Goal: Task Accomplishment & Management: Use online tool/utility

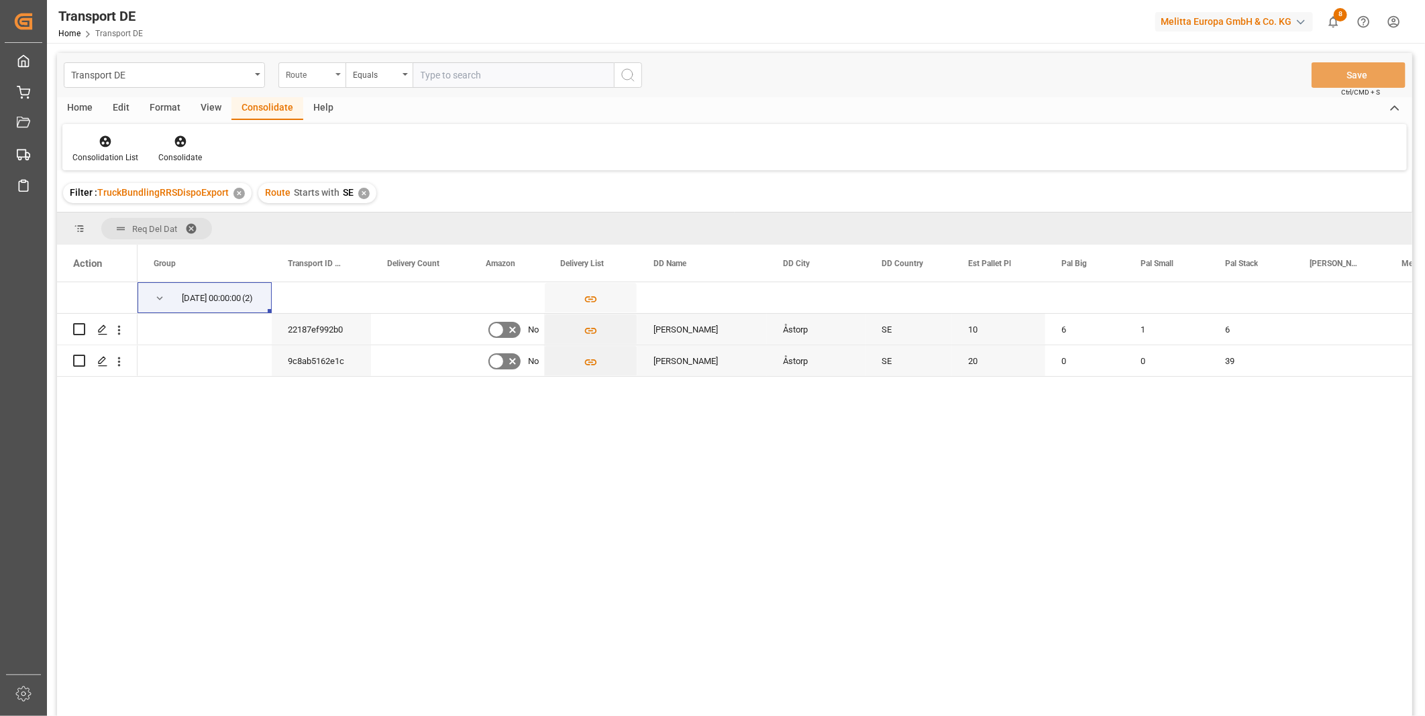
click at [331, 70] on div "Route" at bounding box center [309, 73] width 46 height 15
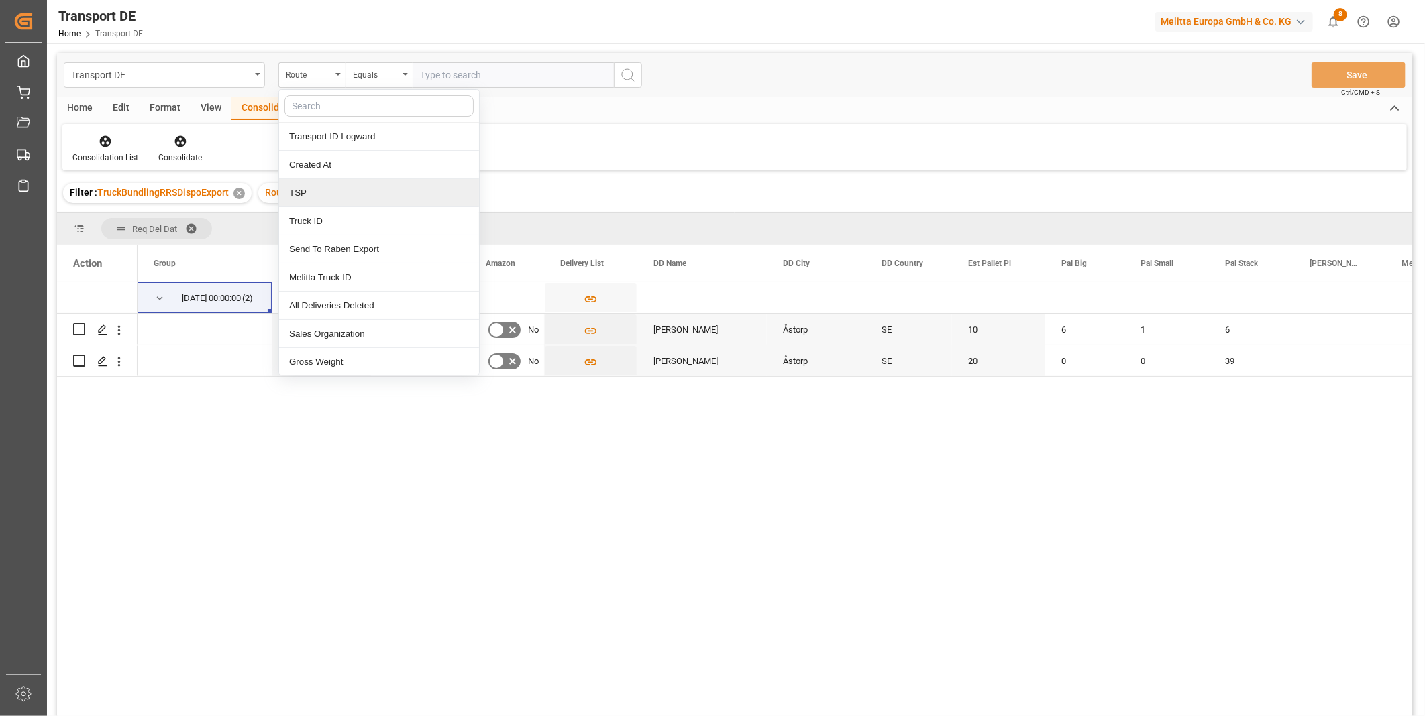
click at [336, 201] on div "TSP" at bounding box center [379, 193] width 200 height 28
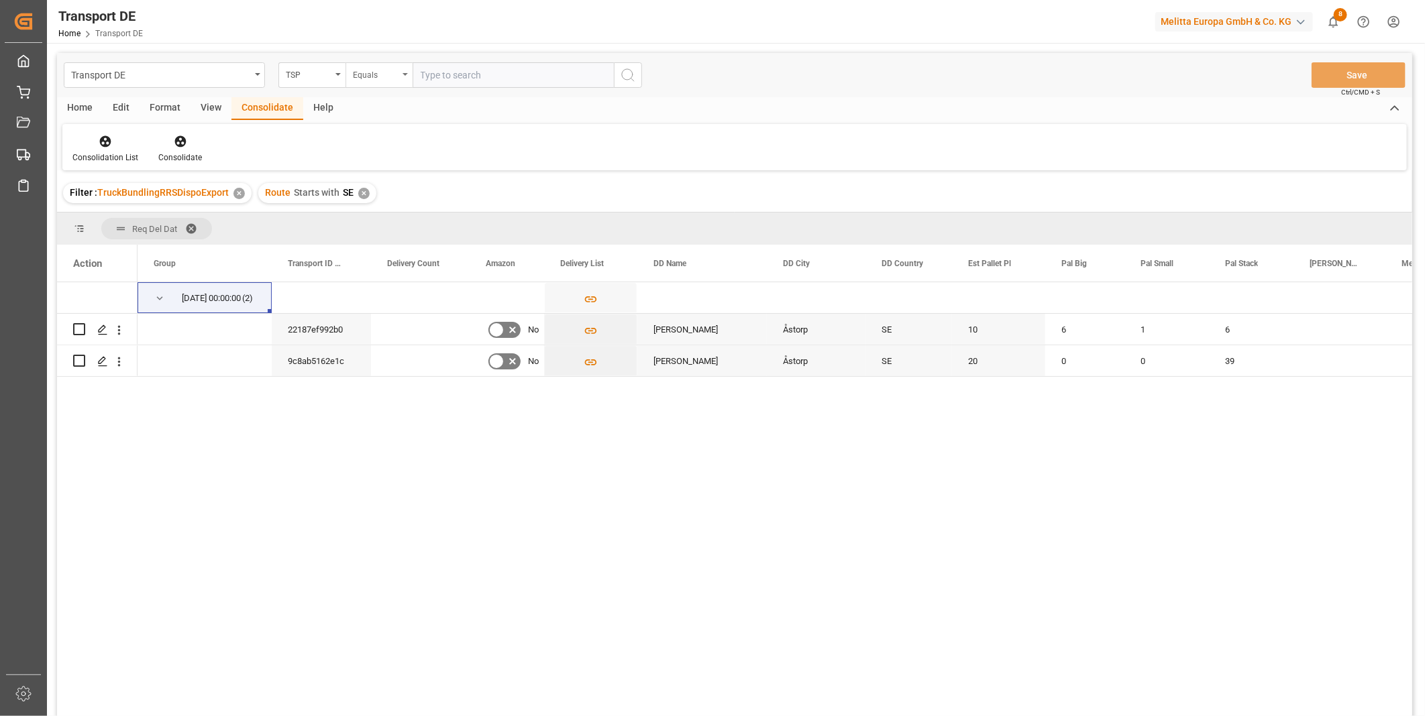
click at [378, 71] on div "Equals" at bounding box center [376, 73] width 46 height 15
click at [391, 219] on div "Starts with" at bounding box center [446, 221] width 200 height 28
type input "Self"
click at [618, 74] on button "search button" at bounding box center [628, 74] width 28 height 25
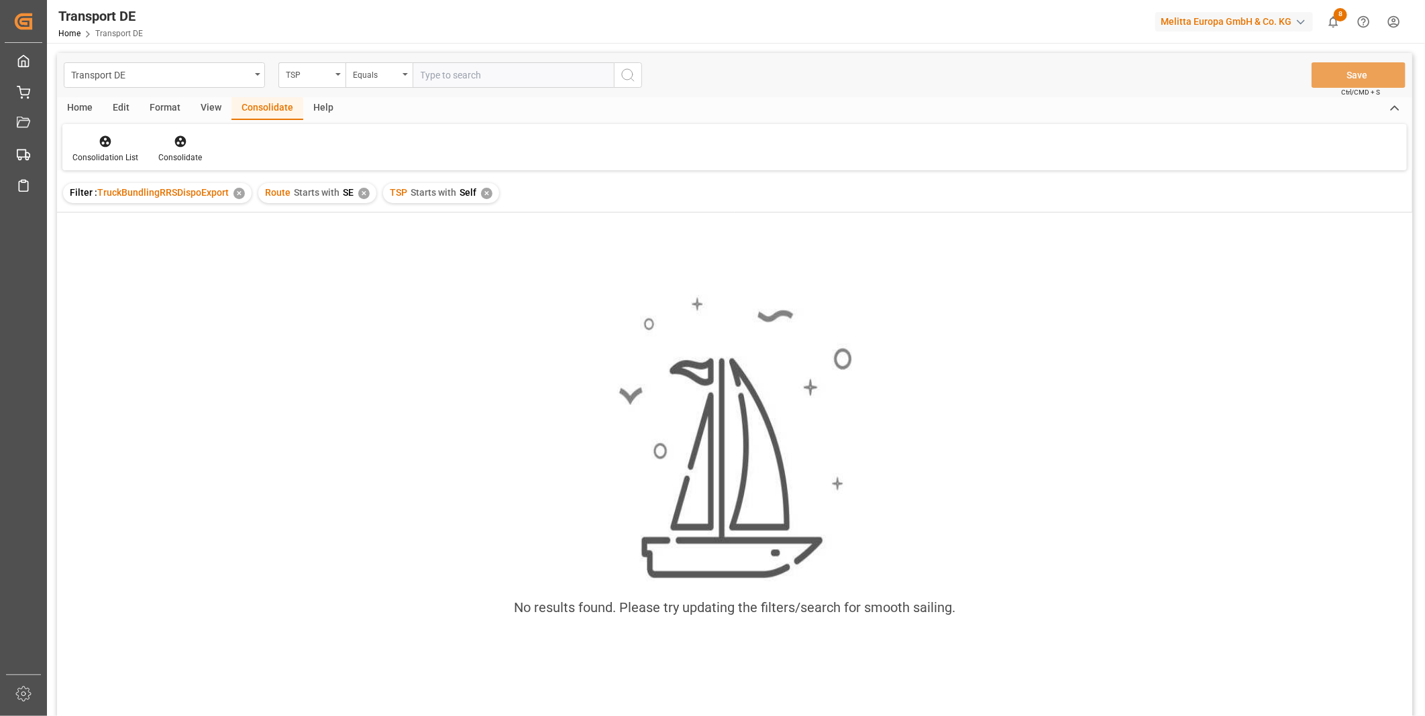
click at [364, 190] on div "✕" at bounding box center [363, 193] width 11 height 11
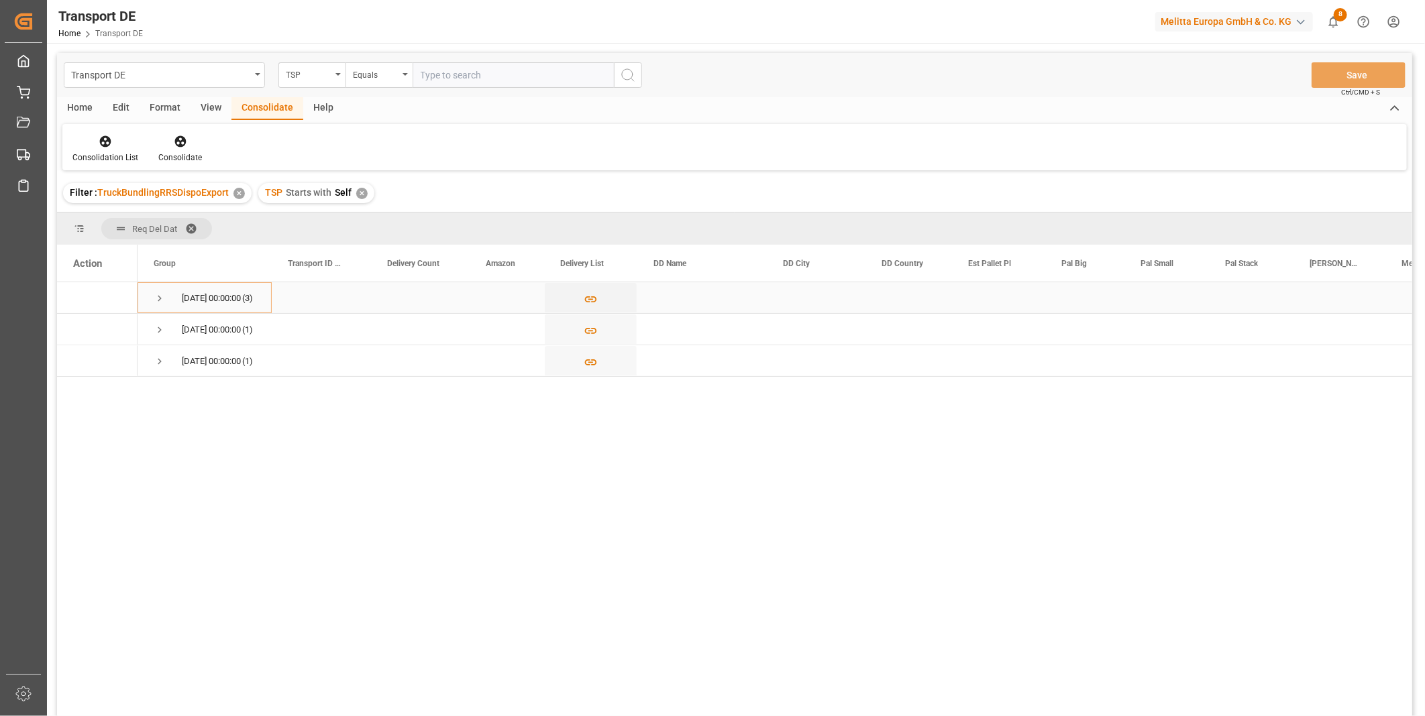
click at [156, 297] on span "Press SPACE to select this row." at bounding box center [160, 298] width 12 height 12
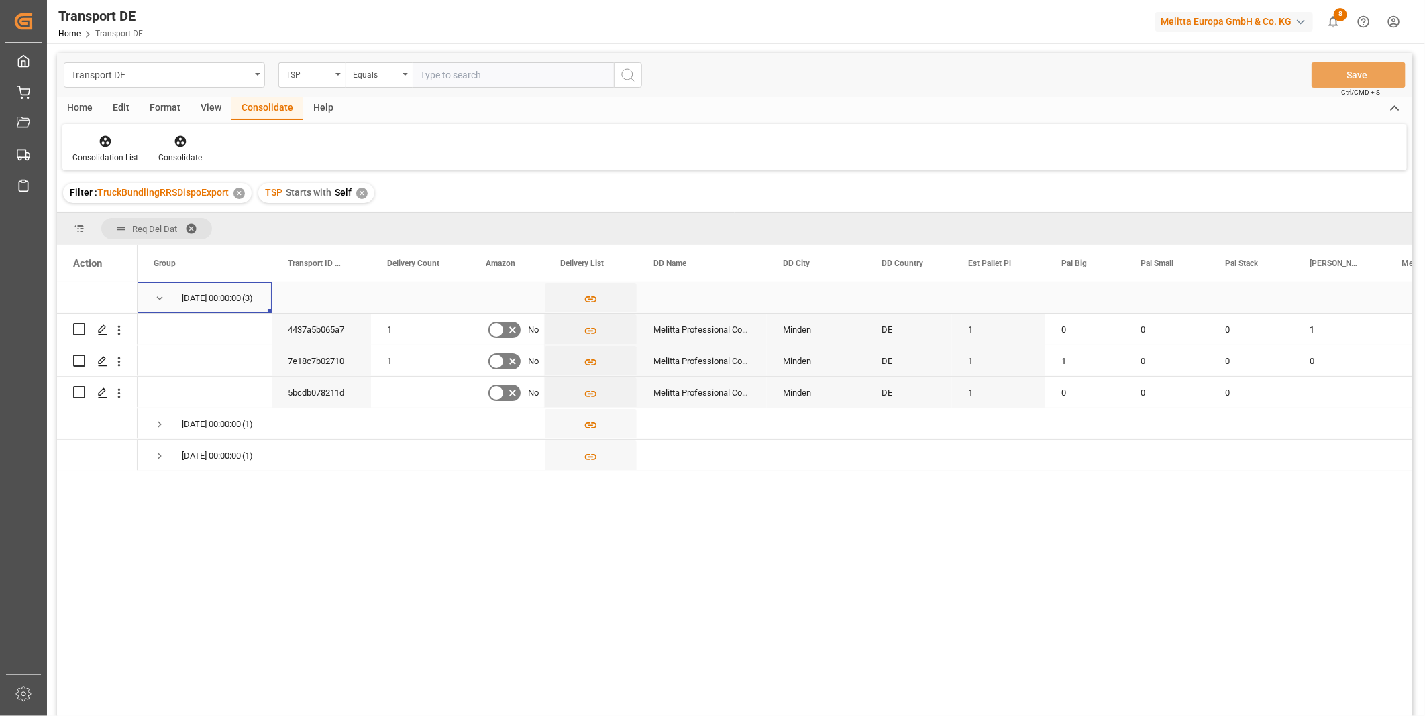
click at [156, 297] on span "Press SPACE to select this row." at bounding box center [160, 298] width 12 height 12
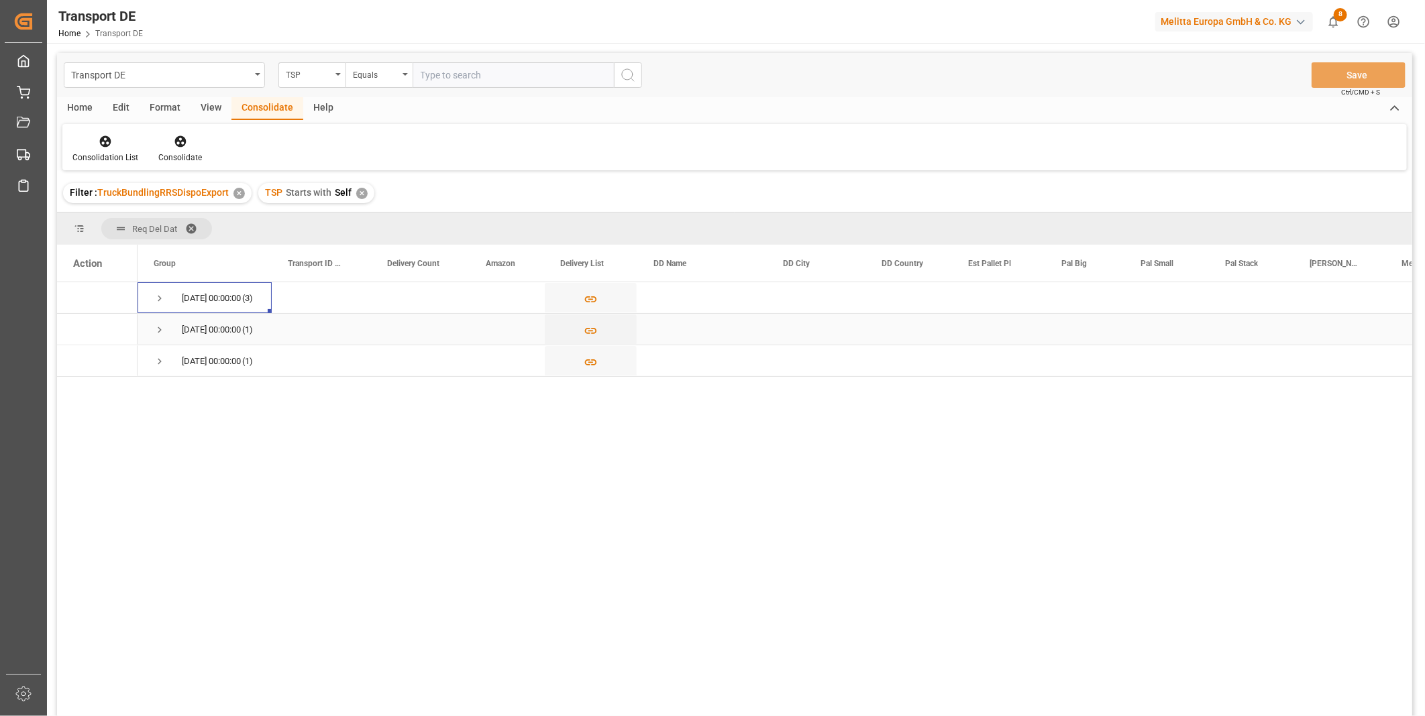
click at [158, 326] on span "Press SPACE to select this row." at bounding box center [160, 330] width 12 height 12
click at [162, 361] on span "Press SPACE to select this row." at bounding box center [160, 361] width 12 height 12
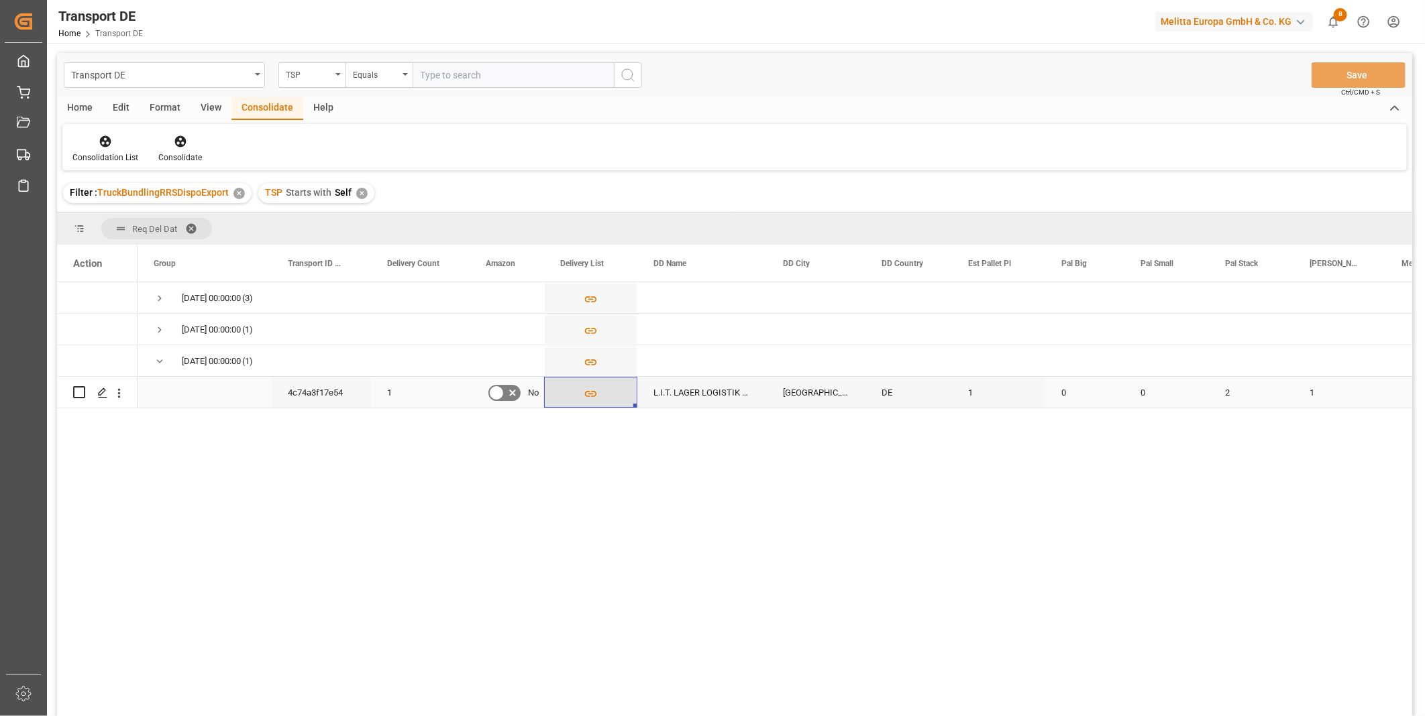
click at [588, 388] on icon "Press SPACE to select this row." at bounding box center [591, 394] width 14 height 14
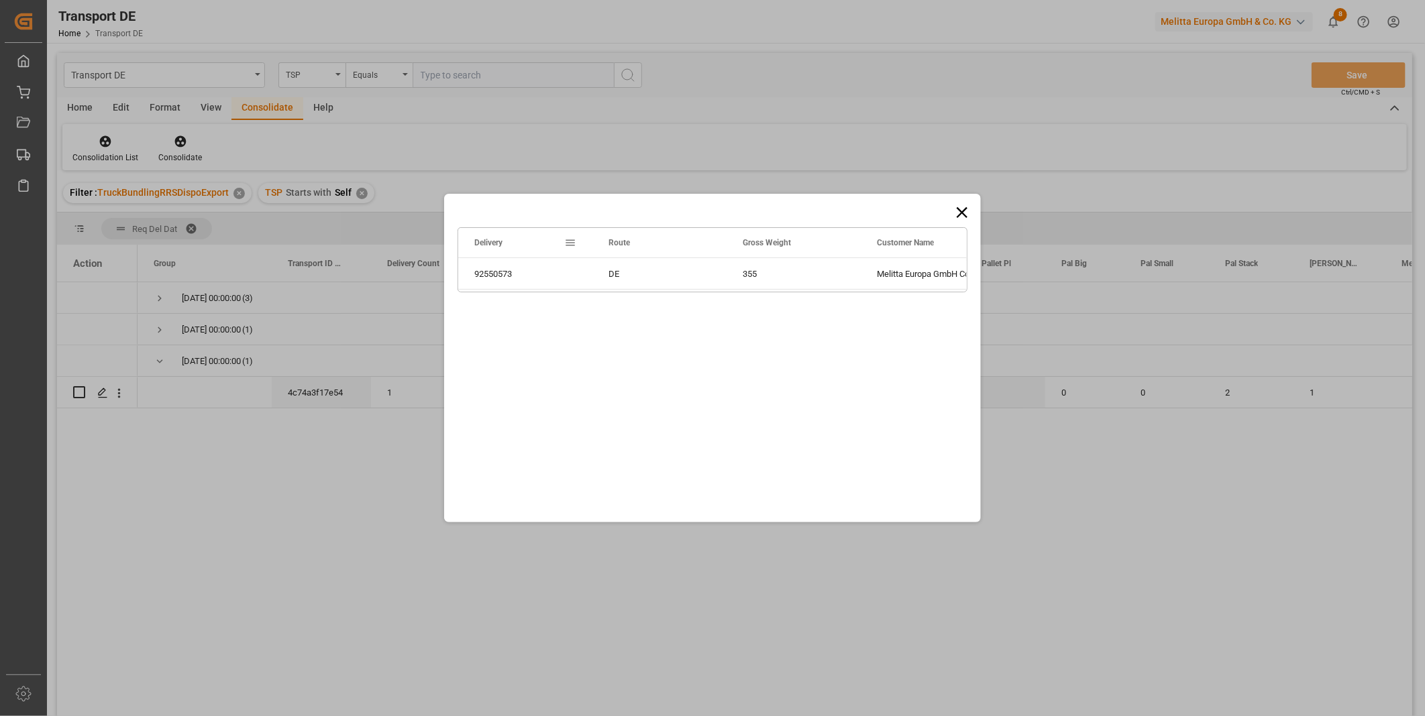
click at [958, 209] on icon at bounding box center [961, 212] width 11 height 11
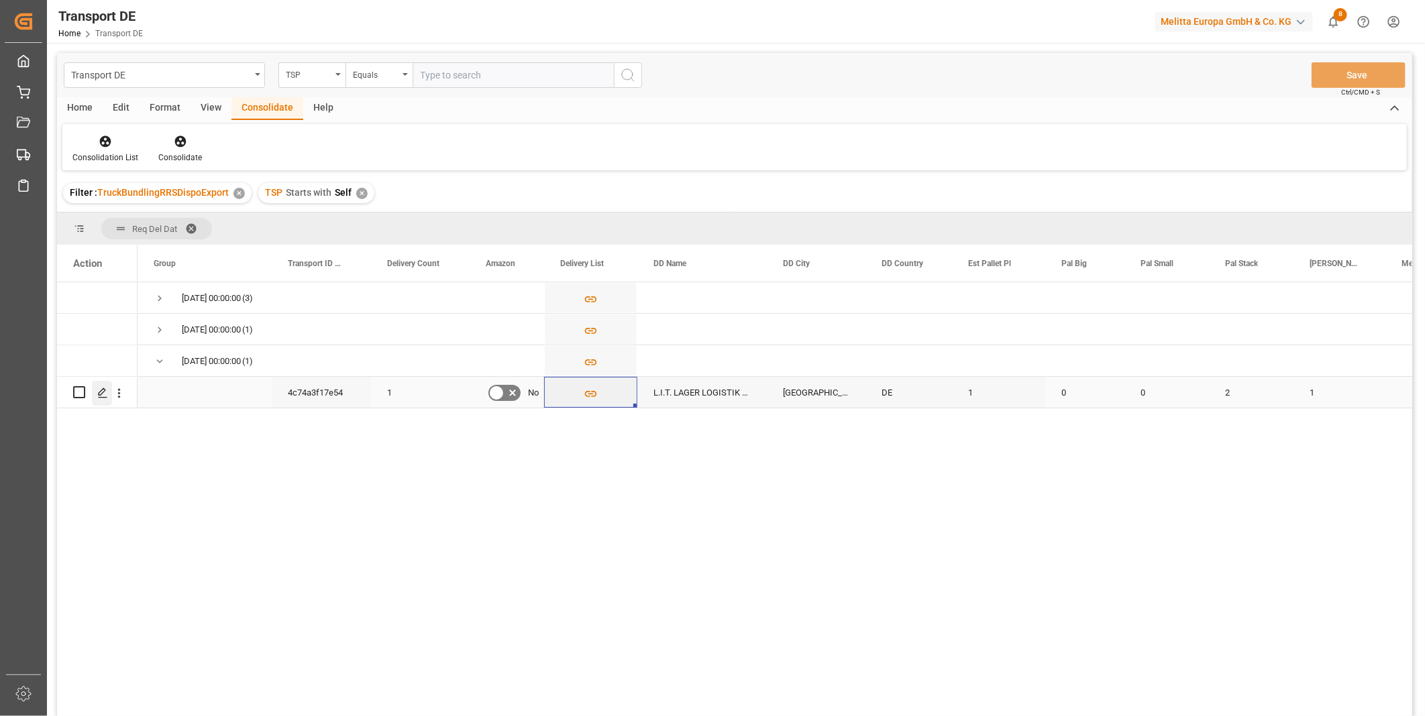
click at [105, 392] on icon "Press SPACE to select this row." at bounding box center [102, 393] width 11 height 11
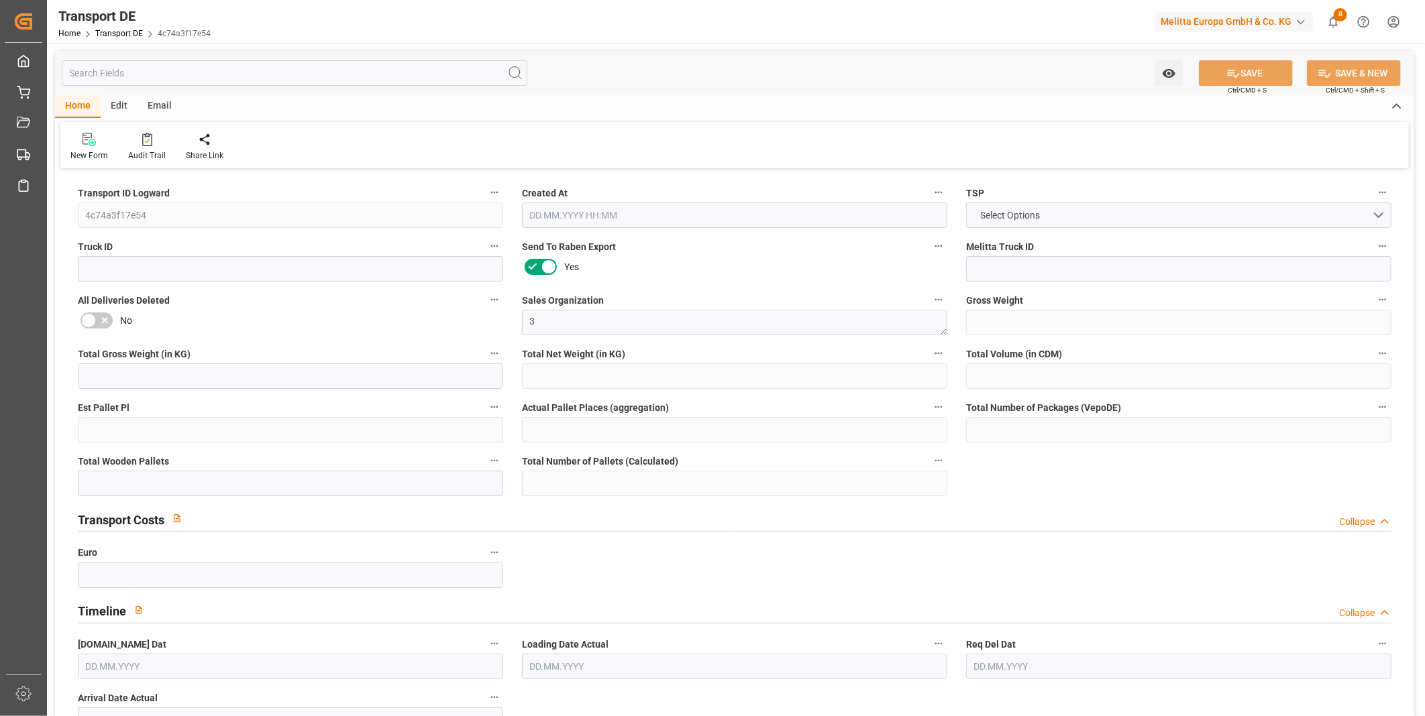
type input "355"
type input "274.752"
type input "189.216"
type input "1956.96"
type input "1"
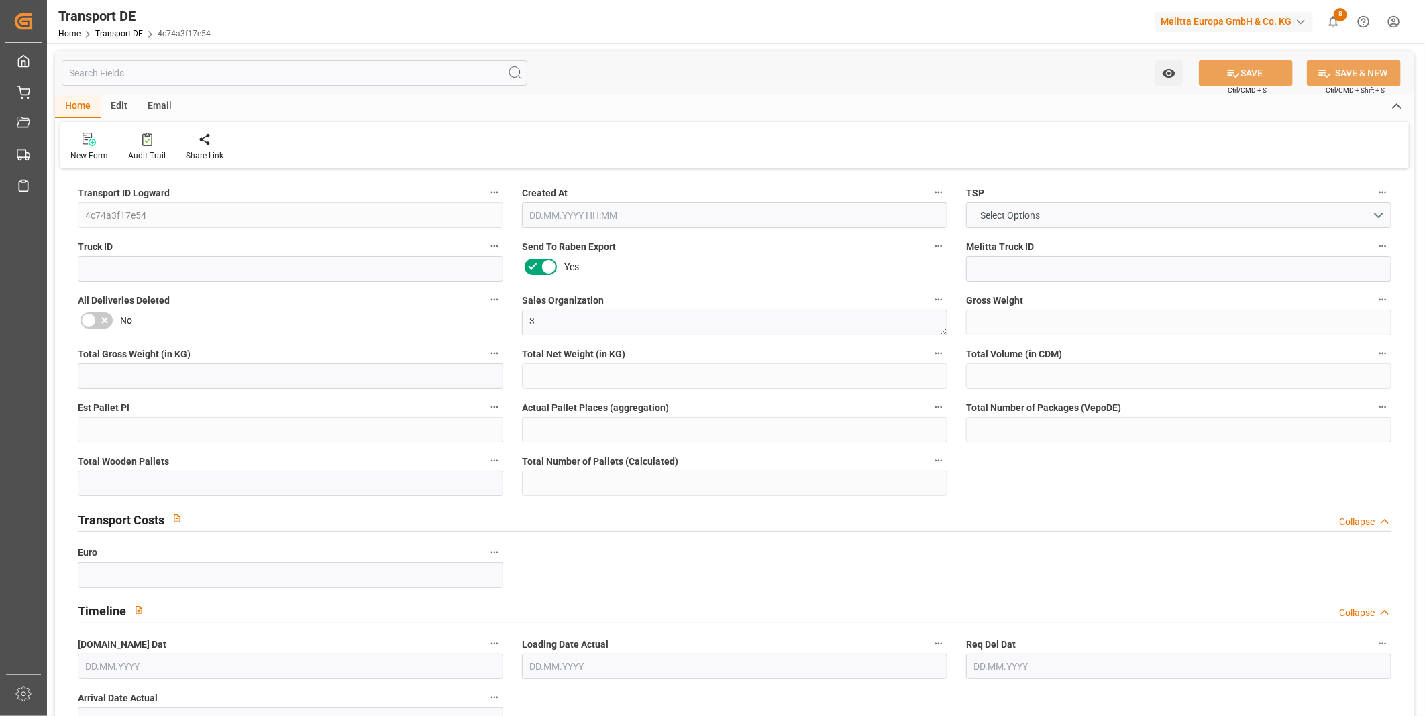
type input "0"
type input "3"
type input "0"
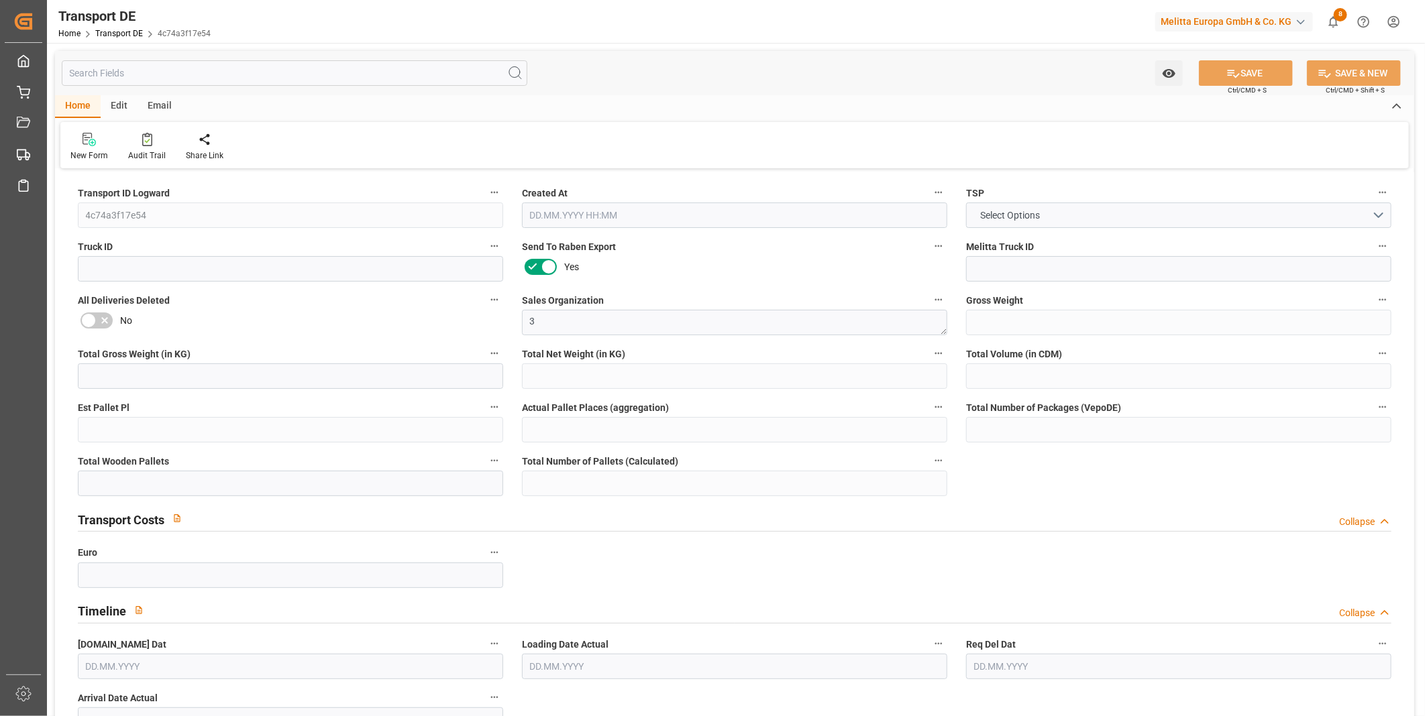
type input "28"
type input "0"
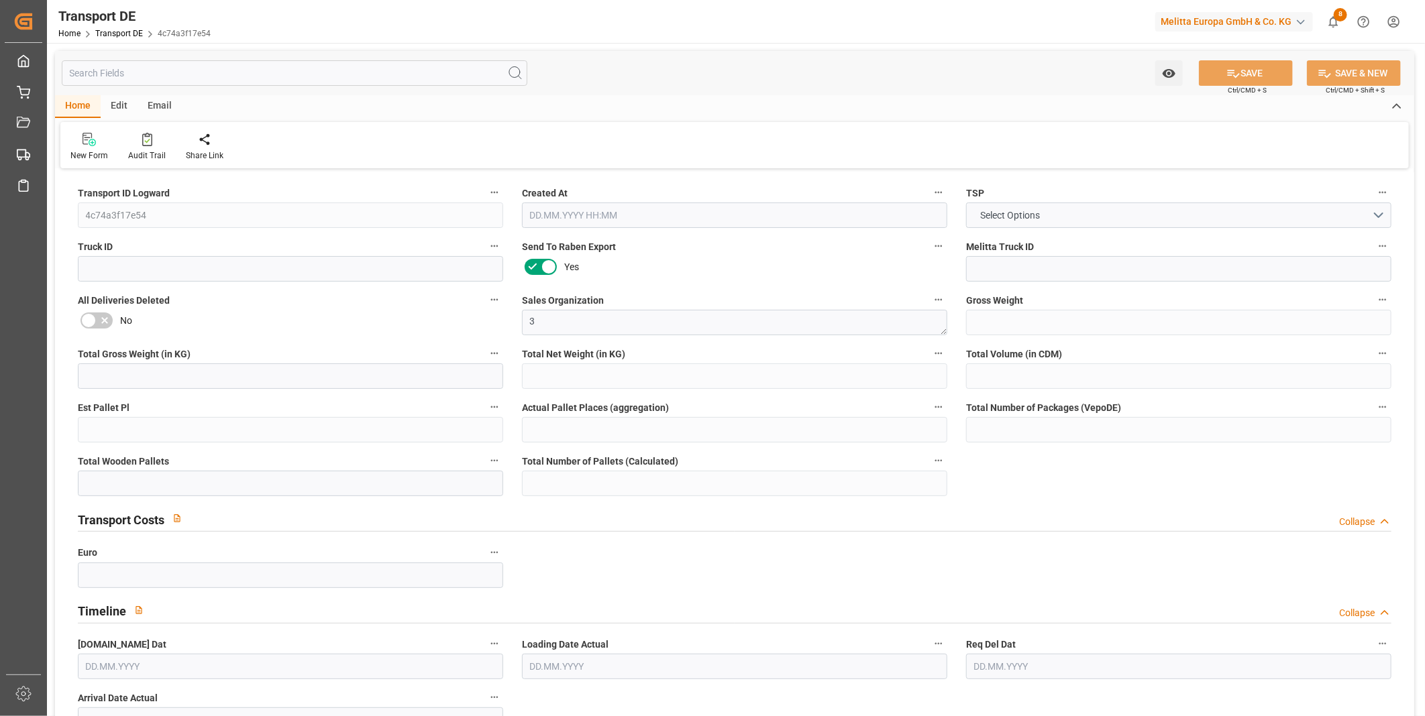
type input "0"
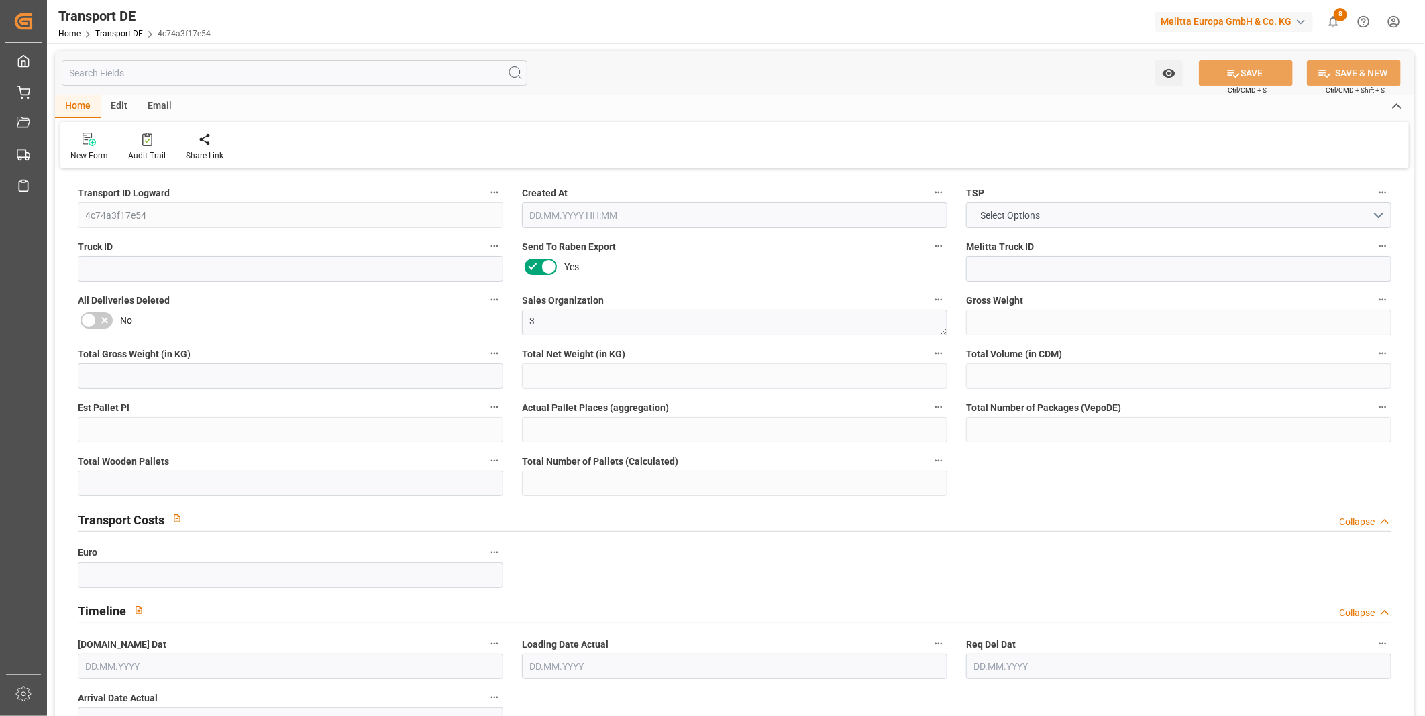
type input "0"
type input "2"
type input "0"
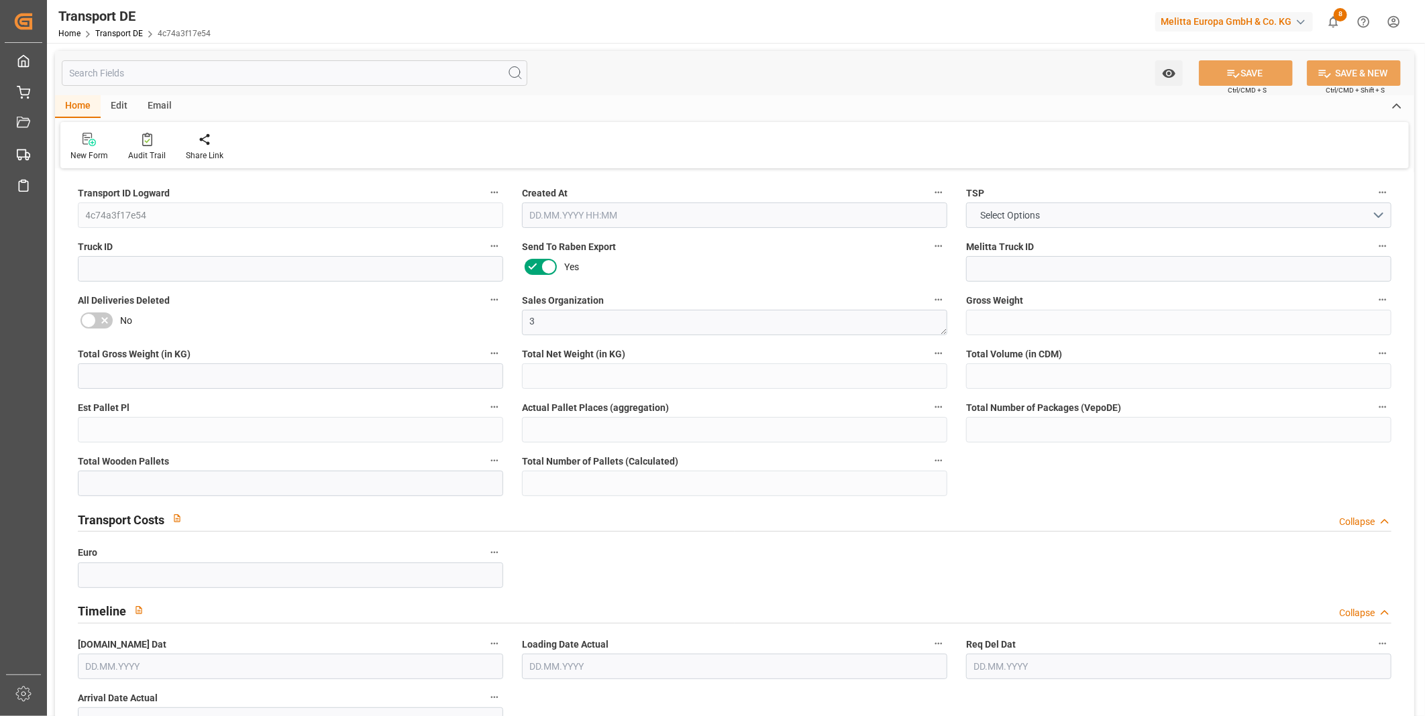
type input "0"
type input "1"
type input "0"
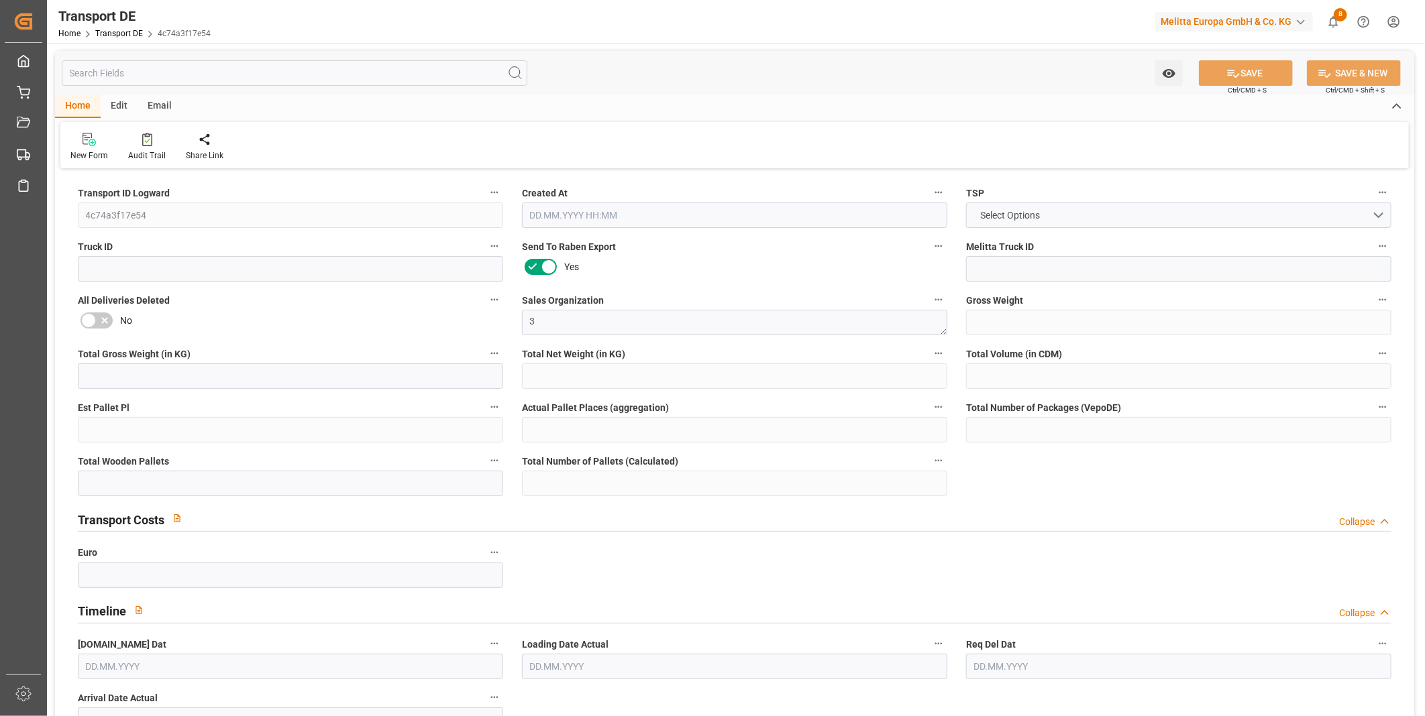
type input "0"
type input "3.039"
type input "0"
type input "20.08.2025 11:45"
type input "29.08.2025"
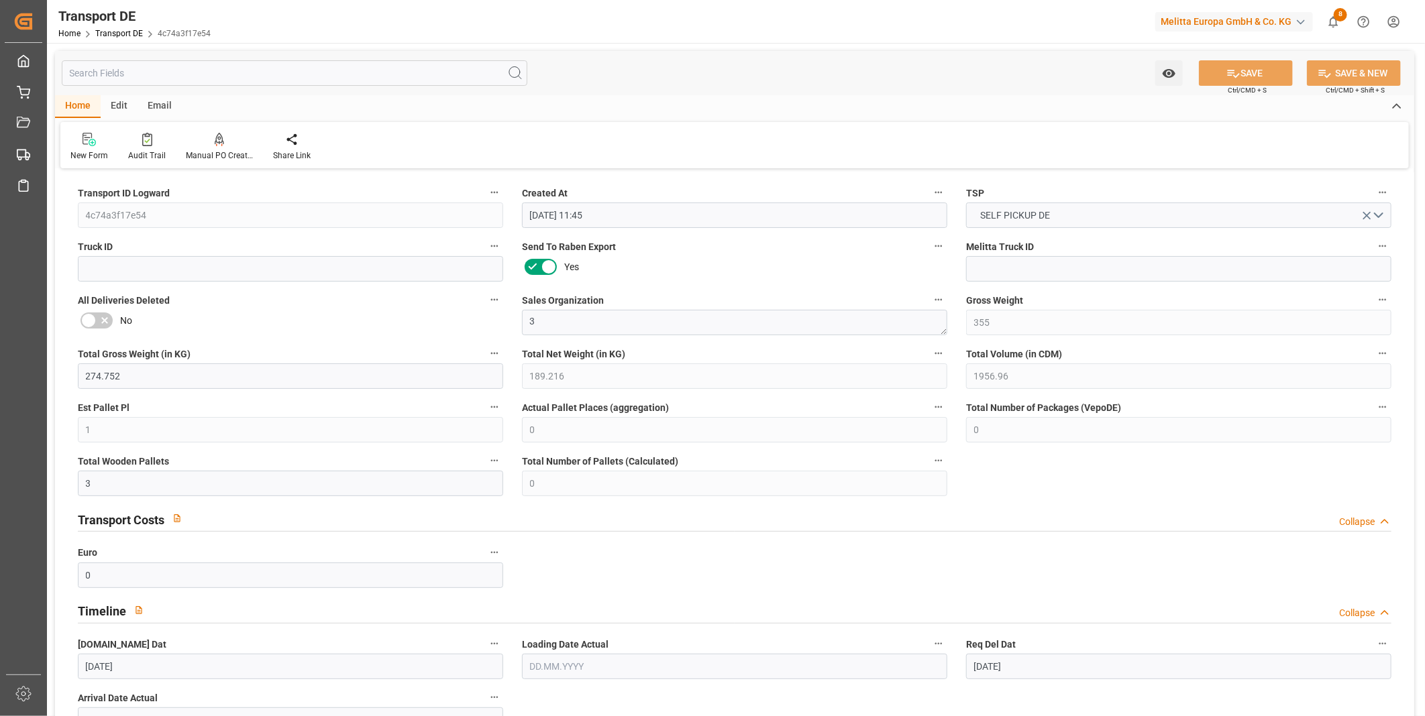
type input "29.08.2025"
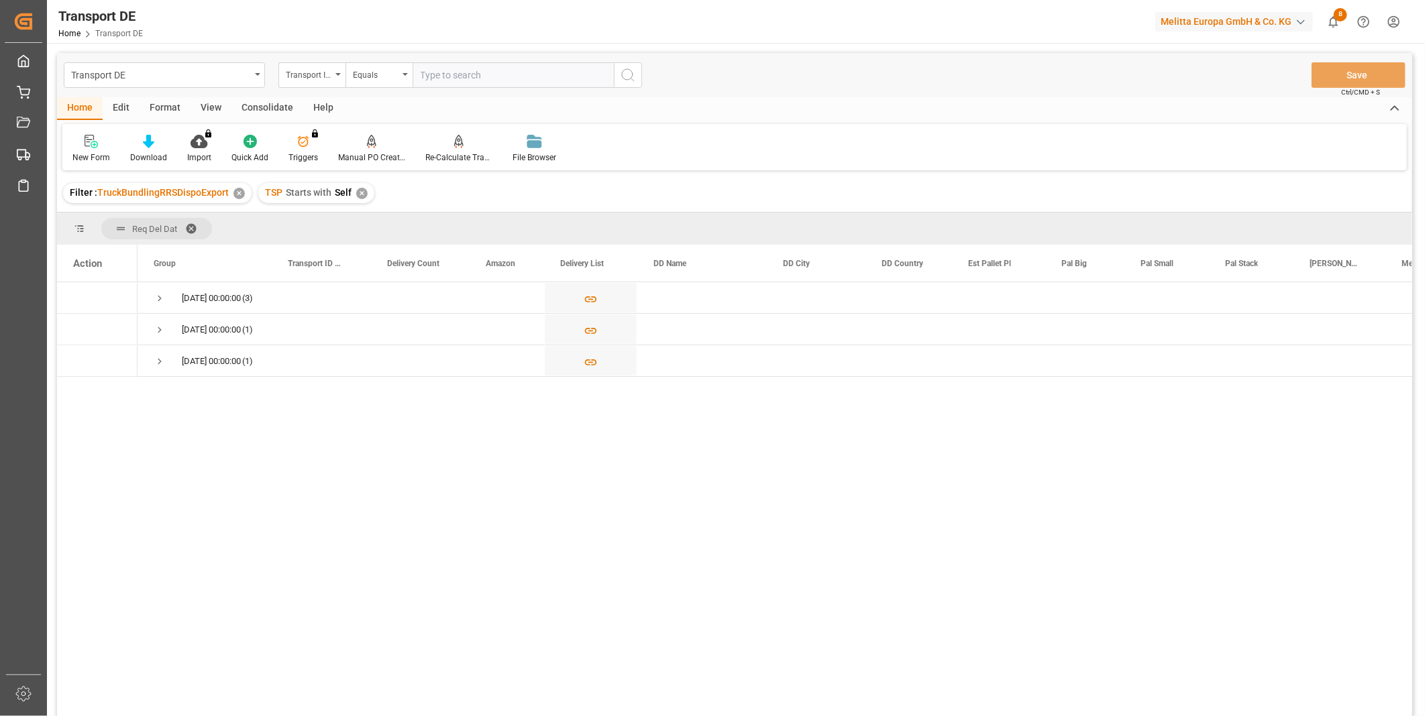
click at [152, 358] on div "29.08.2025 00:00:00 (1)" at bounding box center [204, 360] width 134 height 31
click at [158, 363] on span "Press SPACE to select this row." at bounding box center [160, 361] width 12 height 12
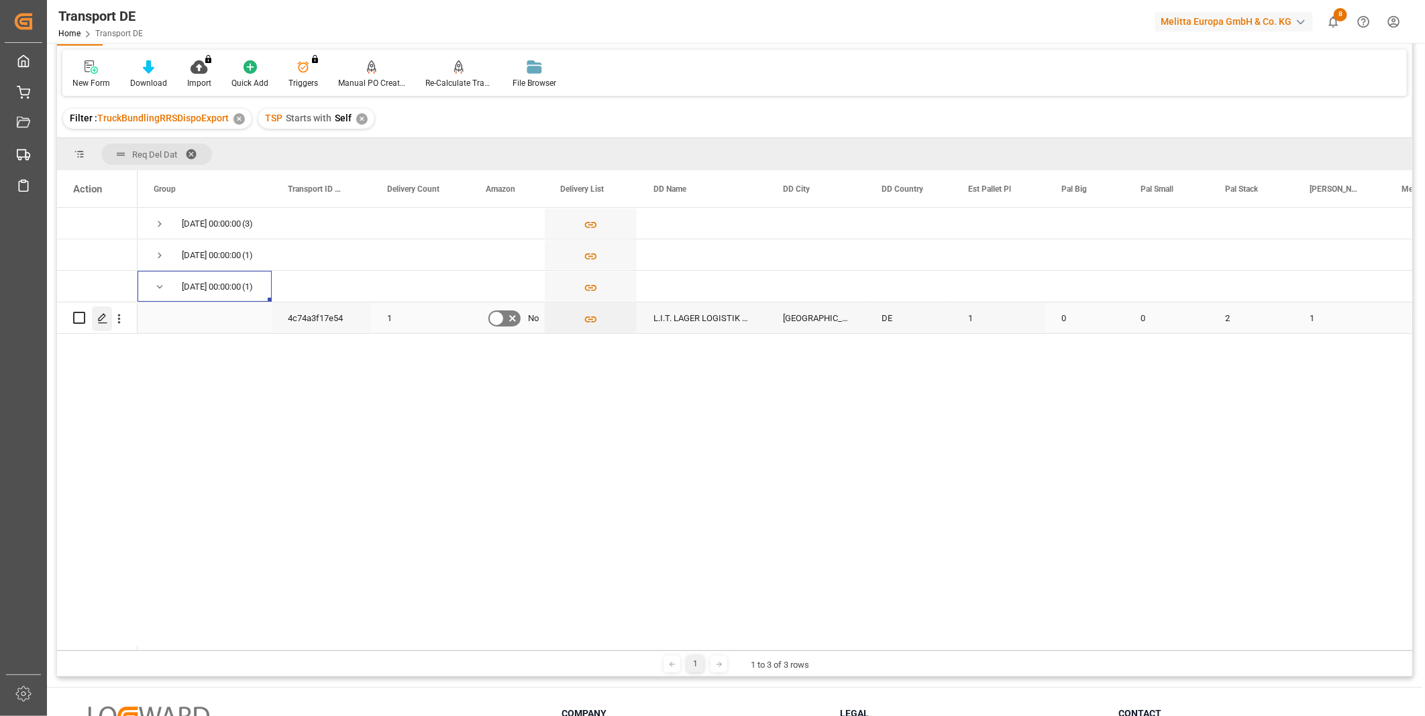
click at [105, 321] on icon "Press SPACE to select this row." at bounding box center [102, 318] width 11 height 11
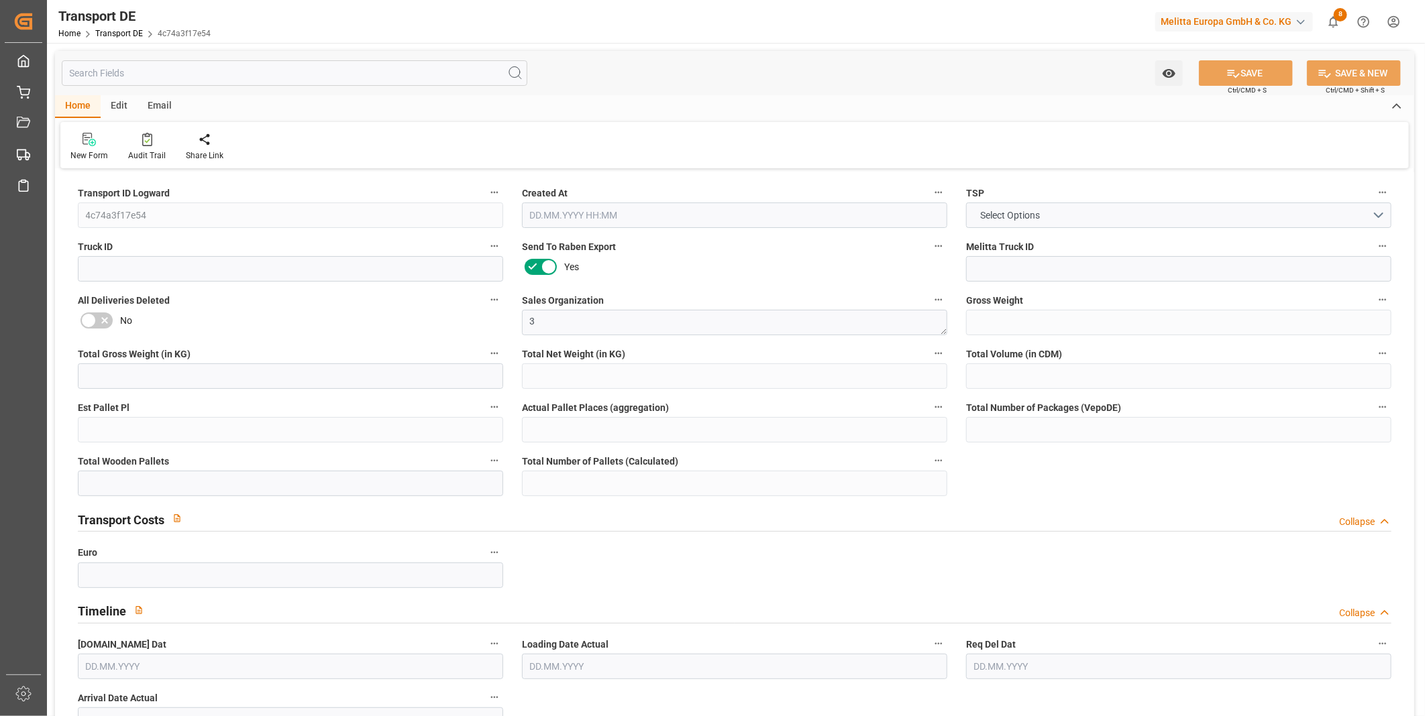
type input "355"
type input "274.752"
type input "189.216"
type input "1956.96"
type input "1"
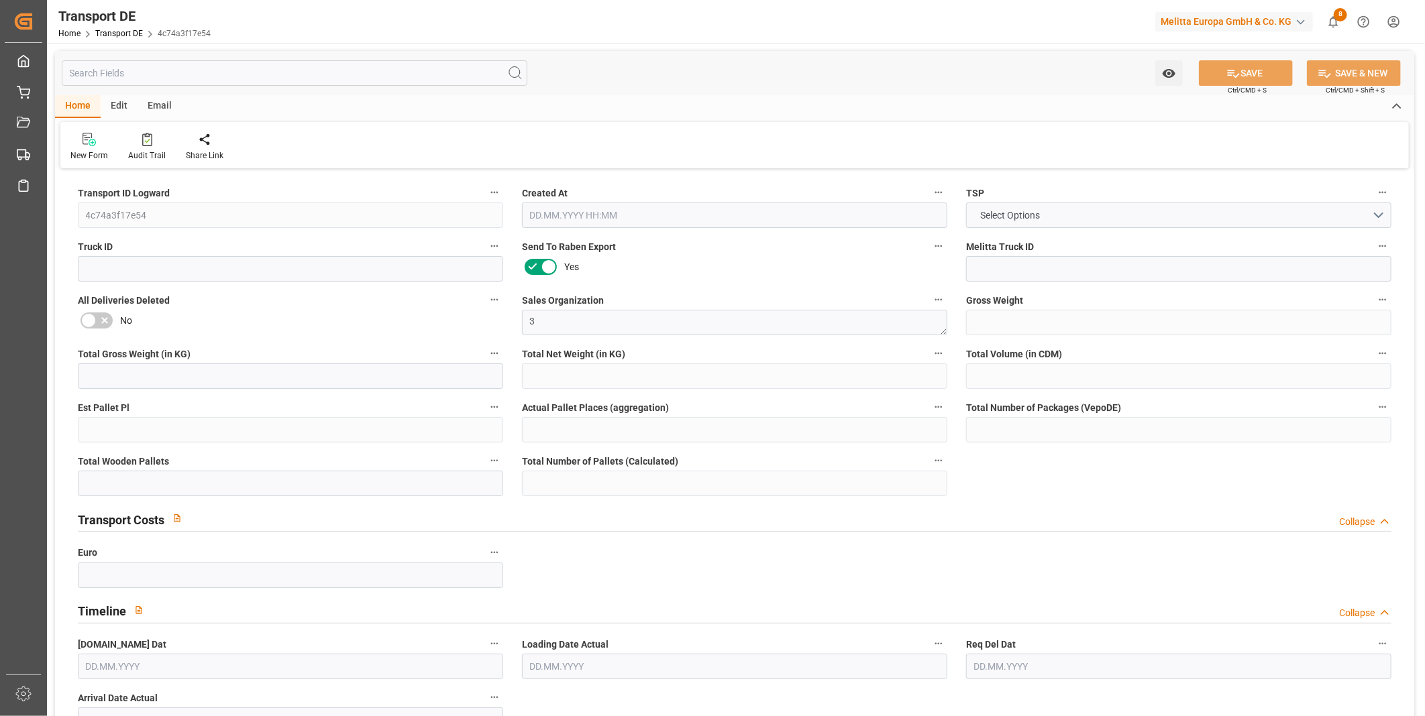
type input "0"
type input "3"
type input "0"
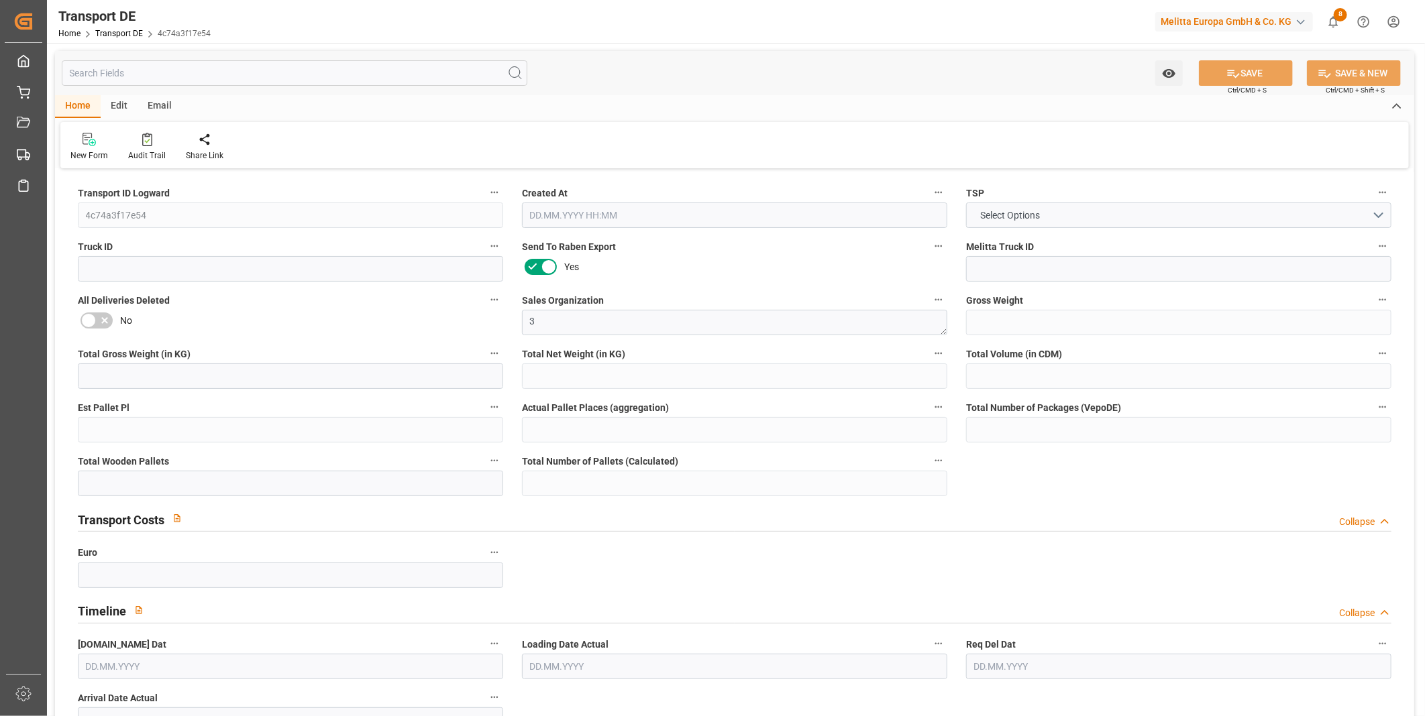
type input "28"
type input "0"
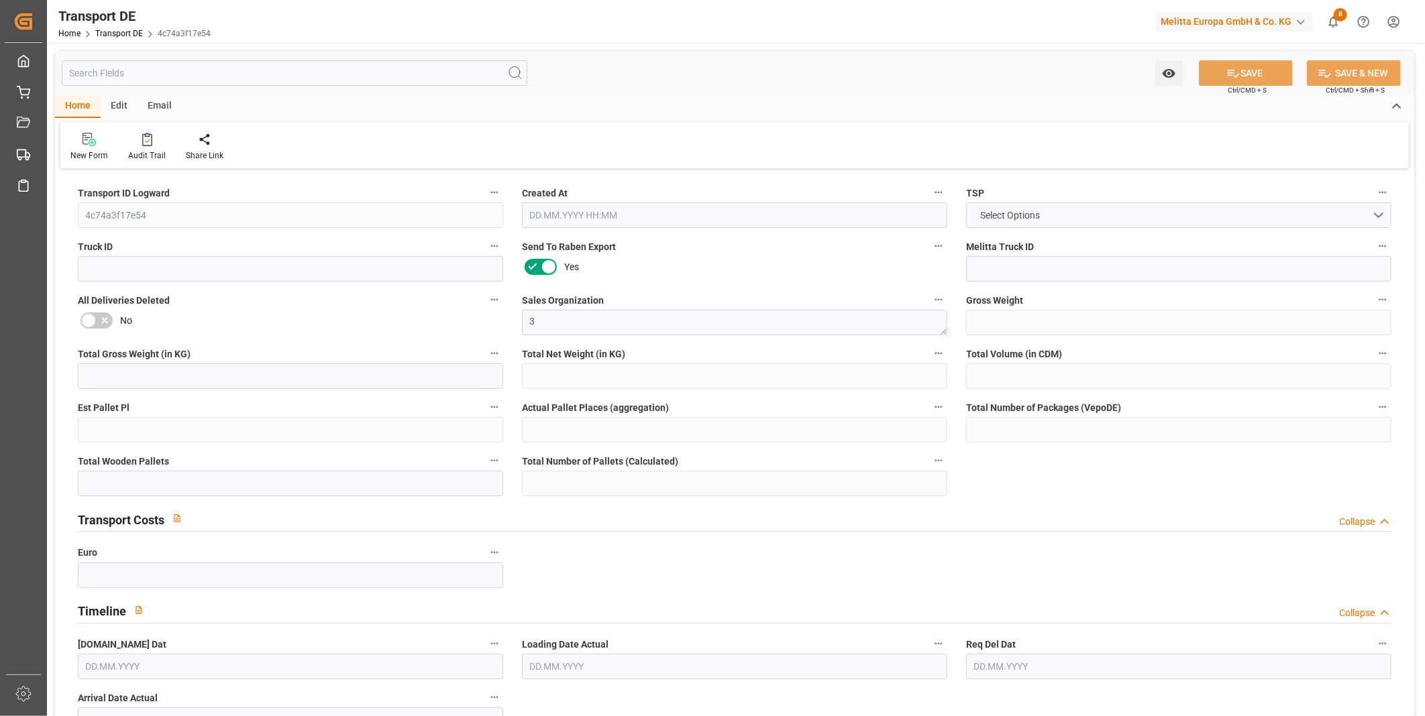
type input "0"
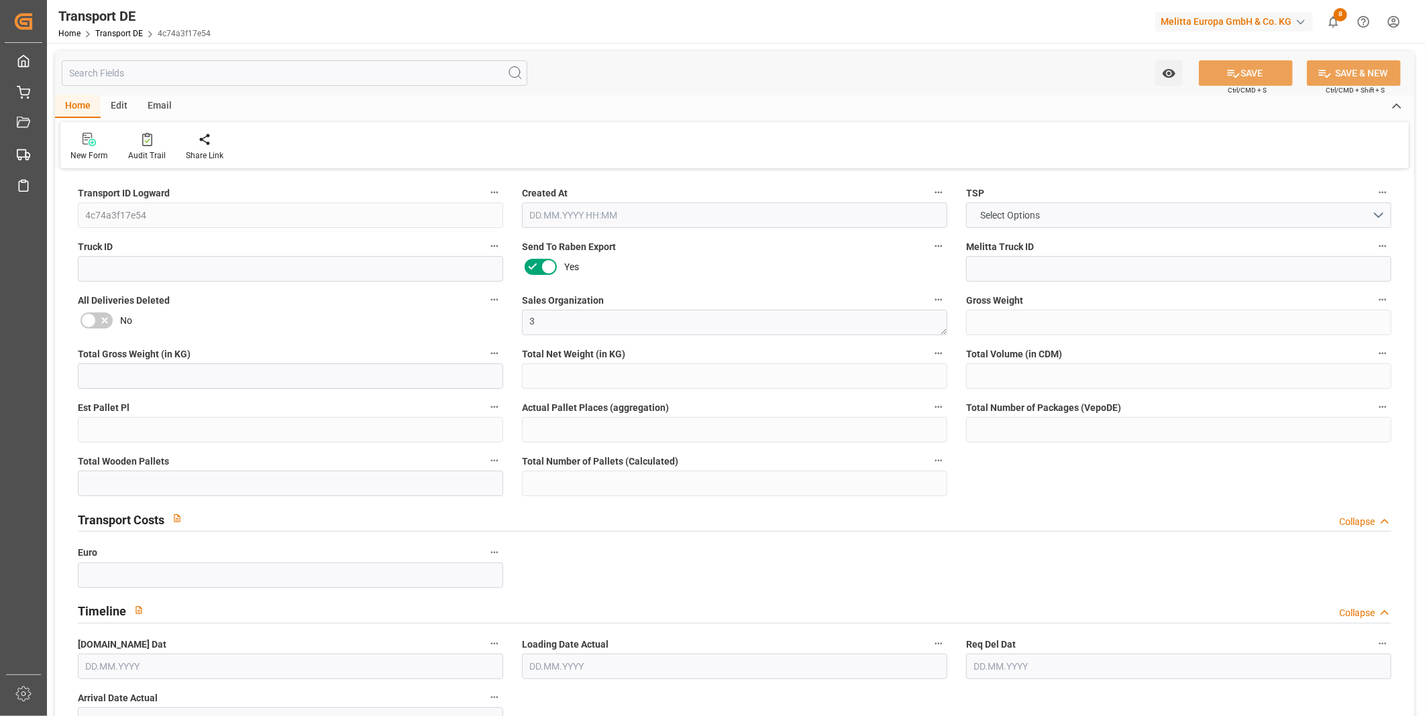
type input "0"
type input "2"
type input "0"
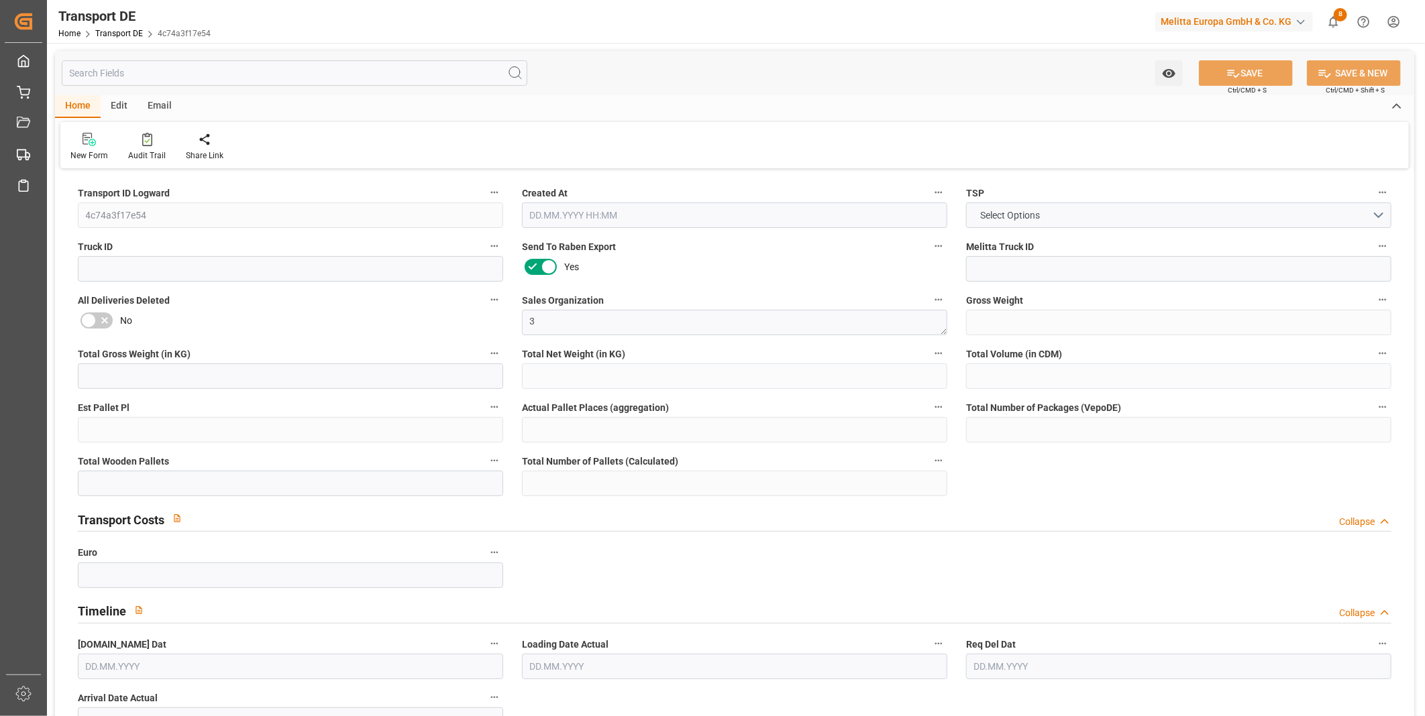
type input "0"
type input "1"
type input "0"
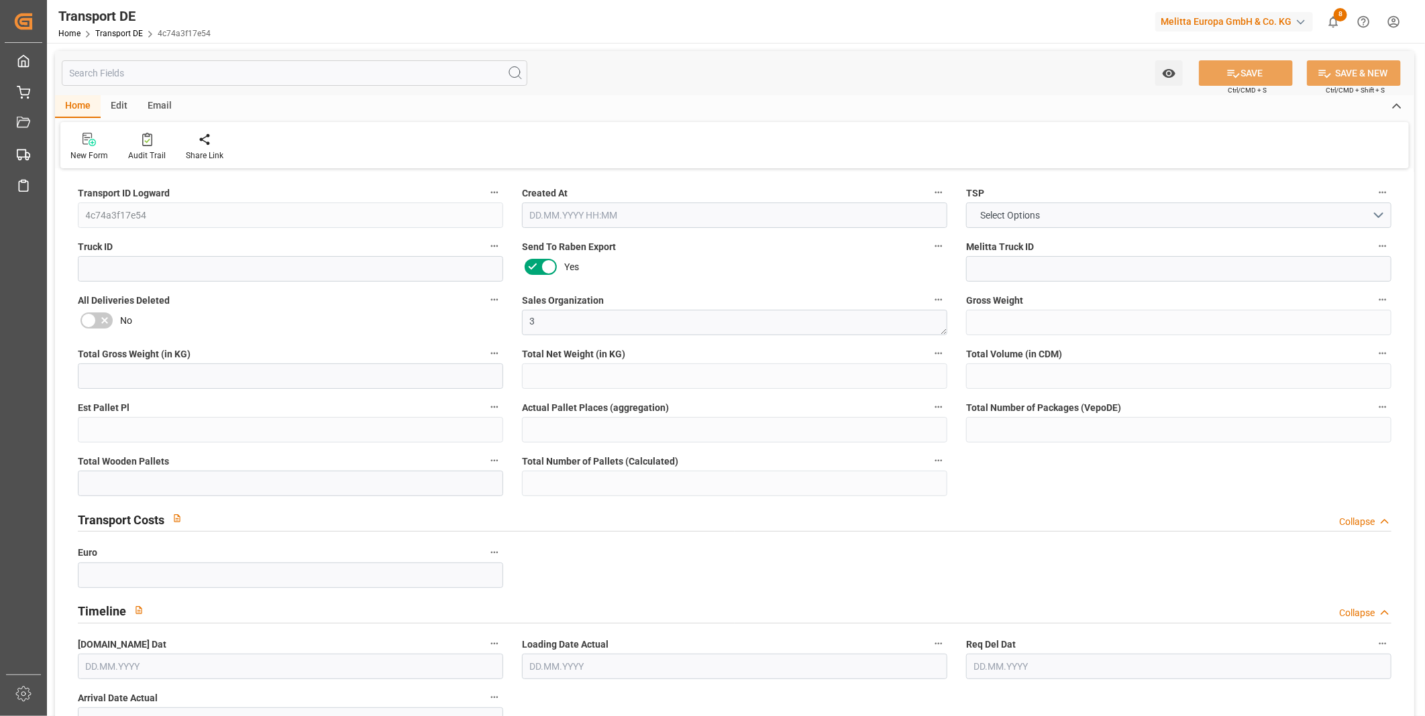
type input "0"
type input "3.039"
type input "0"
type input "20.08.2025 11:45"
type input "29.08.2025"
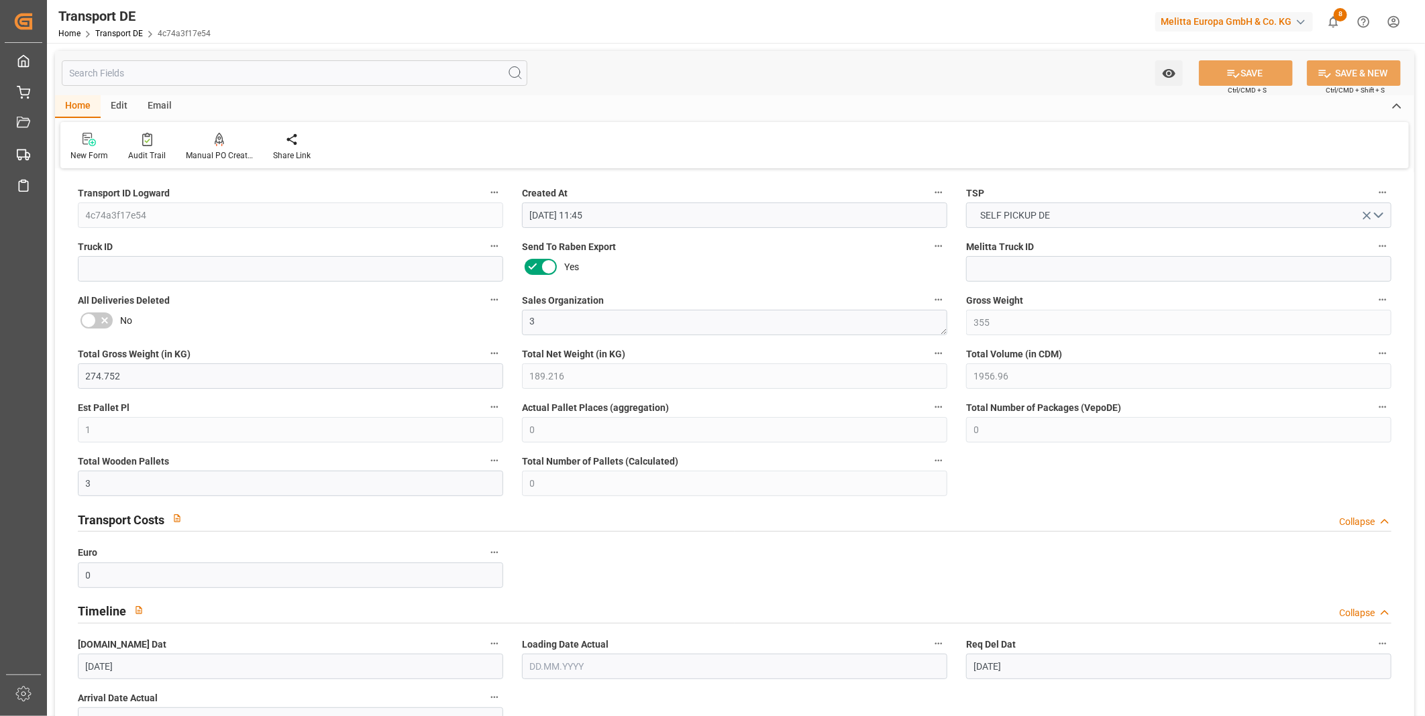
type input "29.08.2025"
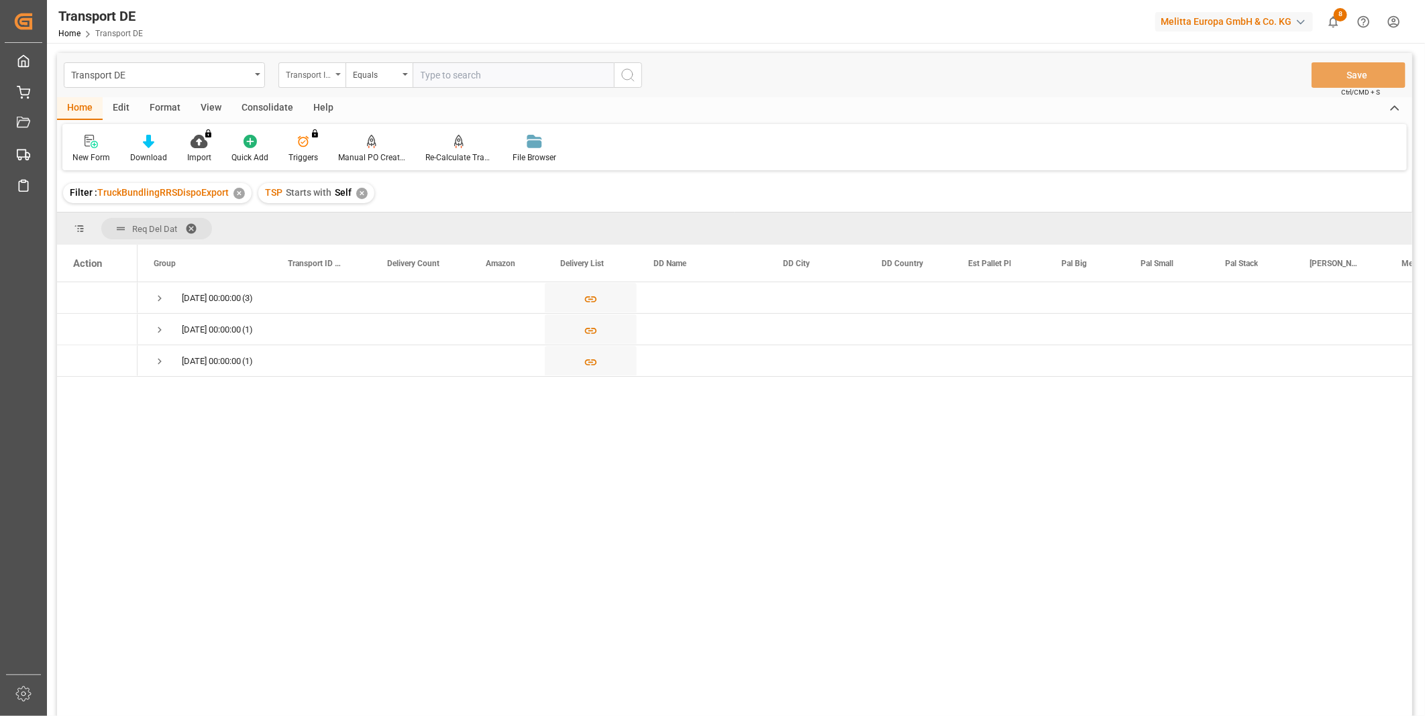
click at [334, 78] on div "Transport ID Logward" at bounding box center [311, 74] width 67 height 25
drag, startPoint x: 675, startPoint y: 210, endPoint x: 565, endPoint y: 197, distance: 110.8
click at [643, 206] on div "Filter : TruckBundlingRRSDispoExport ✕ TSP Starts with Self ✕" at bounding box center [734, 193] width 1355 height 38
click at [359, 191] on div "✕" at bounding box center [361, 193] width 11 height 11
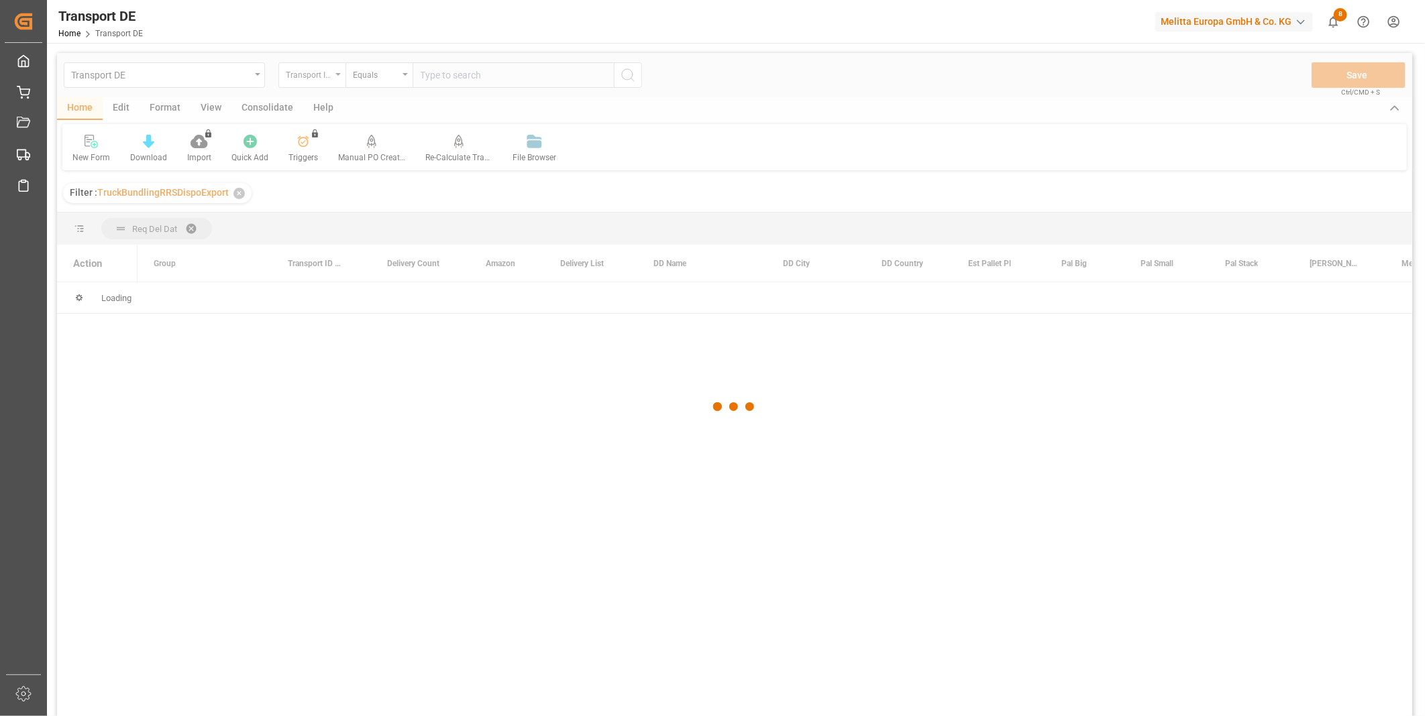
click at [331, 76] on div at bounding box center [734, 407] width 1355 height 708
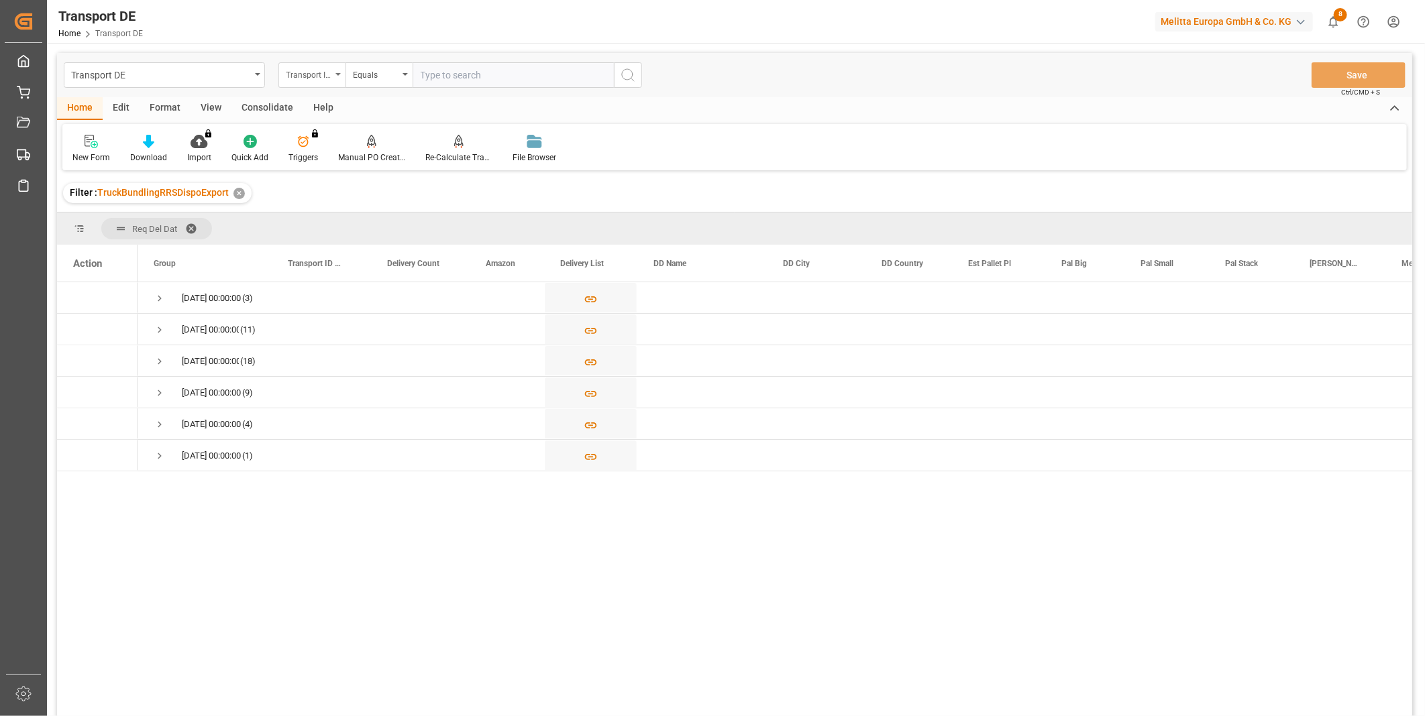
click at [331, 74] on div "Transport ID Logward" at bounding box center [311, 74] width 67 height 25
type input "rout"
click at [285, 138] on div "Route" at bounding box center [379, 137] width 200 height 28
click at [386, 70] on div "Equals" at bounding box center [376, 73] width 46 height 15
click at [380, 217] on div "Starts with" at bounding box center [446, 221] width 200 height 28
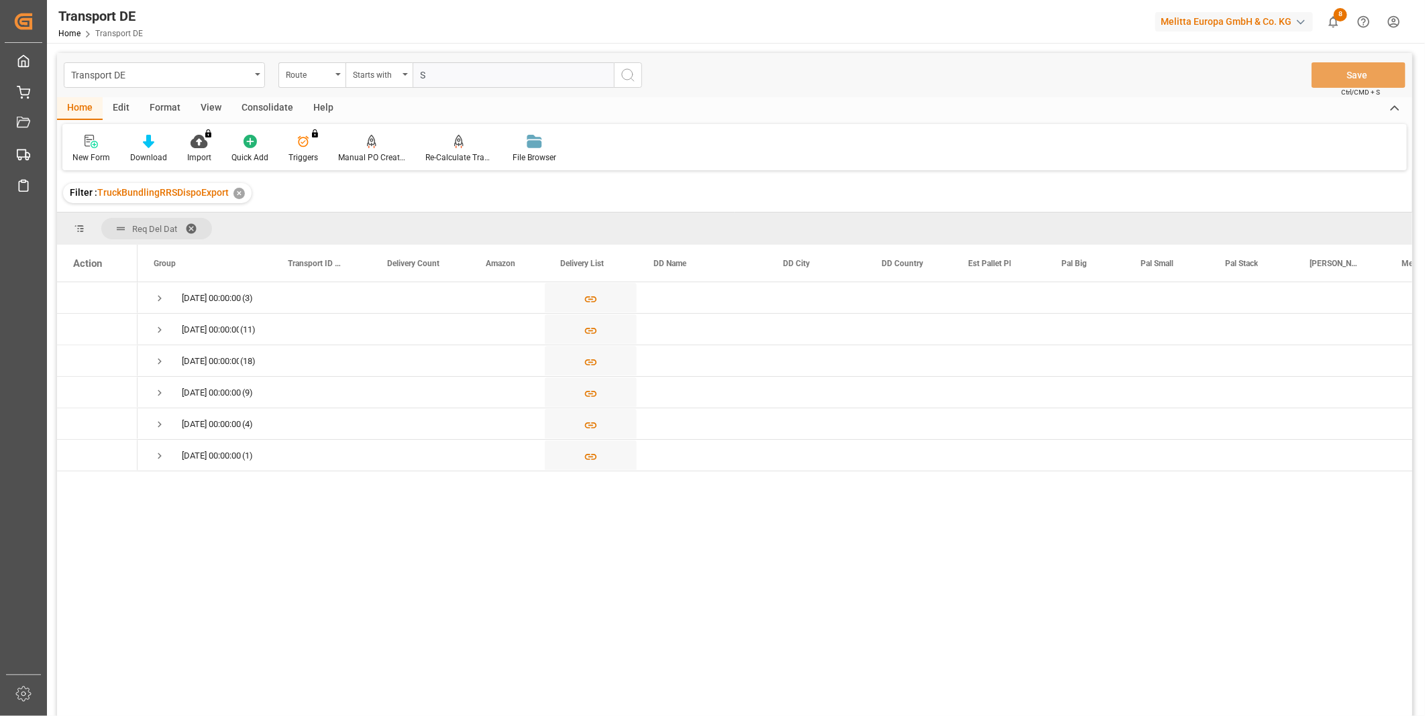
type input "SE"
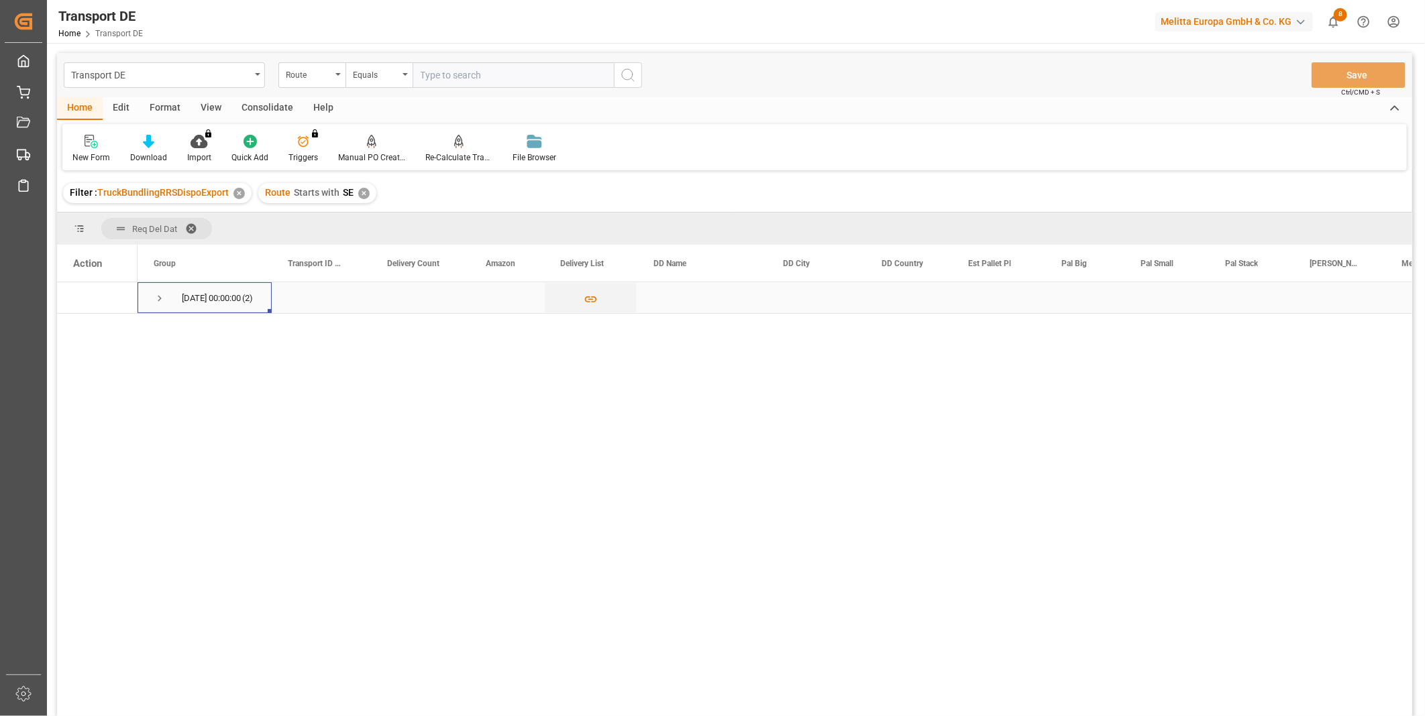
click at [158, 295] on span "Press SPACE to select this row." at bounding box center [160, 298] width 12 height 12
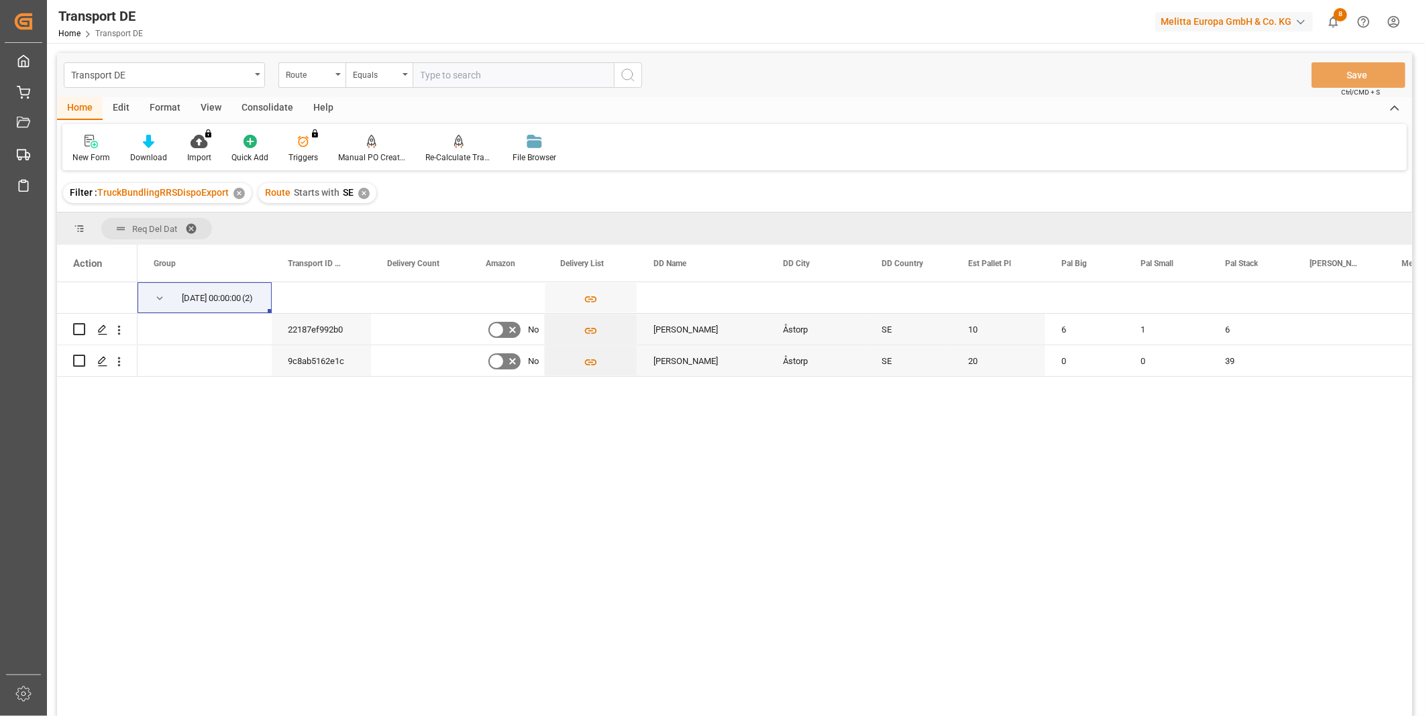
click at [258, 91] on div "Transport DE Route Equals Save Ctrl/CMD + S" at bounding box center [734, 75] width 1355 height 44
click at [264, 107] on div "Consolidate" at bounding box center [267, 108] width 72 height 23
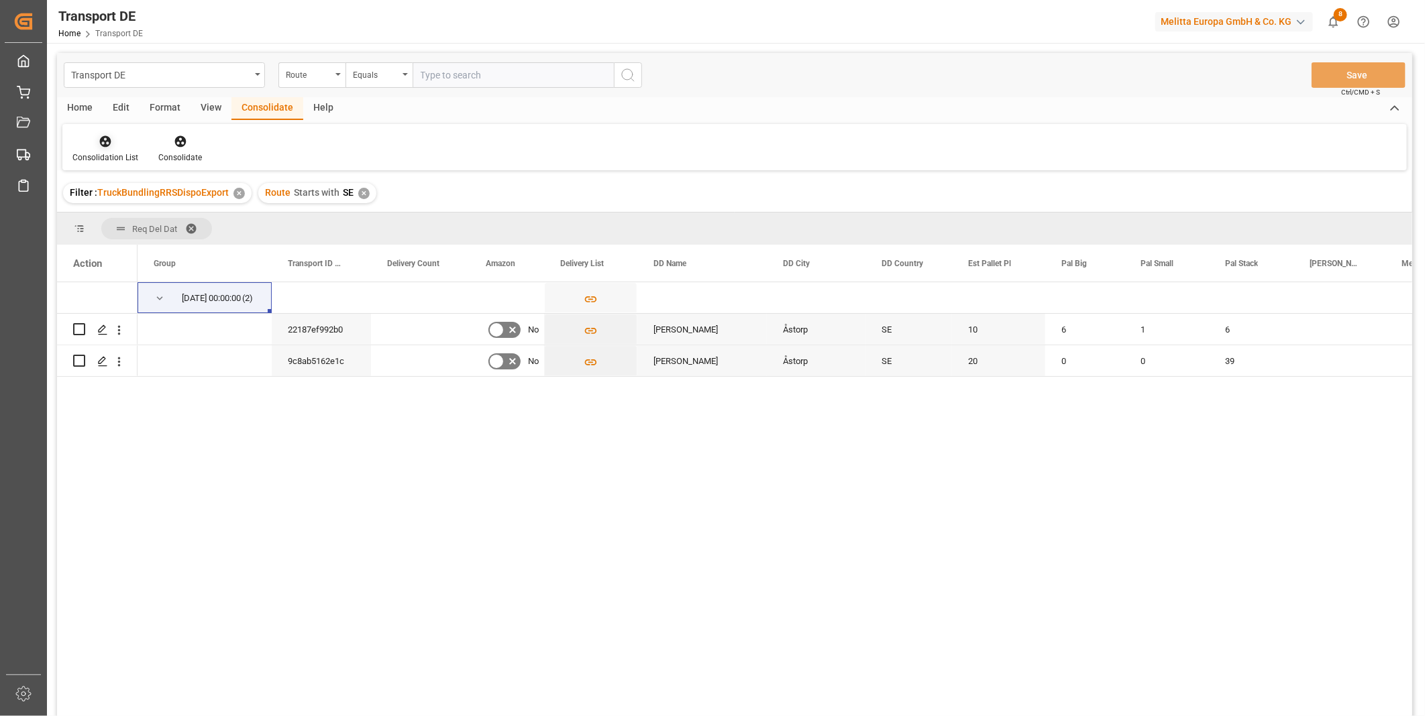
click at [97, 146] on div at bounding box center [105, 141] width 66 height 14
click at [210, 250] on div "Transport DE Route Equals Save Ctrl/CMD + S Home Edit Format View Consolidate H…" at bounding box center [734, 402] width 1355 height 699
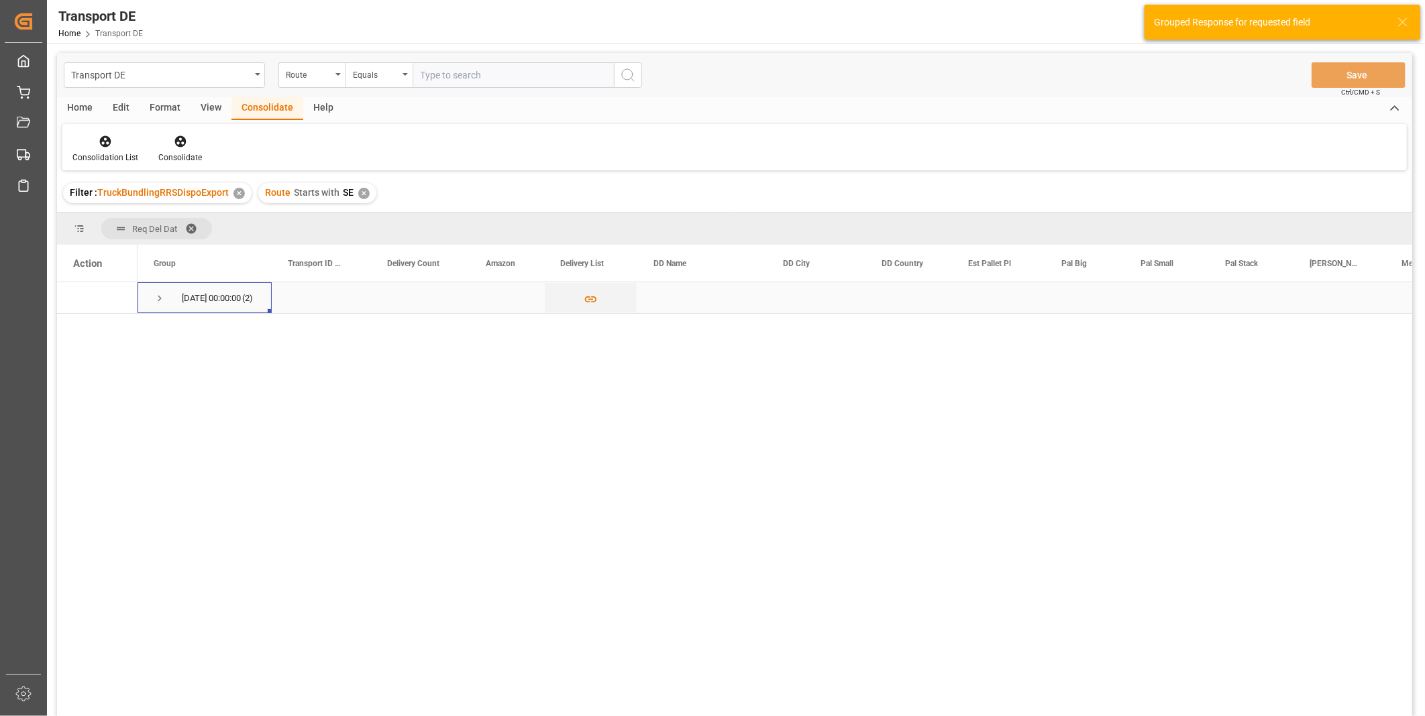
click at [164, 296] on span "Press SPACE to select this row." at bounding box center [160, 298] width 12 height 12
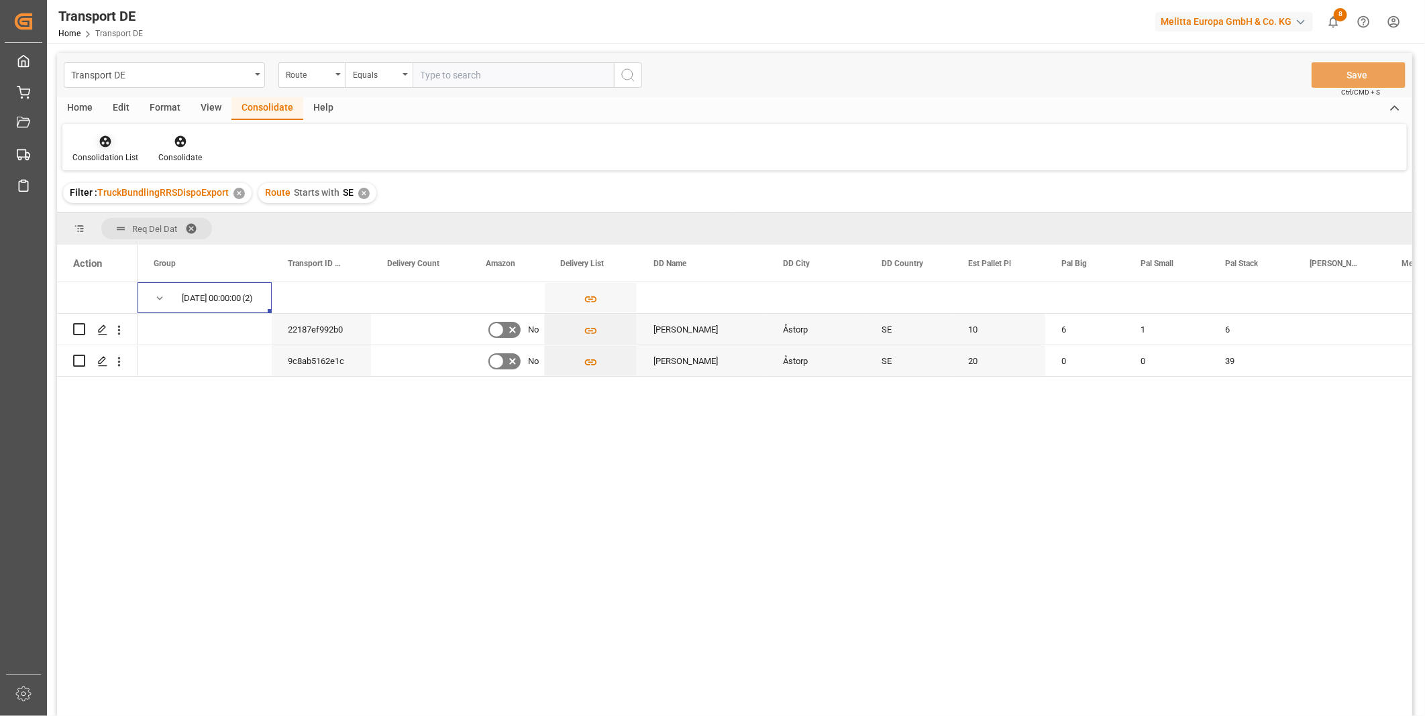
click at [91, 149] on div "Consolidation List" at bounding box center [105, 149] width 86 height 30
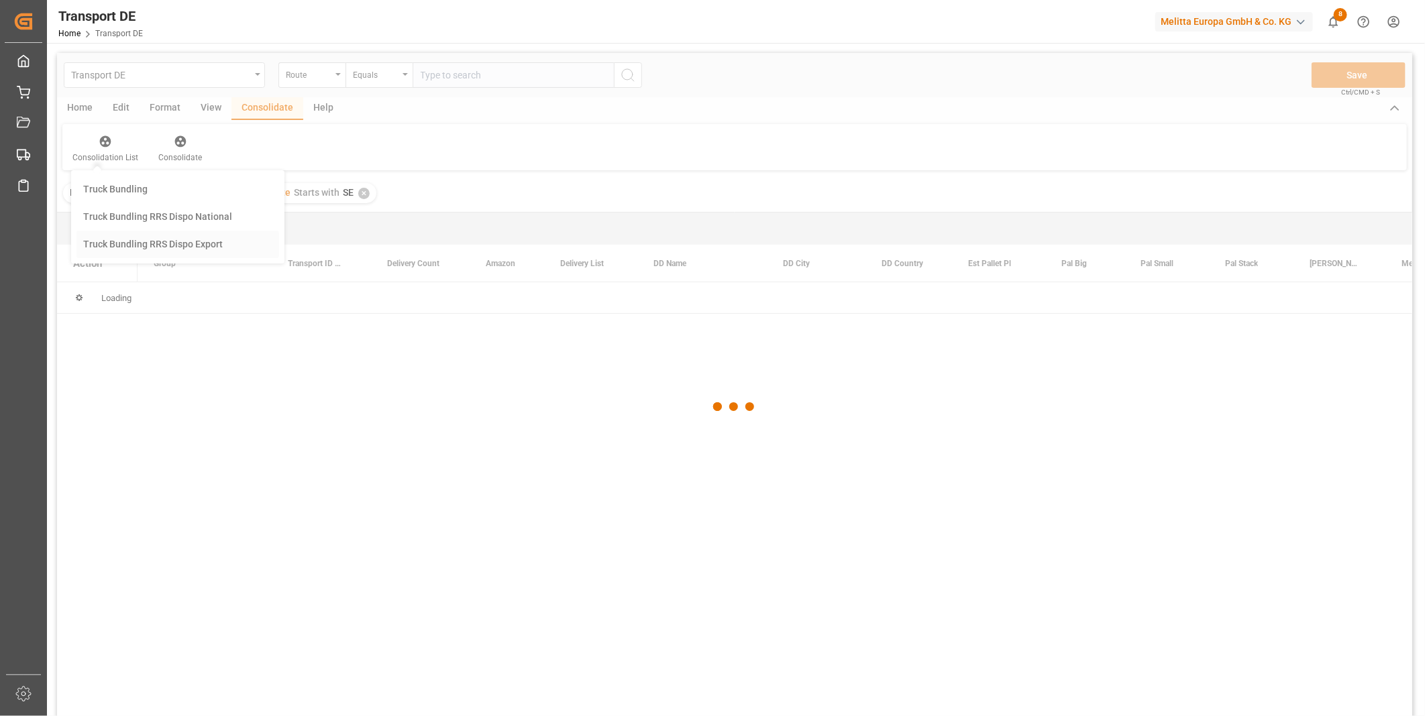
click at [137, 236] on div "Transport DE Route Equals Save Ctrl/CMD + S Home Edit Format View Consolidate H…" at bounding box center [734, 402] width 1355 height 699
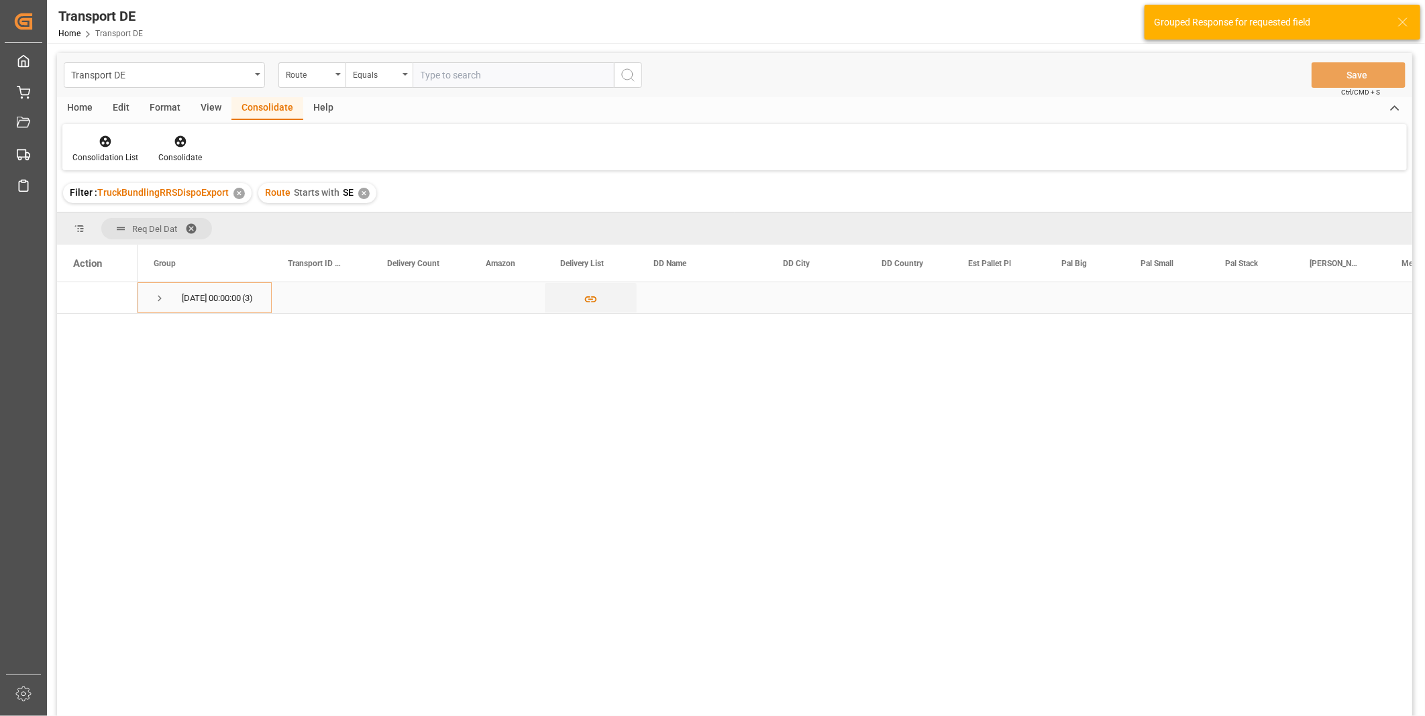
click at [157, 305] on span "Press SPACE to select this row." at bounding box center [160, 298] width 12 height 31
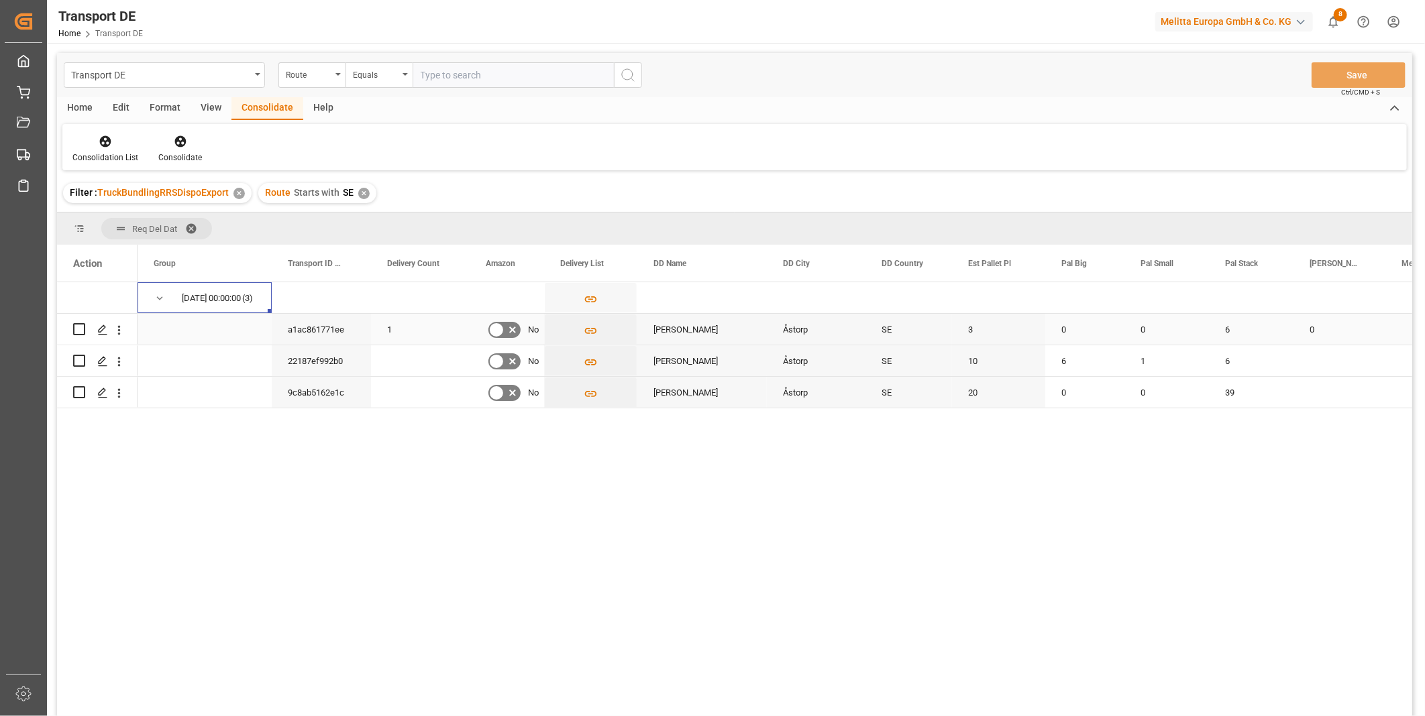
click at [84, 330] on input "Press Space to toggle row selection (unchecked)" at bounding box center [79, 329] width 12 height 12
checkbox input "true"
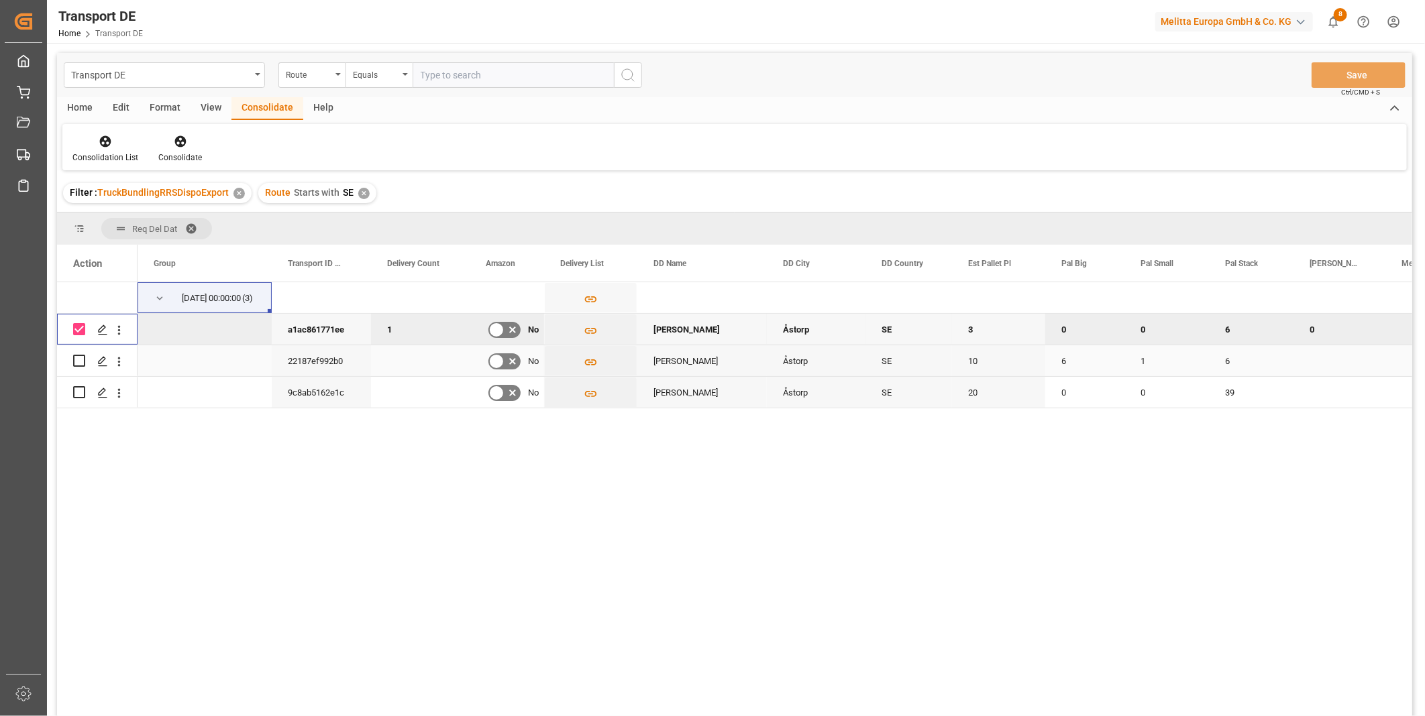
click at [76, 363] on input "Press Space to toggle row selection (unchecked)" at bounding box center [79, 361] width 12 height 12
checkbox input "true"
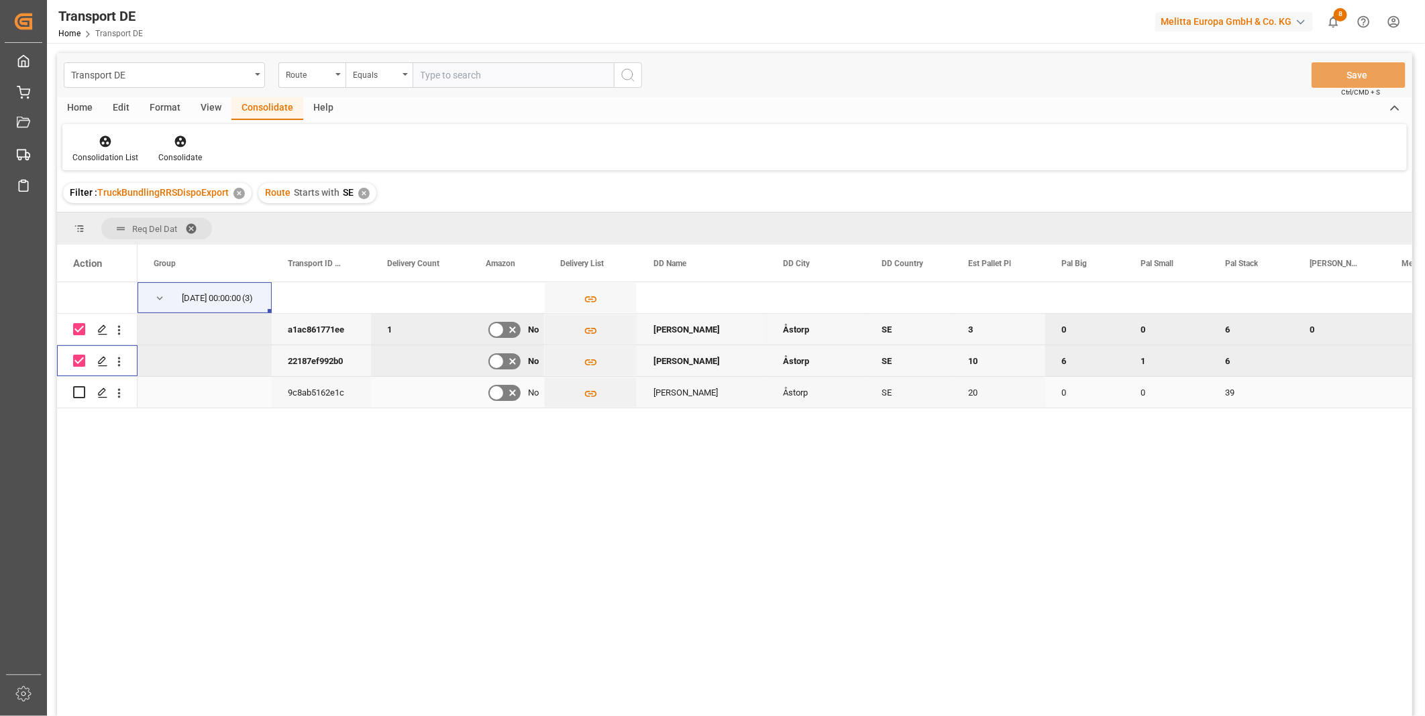
click at [76, 396] on input "Press Space to toggle row selection (unchecked)" at bounding box center [79, 392] width 12 height 12
checkbox input "true"
click at [186, 144] on div at bounding box center [180, 141] width 44 height 14
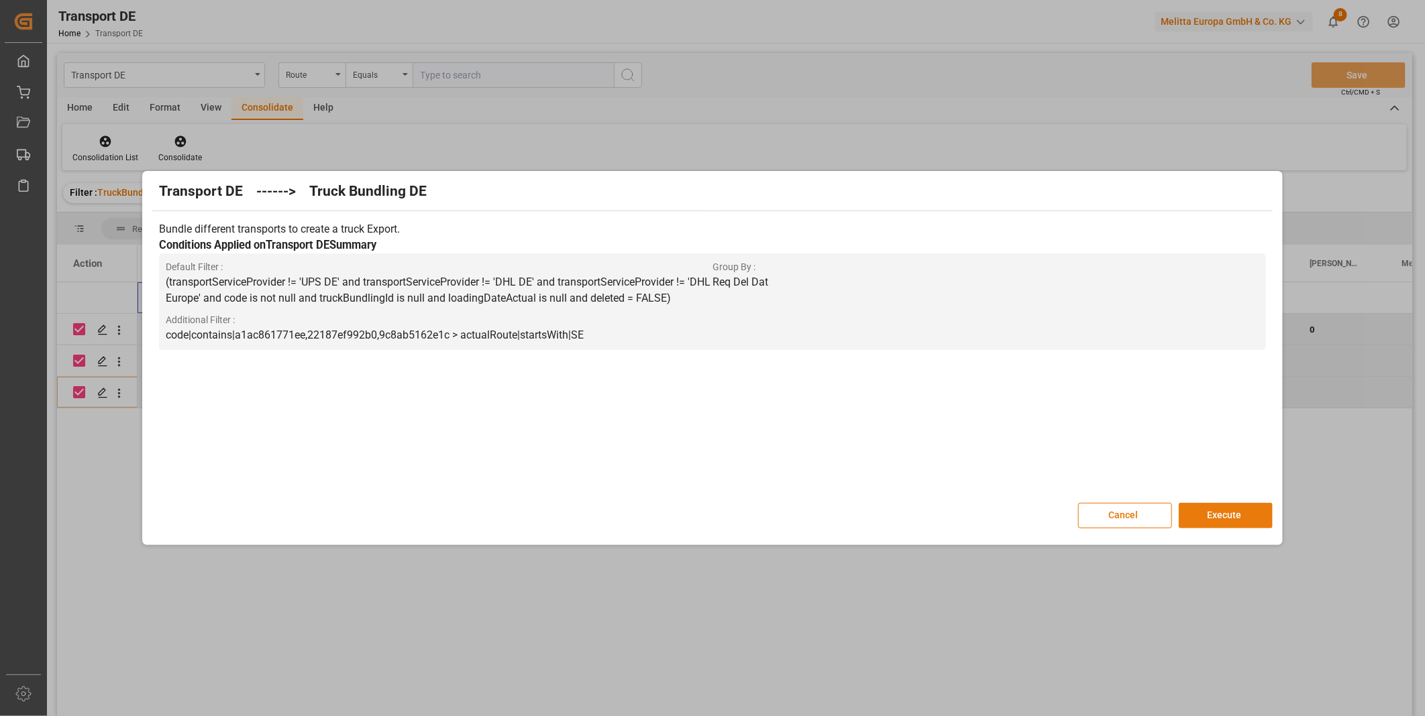
drag, startPoint x: 1223, startPoint y: 513, endPoint x: 1180, endPoint y: 508, distance: 43.2
click at [1223, 514] on button "Execute" at bounding box center [1225, 515] width 94 height 25
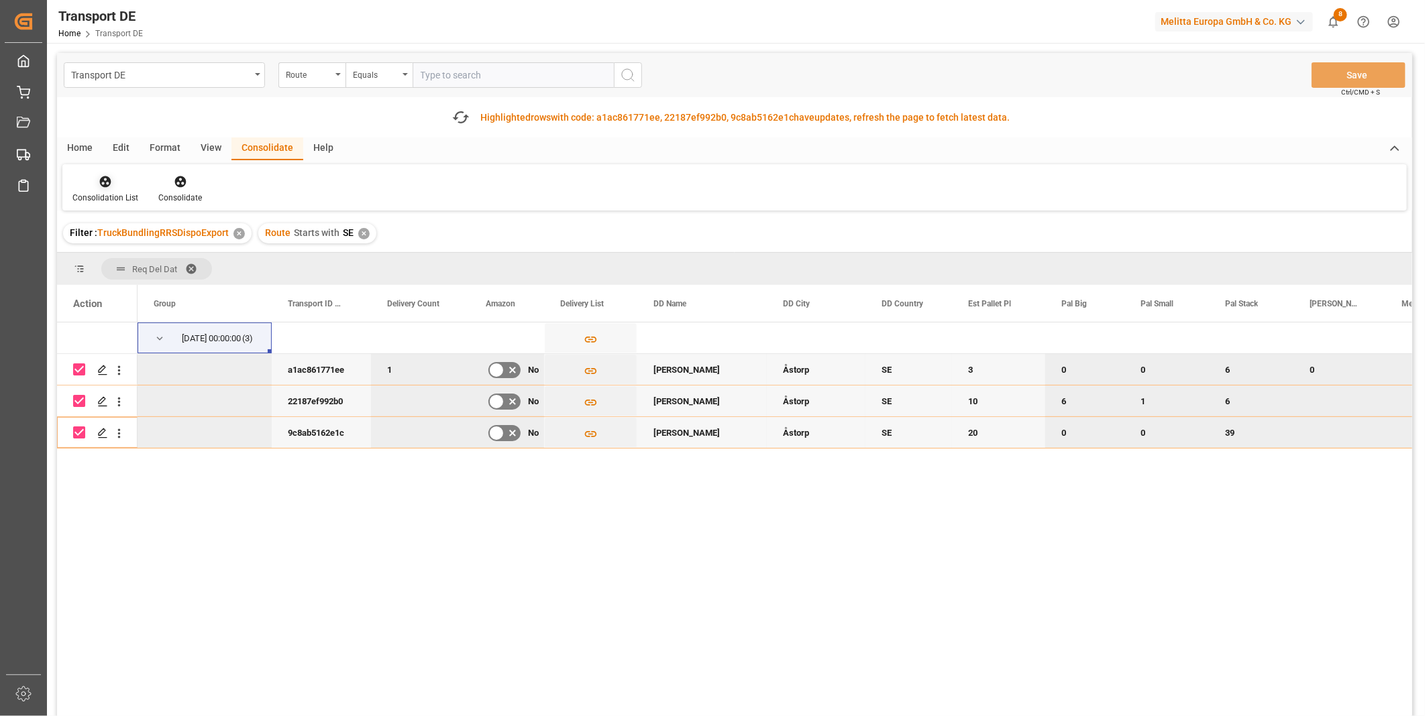
click at [91, 192] on div "Consolidation List" at bounding box center [105, 198] width 66 height 12
click at [148, 283] on div "Transport DE Route Equals Save Ctrl/CMD + S Fetch latest updates Highlighted ro…" at bounding box center [734, 422] width 1355 height 739
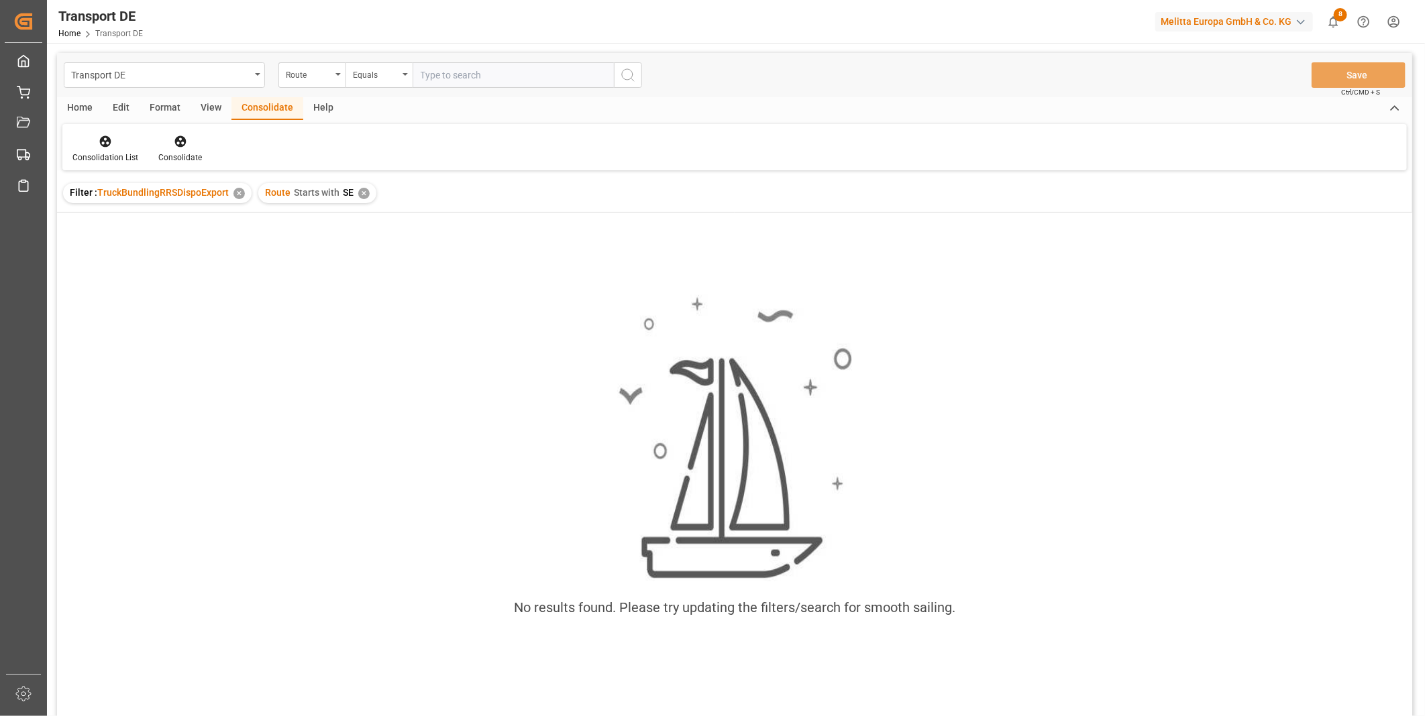
click at [360, 188] on div "✕" at bounding box center [363, 193] width 11 height 11
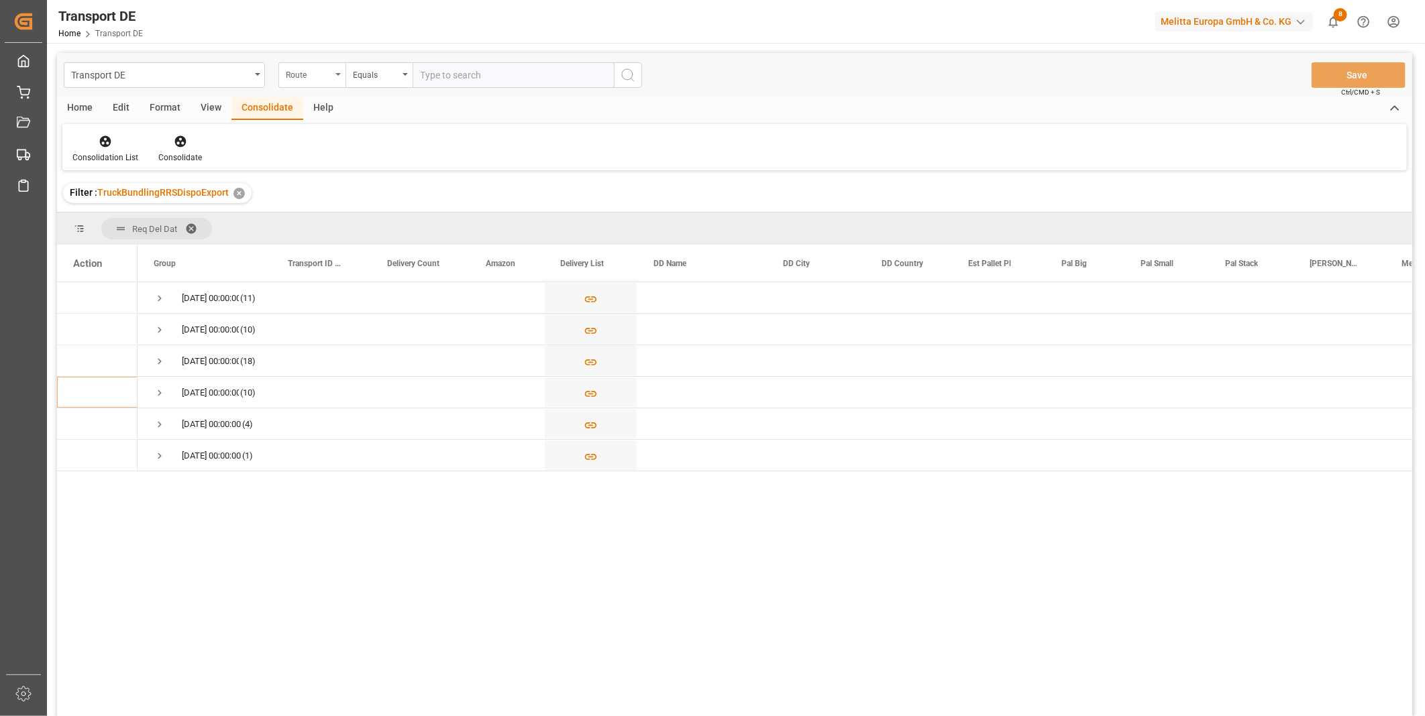
click at [323, 72] on div "Route" at bounding box center [309, 73] width 46 height 15
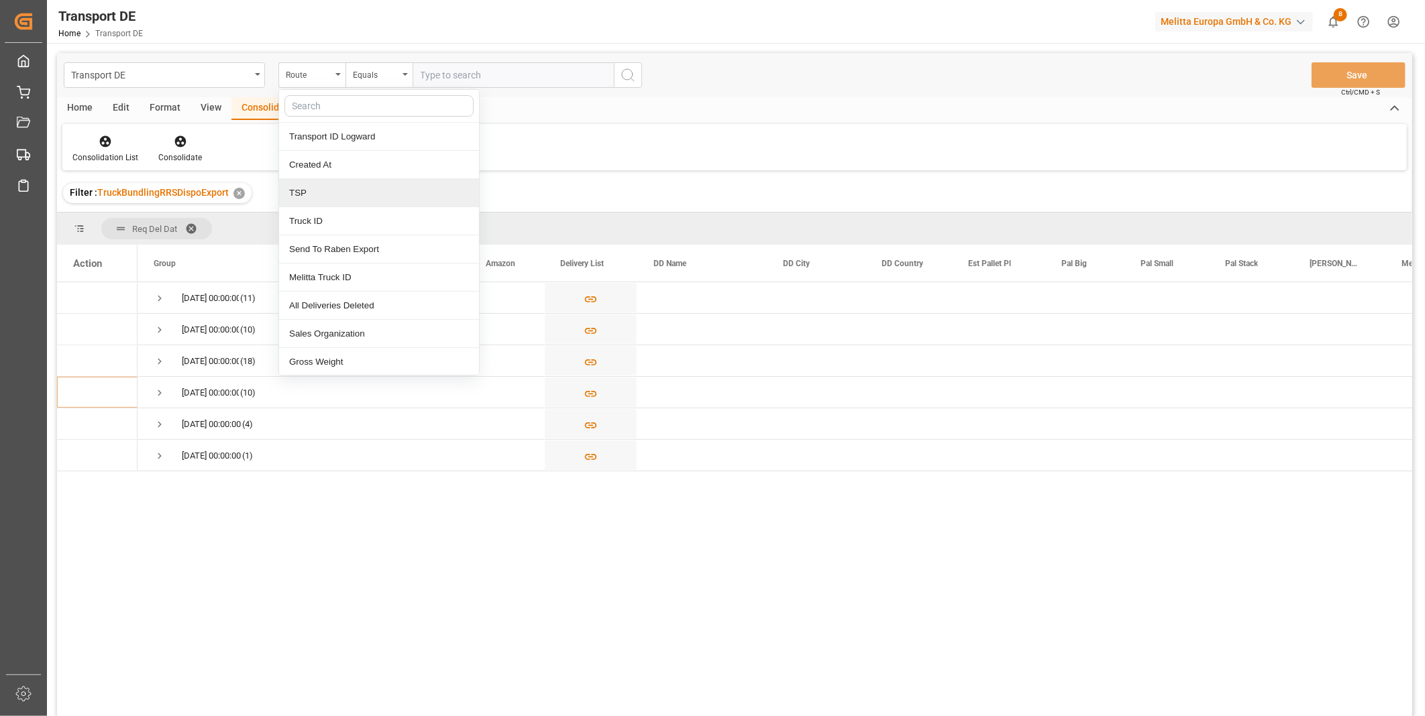
click at [327, 185] on div "TSP" at bounding box center [379, 193] width 200 height 28
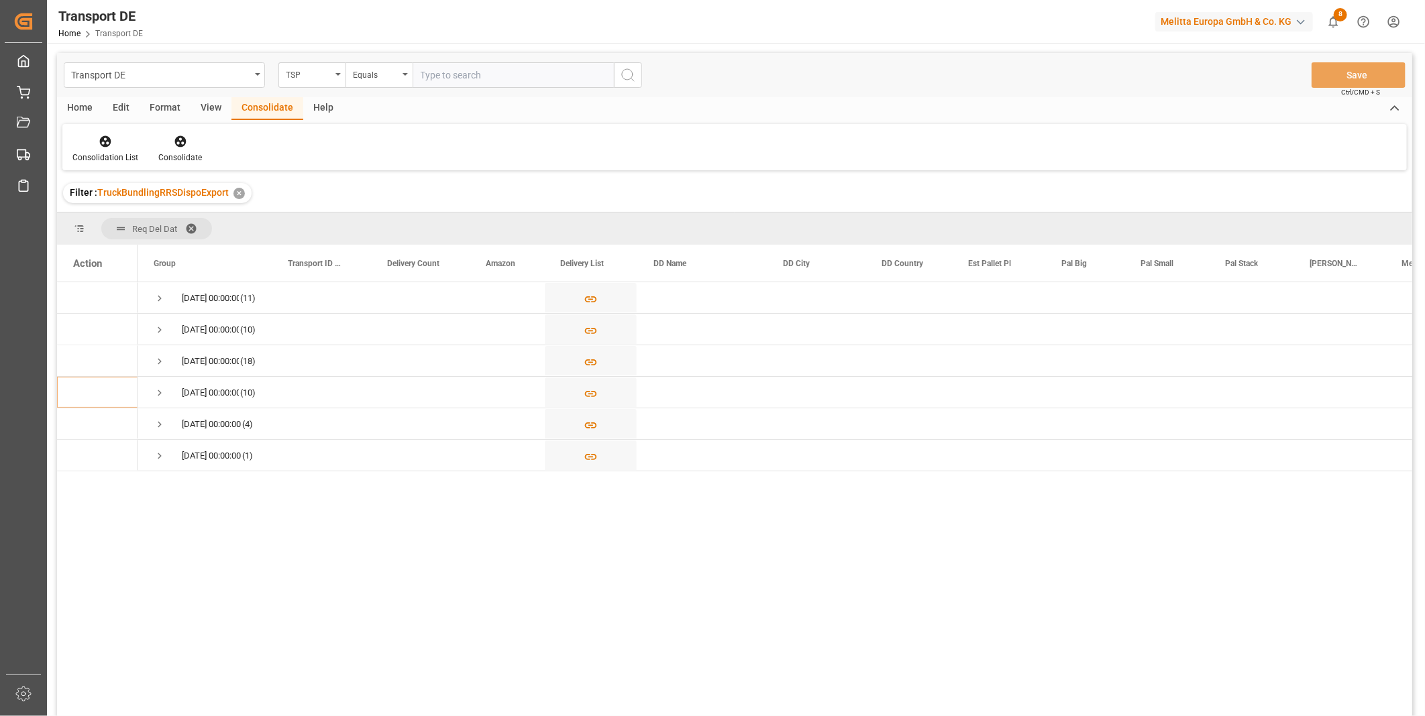
drag, startPoint x: 417, startPoint y: 92, endPoint x: 406, endPoint y: 89, distance: 11.1
click at [413, 92] on div "Transport DE TSP Equals Save Ctrl/CMD + S" at bounding box center [734, 75] width 1355 height 44
click at [386, 76] on div "Equals" at bounding box center [376, 73] width 46 height 15
click at [397, 217] on div "Starts with" at bounding box center [446, 221] width 200 height 28
type input "Van R"
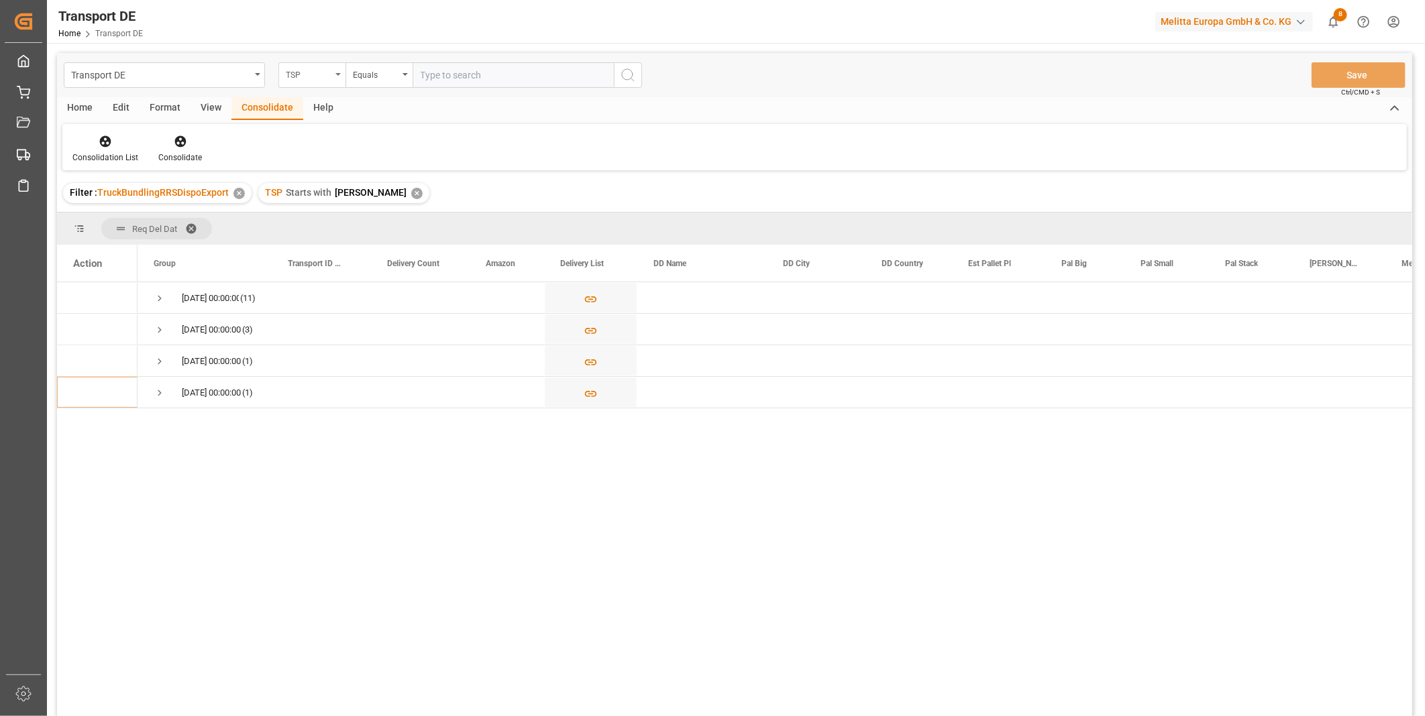
click at [317, 77] on div "TSP" at bounding box center [309, 73] width 46 height 15
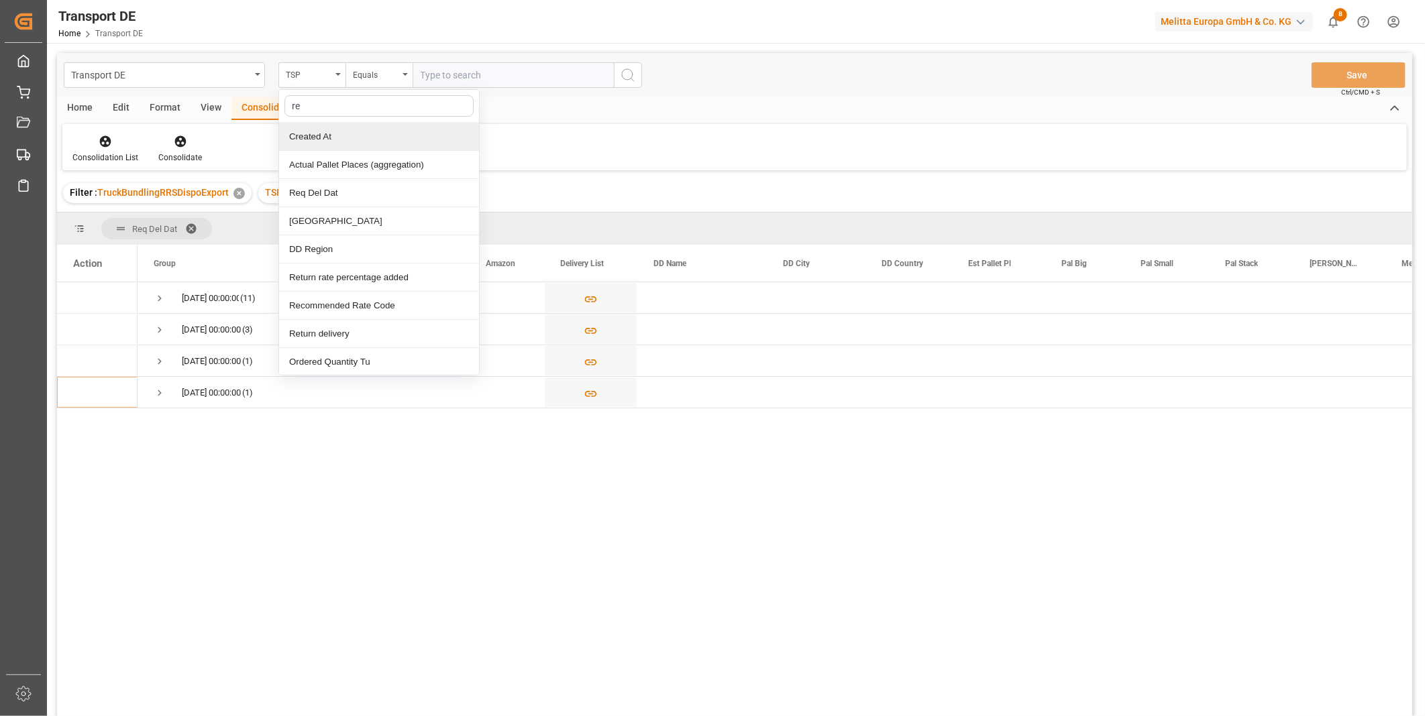
type input "req"
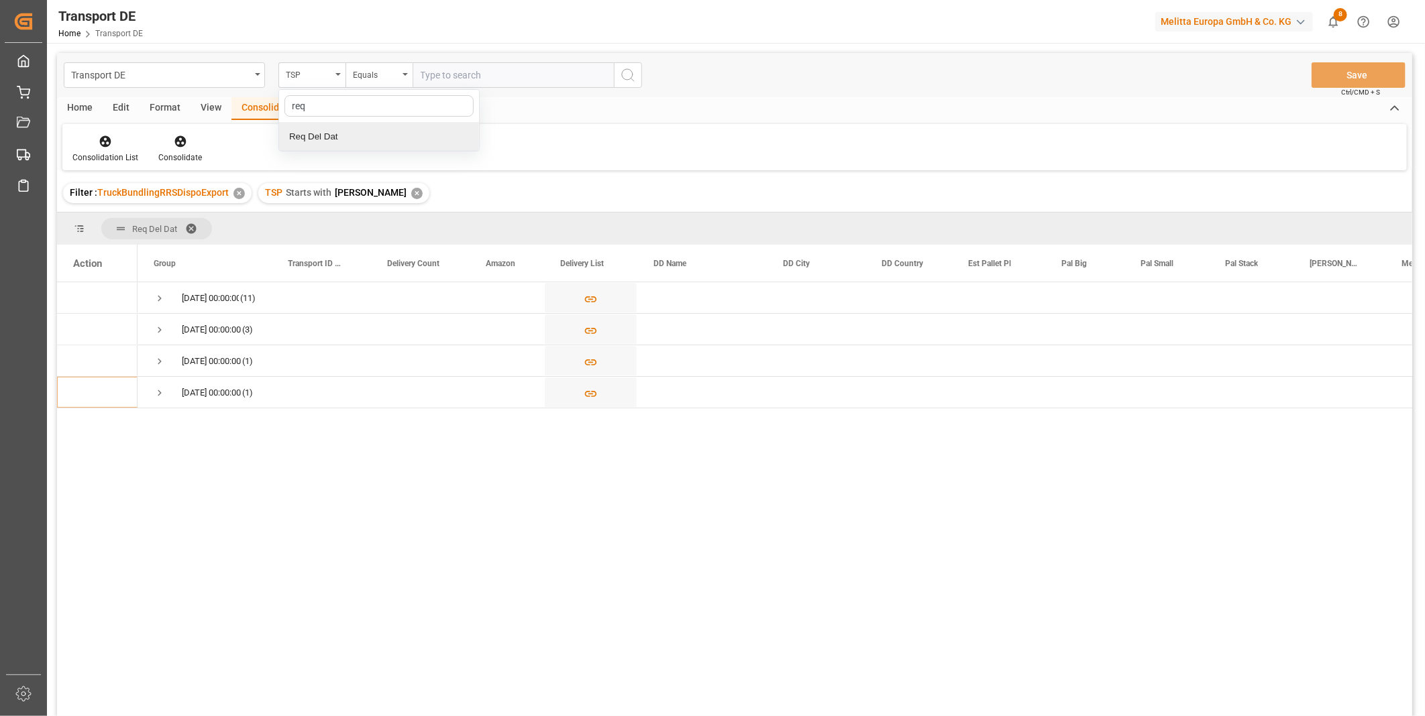
click at [332, 142] on div "Req Del Dat" at bounding box center [379, 137] width 200 height 28
click at [406, 84] on div "Equals" at bounding box center [378, 74] width 67 height 25
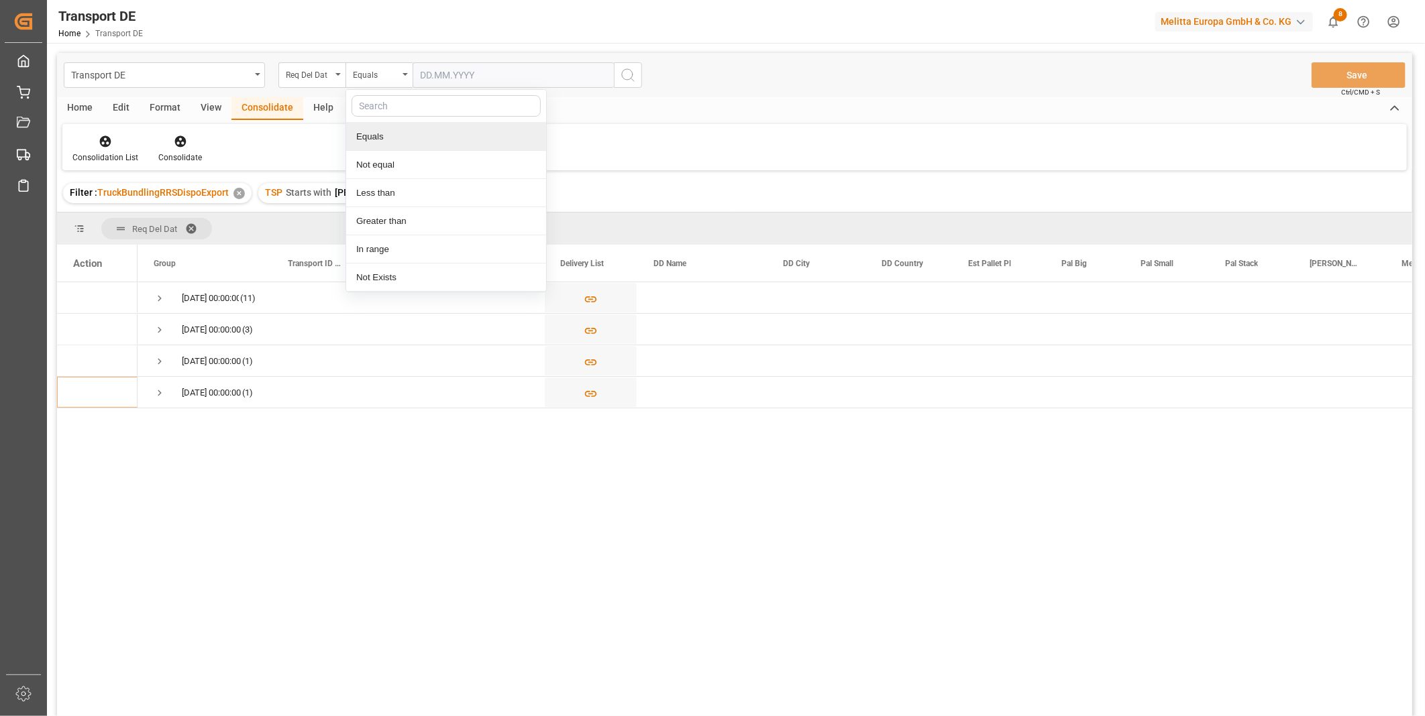
click at [507, 71] on input "text" at bounding box center [512, 74] width 201 height 25
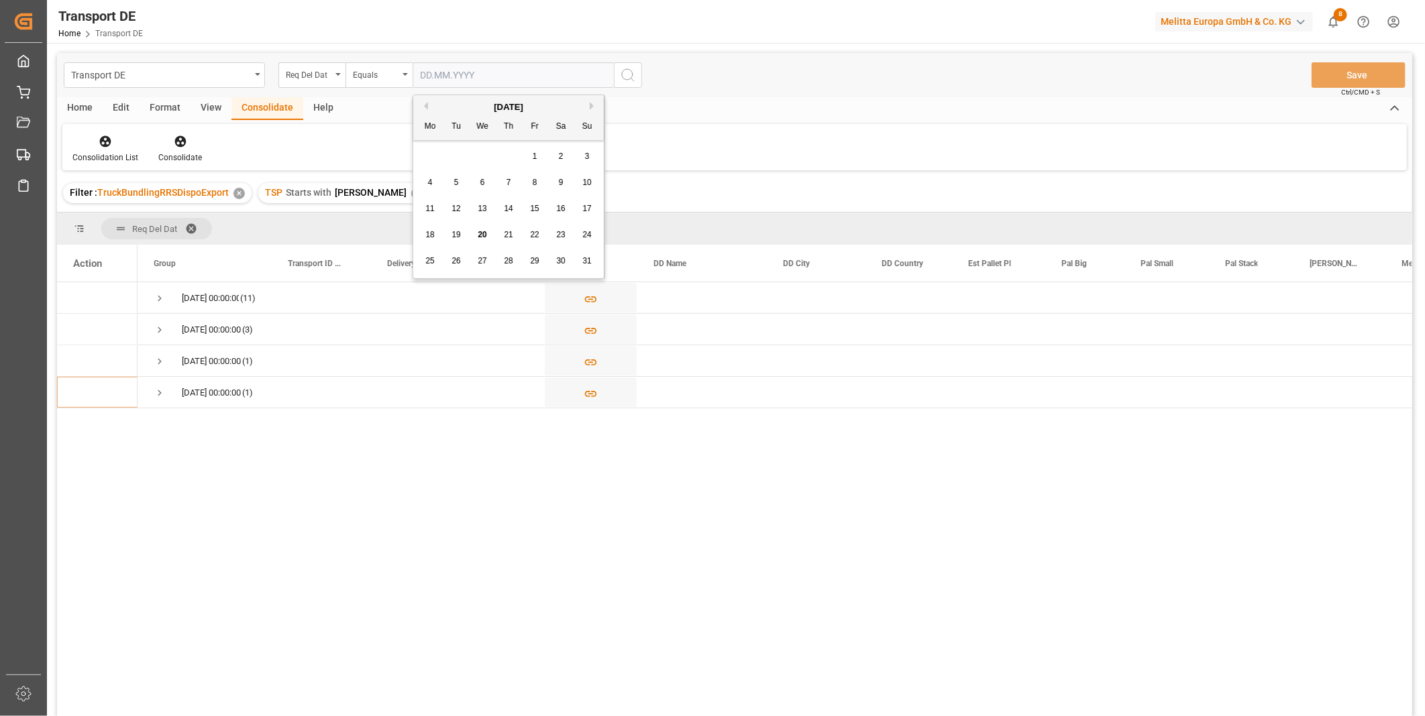
click at [527, 232] on div "22" at bounding box center [535, 235] width 17 height 16
type input "[DATE]"
click at [163, 329] on span "Press SPACE to select this row." at bounding box center [160, 330] width 12 height 12
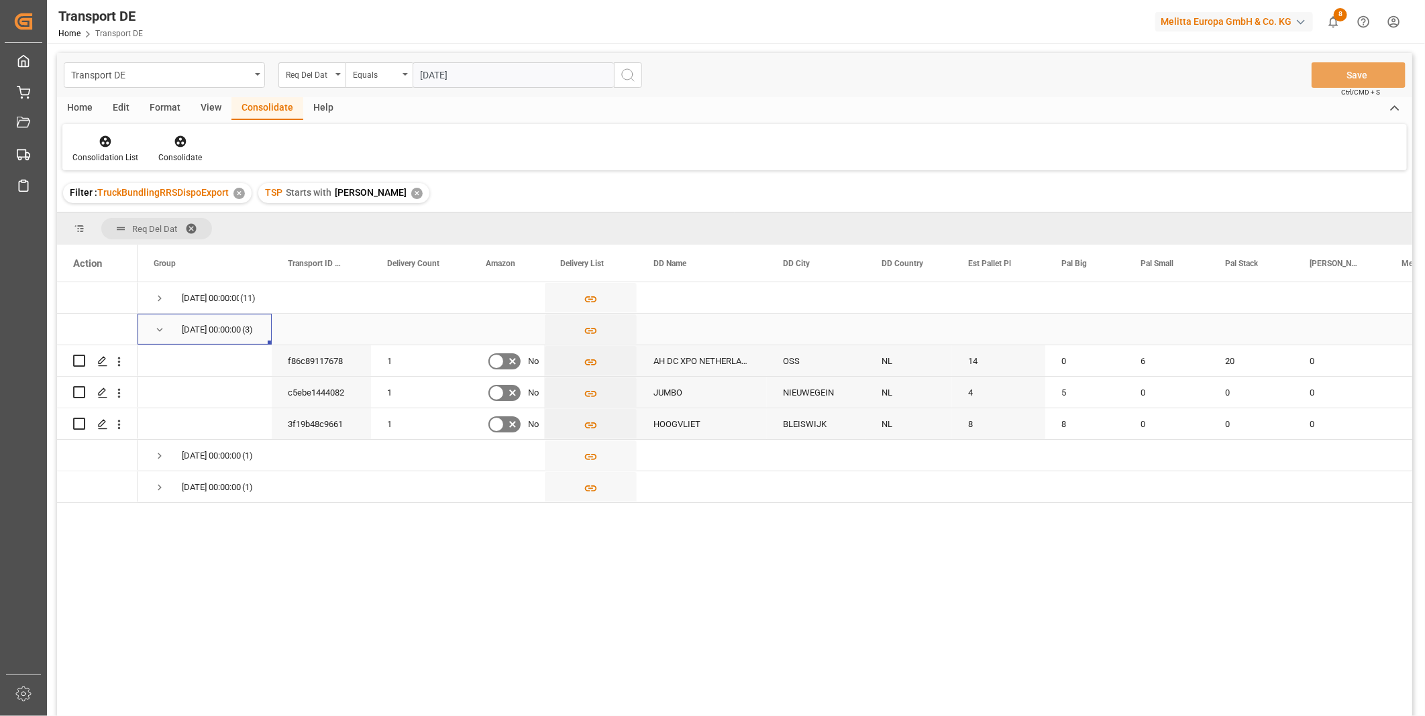
click at [161, 329] on span "Press SPACE to select this row." at bounding box center [160, 330] width 12 height 12
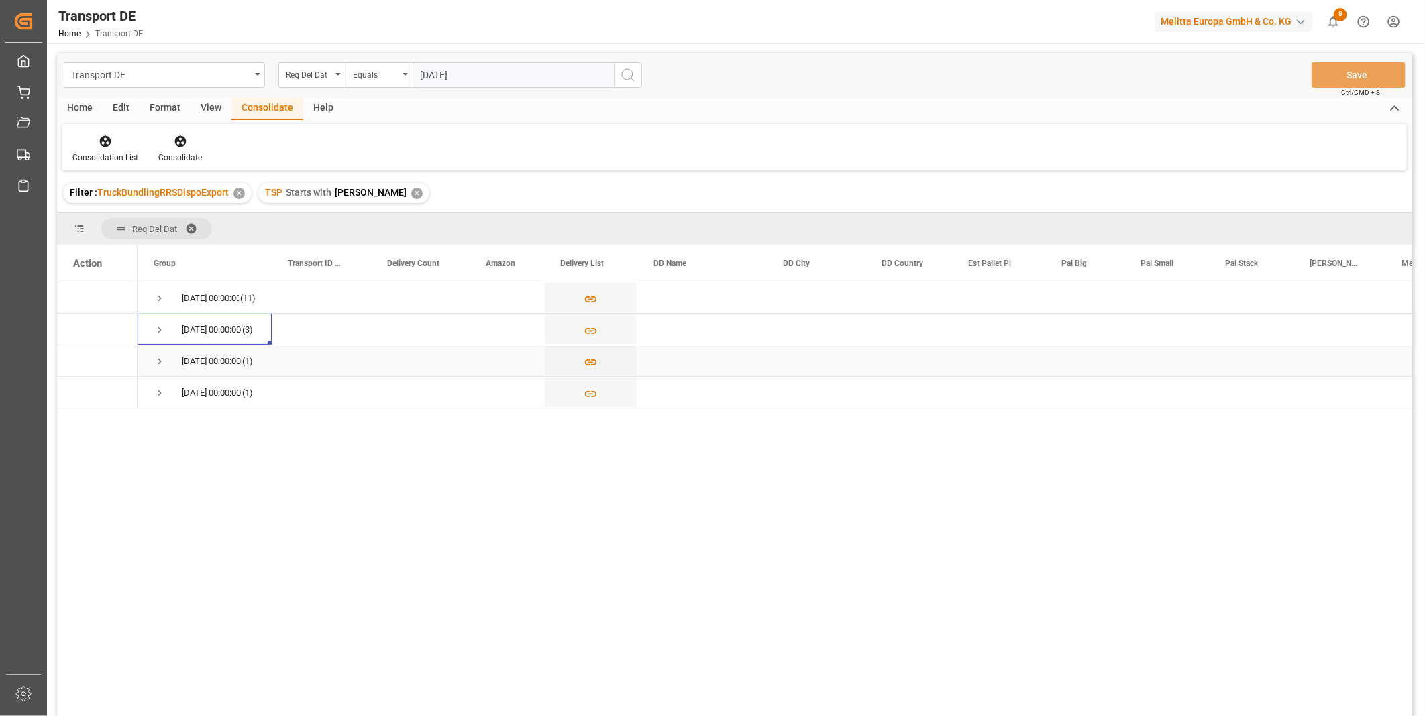
click at [156, 357] on span "Press SPACE to select this row." at bounding box center [160, 361] width 12 height 12
click at [162, 392] on span "Press SPACE to select this row." at bounding box center [160, 393] width 12 height 12
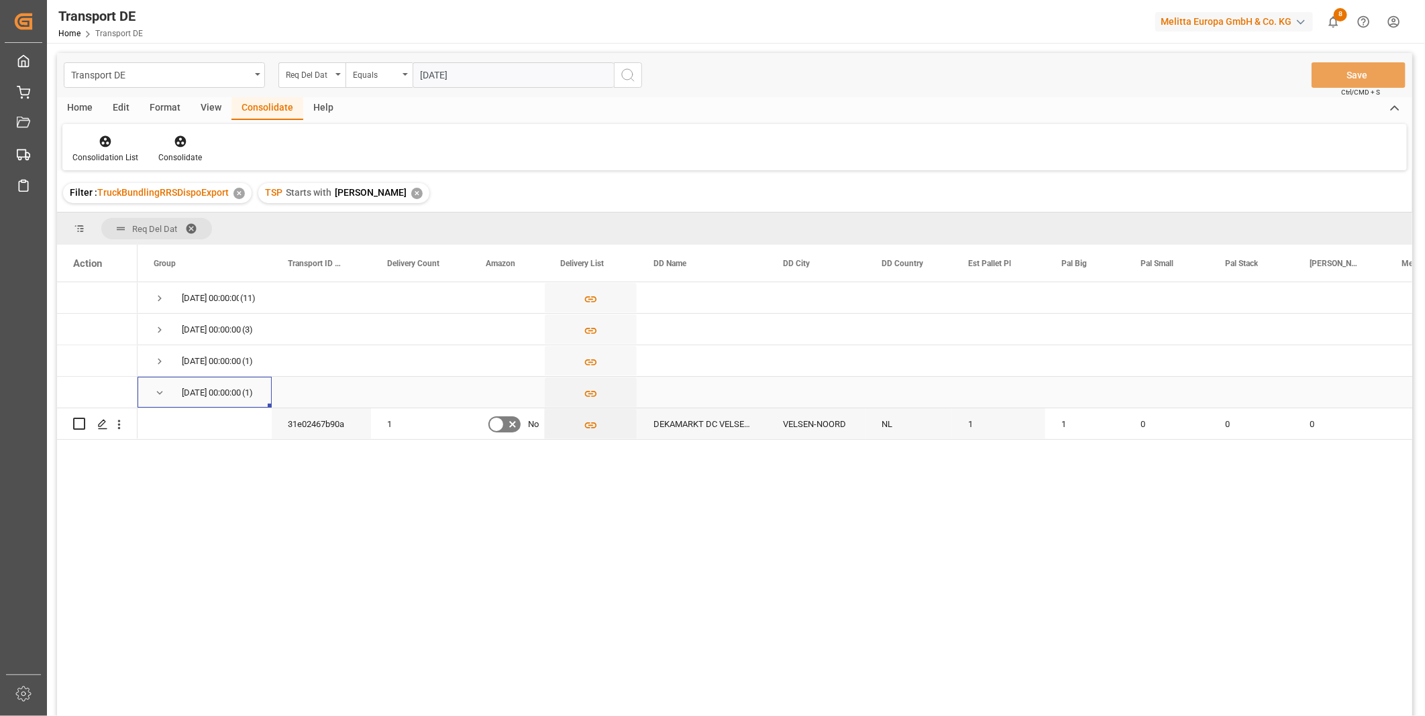
click at [162, 392] on span "Press SPACE to select this row." at bounding box center [160, 393] width 12 height 12
click at [620, 78] on icon "search button" at bounding box center [628, 75] width 16 height 16
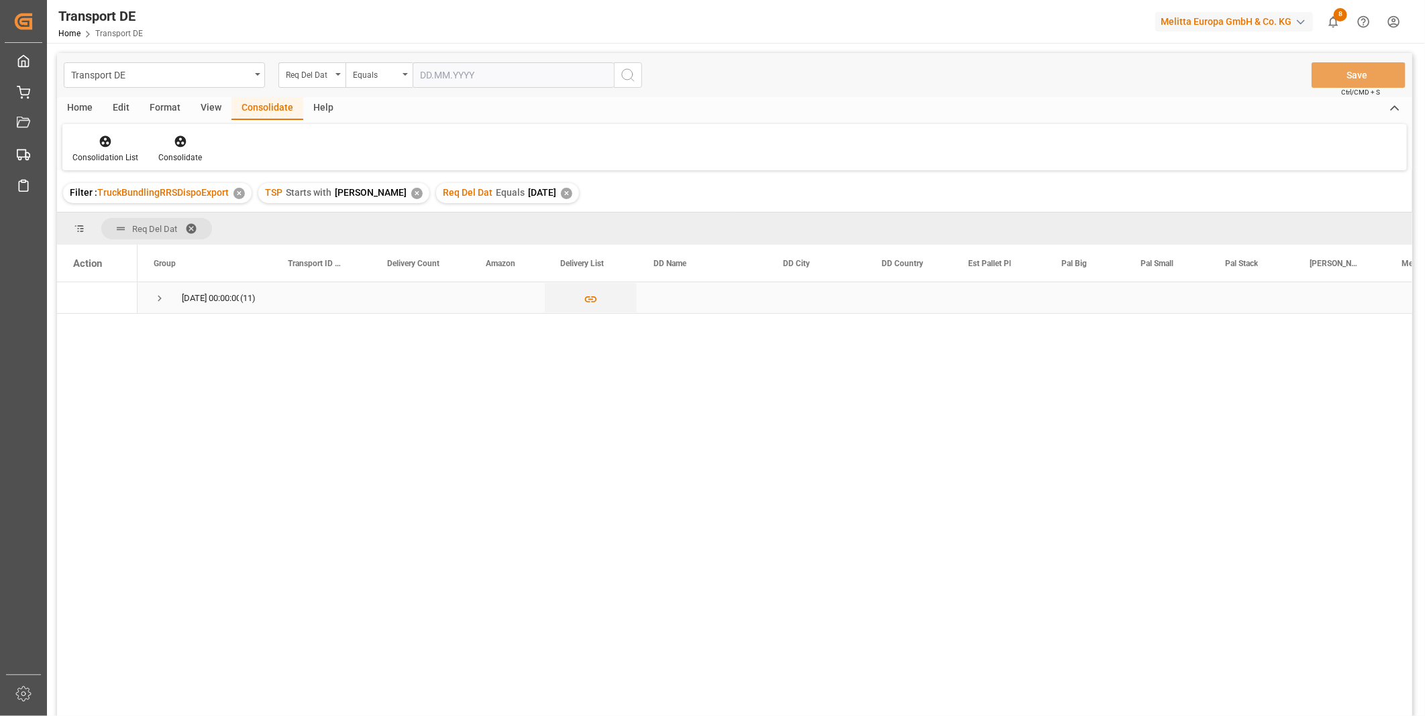
click at [170, 292] on span "22.08.2025 00:00:00 (11)" at bounding box center [205, 298] width 102 height 30
click at [164, 294] on span "Press SPACE to select this row." at bounding box center [160, 298] width 12 height 12
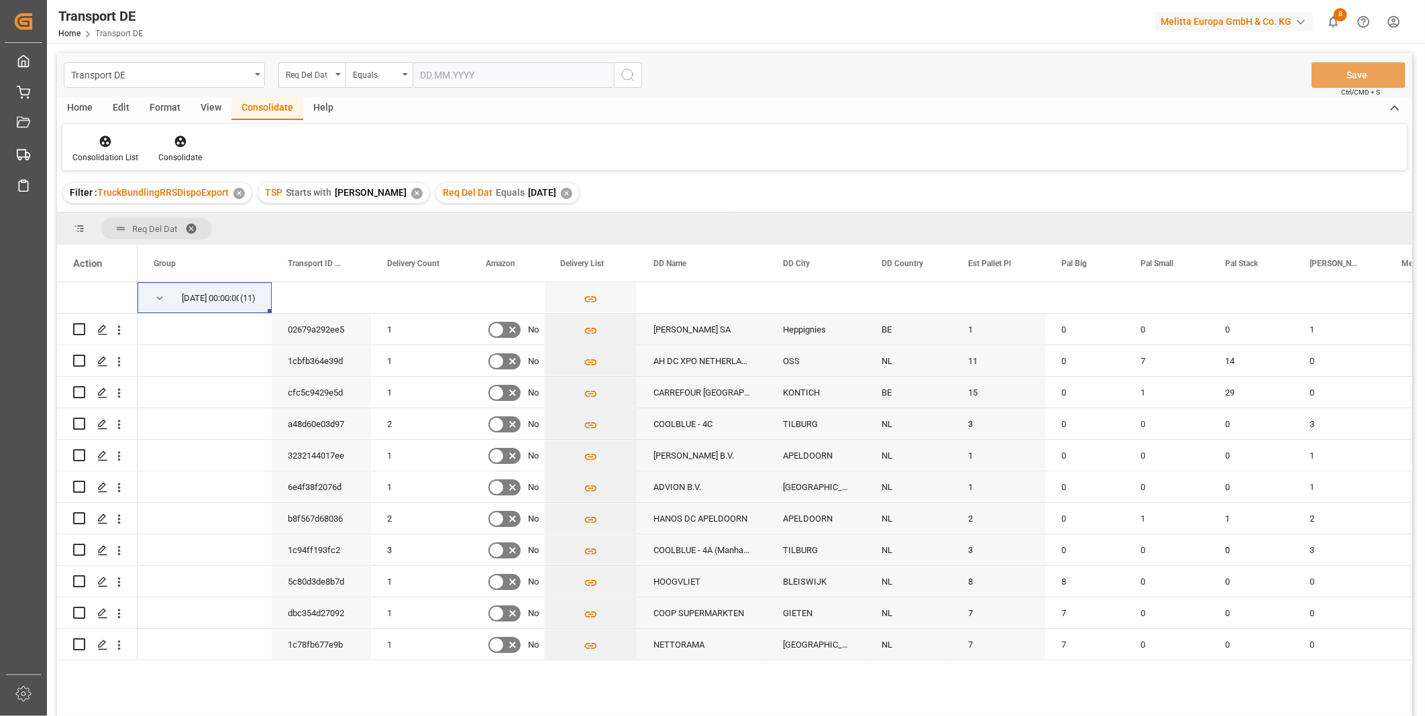
click at [85, 115] on div "Home" at bounding box center [80, 108] width 46 height 23
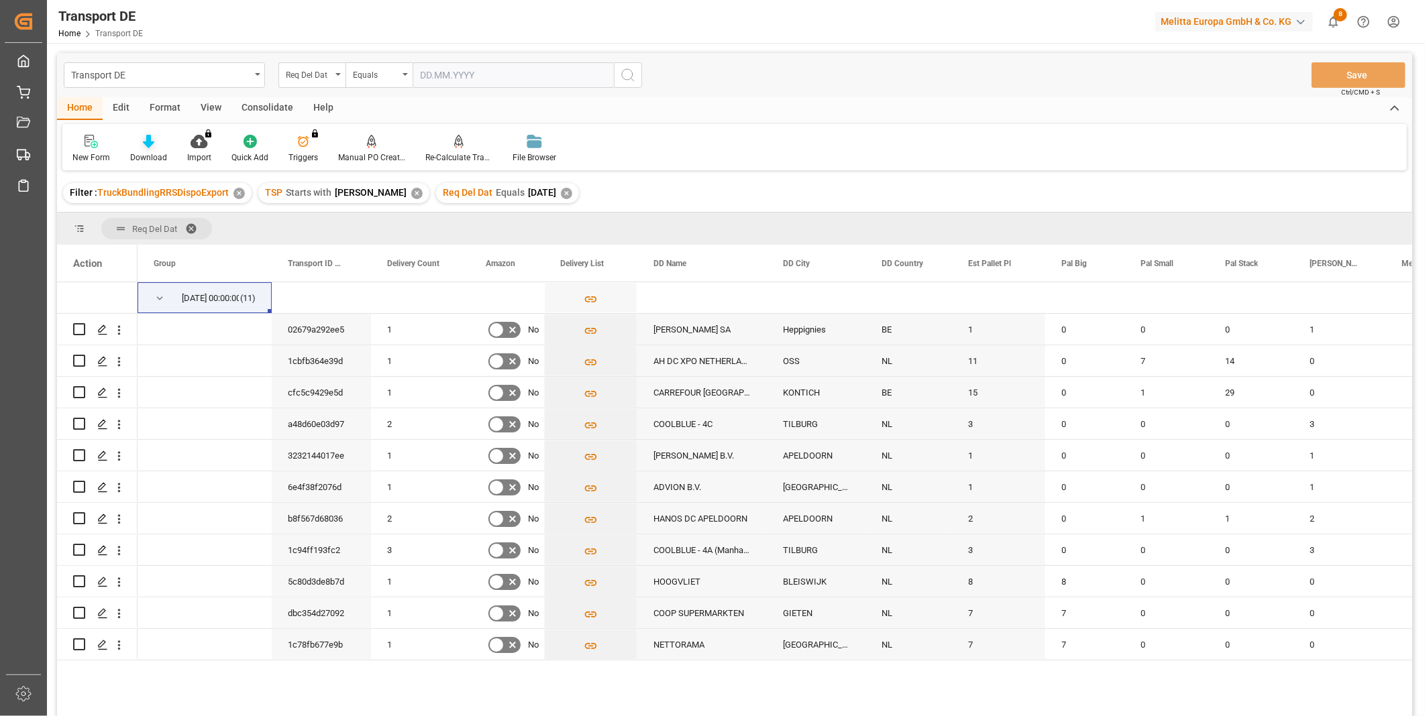
click at [146, 138] on icon at bounding box center [148, 141] width 11 height 13
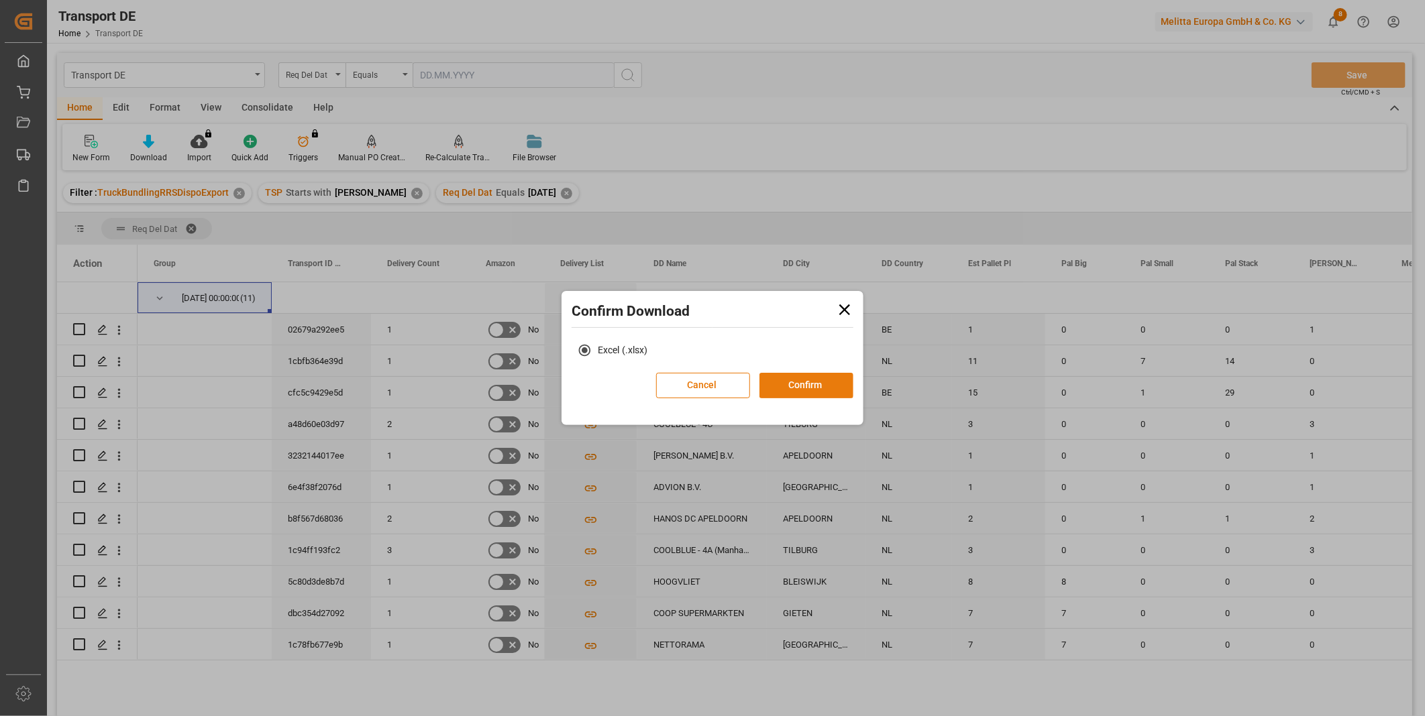
click at [793, 386] on button "Confirm" at bounding box center [806, 385] width 94 height 25
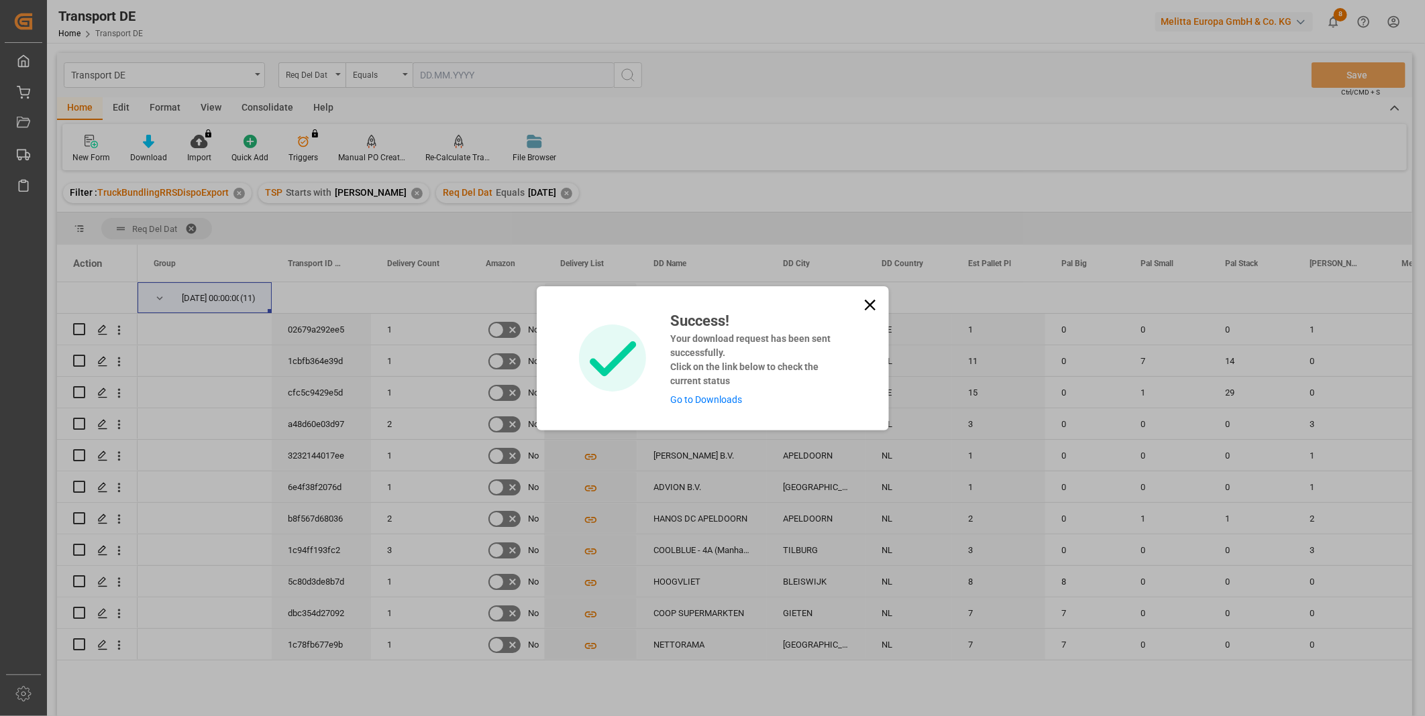
click at [872, 302] on icon at bounding box center [869, 304] width 11 height 11
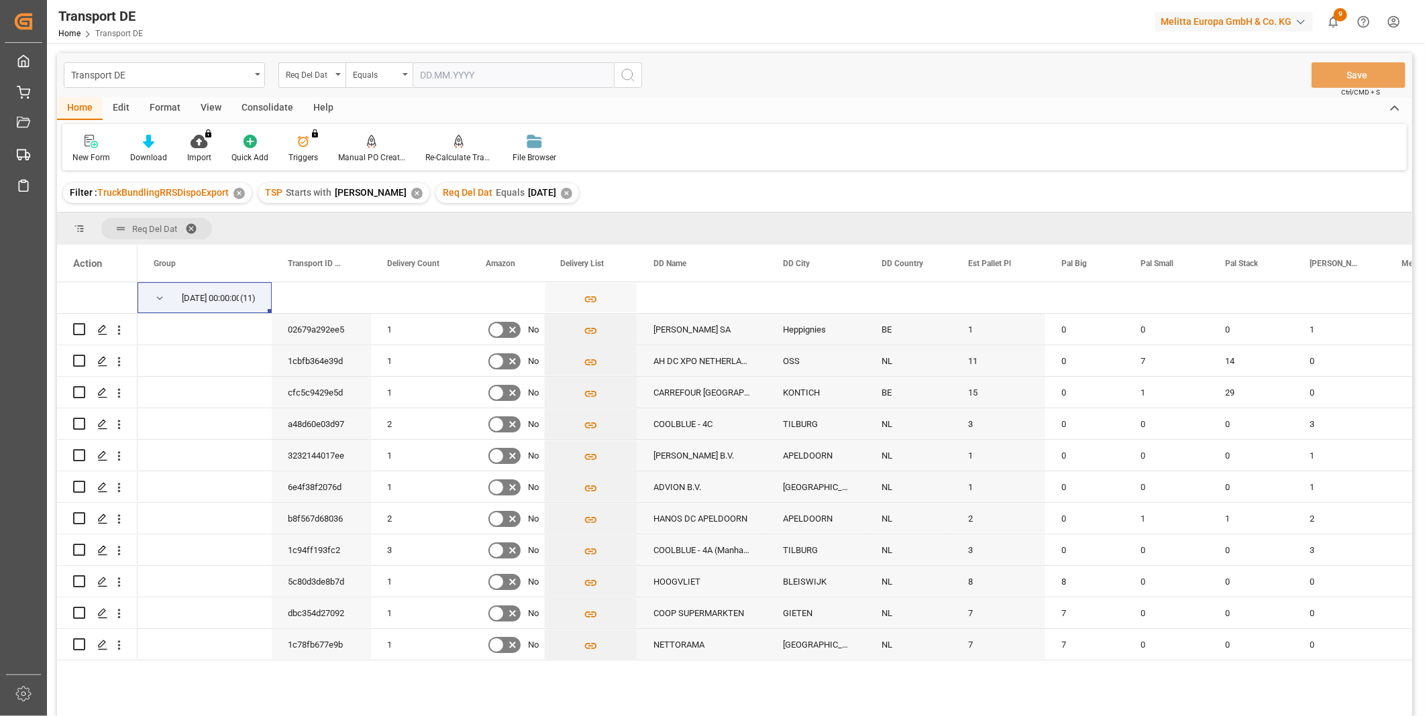
click at [276, 103] on div "Consolidate" at bounding box center [267, 108] width 72 height 23
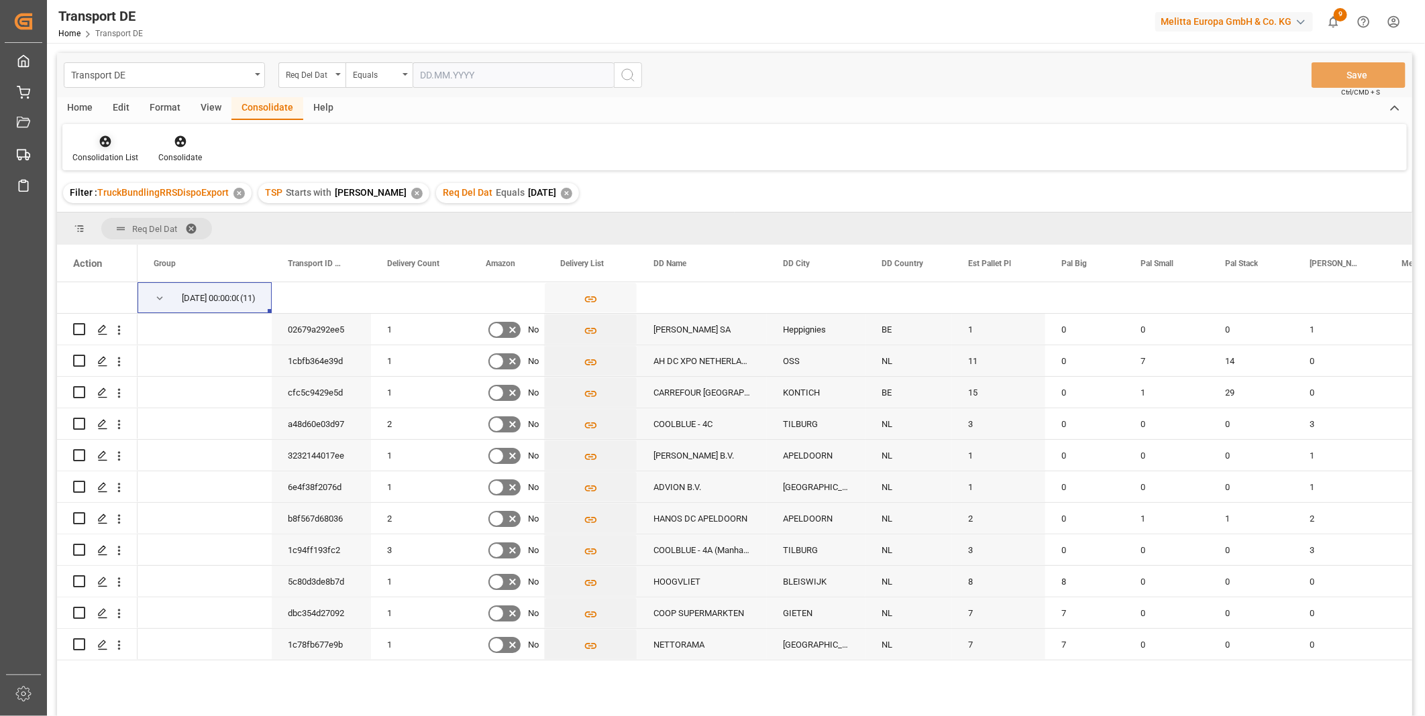
click at [122, 158] on div "Consolidation List" at bounding box center [105, 158] width 66 height 12
click at [146, 244] on div "Truck Bundling RRS Dispo Export" at bounding box center [153, 244] width 140 height 14
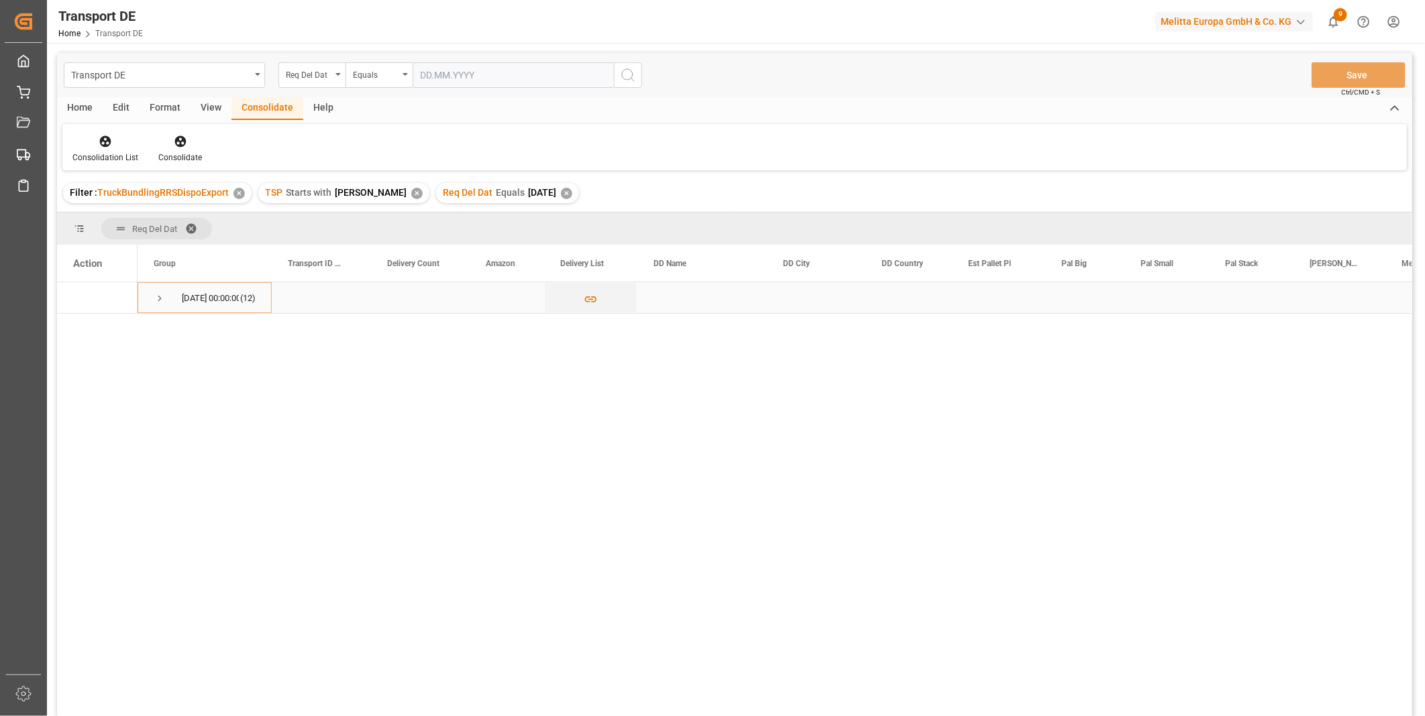
click at [155, 297] on span "Press SPACE to select this row." at bounding box center [160, 298] width 12 height 12
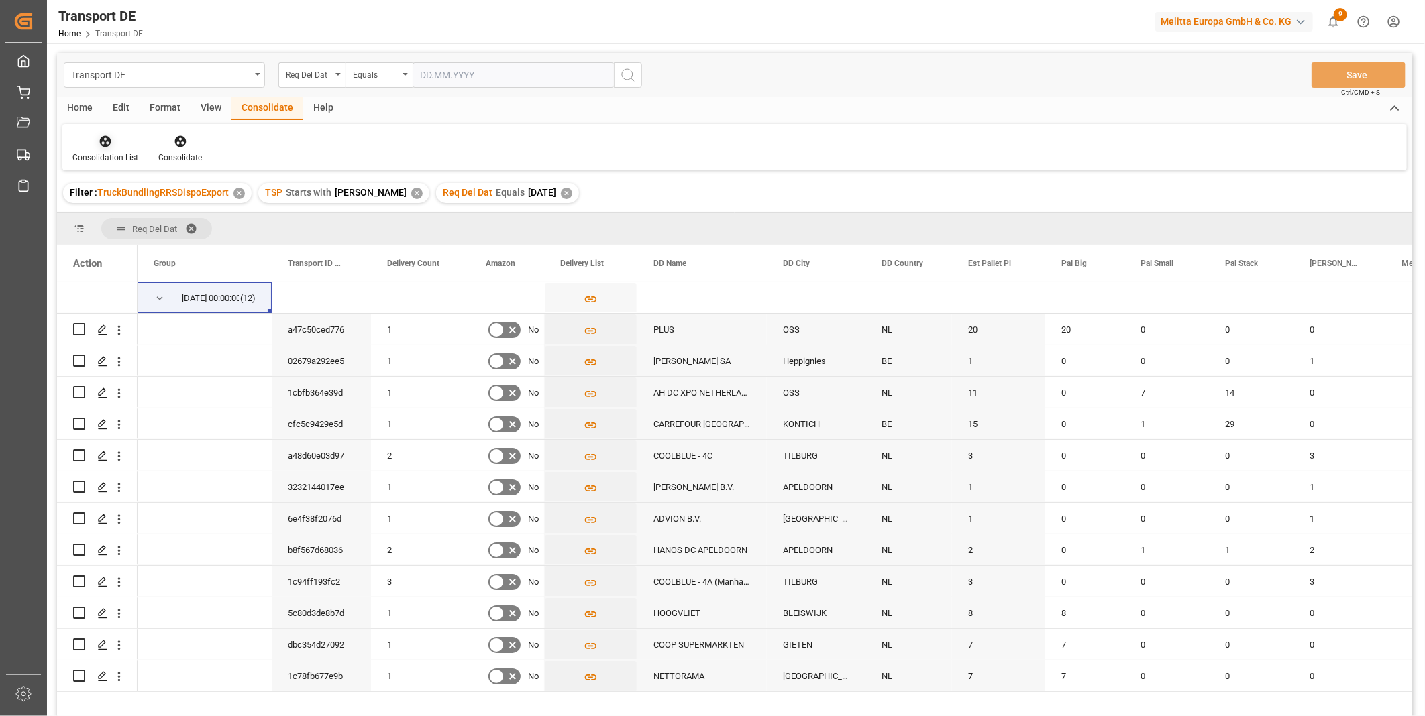
click at [99, 150] on div "Consolidation List" at bounding box center [105, 149] width 86 height 30
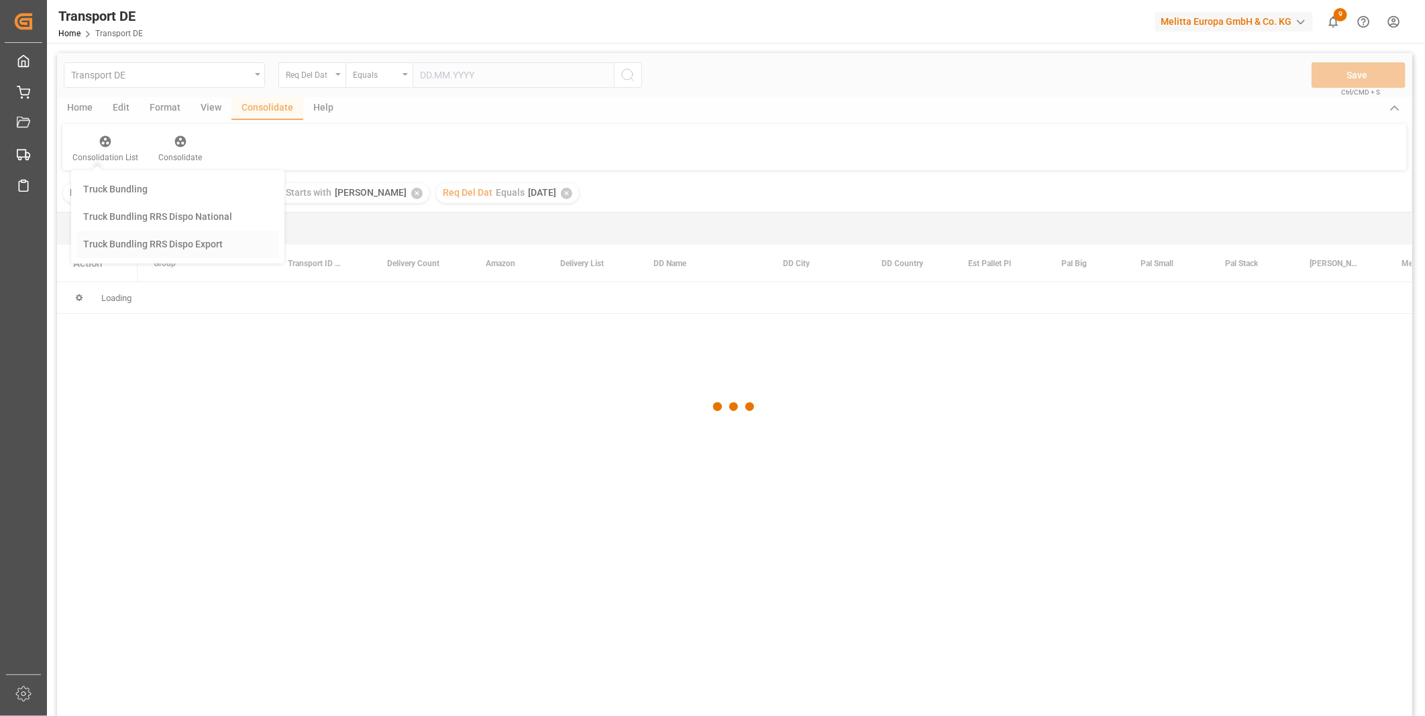
click at [184, 250] on div "Transport DE Req Del Dat Equals Save Ctrl/CMD + S Home Edit Format View Consoli…" at bounding box center [734, 402] width 1355 height 699
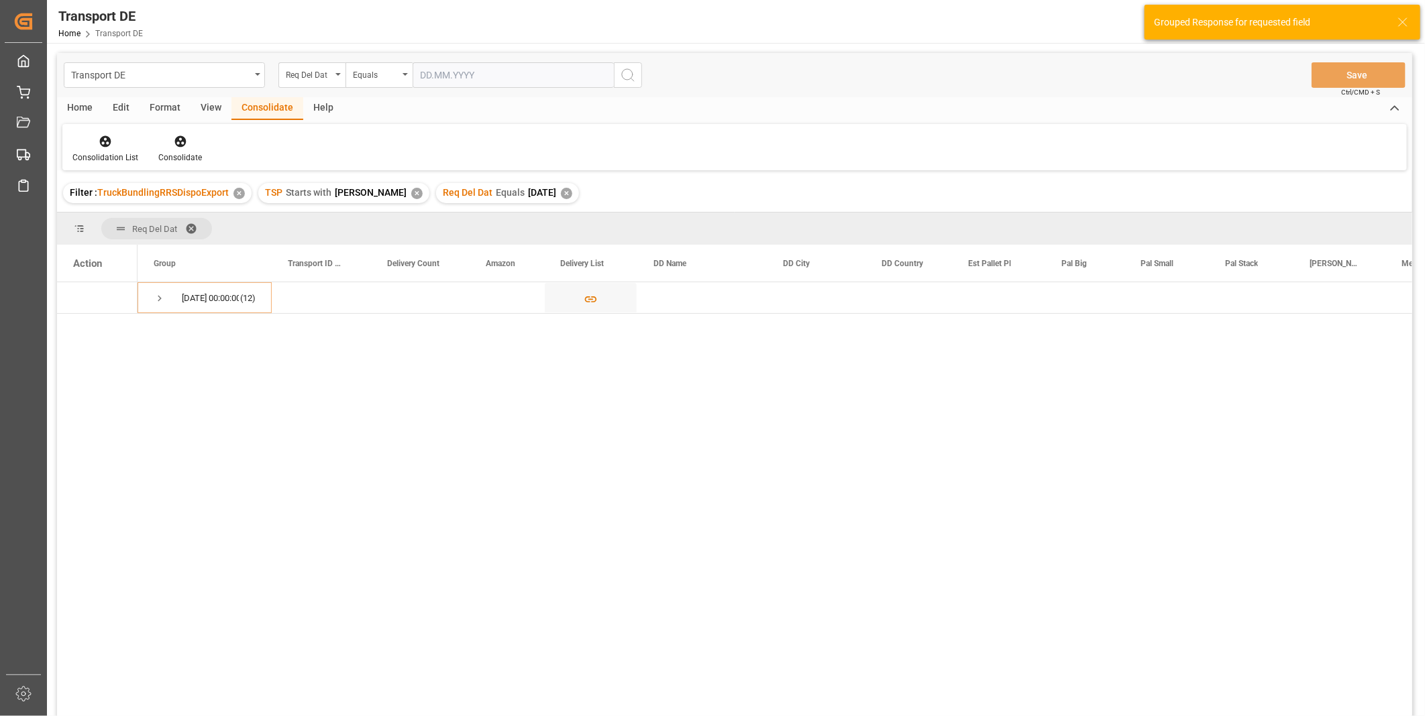
click at [99, 115] on div "Home" at bounding box center [80, 108] width 46 height 23
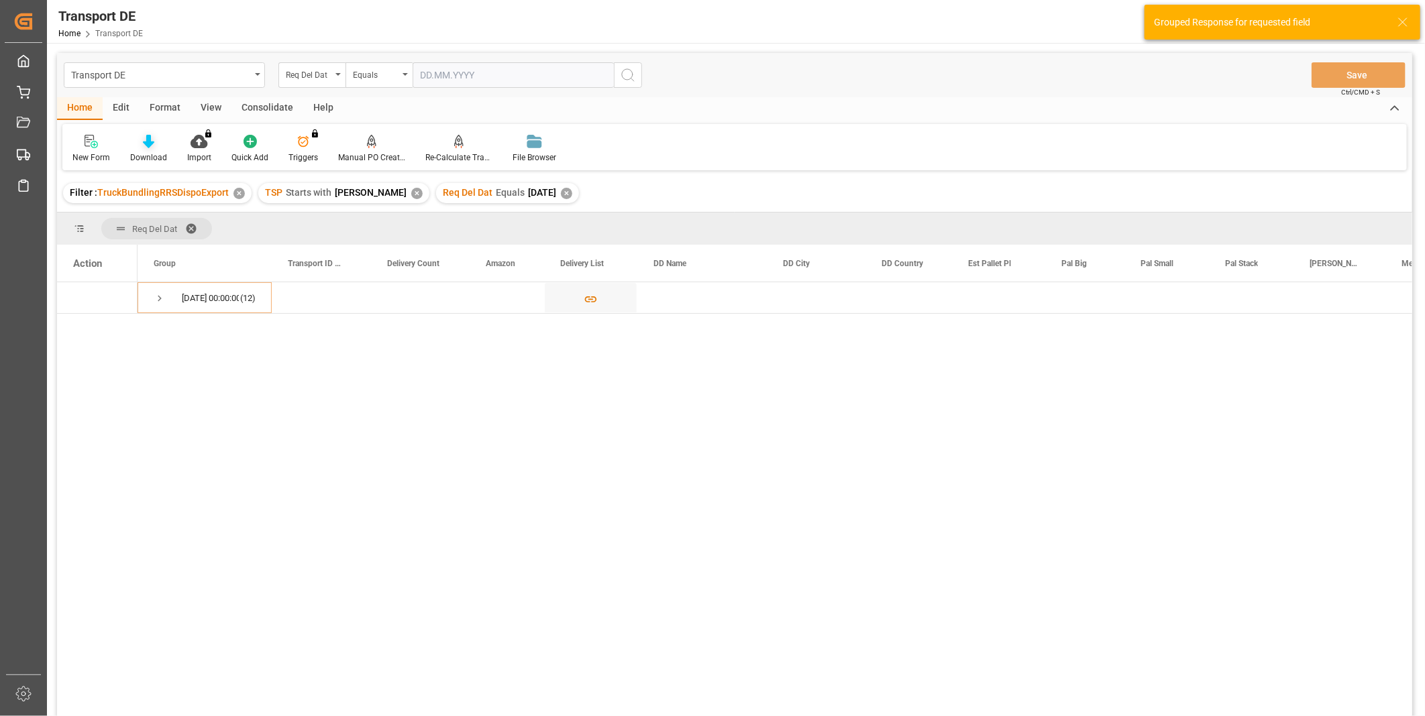
click at [142, 150] on div "Download" at bounding box center [148, 149] width 57 height 30
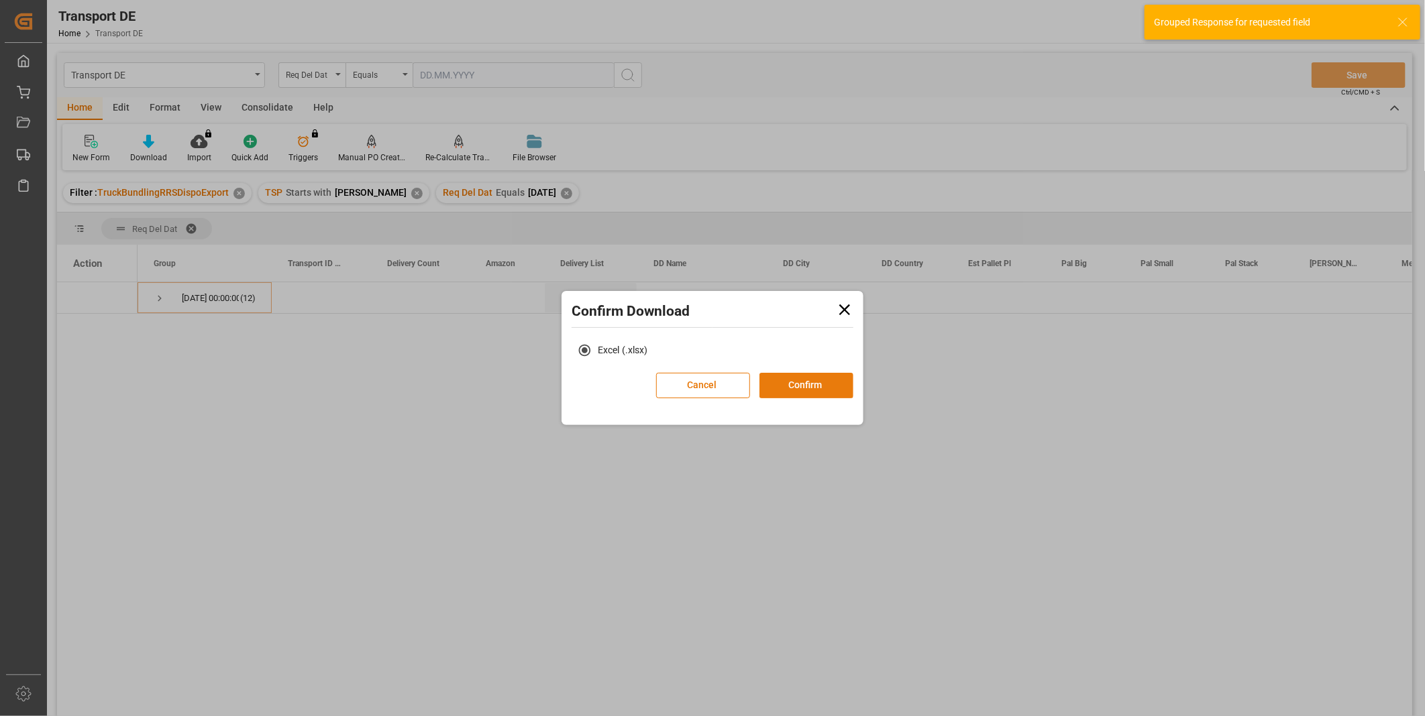
click at [790, 388] on button "Confirm" at bounding box center [806, 385] width 94 height 25
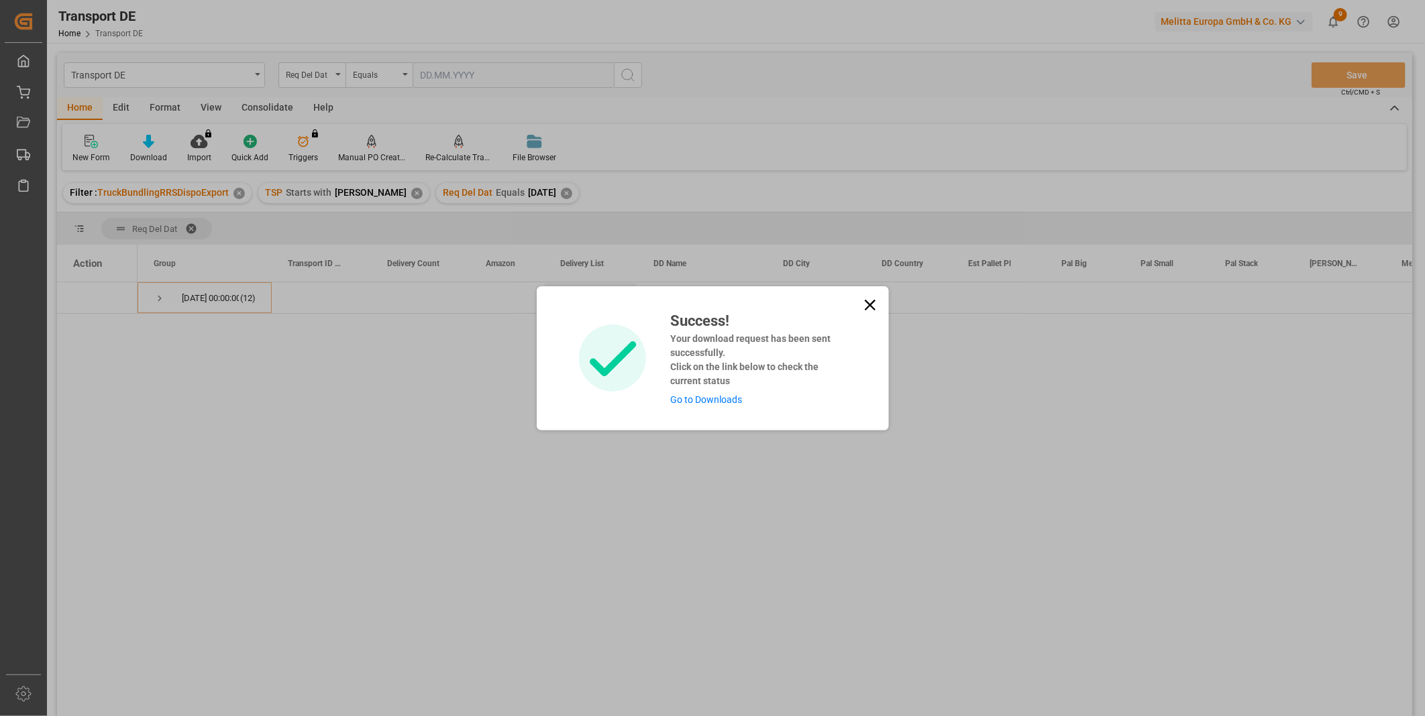
click at [865, 305] on icon at bounding box center [870, 305] width 19 height 19
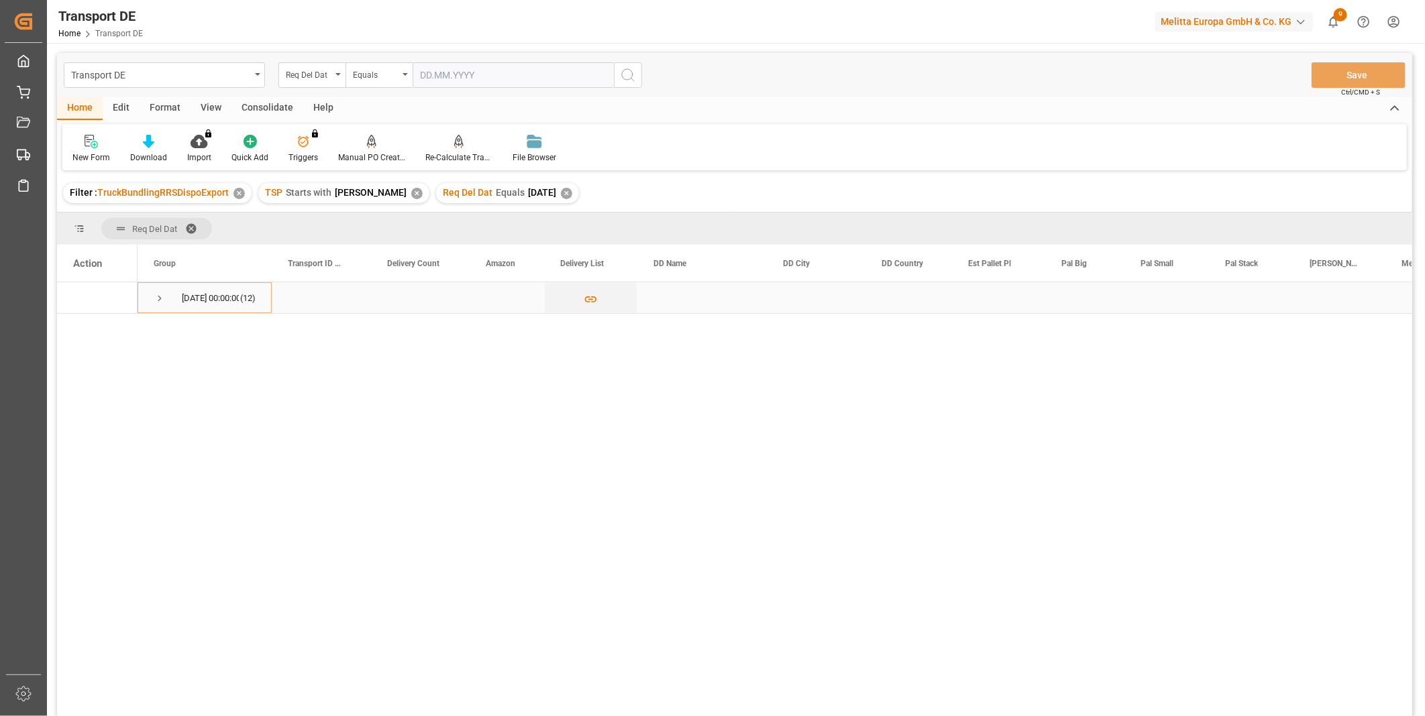
click at [159, 297] on span "Press SPACE to select this row." at bounding box center [160, 298] width 12 height 12
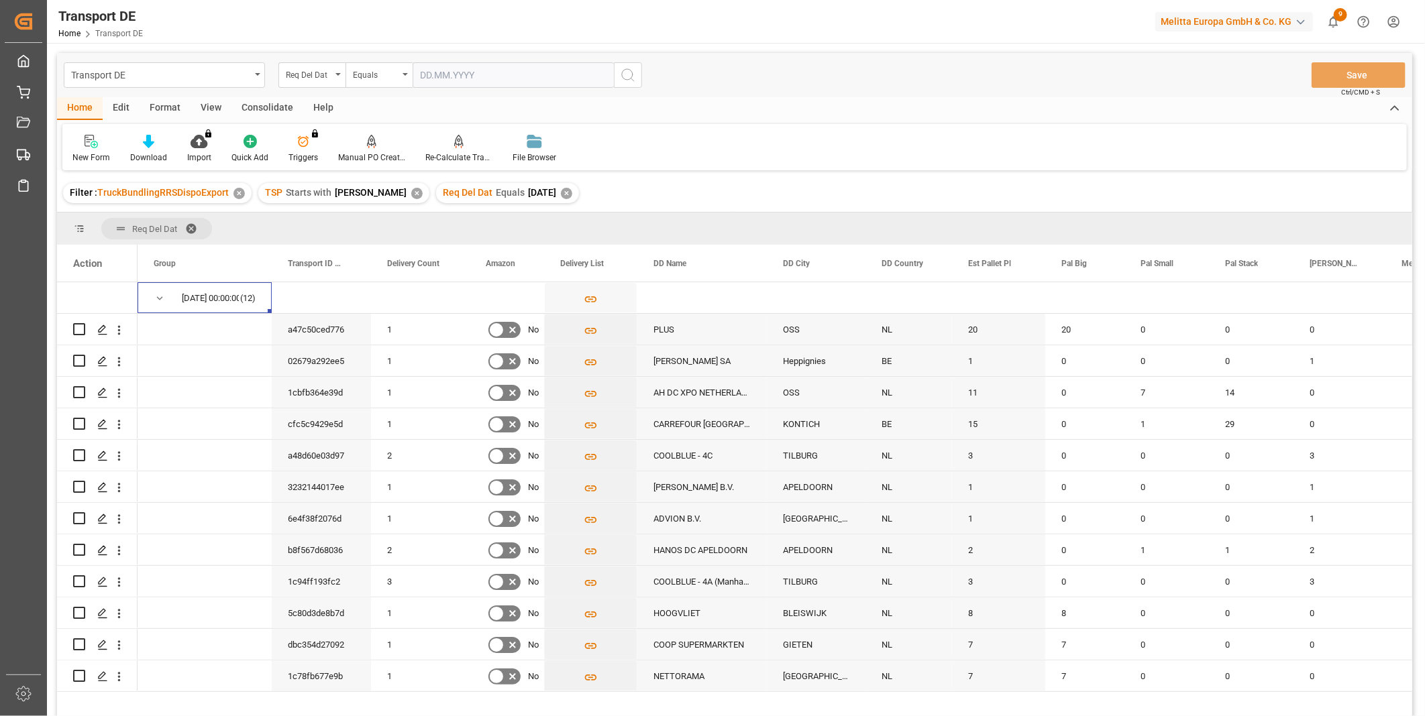
click at [263, 109] on div "Consolidate" at bounding box center [267, 108] width 72 height 23
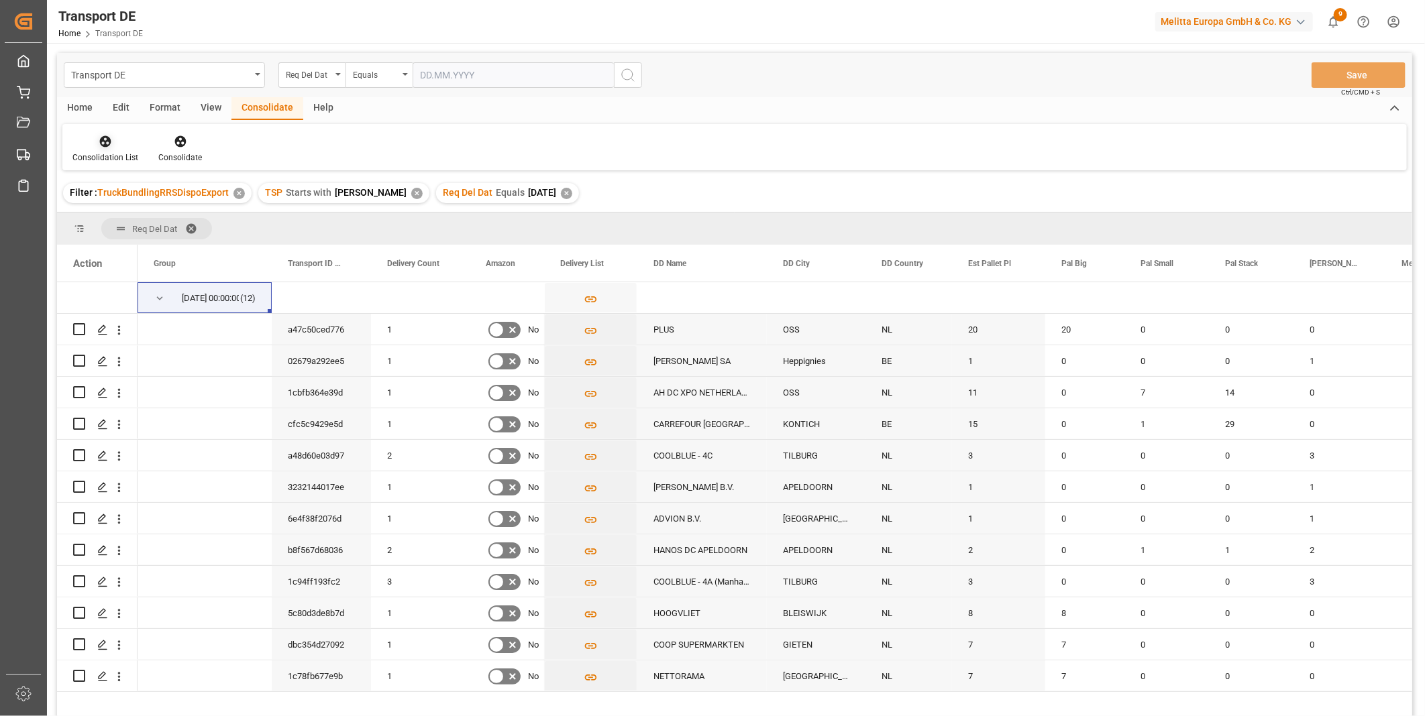
click at [111, 139] on icon at bounding box center [105, 141] width 13 height 13
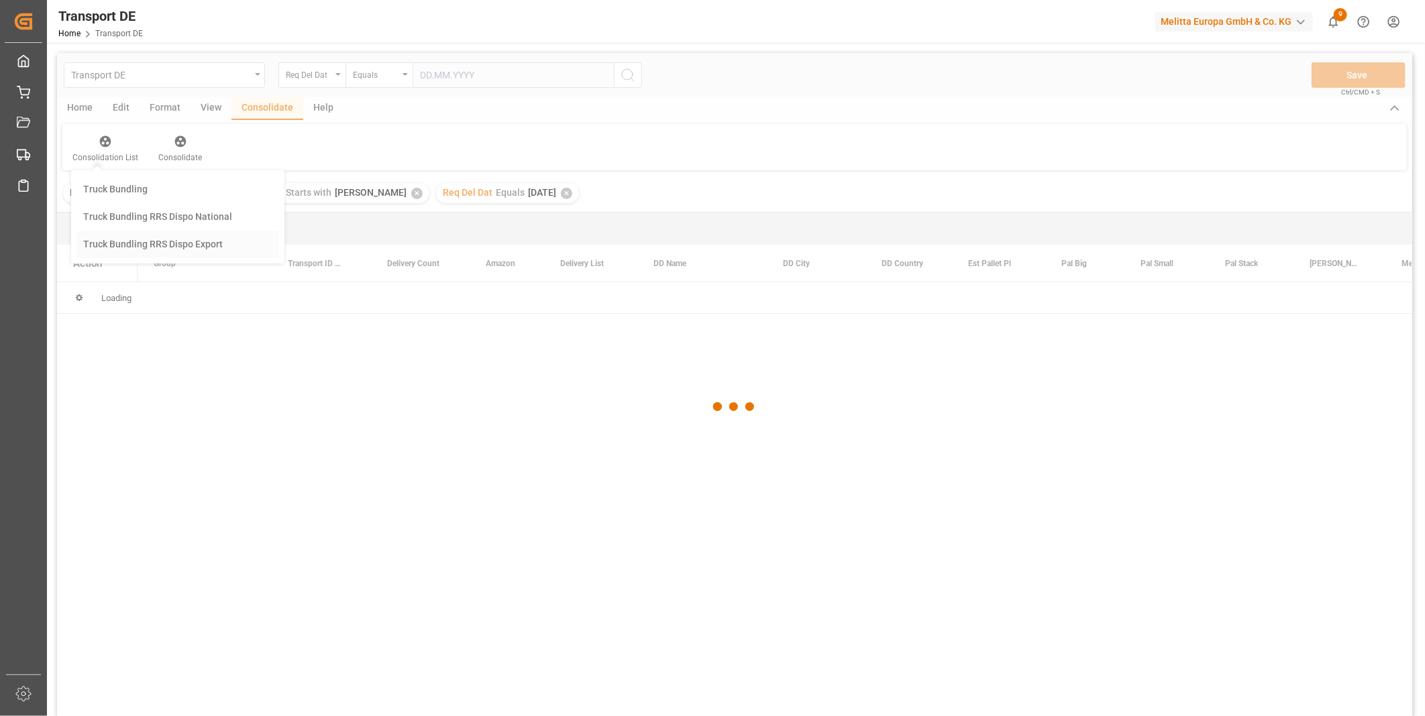
click at [158, 241] on div "Transport DE Req Del Dat Equals Save Ctrl/CMD + S Home Edit Format View Consoli…" at bounding box center [734, 402] width 1355 height 699
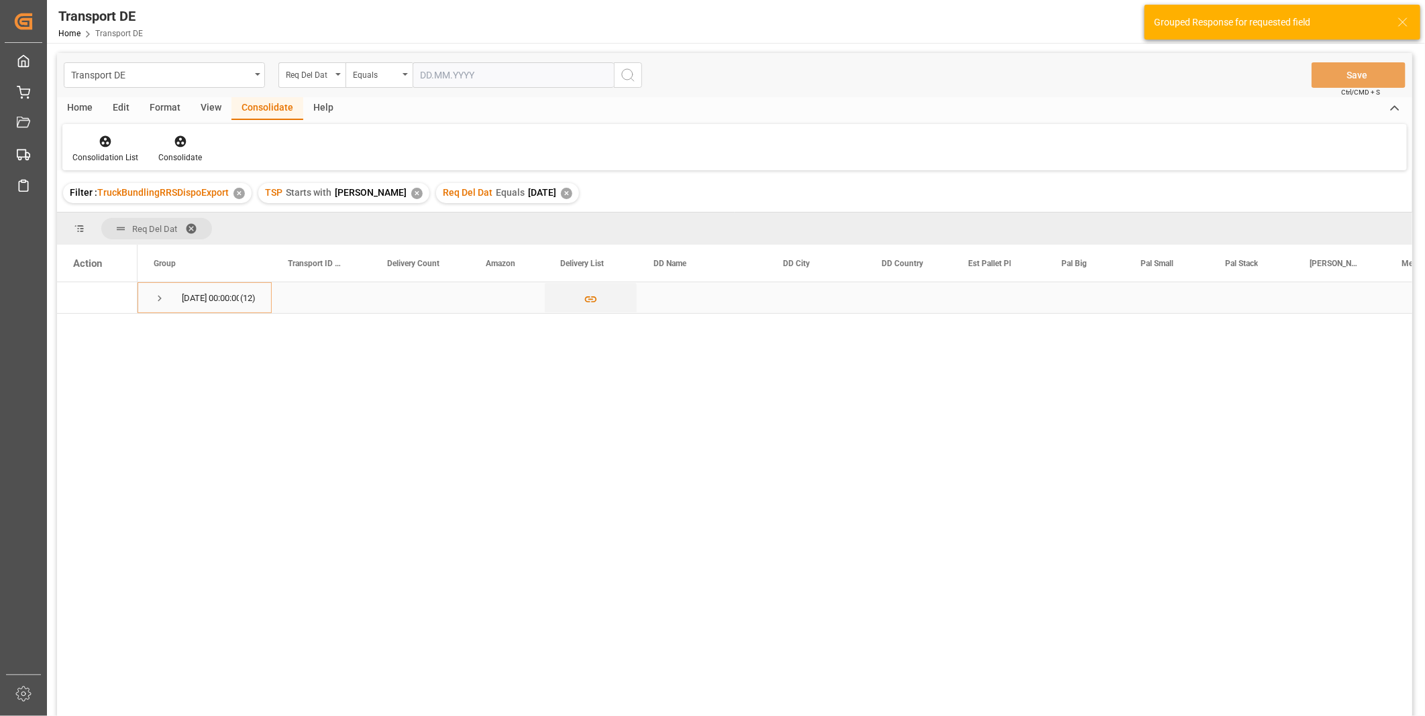
click at [150, 294] on div "22.08.2025 00:00:00 (12)" at bounding box center [204, 297] width 134 height 31
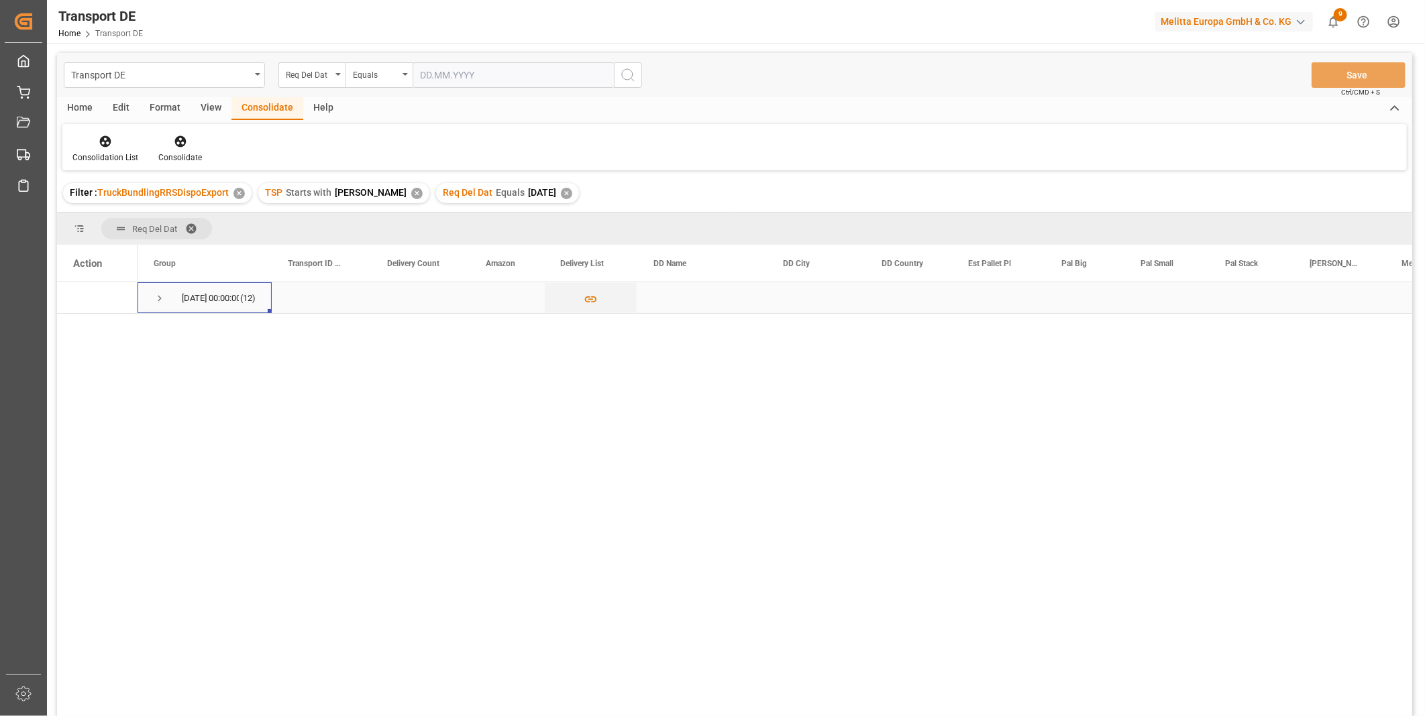
click at [160, 296] on span "Press SPACE to select this row." at bounding box center [160, 298] width 12 height 12
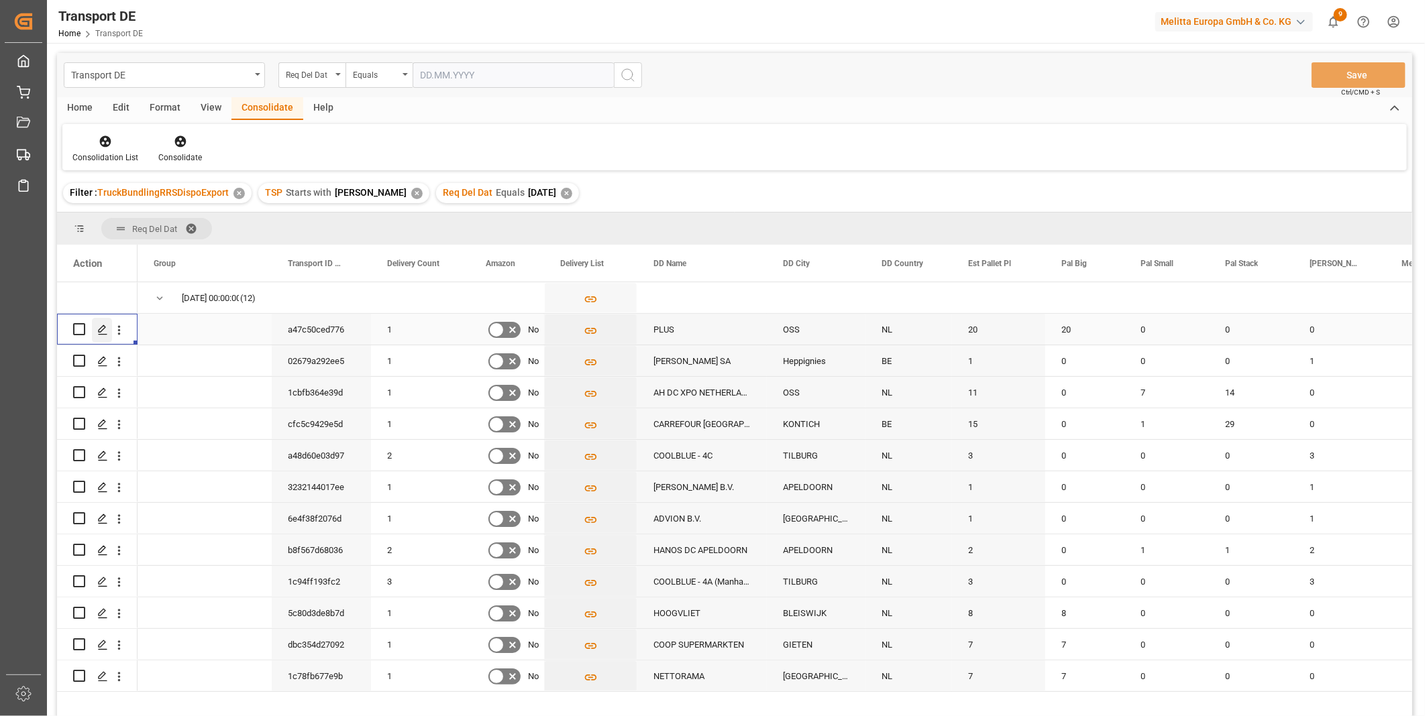
click at [97, 327] on icon "Press SPACE to select this row." at bounding box center [102, 330] width 11 height 11
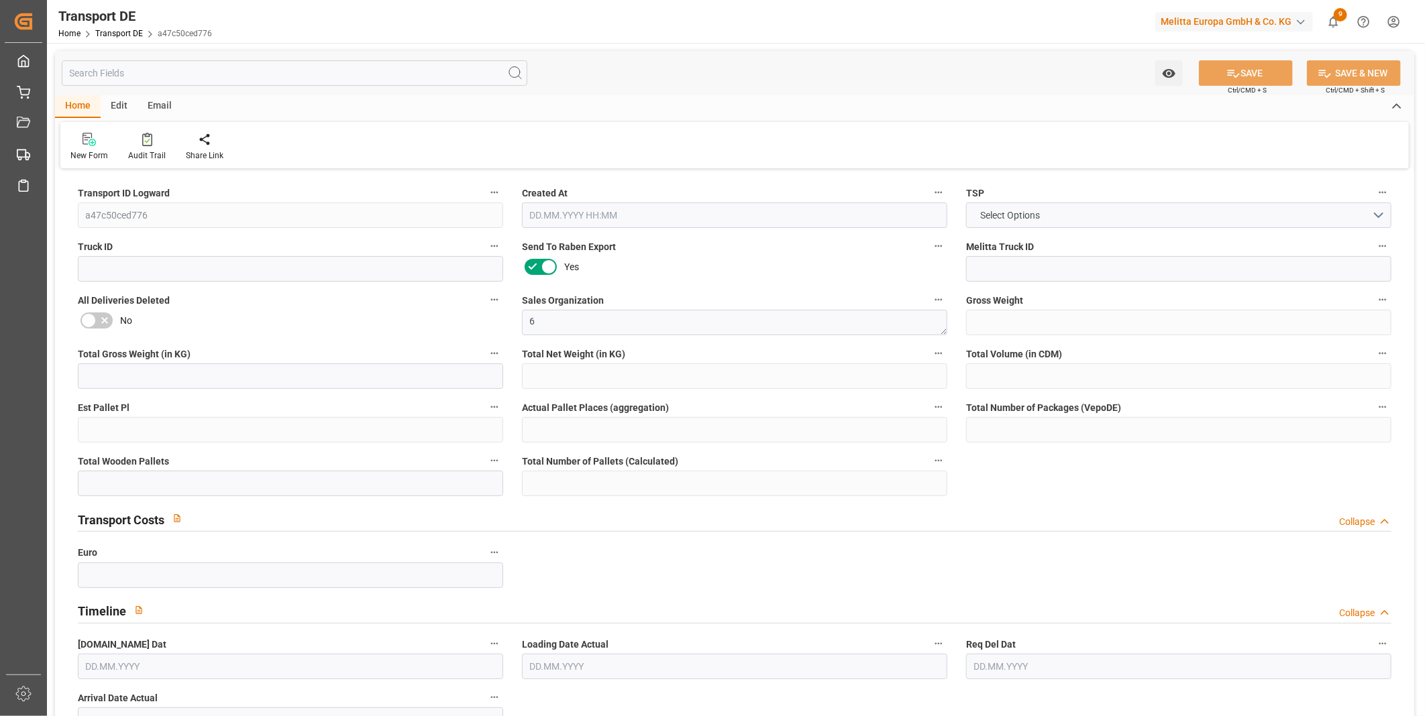
type input "6260"
type input "5751.36"
type input "4769.28"
type input "32860.8"
type input "20"
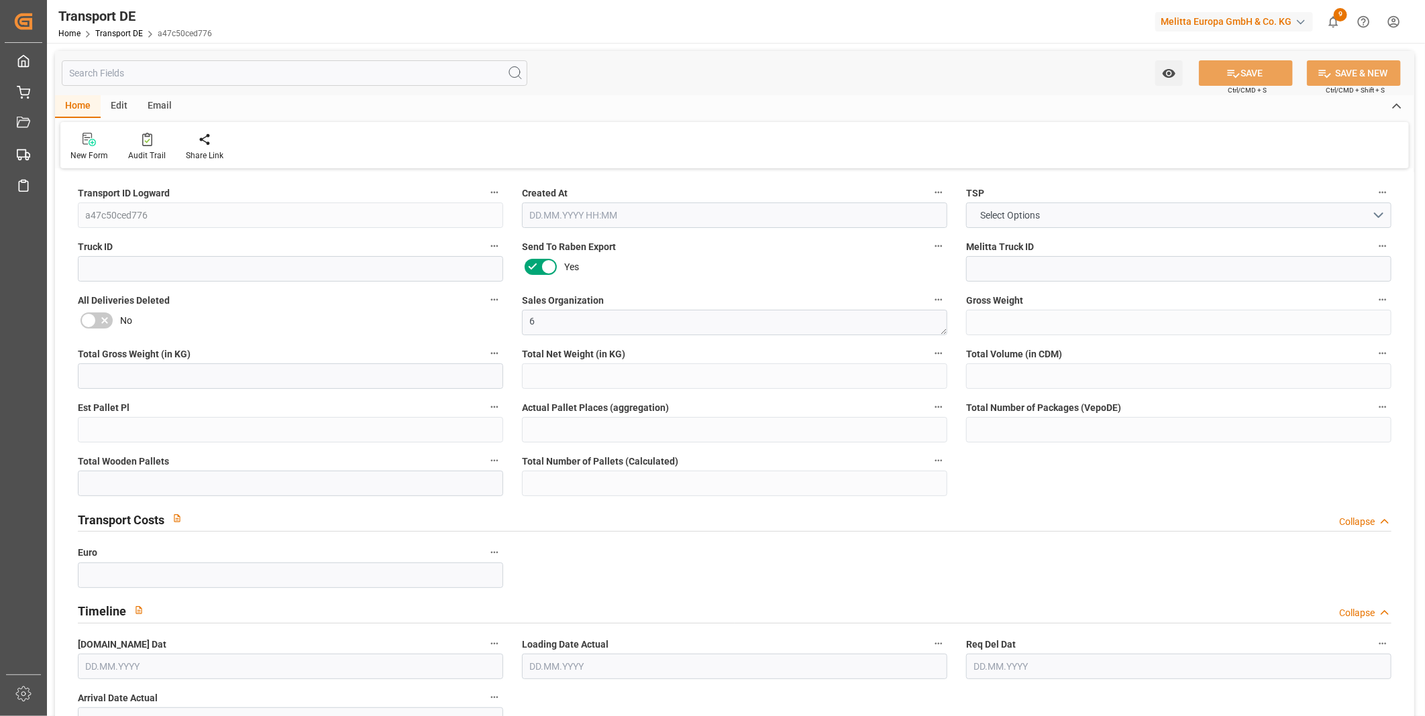
type input "0"
type input "20"
type input "0"
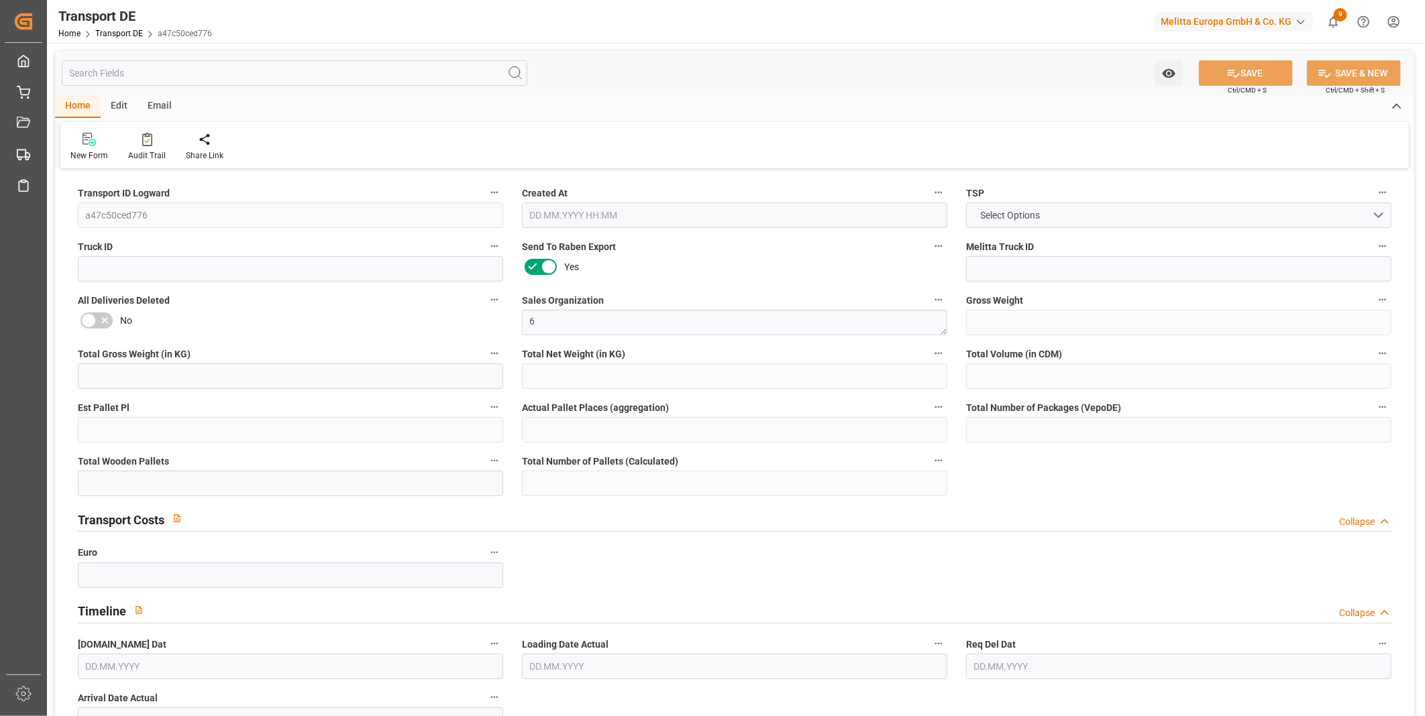
type input "53"
type input "0"
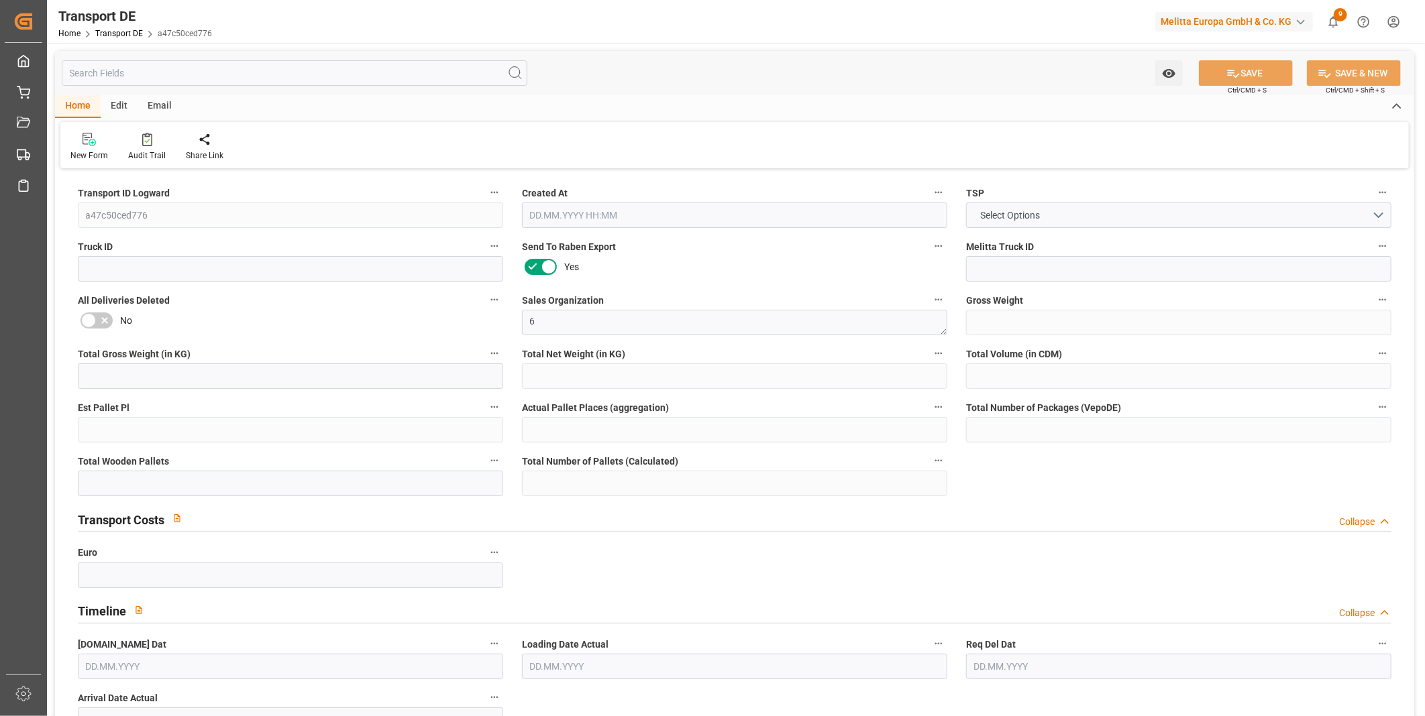
type input "0"
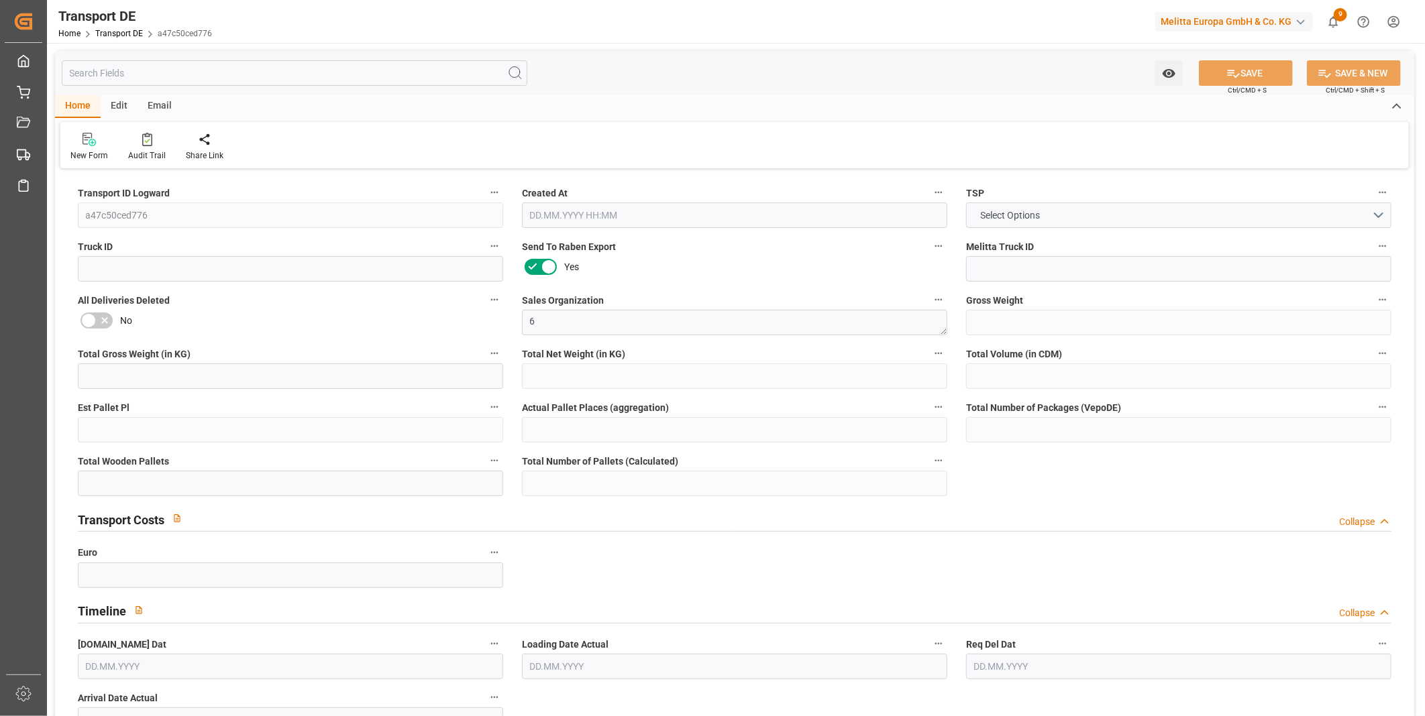
type input "0"
type input "20"
type input "0"
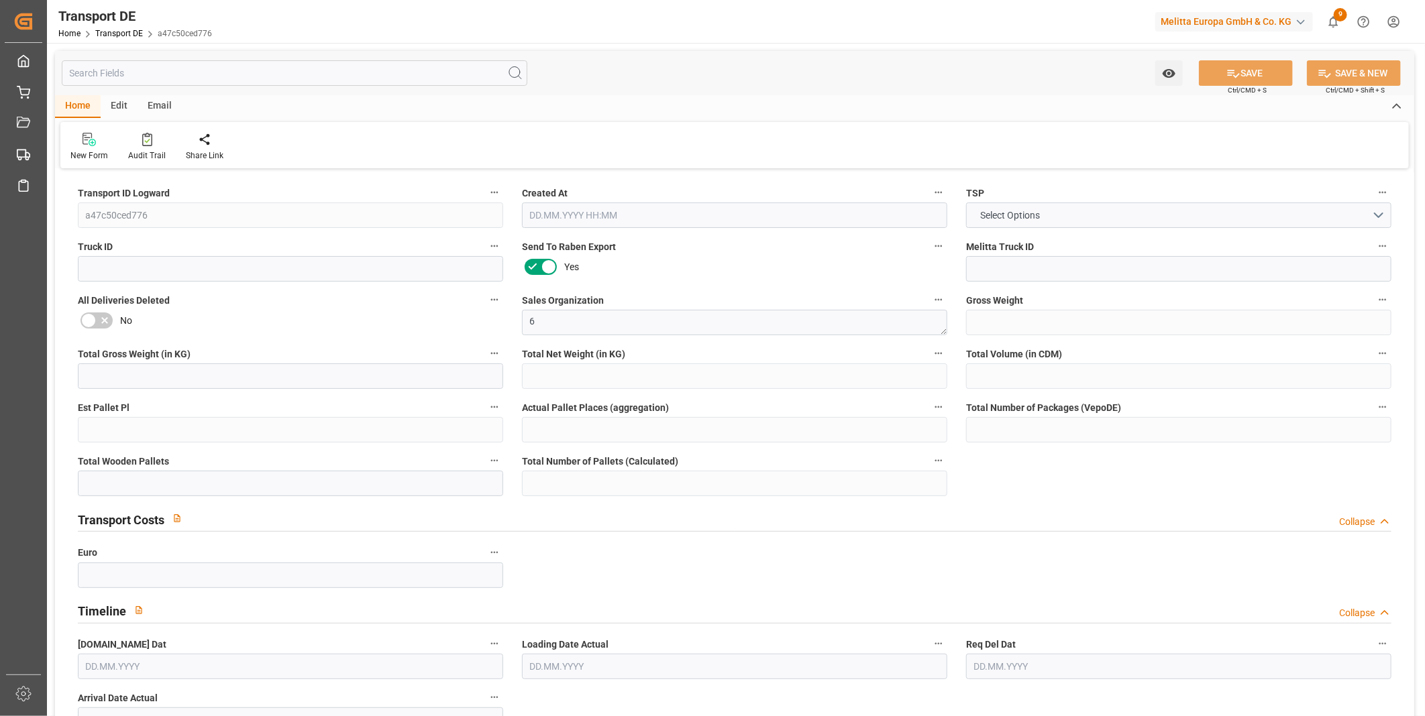
type input "0"
type input "1"
type input "0"
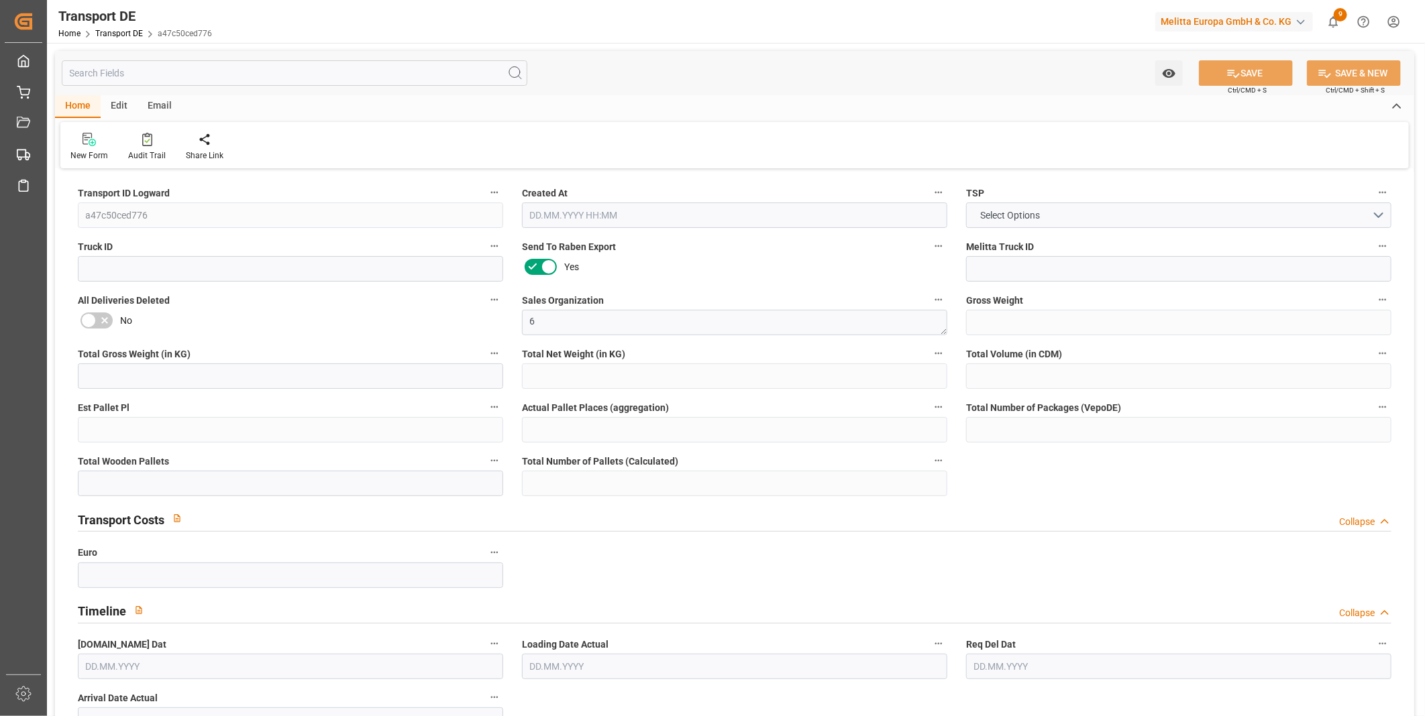
type input "1440"
type input "831.9201"
type input "828.8811"
type input "20.08.2025 13:00"
type input "[DATE]"
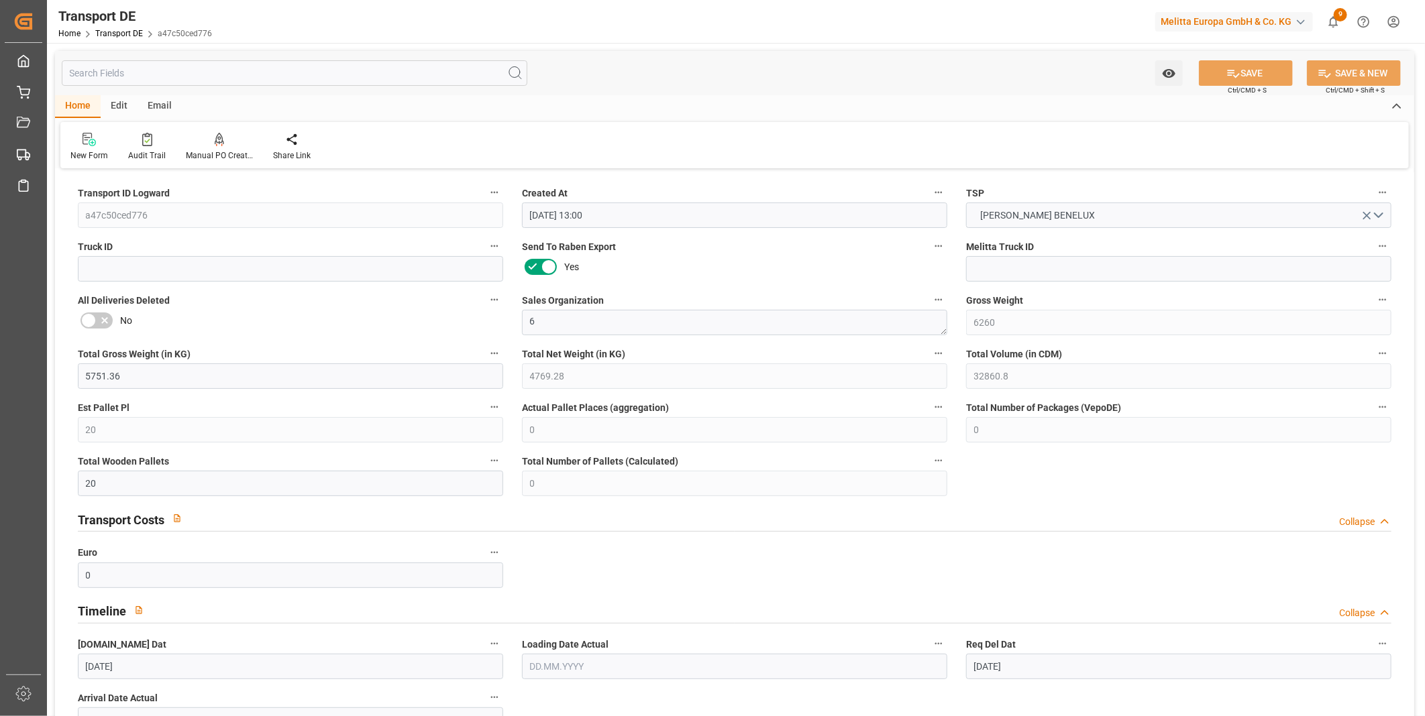
type input "[DATE]"
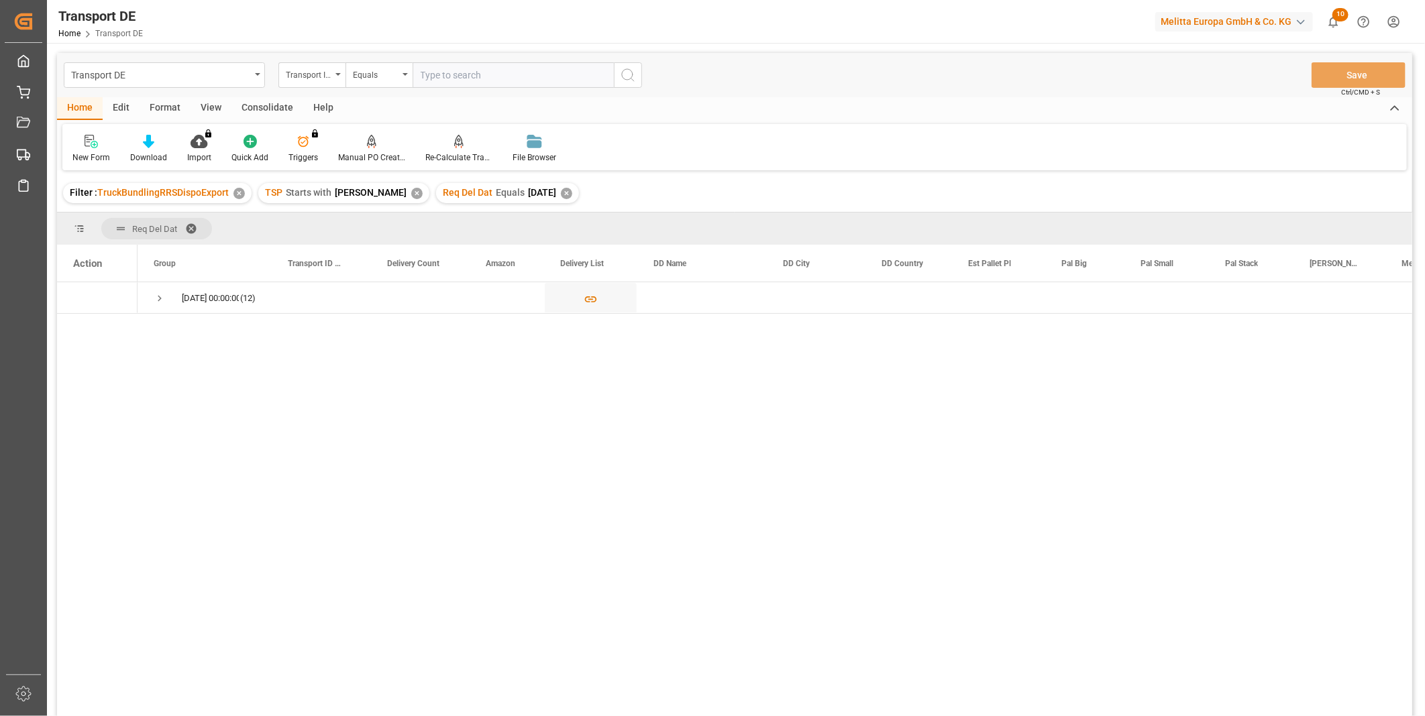
click at [270, 113] on div "Consolidate" at bounding box center [267, 108] width 72 height 23
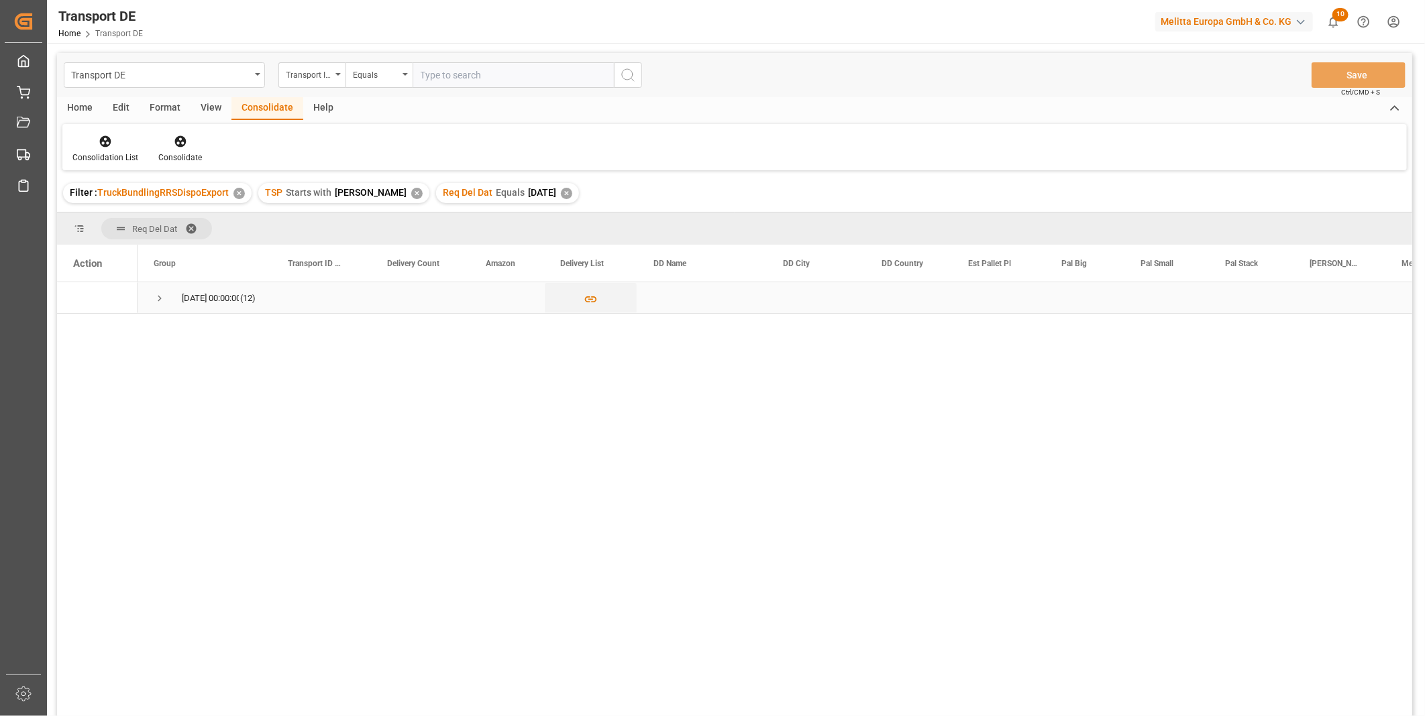
click at [164, 290] on span "Press SPACE to select this row." at bounding box center [160, 298] width 12 height 31
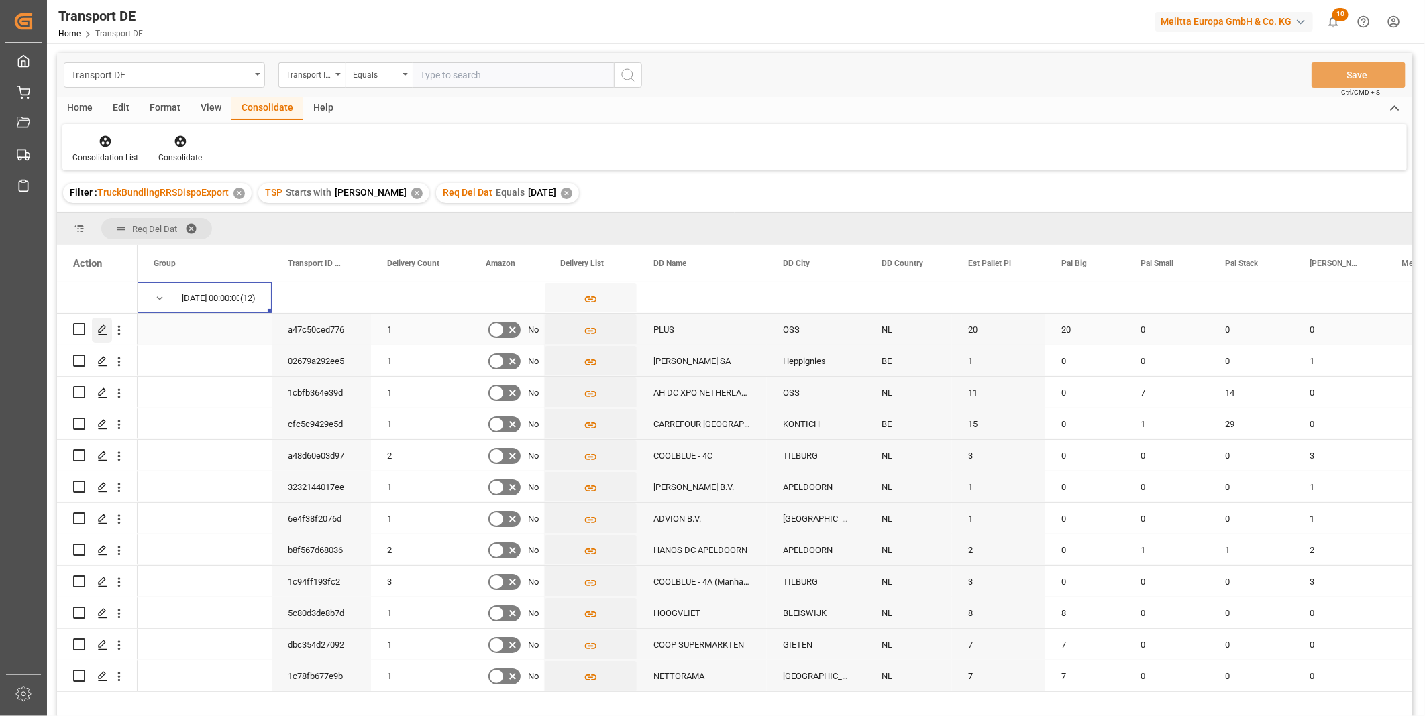
click at [105, 329] on icon "Press SPACE to select this row." at bounding box center [102, 330] width 11 height 11
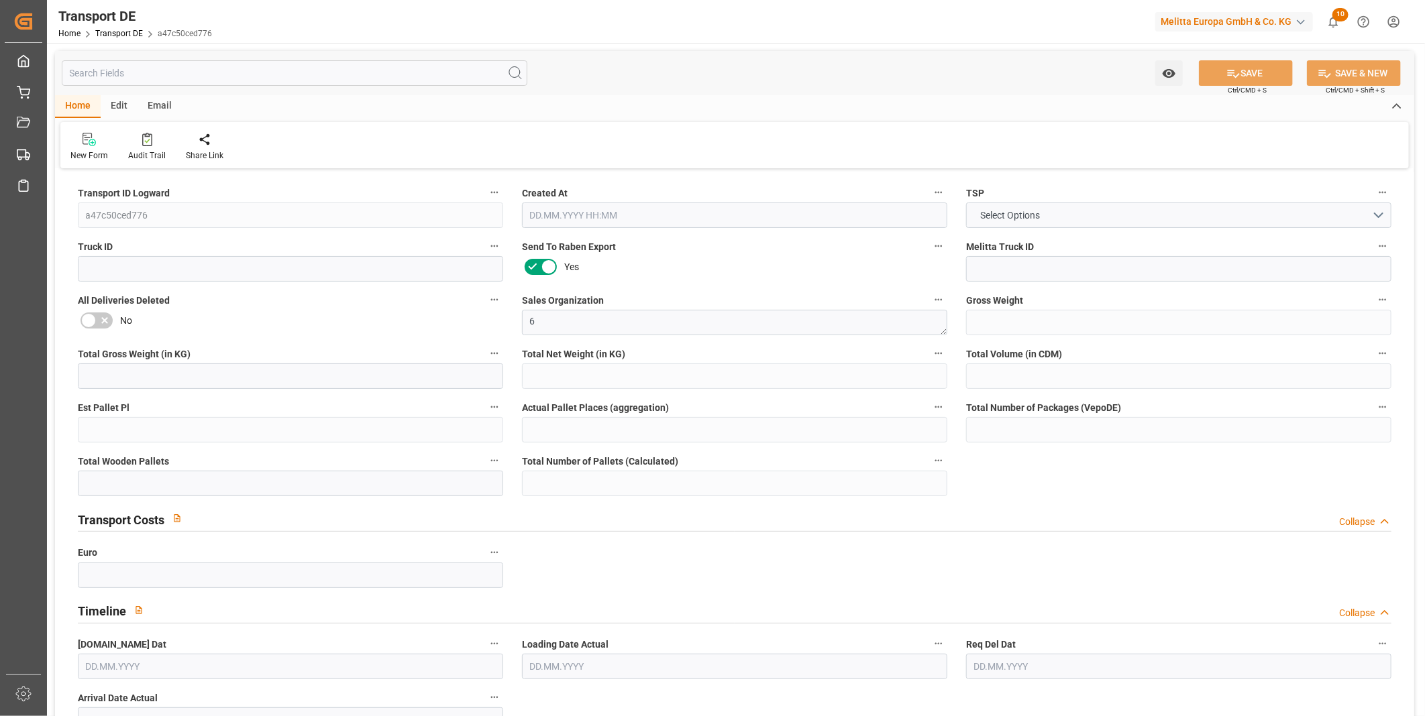
type input "6260"
type input "5751.36"
type input "4769.28"
type input "32860.8"
type input "20"
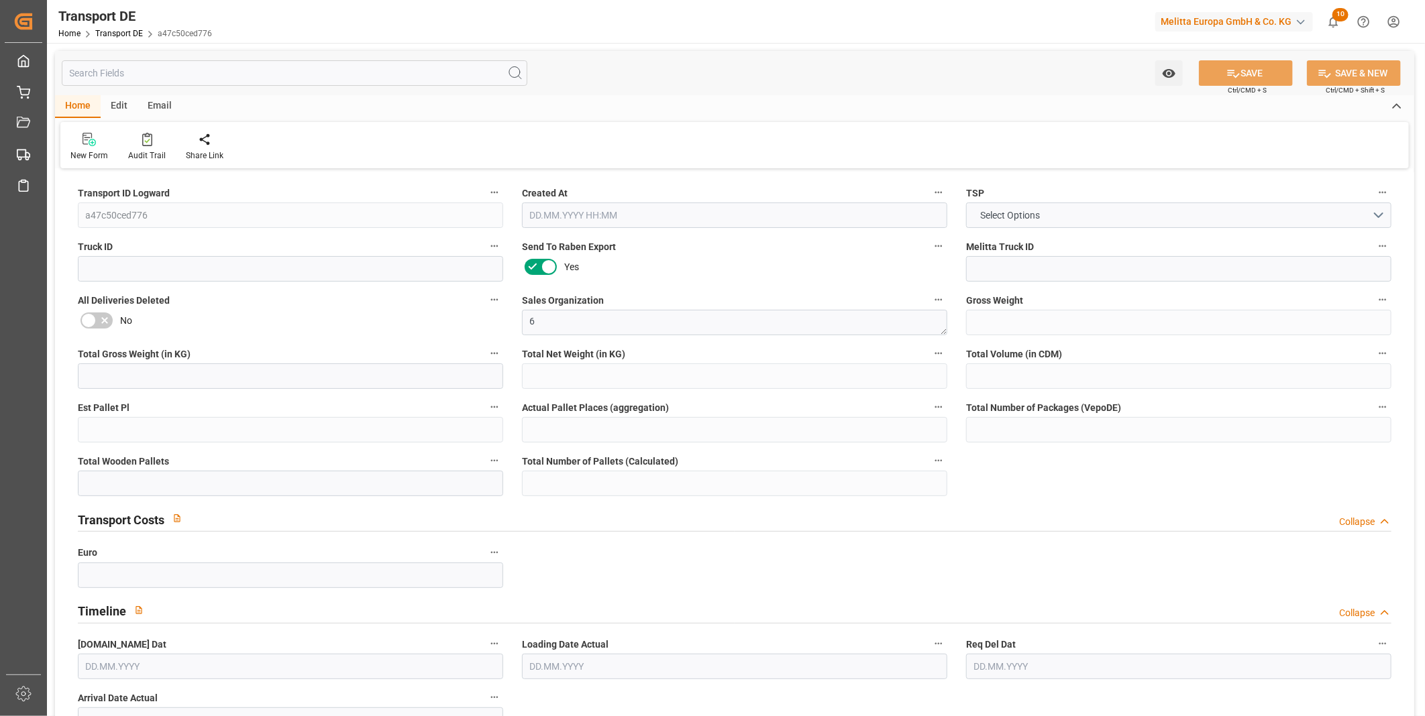
type input "0"
type input "20"
type input "0"
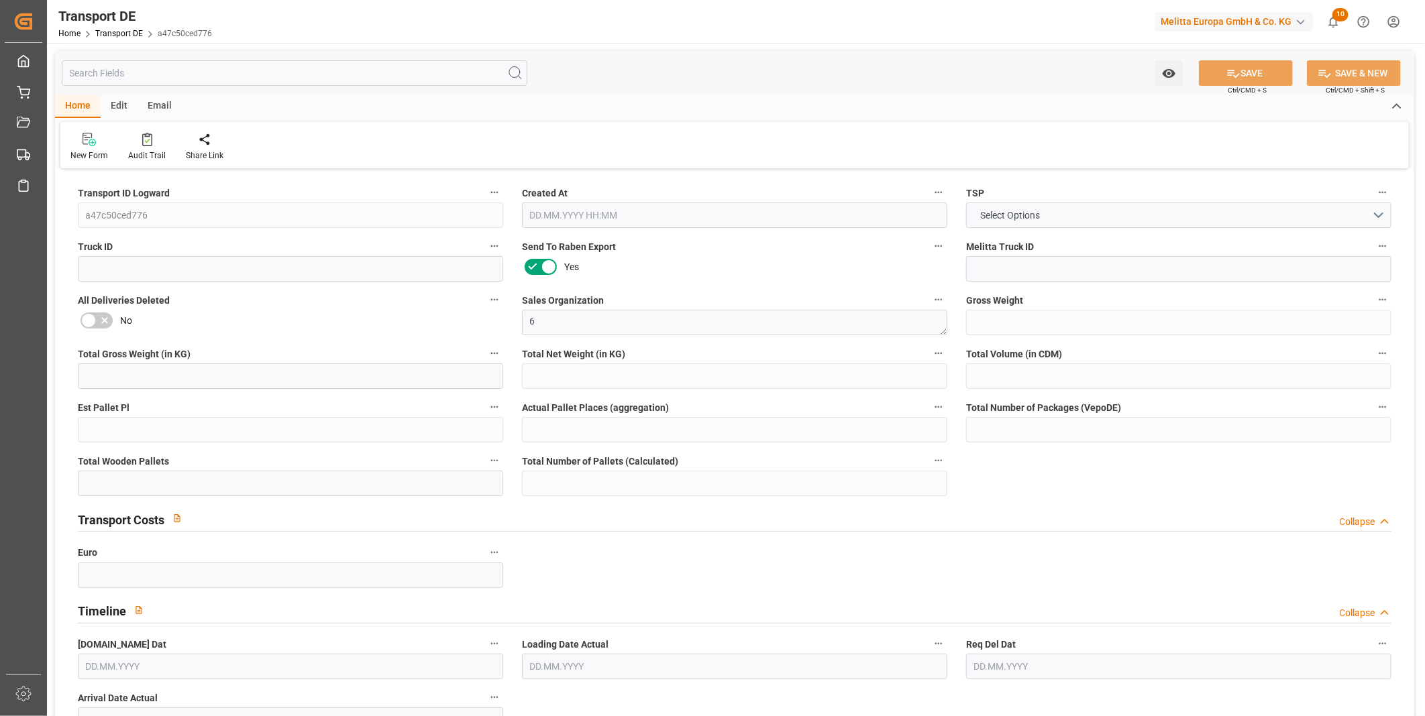
type input "53"
type input "0"
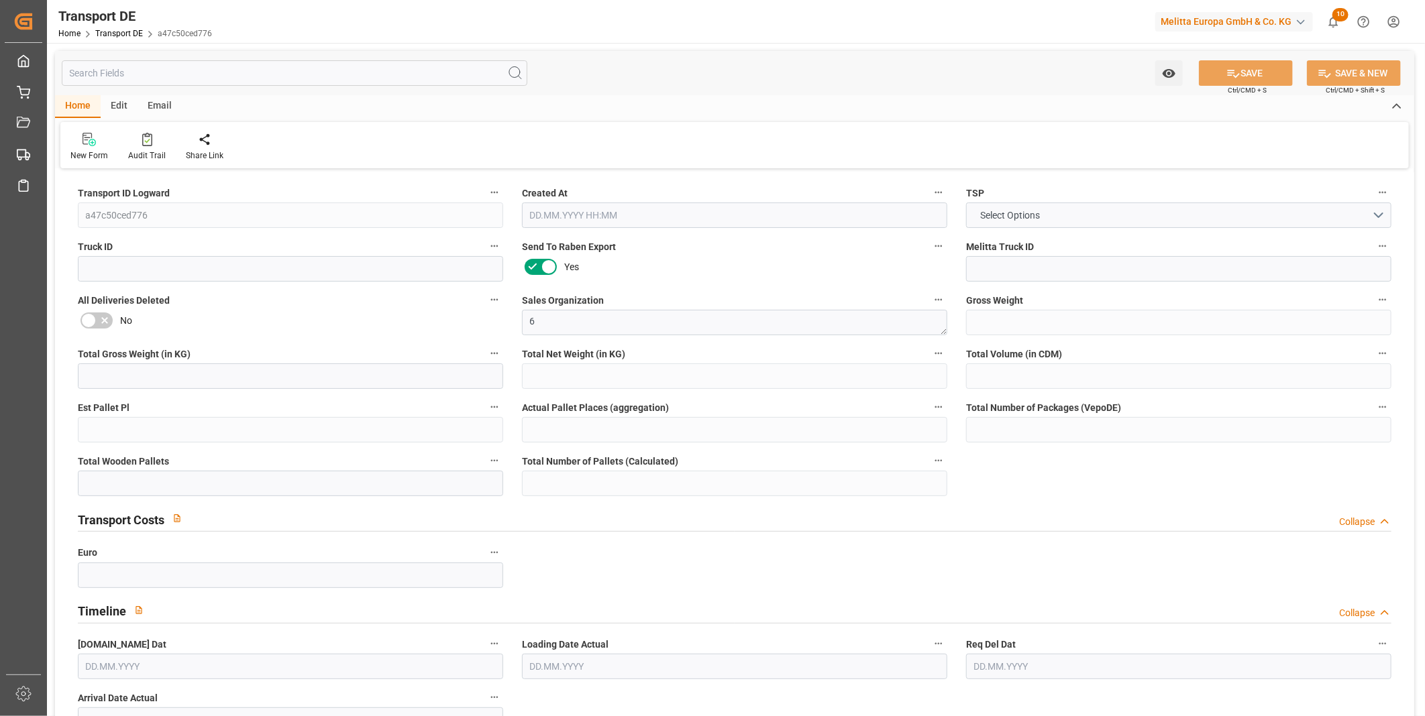
type input "0"
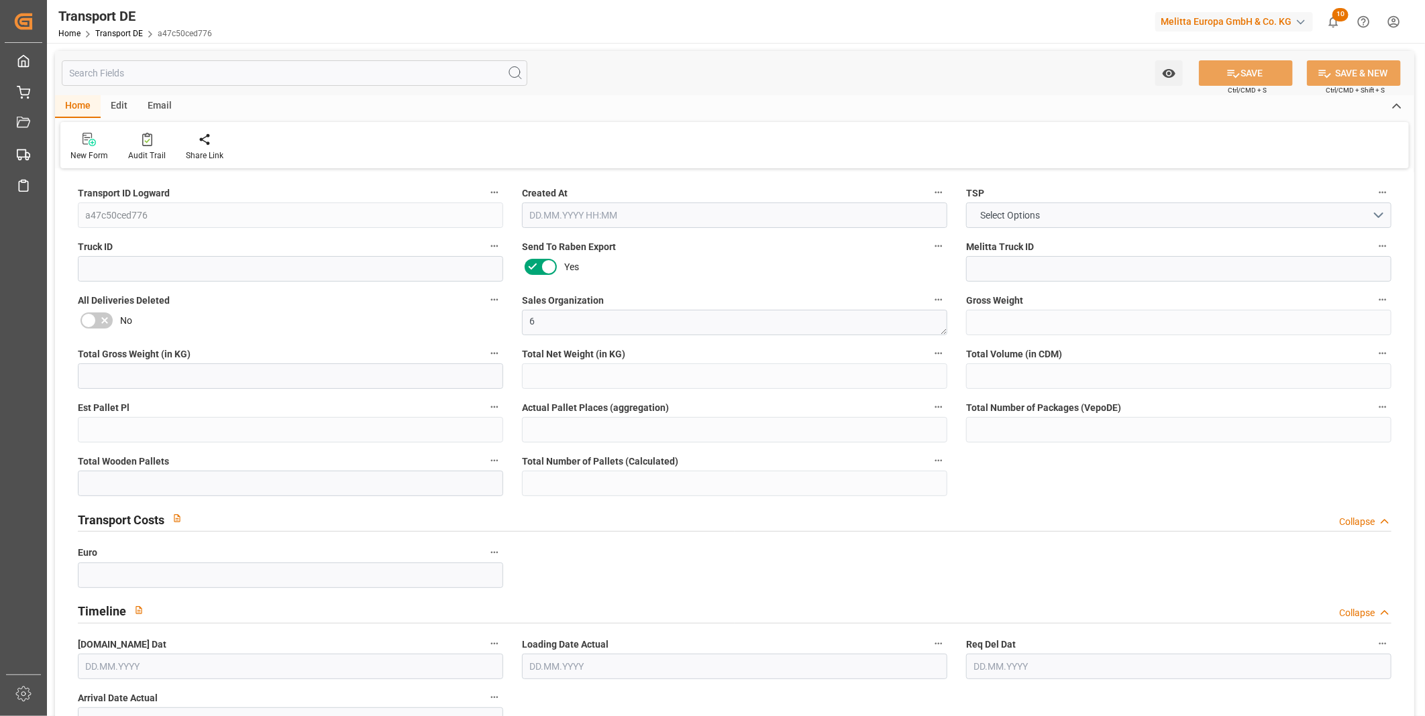
type input "0"
type input "20"
type input "0"
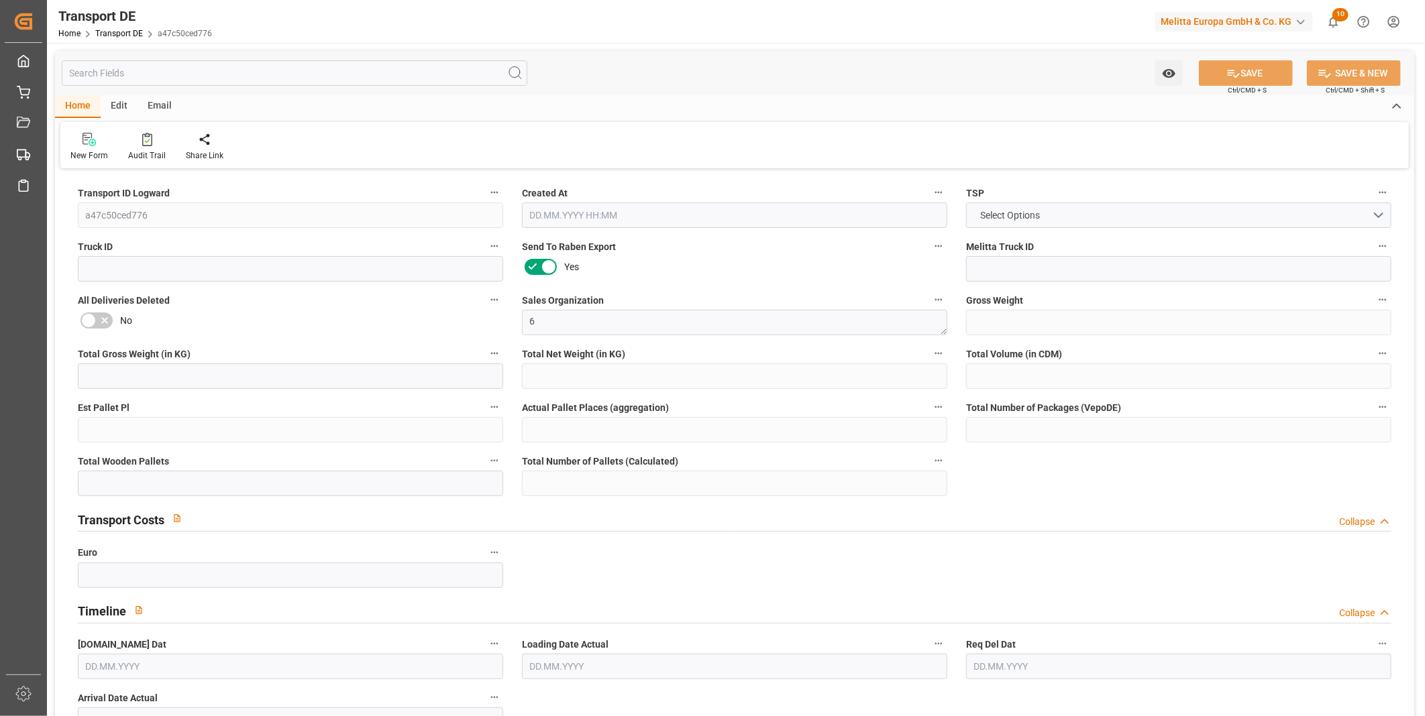
type input "0"
type input "1"
type input "0"
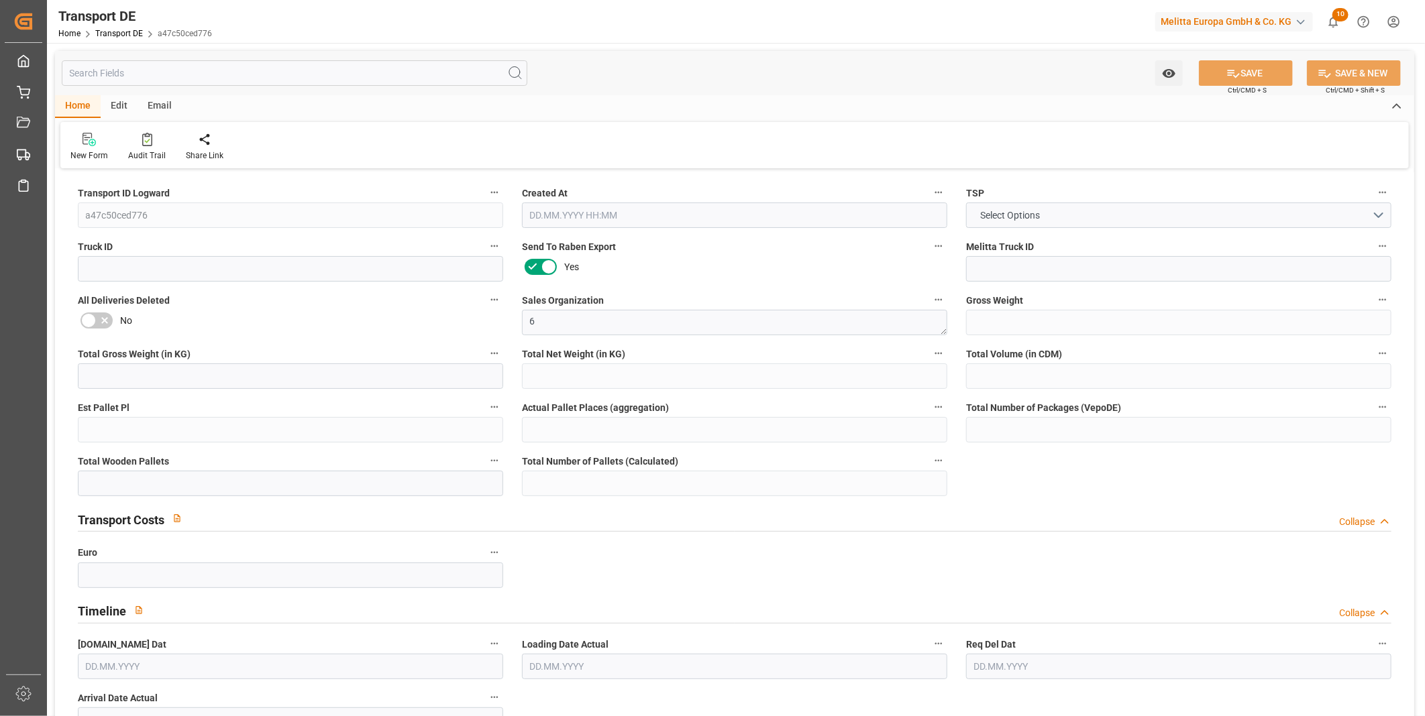
type input "1440"
type input "831.9201"
type input "828.8811"
type input "20.08.2025 13:00"
type input "[DATE]"
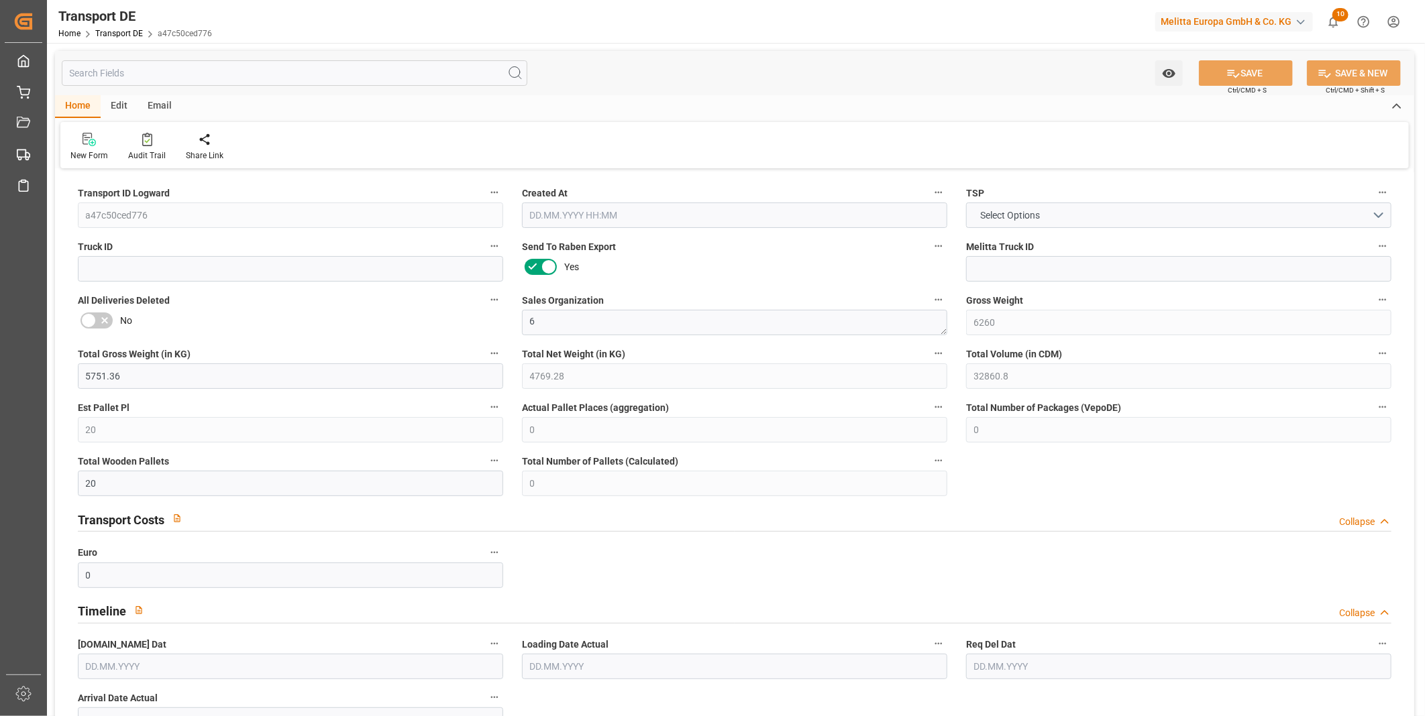
type input "[DATE]"
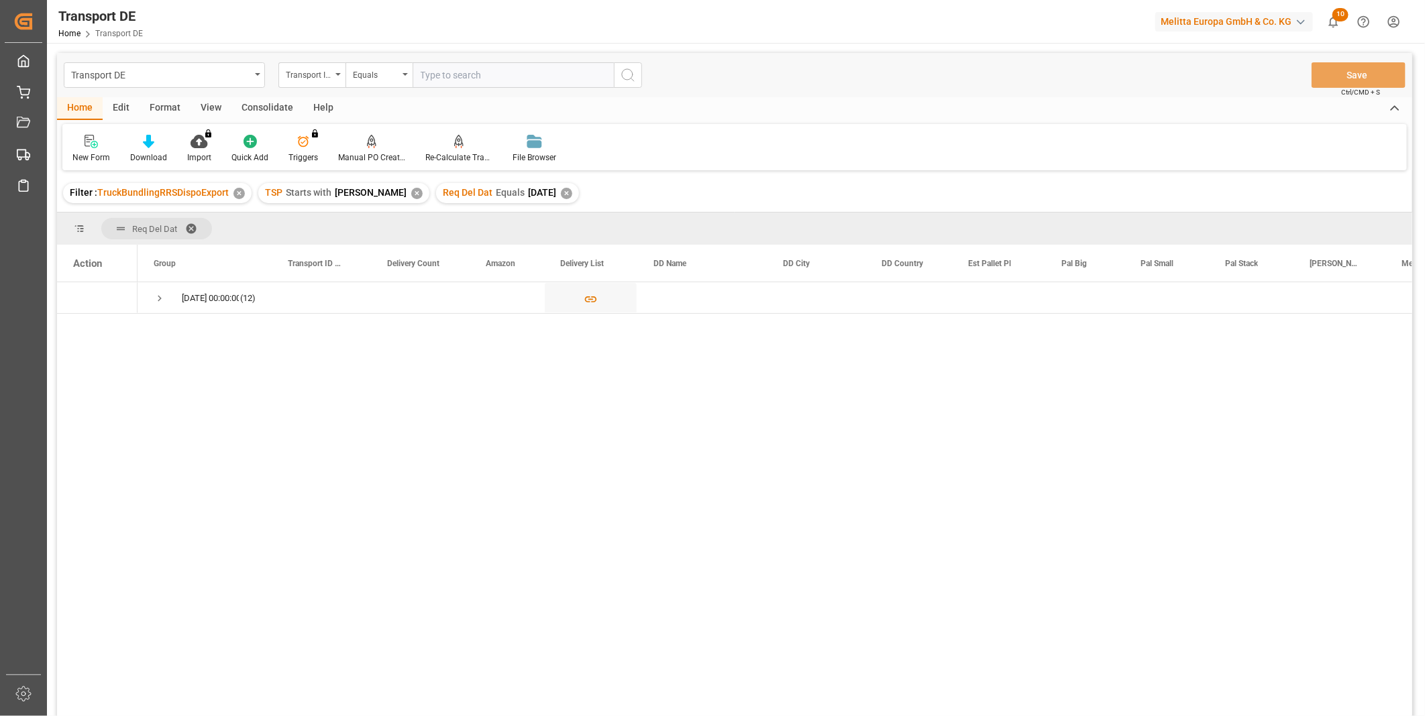
click at [256, 106] on div "Consolidate" at bounding box center [267, 108] width 72 height 23
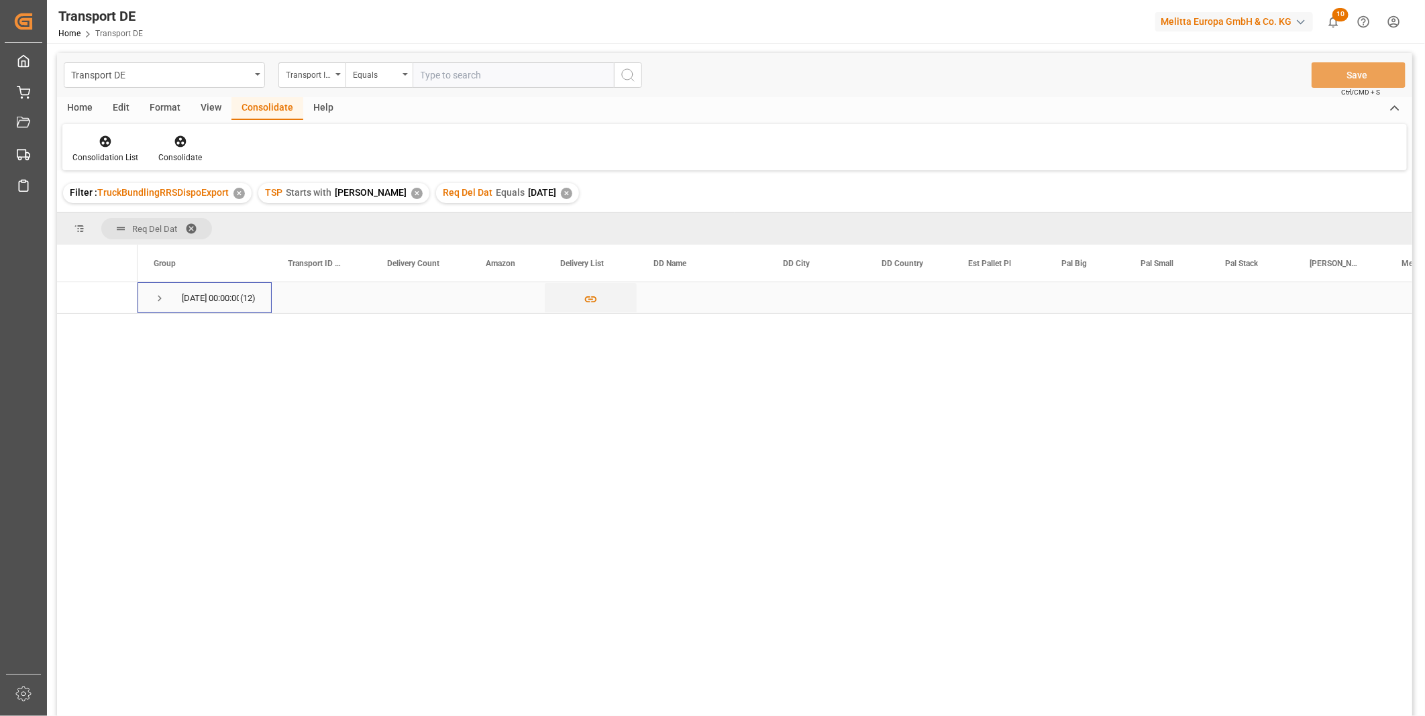
click at [158, 303] on span "Press SPACE to select this row." at bounding box center [160, 298] width 12 height 12
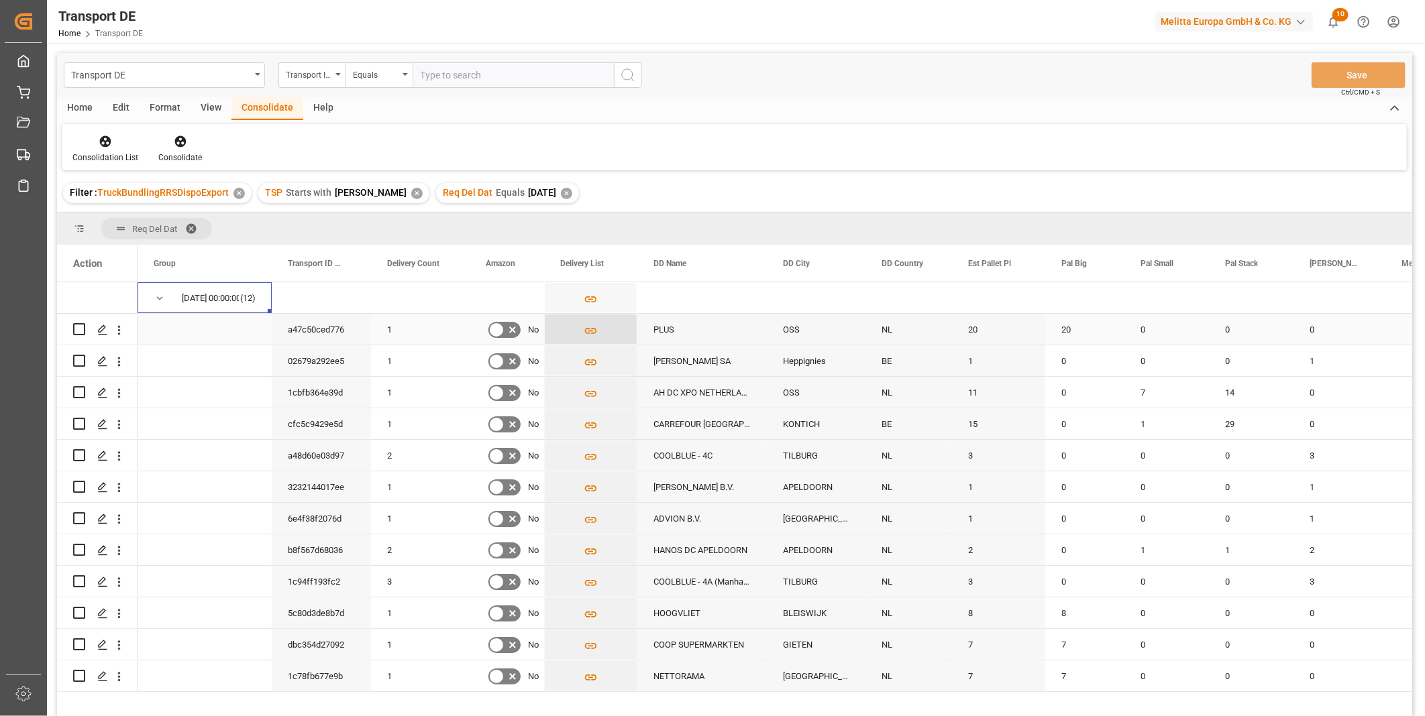
click at [587, 333] on icon "Press SPACE to select this row." at bounding box center [591, 331] width 12 height 6
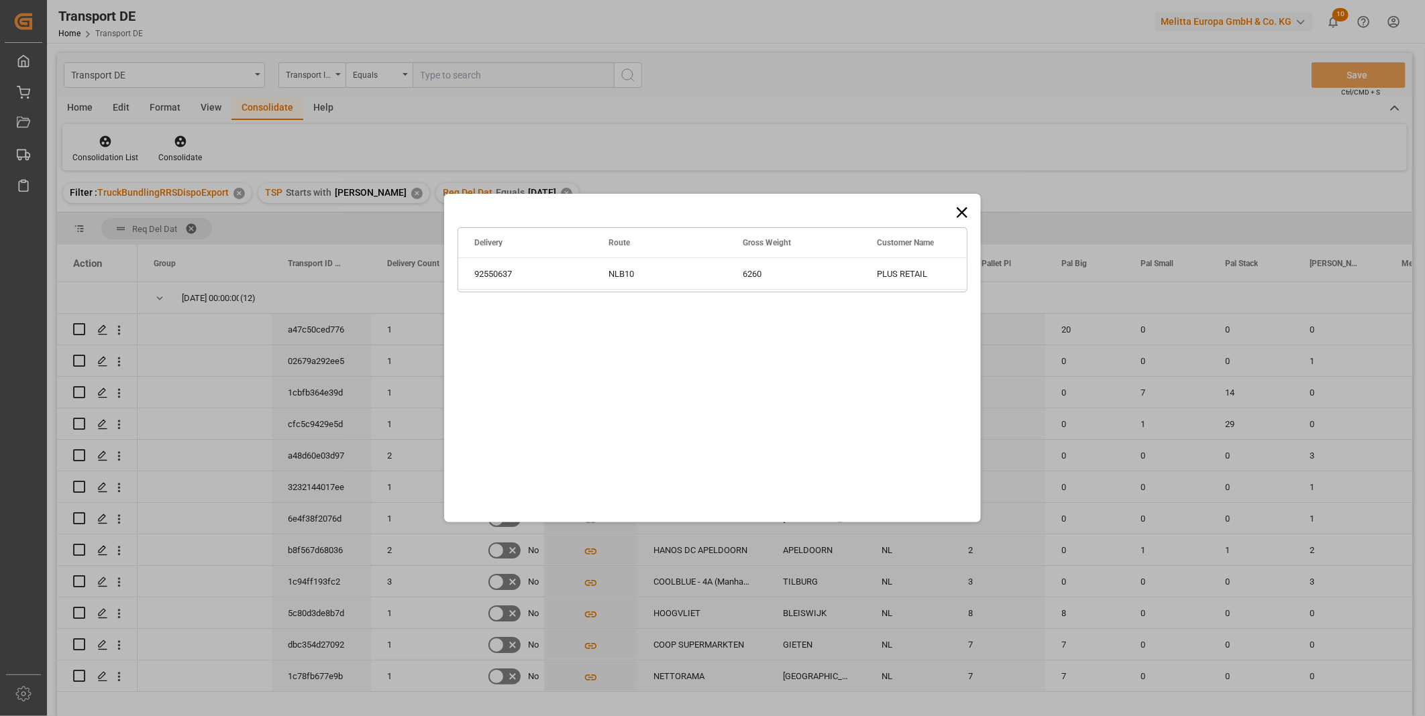
click at [962, 213] on icon at bounding box center [961, 212] width 11 height 11
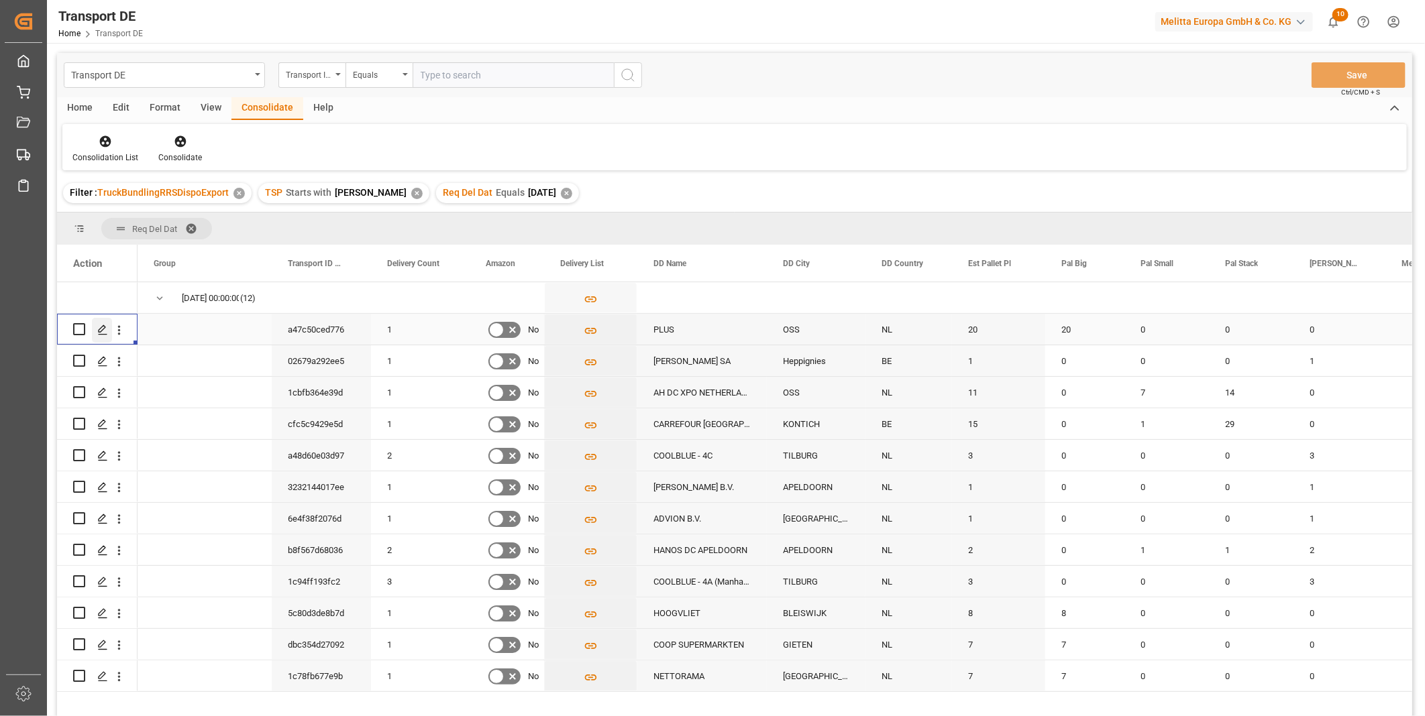
click at [94, 330] on div "Press SPACE to select this row." at bounding box center [102, 330] width 20 height 25
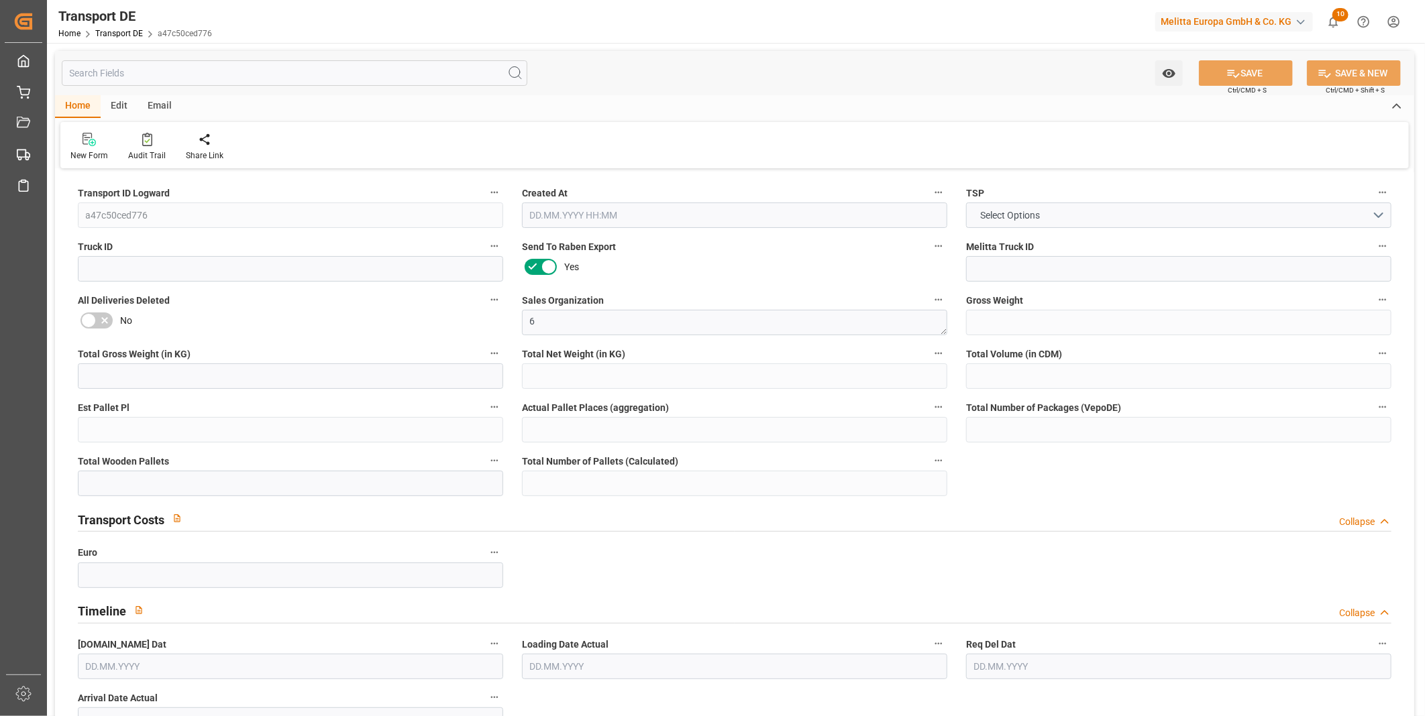
type input "6260"
type input "5751.36"
type input "4769.28"
type input "32860.8"
type input "20"
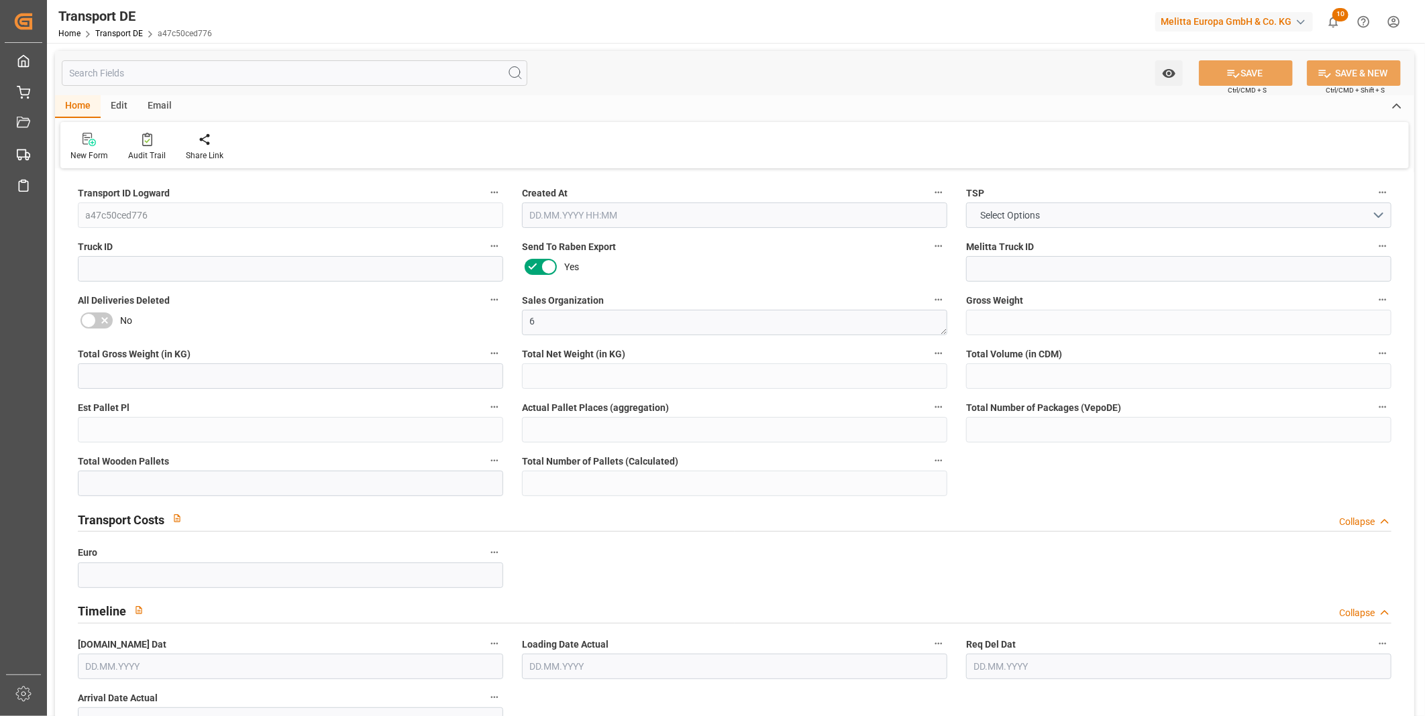
type input "0"
type input "20"
type input "0"
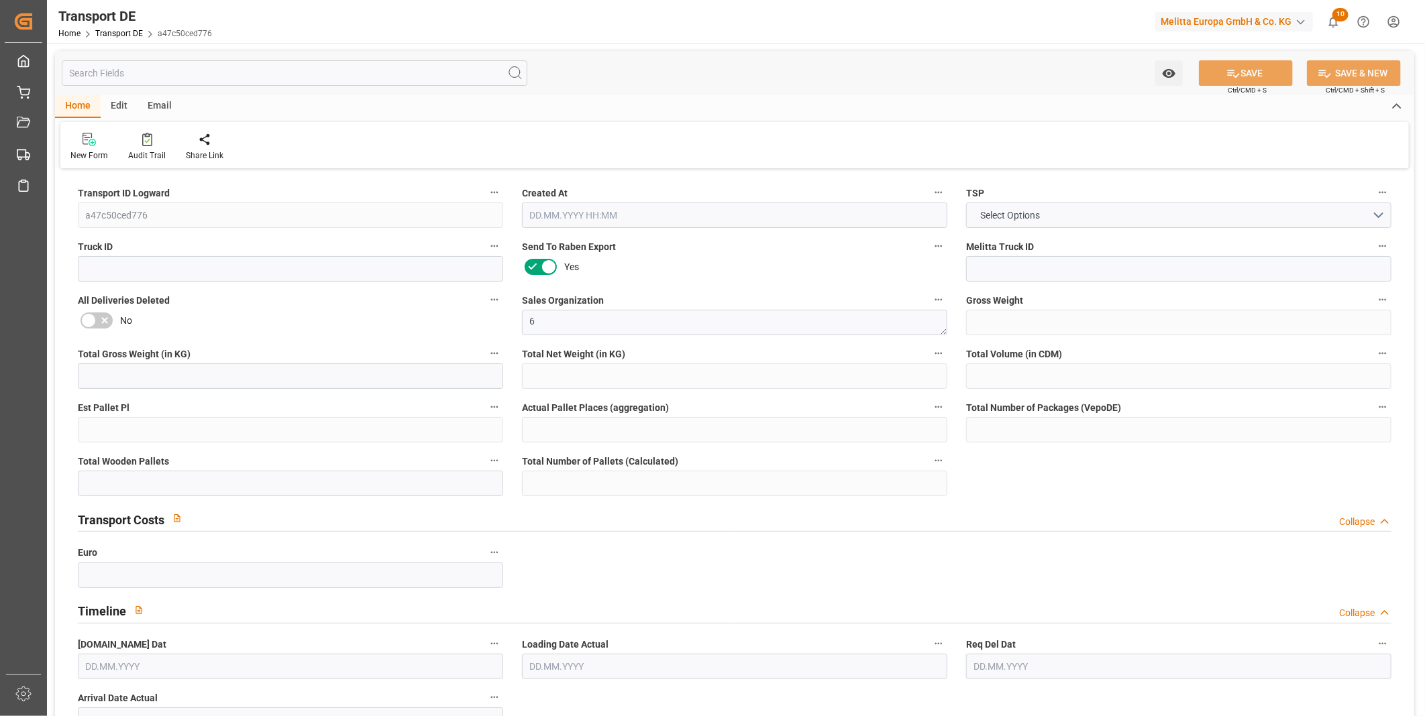
type input "53"
type input "0"
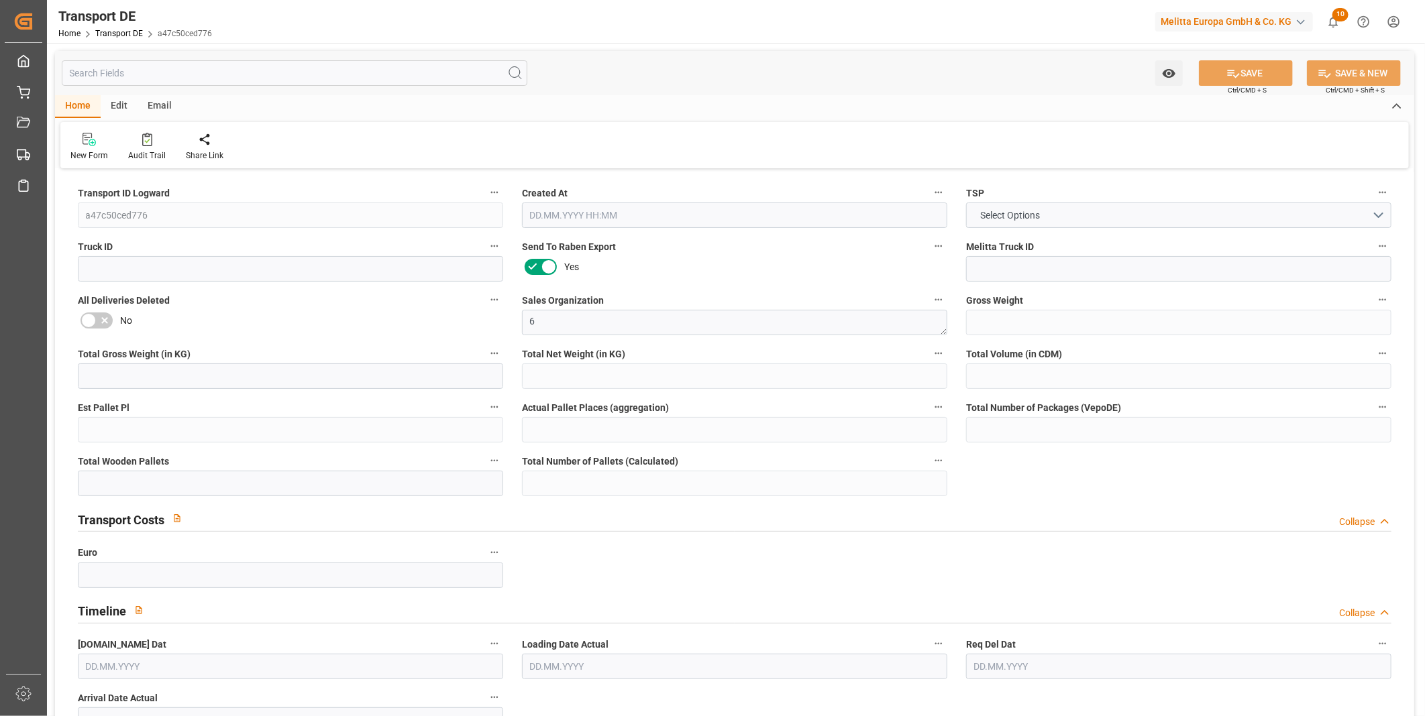
type input "0"
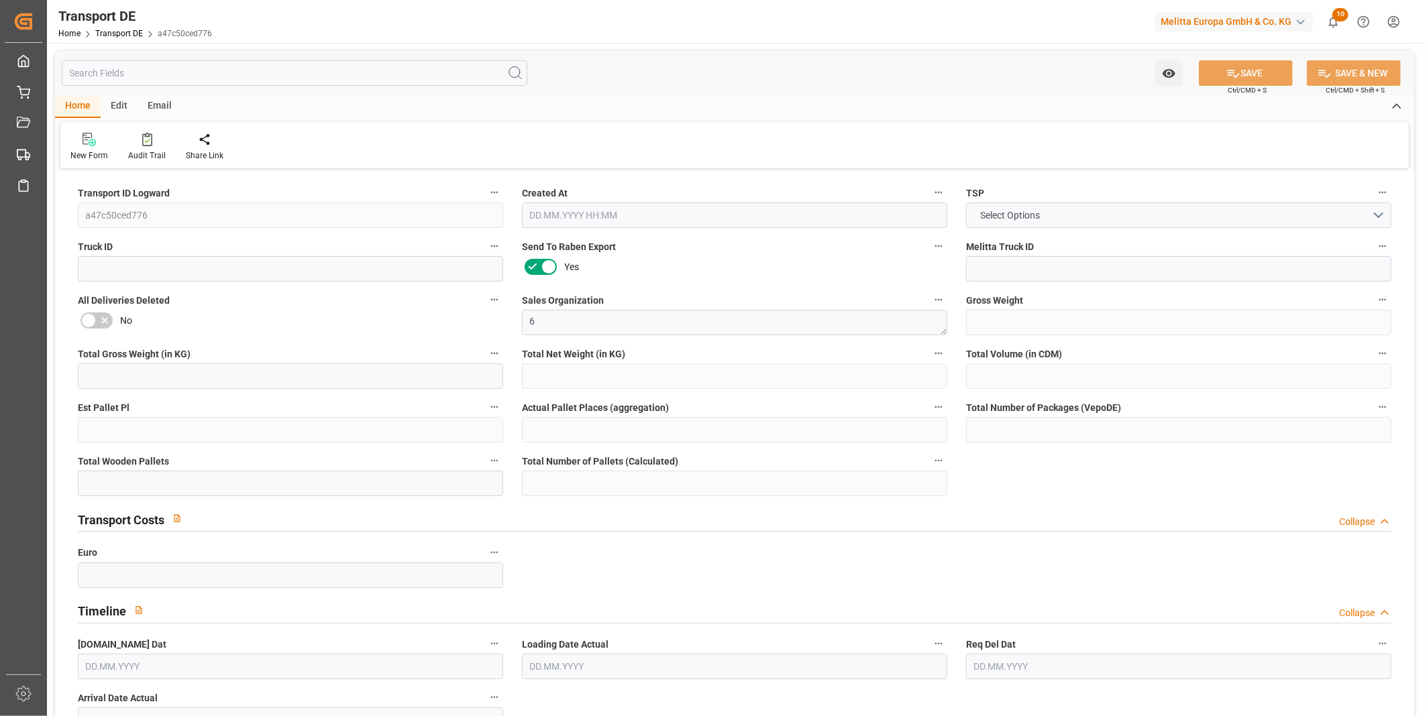
type input "0"
type input "20"
type input "0"
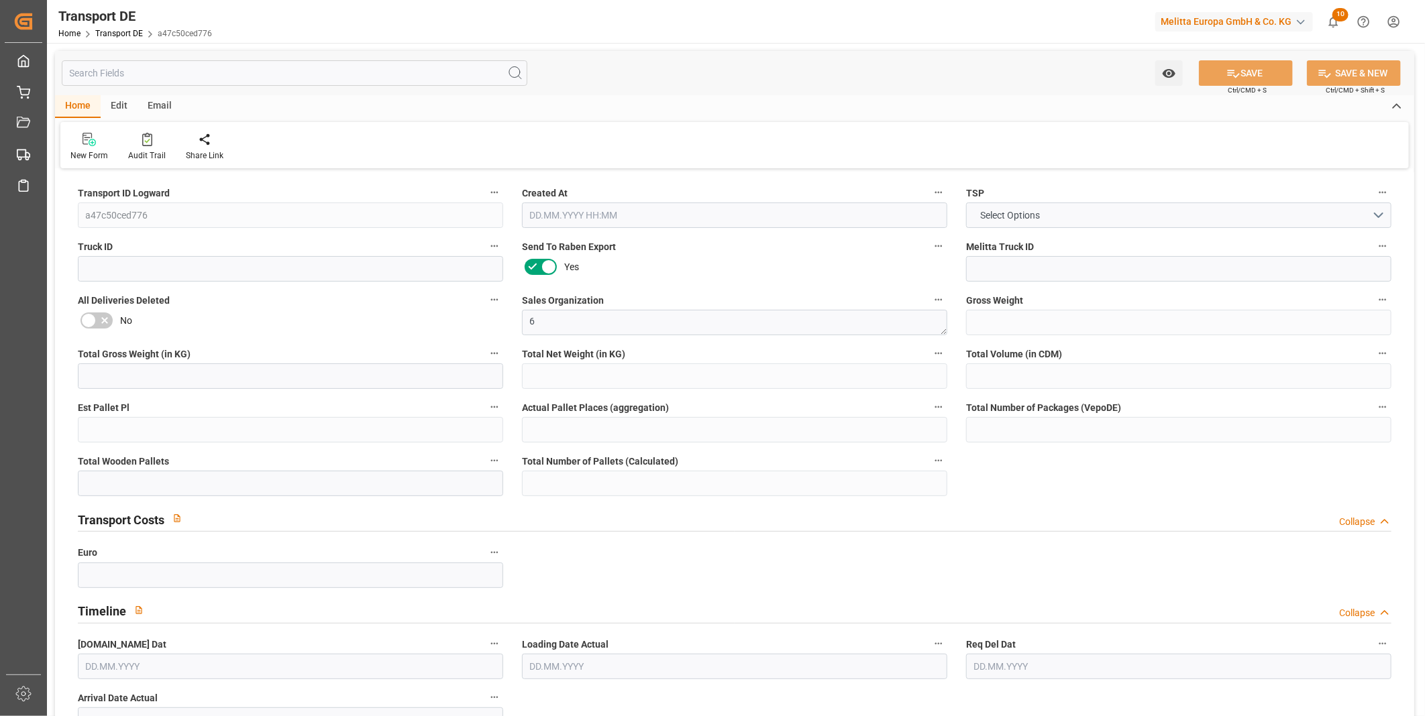
type input "0"
type input "1"
type input "0"
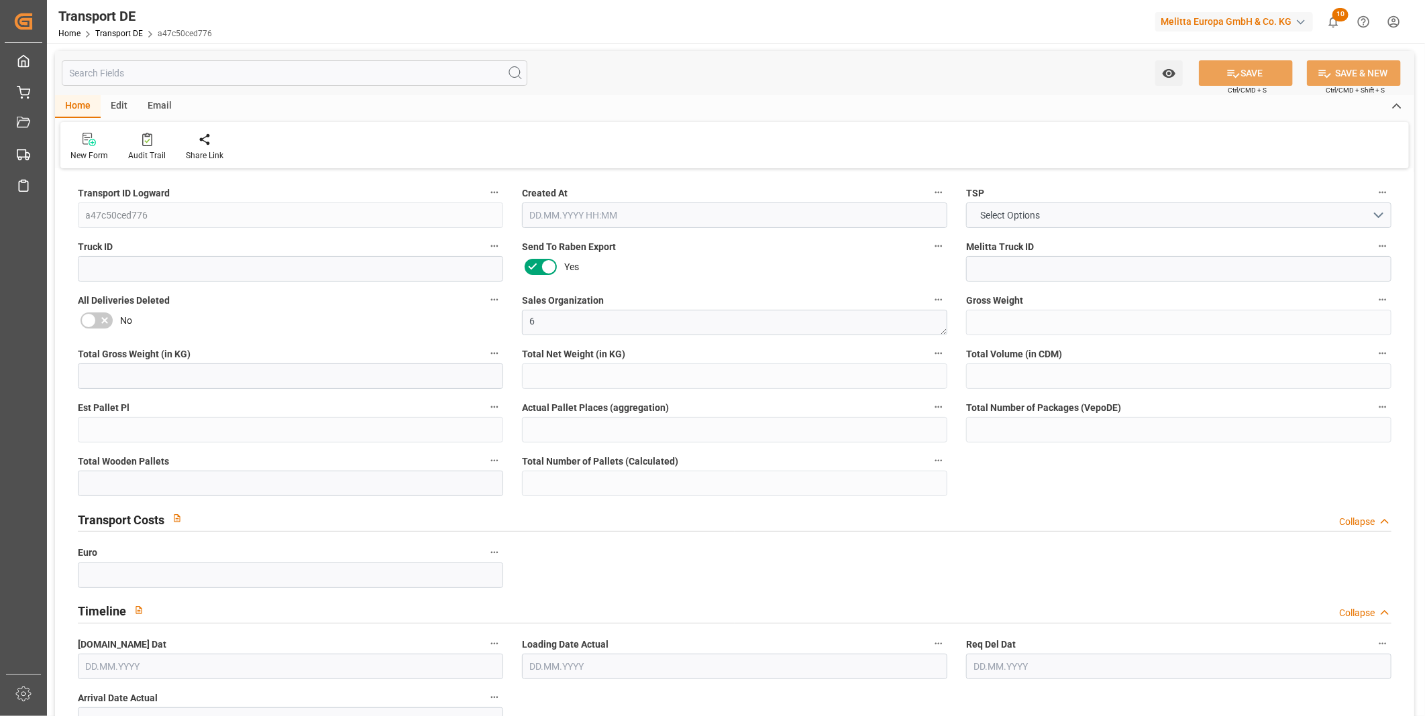
type input "1440"
type input "831.9201"
type input "828.8811"
type input "20.08.2025 13:00"
type input "[DATE]"
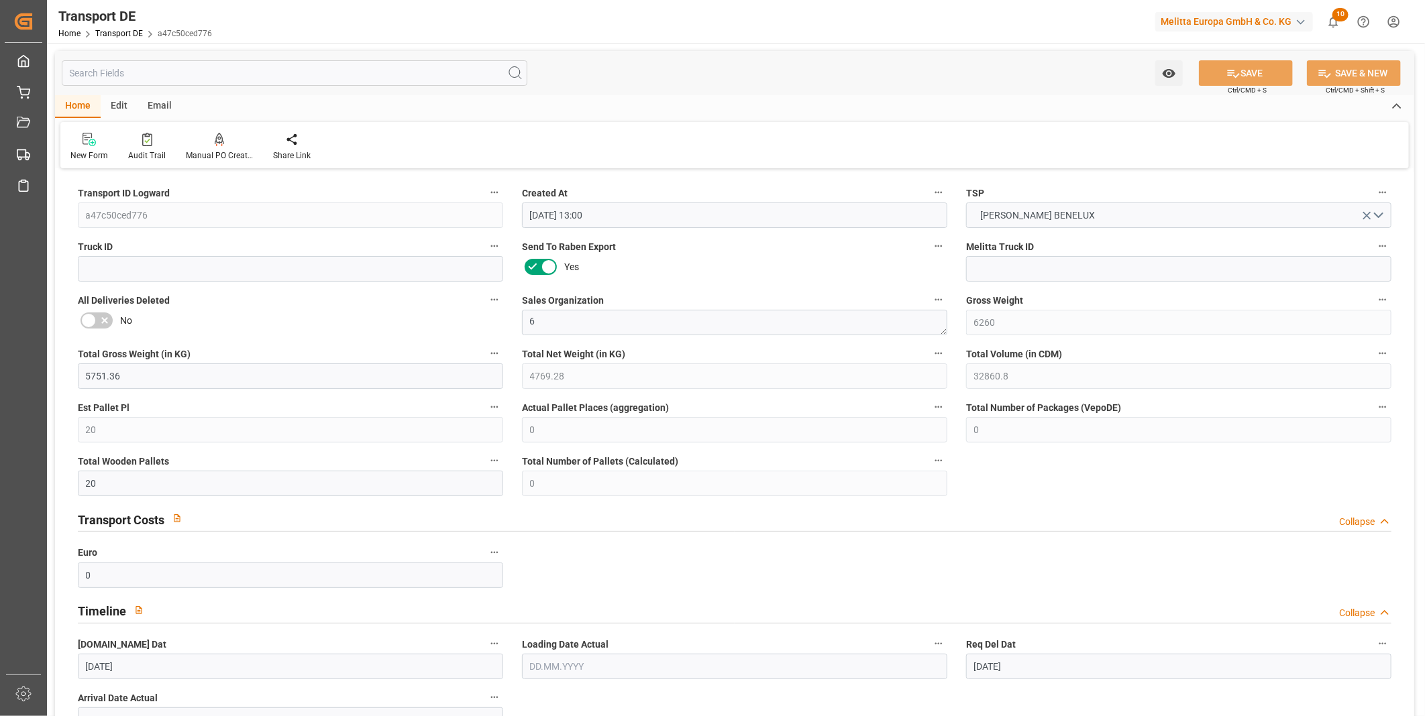
type input "[DATE]"
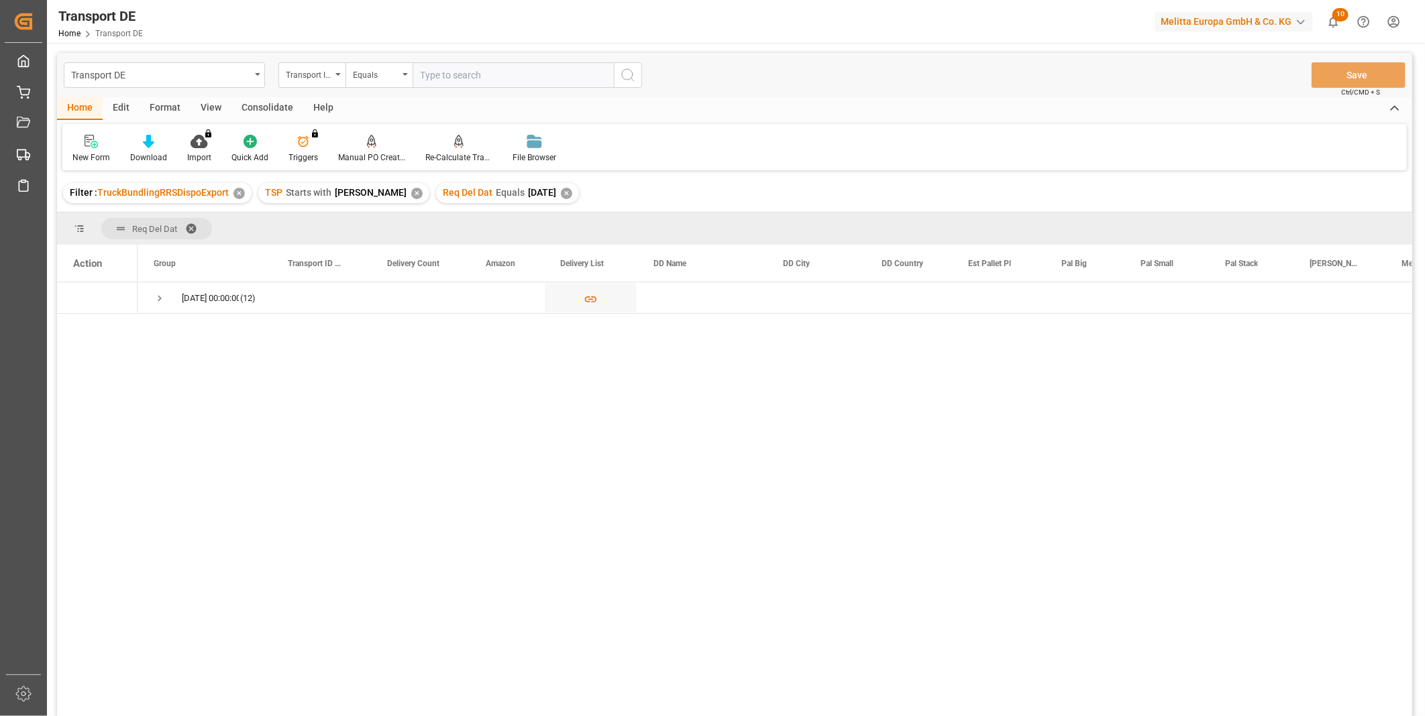
click at [277, 103] on div "Consolidate" at bounding box center [267, 108] width 72 height 23
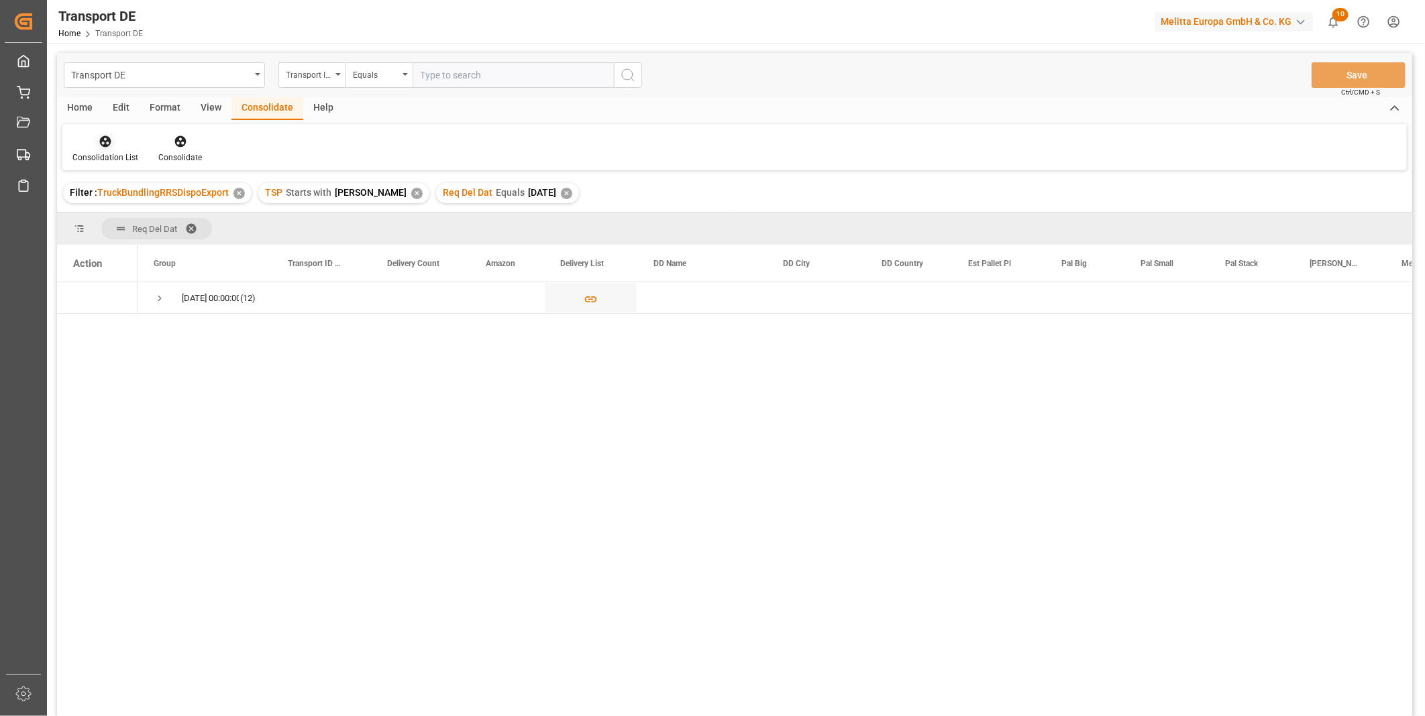
click at [101, 142] on icon at bounding box center [105, 141] width 13 height 13
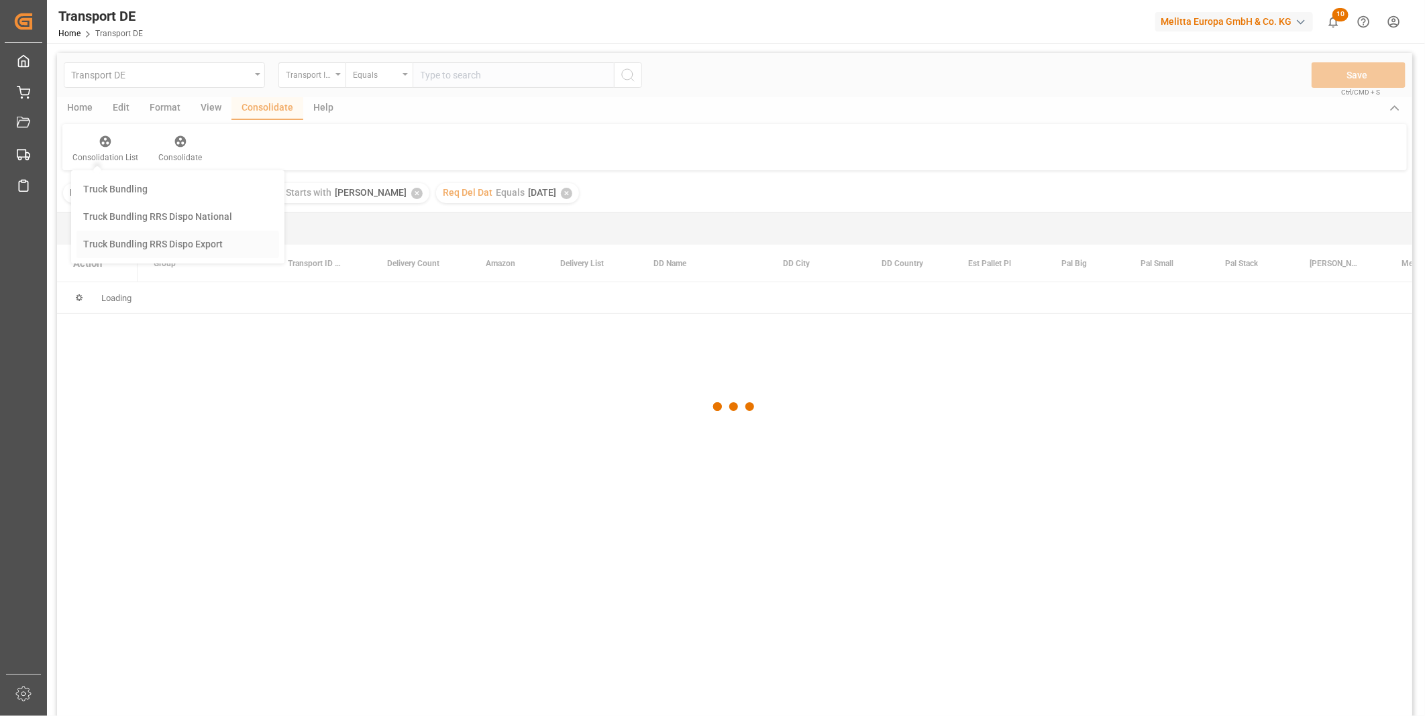
click at [171, 246] on div "Transport DE Transport ID Logward Equals Save Ctrl/CMD + S Home Edit Format Vie…" at bounding box center [734, 402] width 1355 height 699
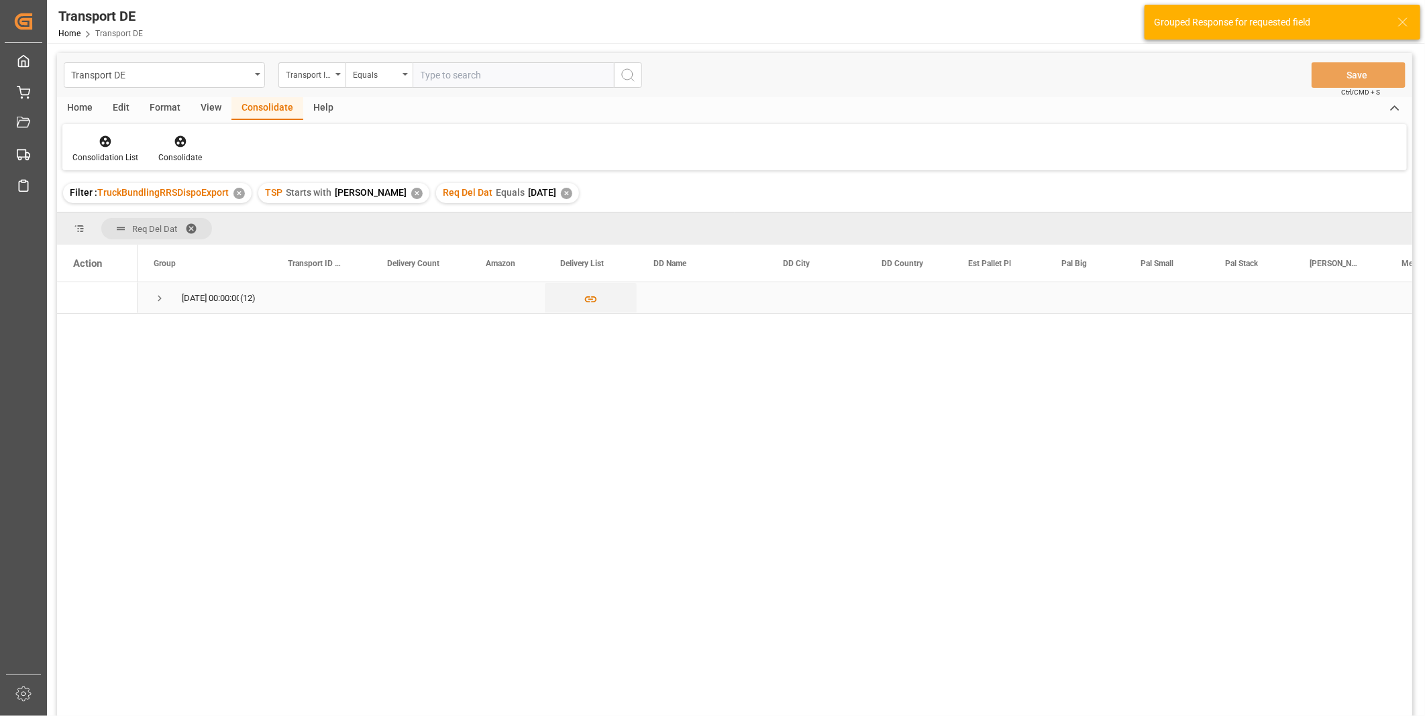
click at [164, 298] on span "Press SPACE to select this row." at bounding box center [160, 298] width 12 height 12
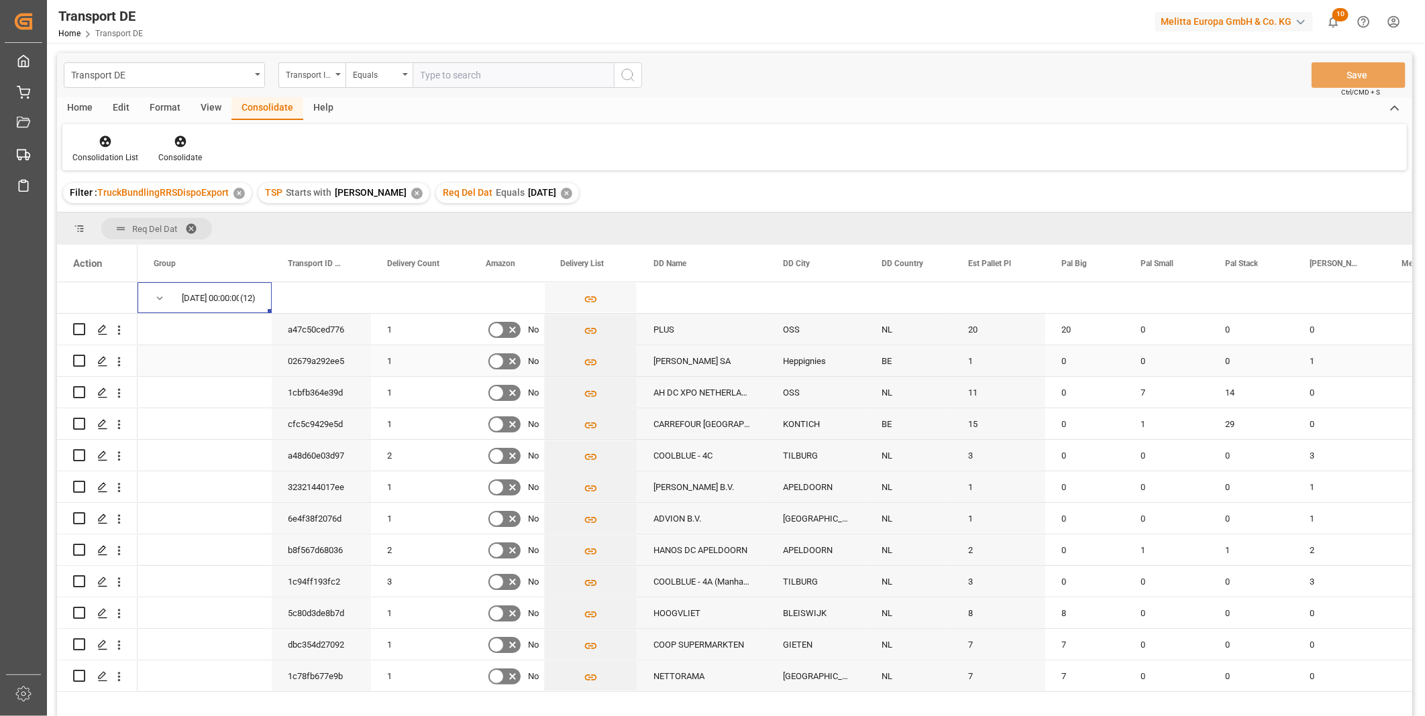
click at [78, 363] on input "Press Space to toggle row selection (unchecked)" at bounding box center [79, 361] width 12 height 12
checkbox input "true"
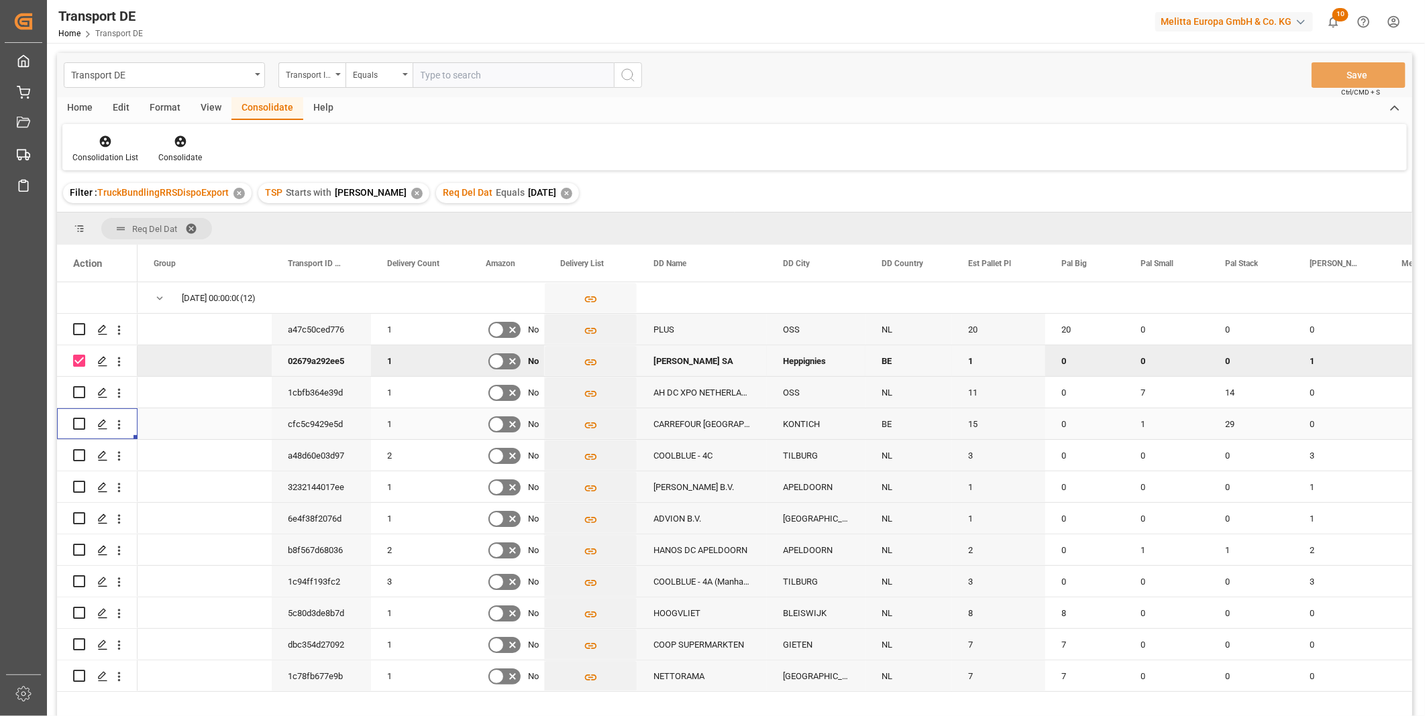
click at [86, 423] on div "Press SPACE to select this row." at bounding box center [97, 424] width 48 height 30
click at [80, 421] on input "Press Space to toggle row selection (unchecked)" at bounding box center [79, 424] width 12 height 12
checkbox input "true"
click at [184, 144] on icon at bounding box center [180, 141] width 13 height 13
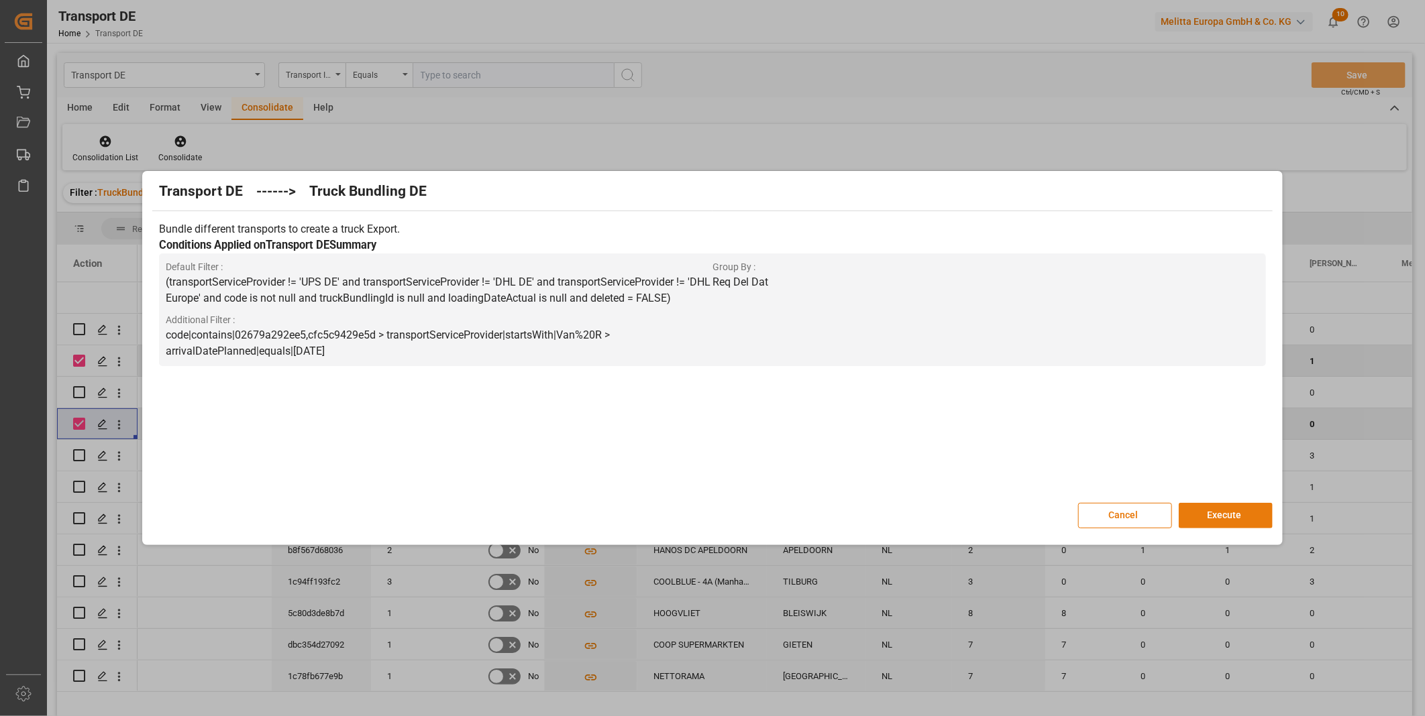
click at [1237, 516] on button "Execute" at bounding box center [1225, 515] width 94 height 25
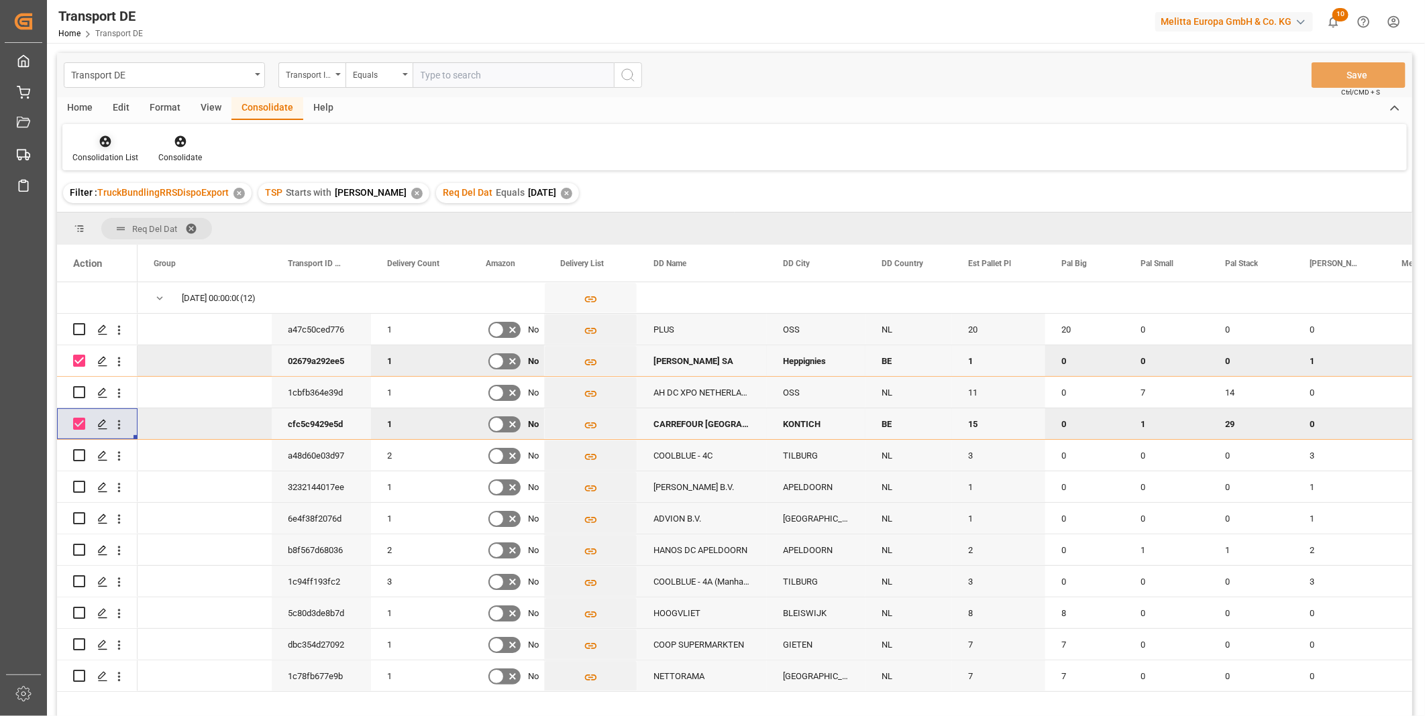
click at [123, 137] on div at bounding box center [105, 141] width 66 height 14
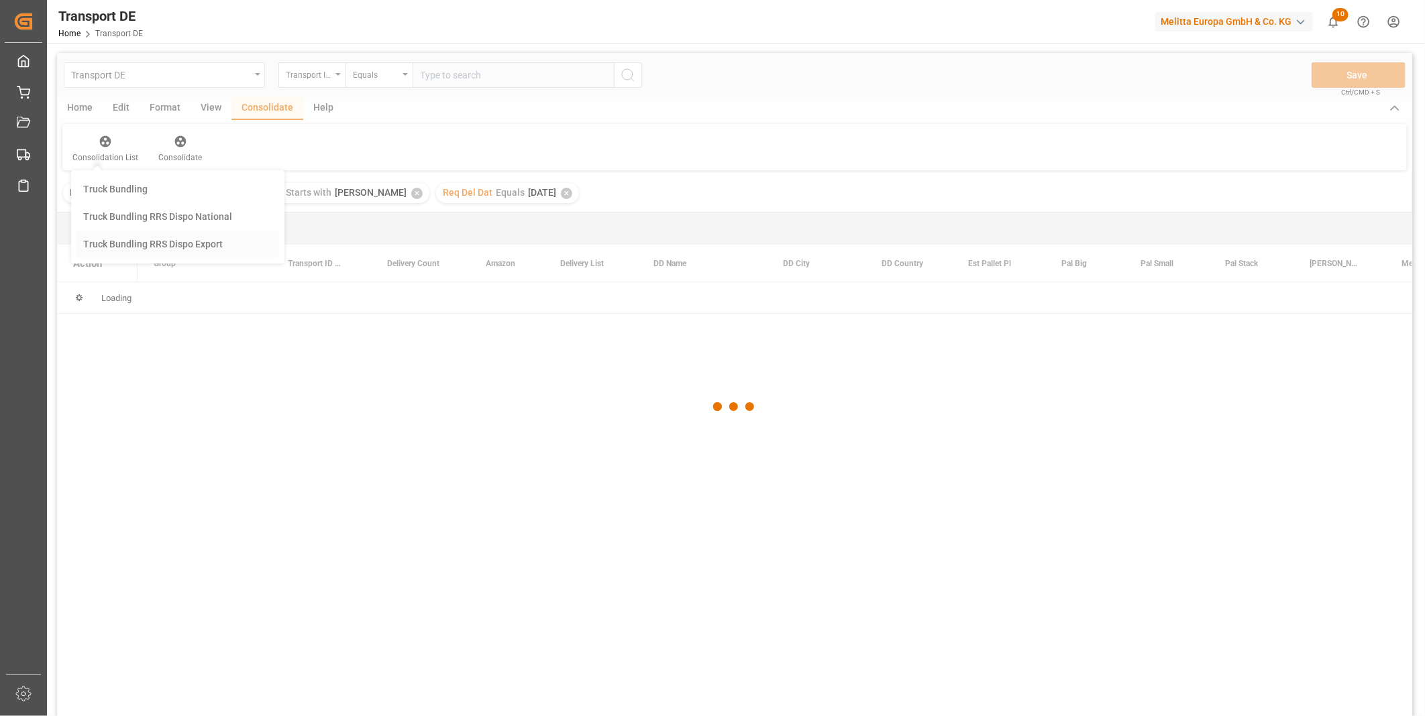
click at [169, 241] on div "Transport DE Transport ID Logward Equals Save Ctrl/CMD + S Home Edit Format Vie…" at bounding box center [734, 402] width 1355 height 699
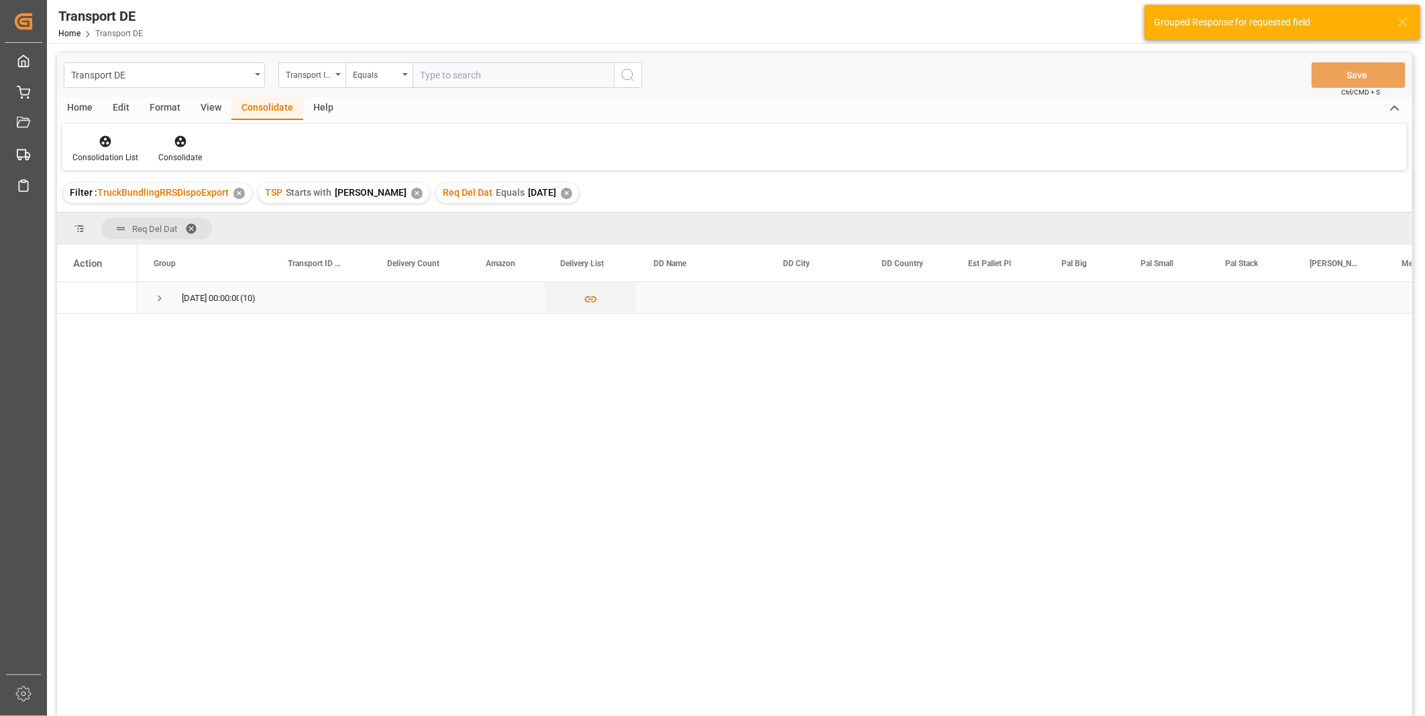
click at [161, 298] on span "Press SPACE to select this row." at bounding box center [160, 298] width 12 height 12
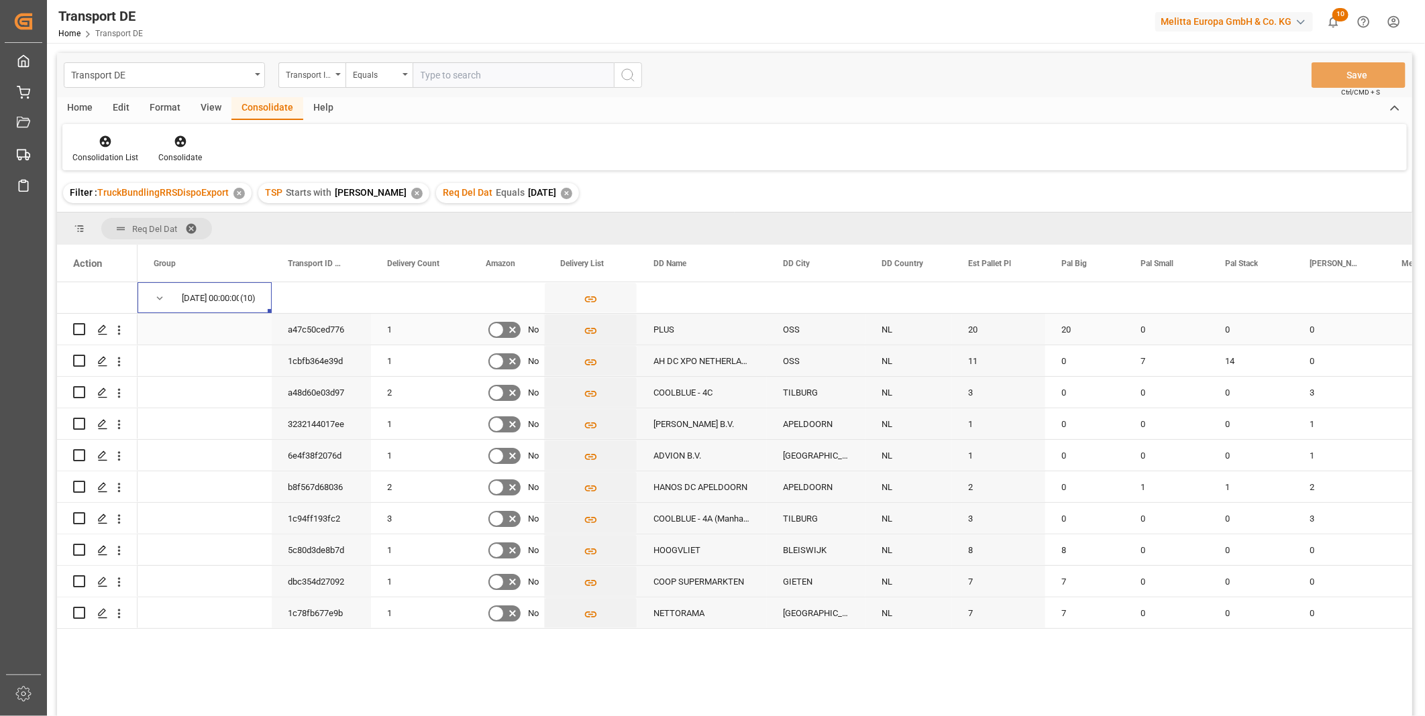
click at [78, 331] on input "Press Space to toggle row selection (unchecked)" at bounding box center [79, 329] width 12 height 12
checkbox input "true"
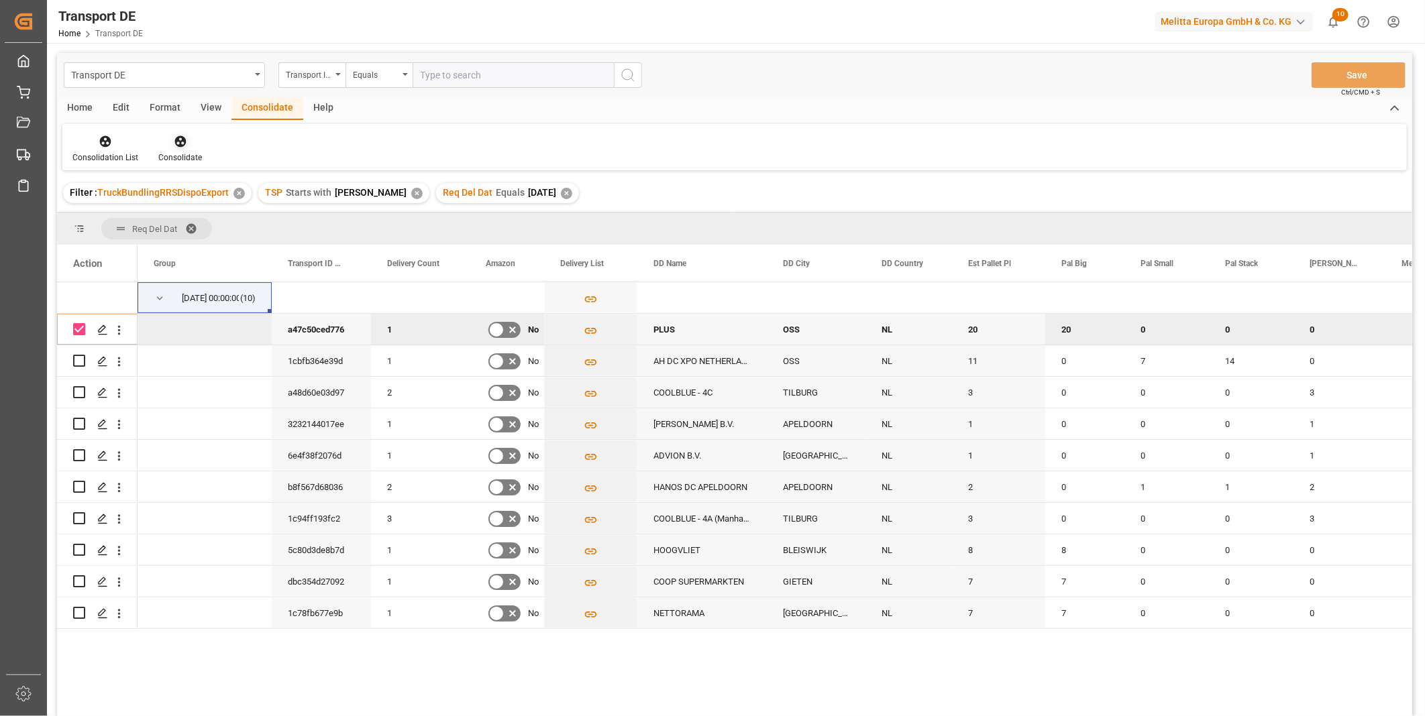
click at [186, 152] on div "Consolidate" at bounding box center [180, 158] width 44 height 12
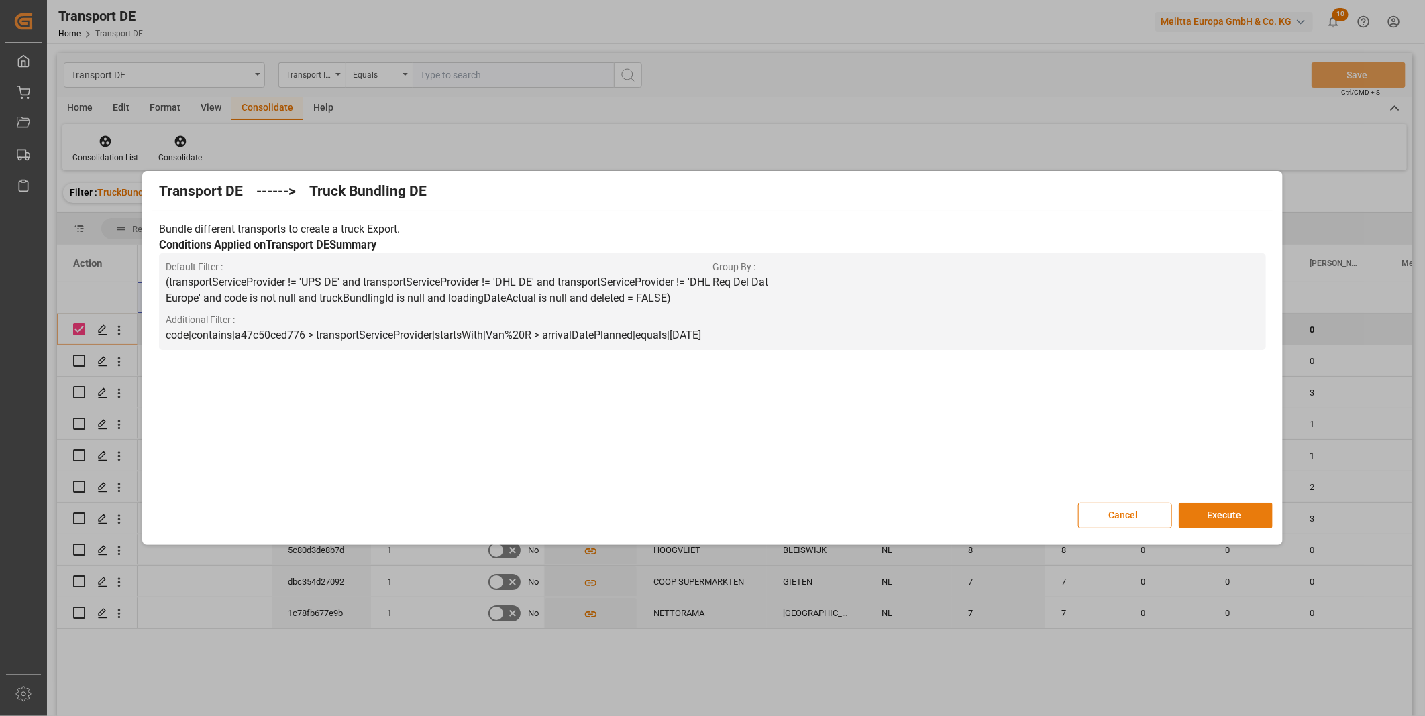
click at [1246, 522] on button "Execute" at bounding box center [1225, 515] width 94 height 25
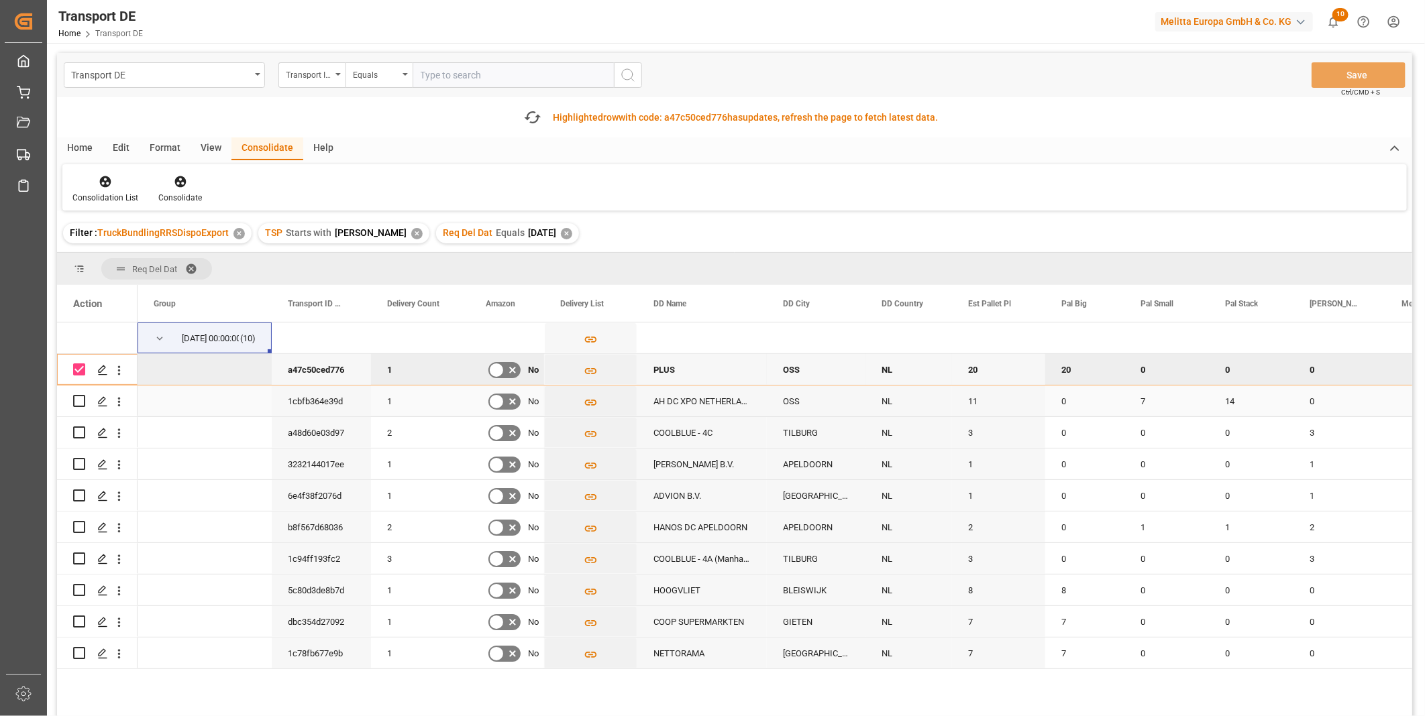
click at [78, 402] on input "Press Space to toggle row selection (unchecked)" at bounding box center [79, 401] width 12 height 12
checkbox input "true"
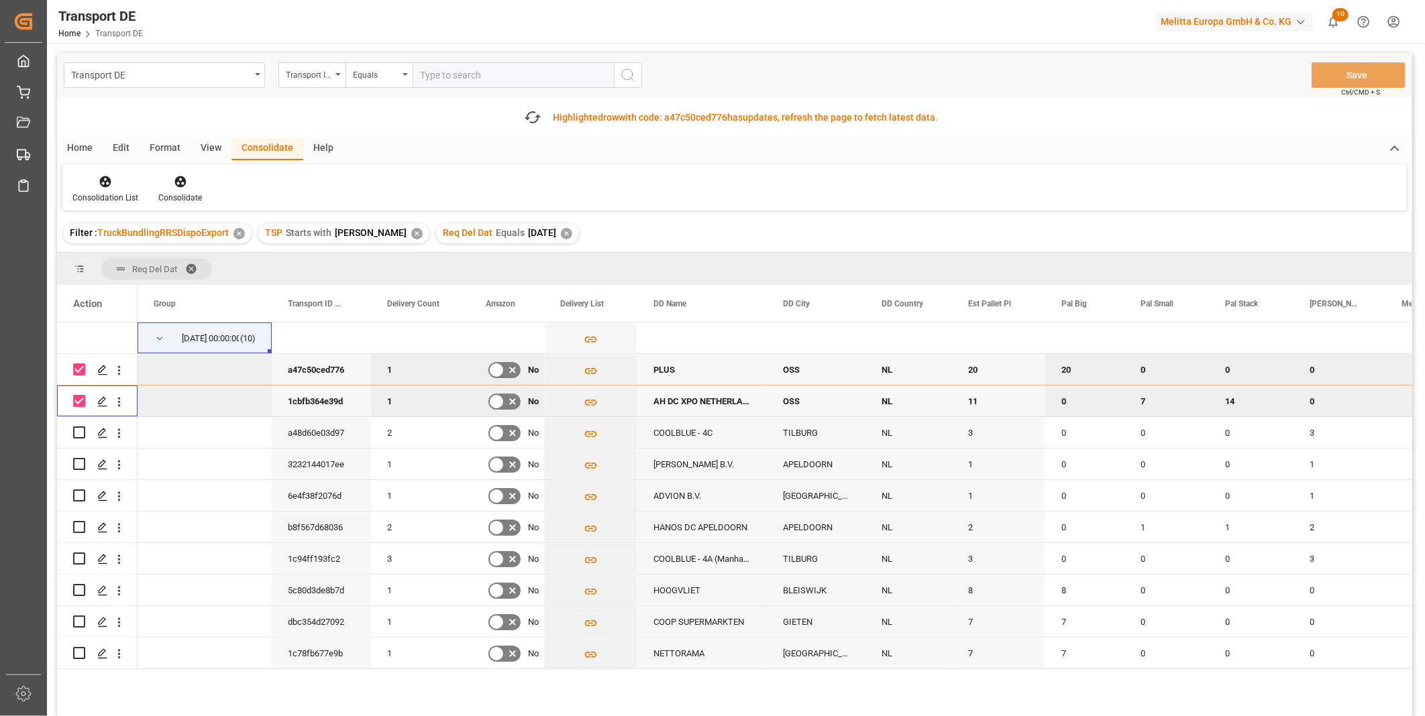
click at [80, 369] on input "Press Space to toggle row selection (checked)" at bounding box center [79, 370] width 12 height 12
checkbox input "false"
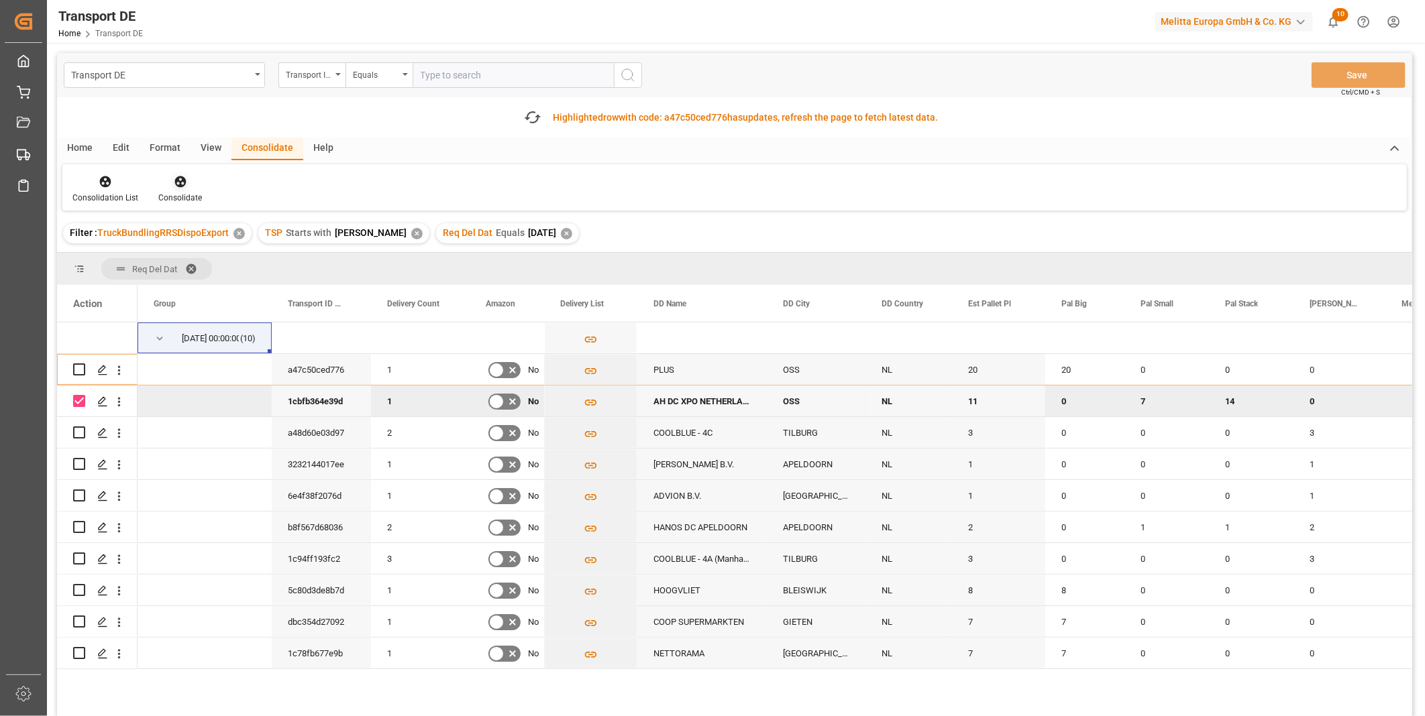
click at [176, 190] on div "Consolidate" at bounding box center [180, 189] width 64 height 30
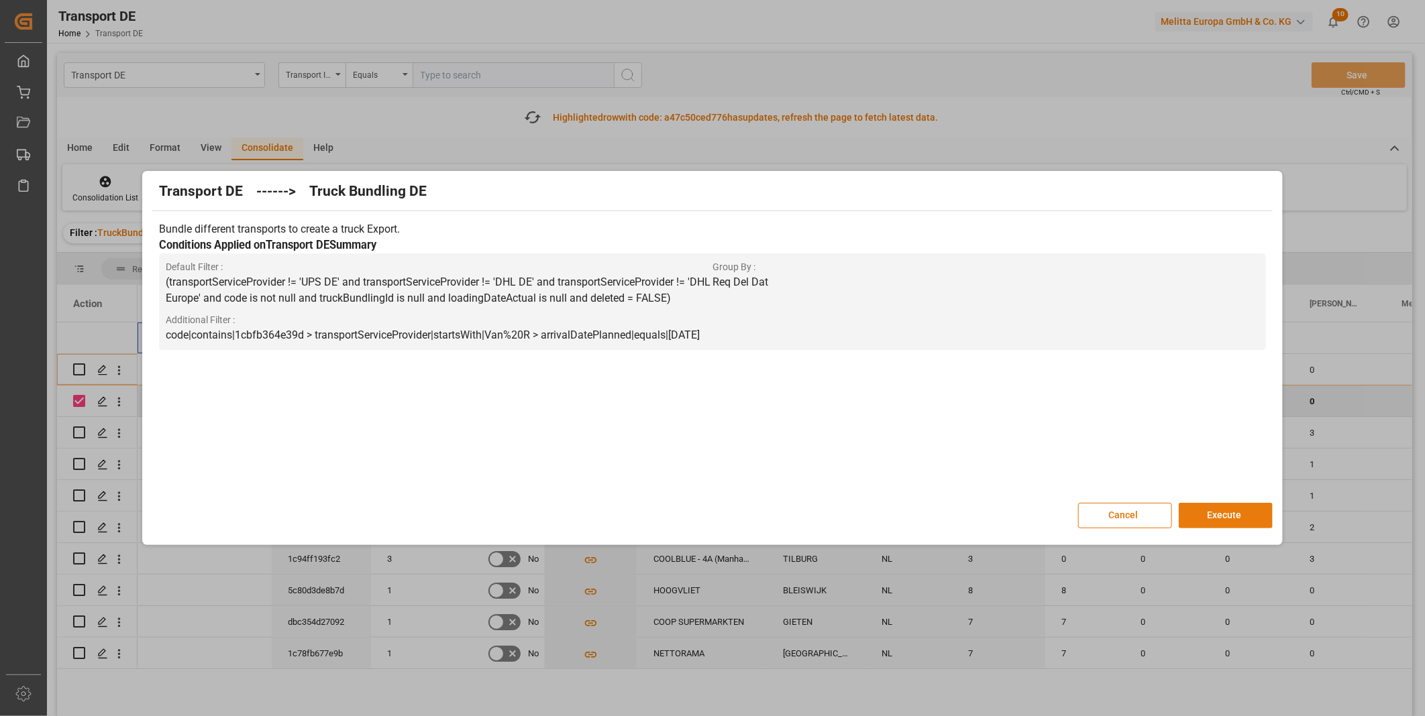
click at [1192, 506] on button "Execute" at bounding box center [1225, 515] width 94 height 25
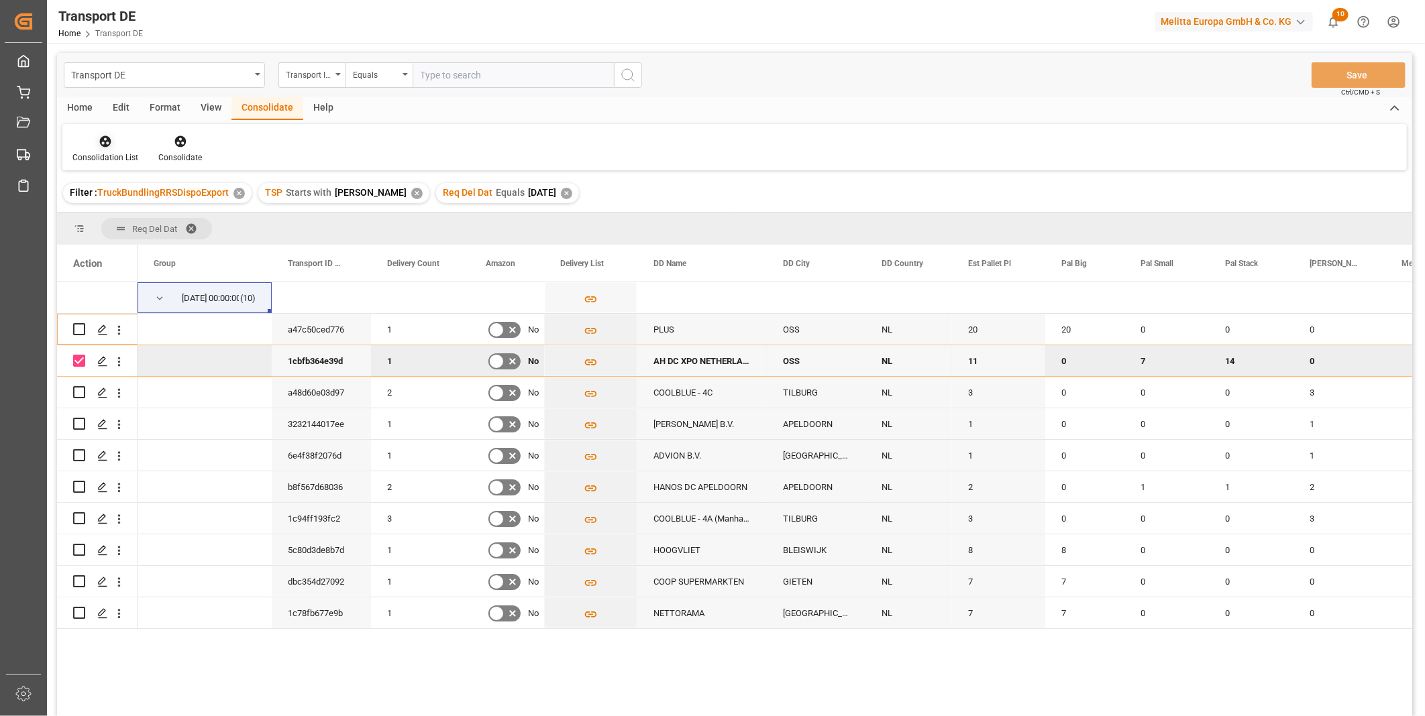
click at [105, 155] on div "Consolidation List" at bounding box center [105, 158] width 66 height 12
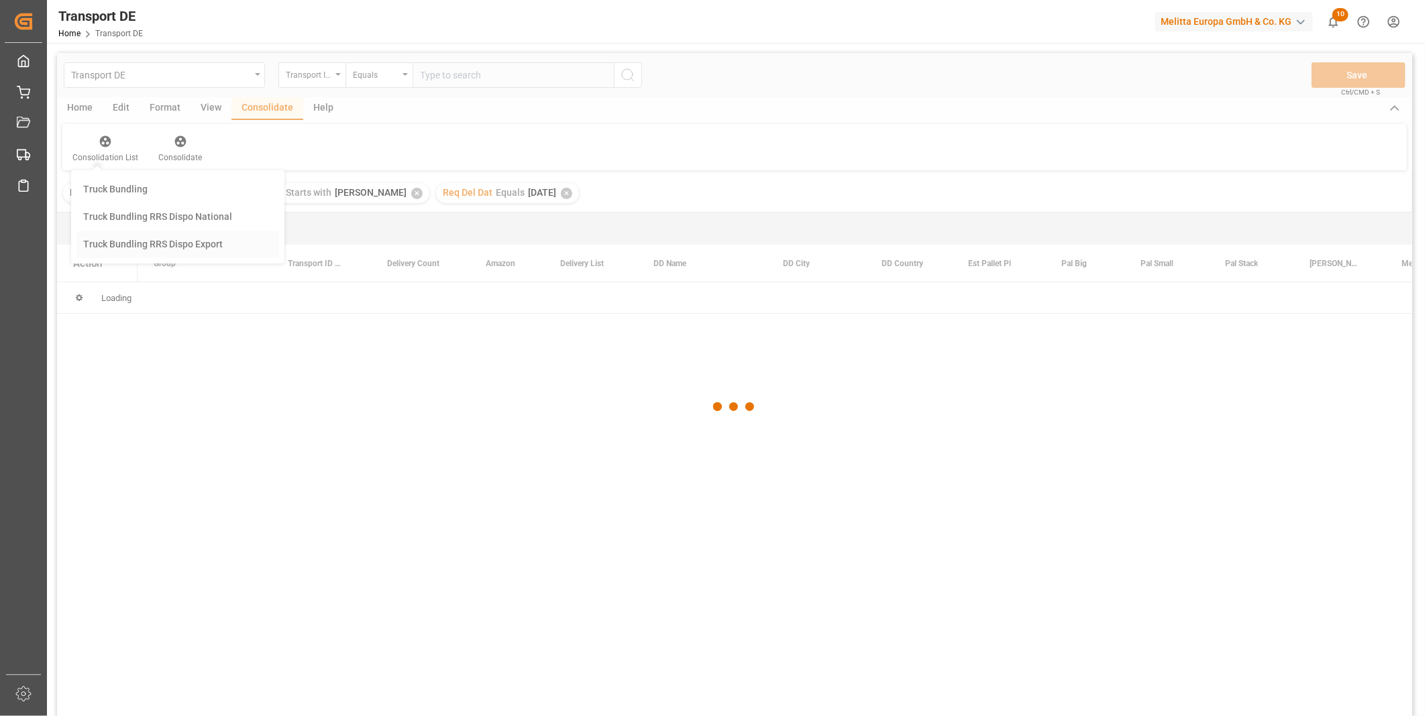
click at [182, 246] on div "Transport DE Transport ID Logward Equals Save Ctrl/CMD + S Home Edit Format Vie…" at bounding box center [734, 402] width 1355 height 699
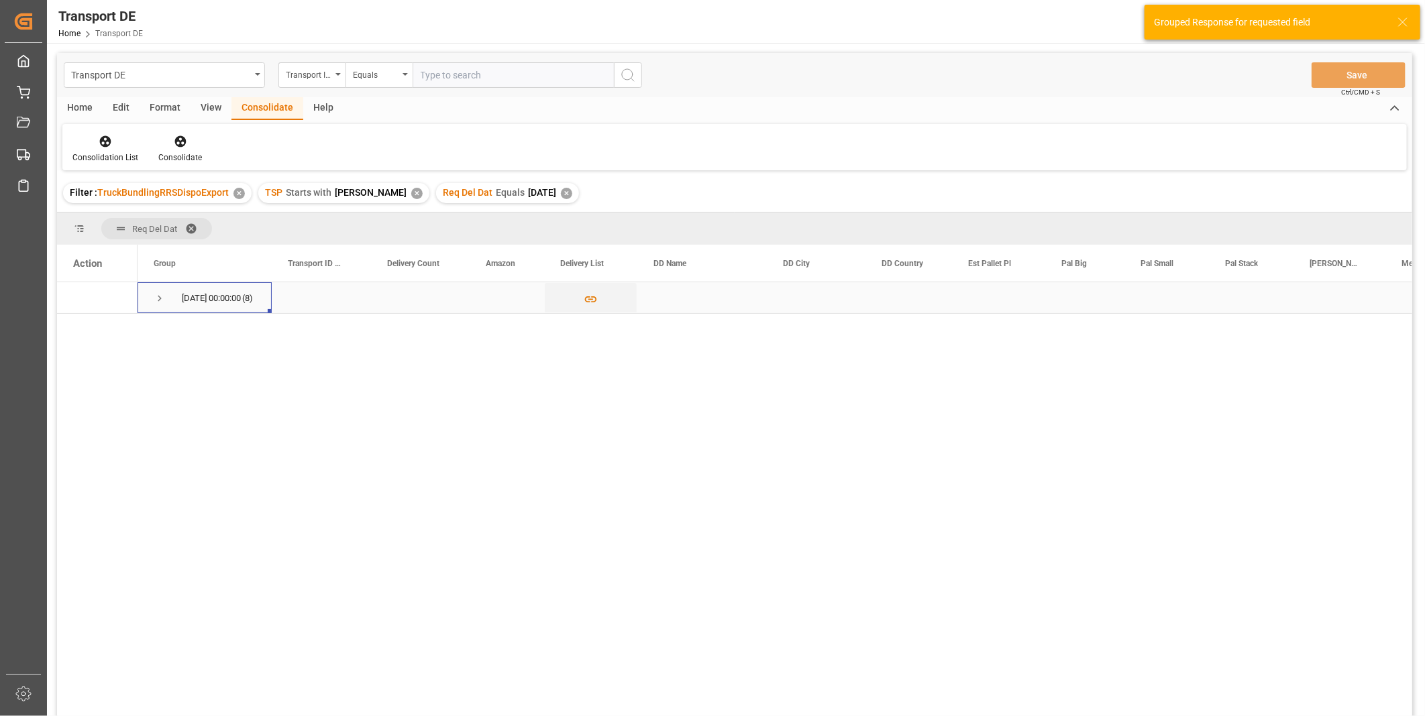
click at [155, 309] on span "Press SPACE to select this row." at bounding box center [160, 298] width 12 height 31
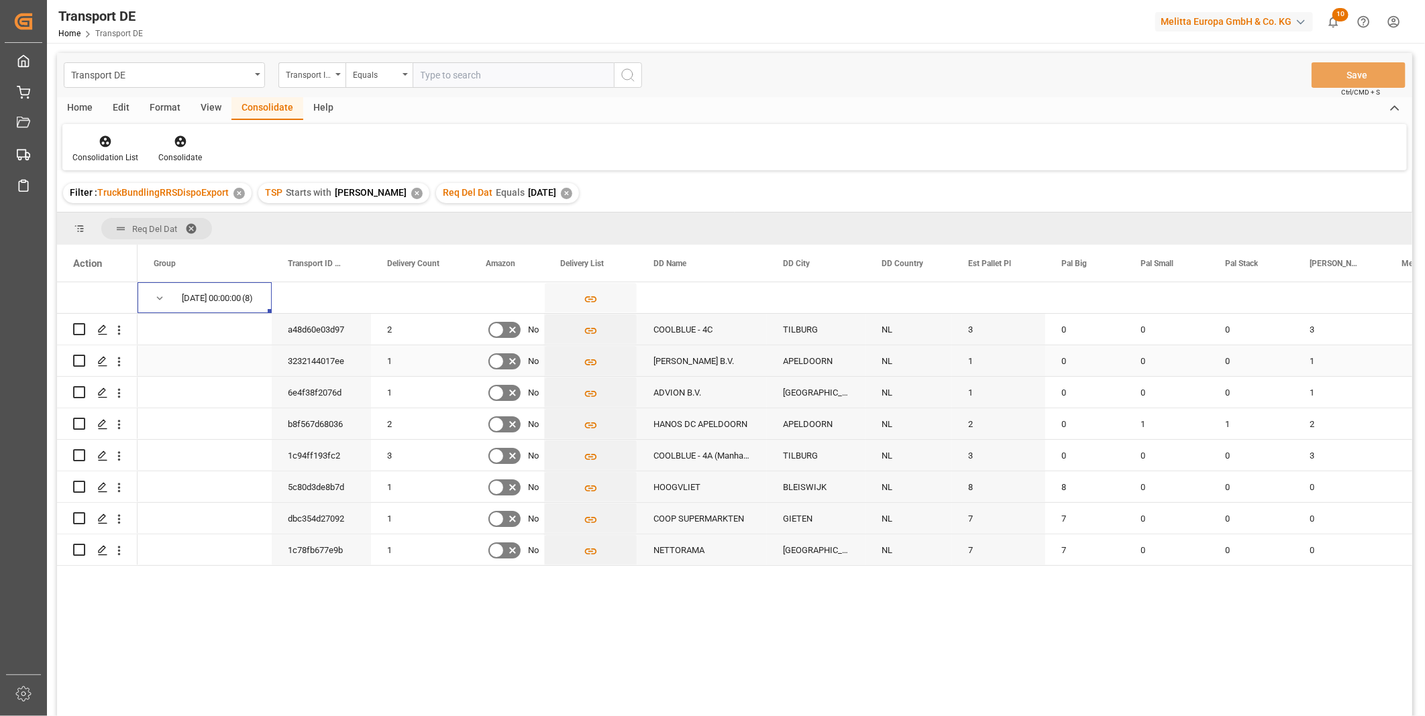
click at [81, 360] on input "Press Space to toggle row selection (unchecked)" at bounding box center [79, 361] width 12 height 12
checkbox input "true"
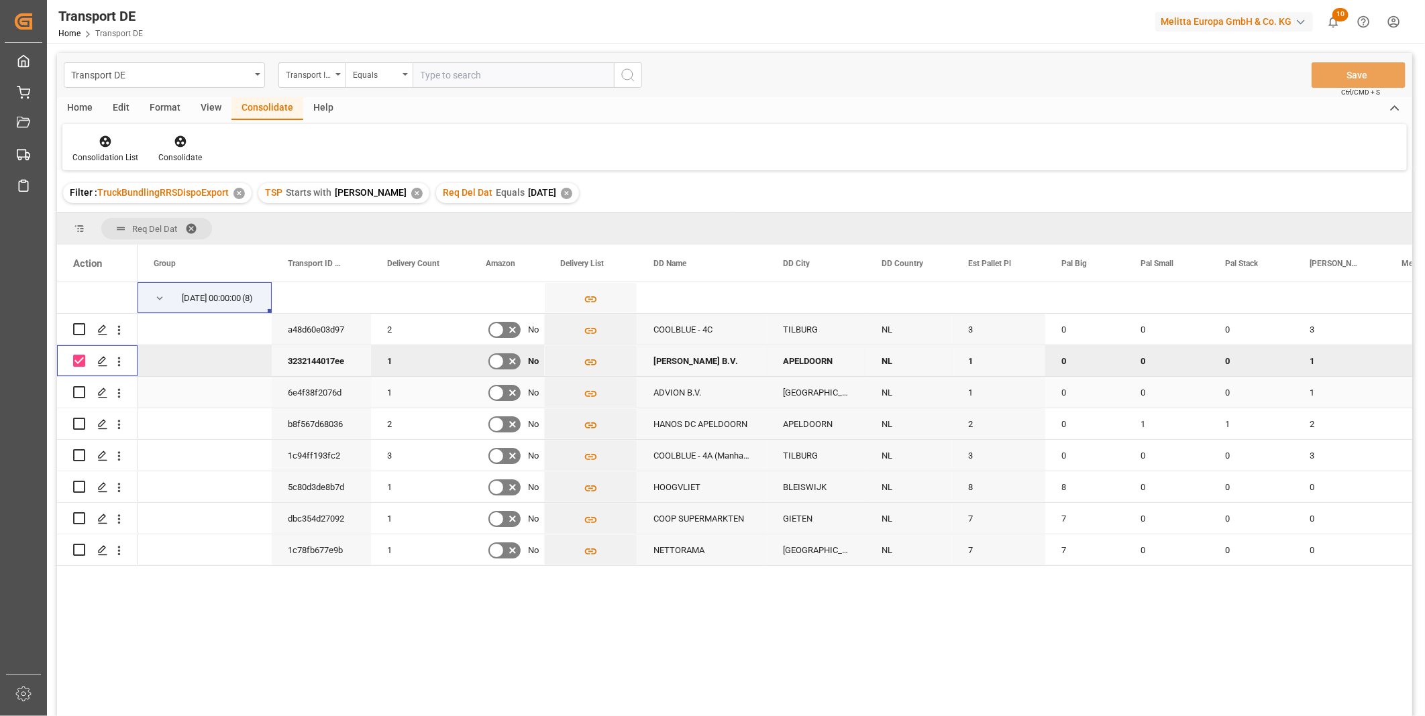
click at [85, 390] on div "Press SPACE to select this row." at bounding box center [97, 393] width 48 height 30
click at [75, 392] on input "Press Space to toggle row selection (unchecked)" at bounding box center [79, 392] width 12 height 12
checkbox input "true"
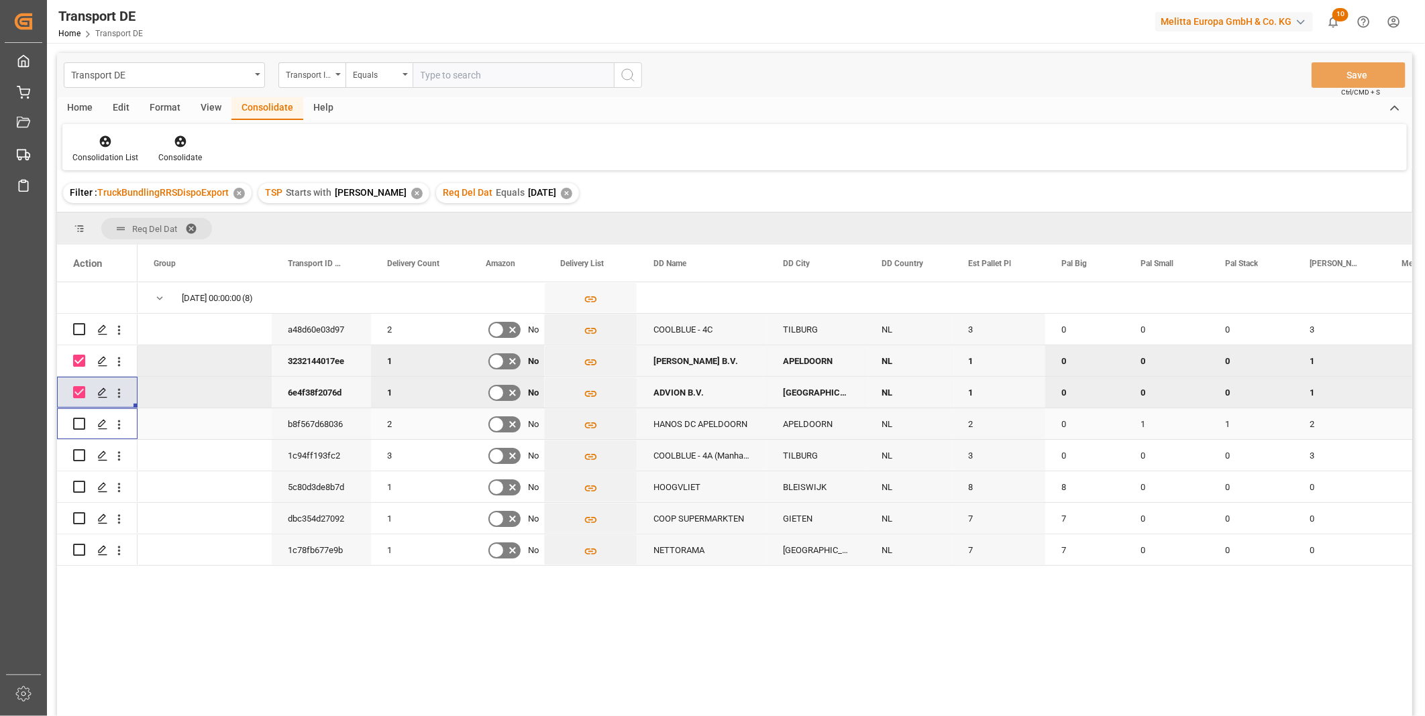
click at [83, 424] on input "Press Space to toggle row selection (unchecked)" at bounding box center [79, 424] width 12 height 12
click at [182, 148] on icon at bounding box center [180, 141] width 13 height 13
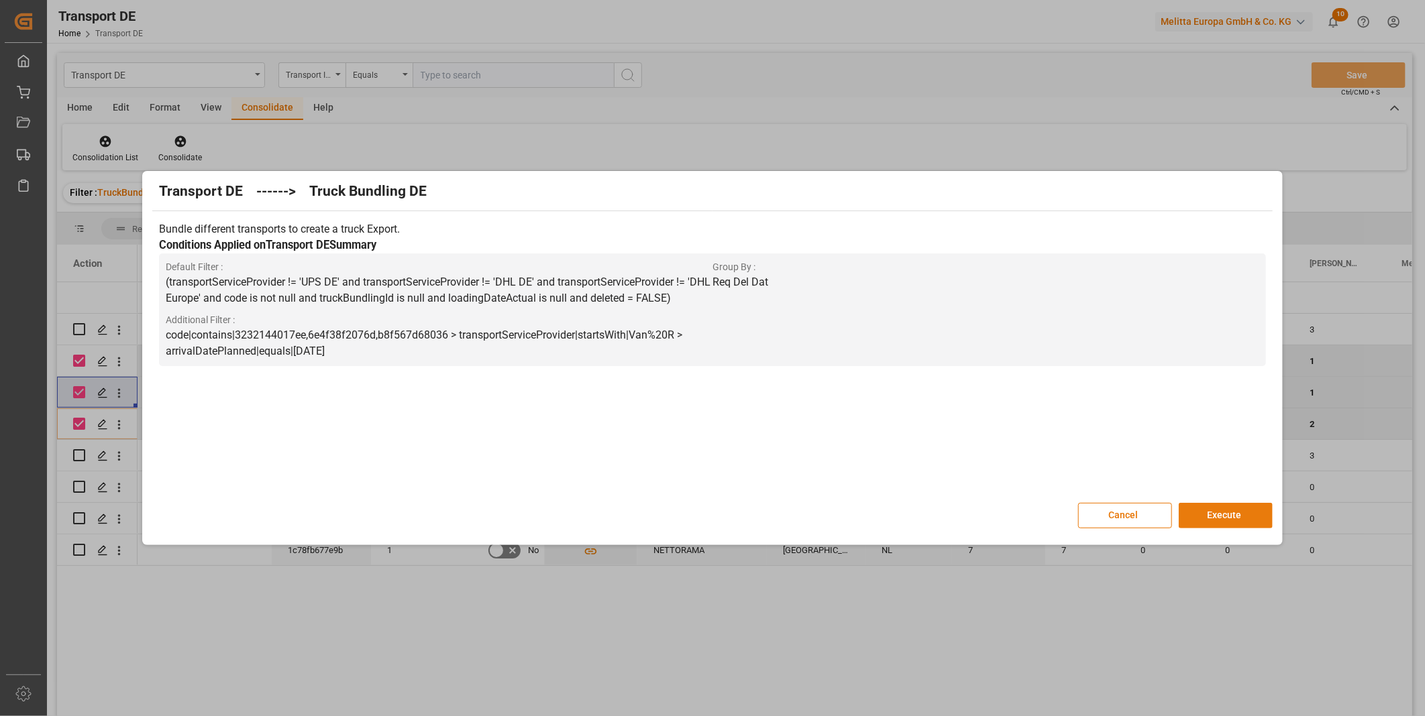
click at [1201, 518] on button "Execute" at bounding box center [1225, 515] width 94 height 25
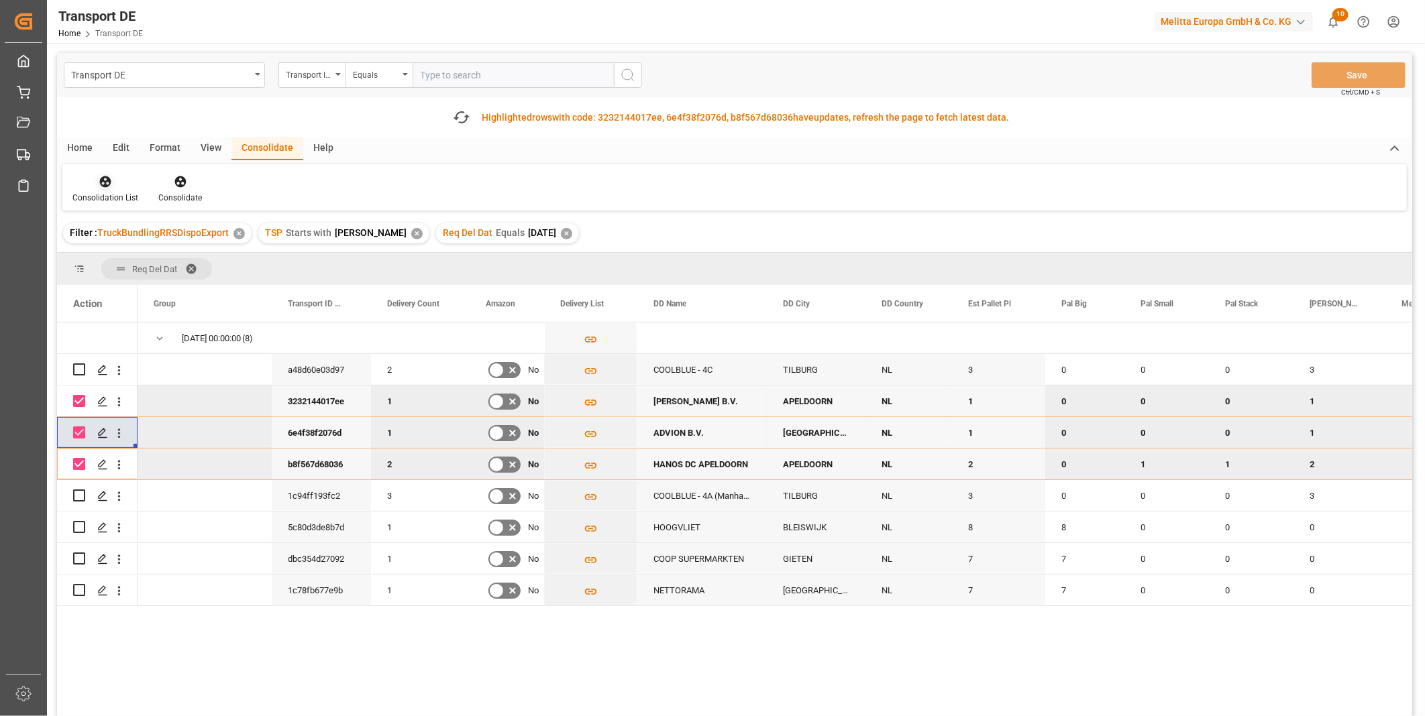
click at [98, 189] on div "Consolidation List" at bounding box center [105, 189] width 86 height 30
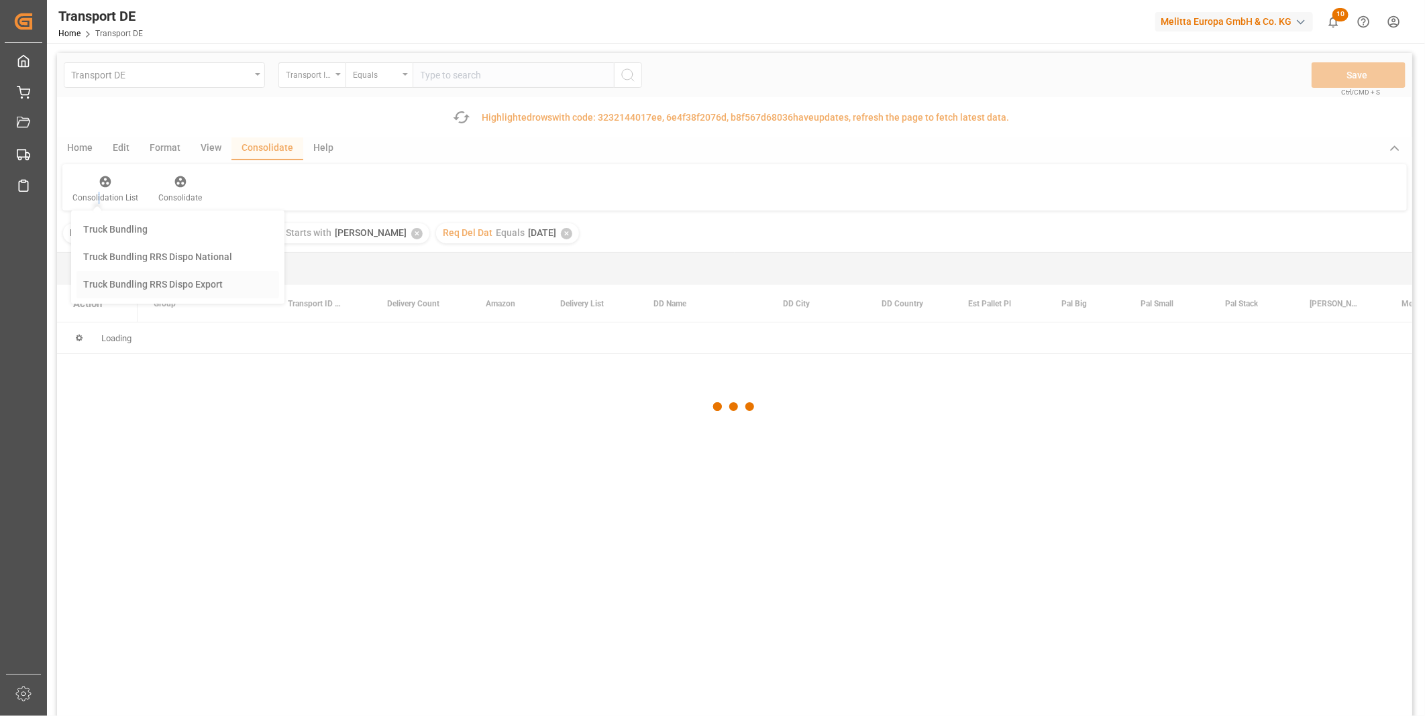
drag, startPoint x: 98, startPoint y: 189, endPoint x: 152, endPoint y: 284, distance: 108.7
click at [152, 284] on div "Transport DE Transport ID Logward Equals Save Ctrl/CMD + S Fetch latest updates…" at bounding box center [734, 422] width 1355 height 739
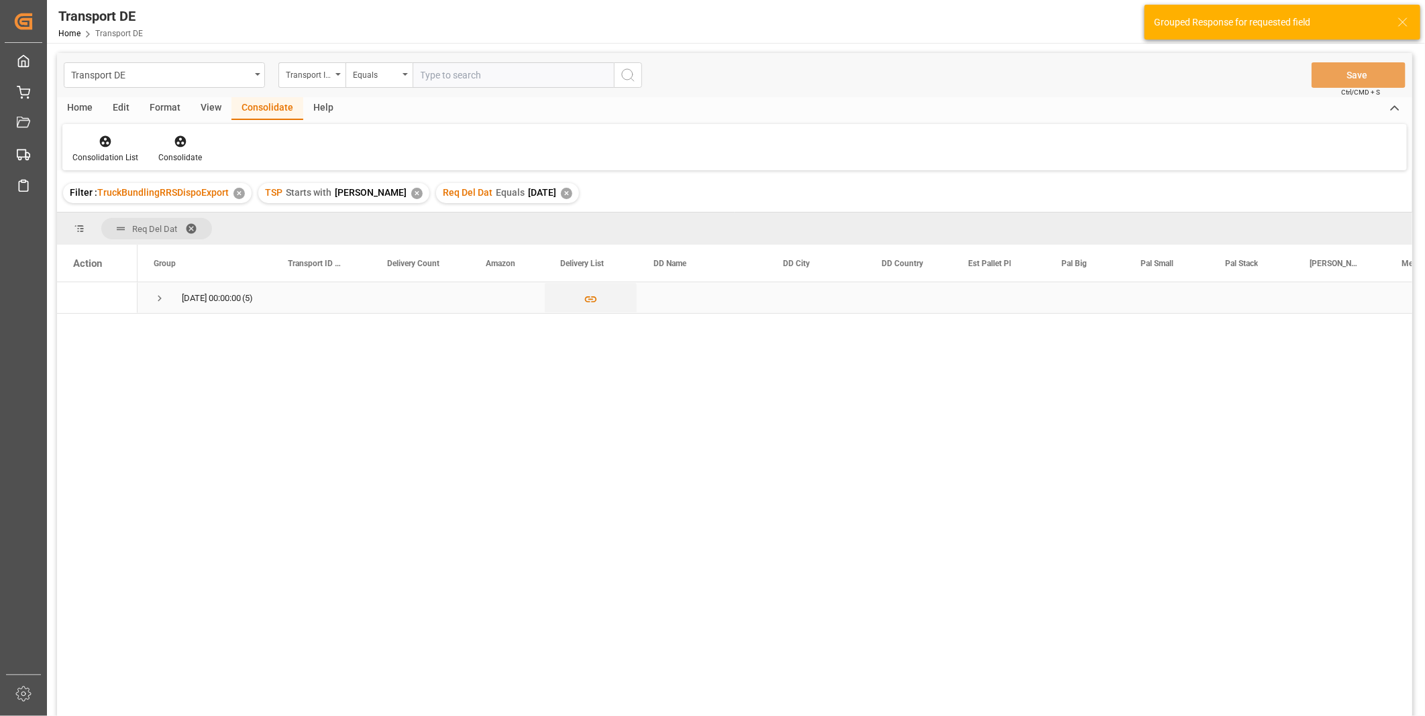
click at [162, 304] on span "Press SPACE to select this row." at bounding box center [160, 298] width 12 height 12
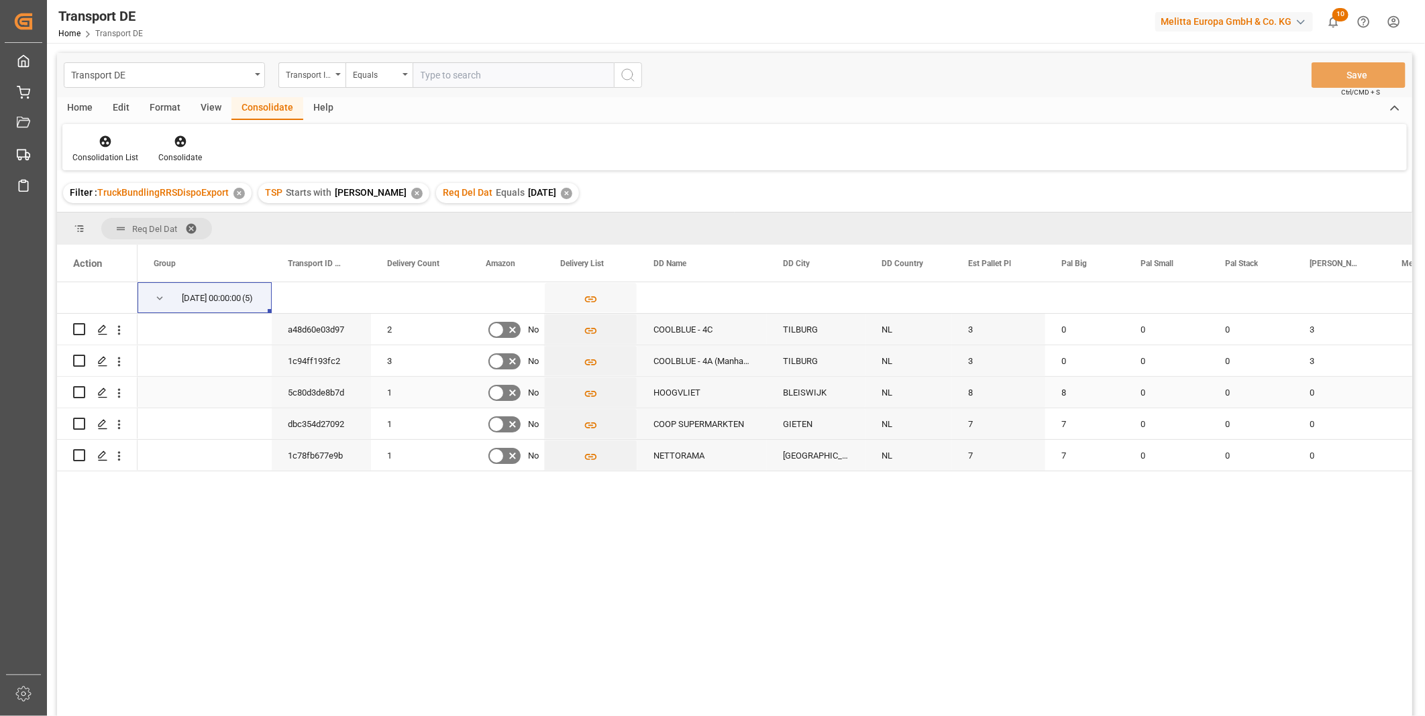
click at [81, 394] on input "Press Space to toggle row selection (unchecked)" at bounding box center [79, 392] width 12 height 12
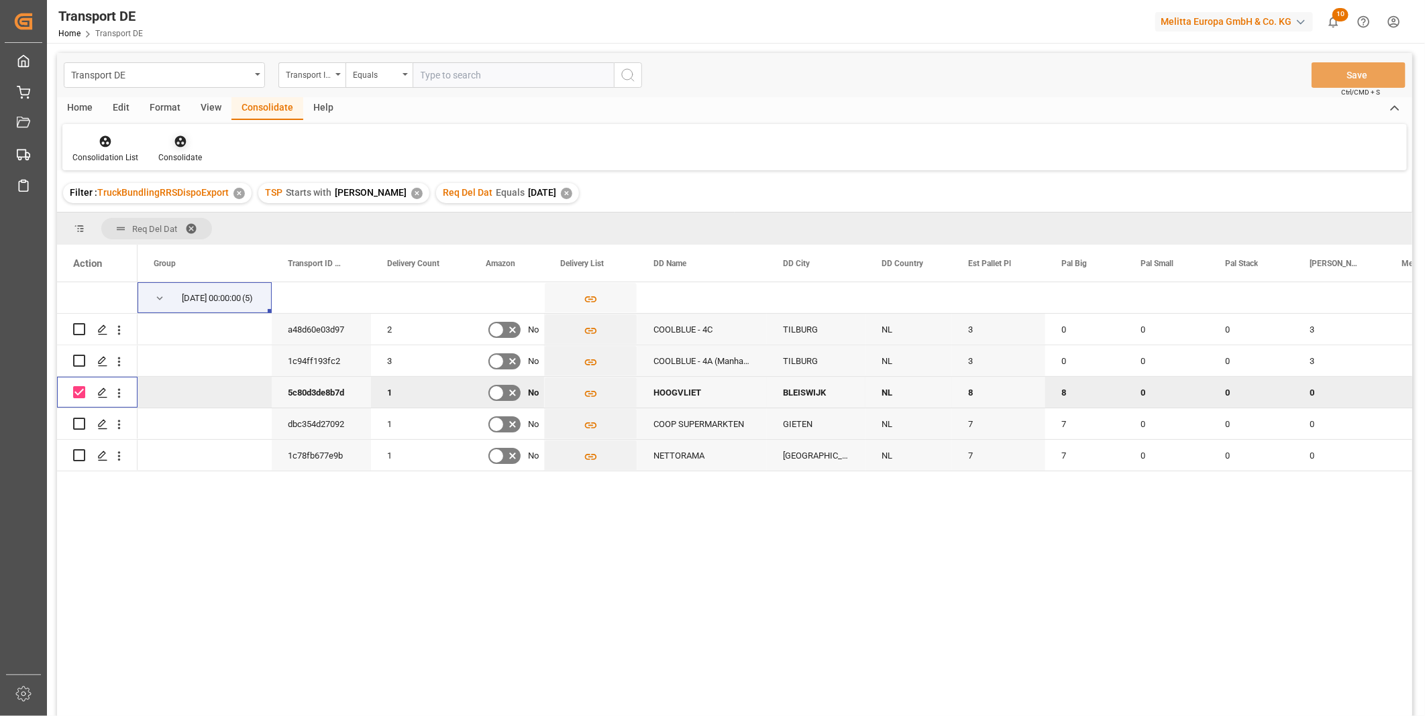
click at [184, 149] on div "Consolidate" at bounding box center [180, 149] width 64 height 30
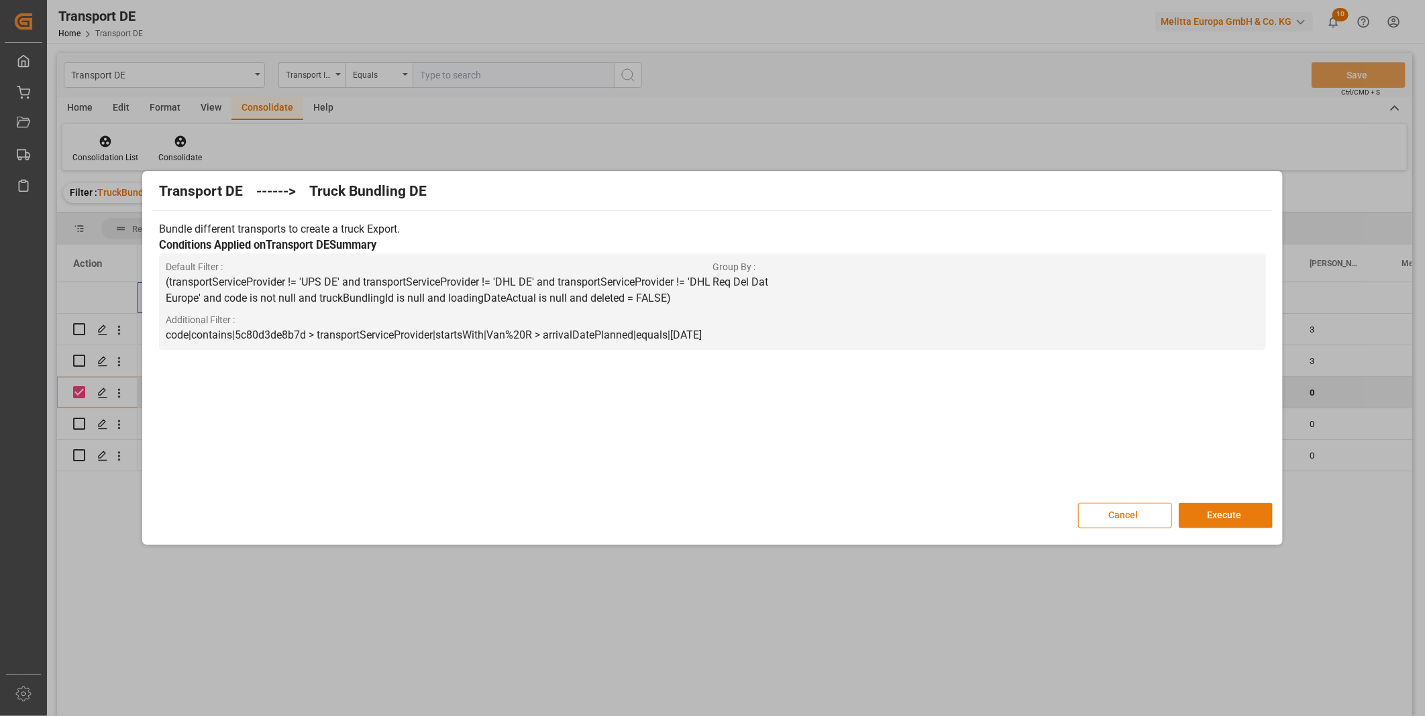
click at [1251, 515] on button "Execute" at bounding box center [1225, 515] width 94 height 25
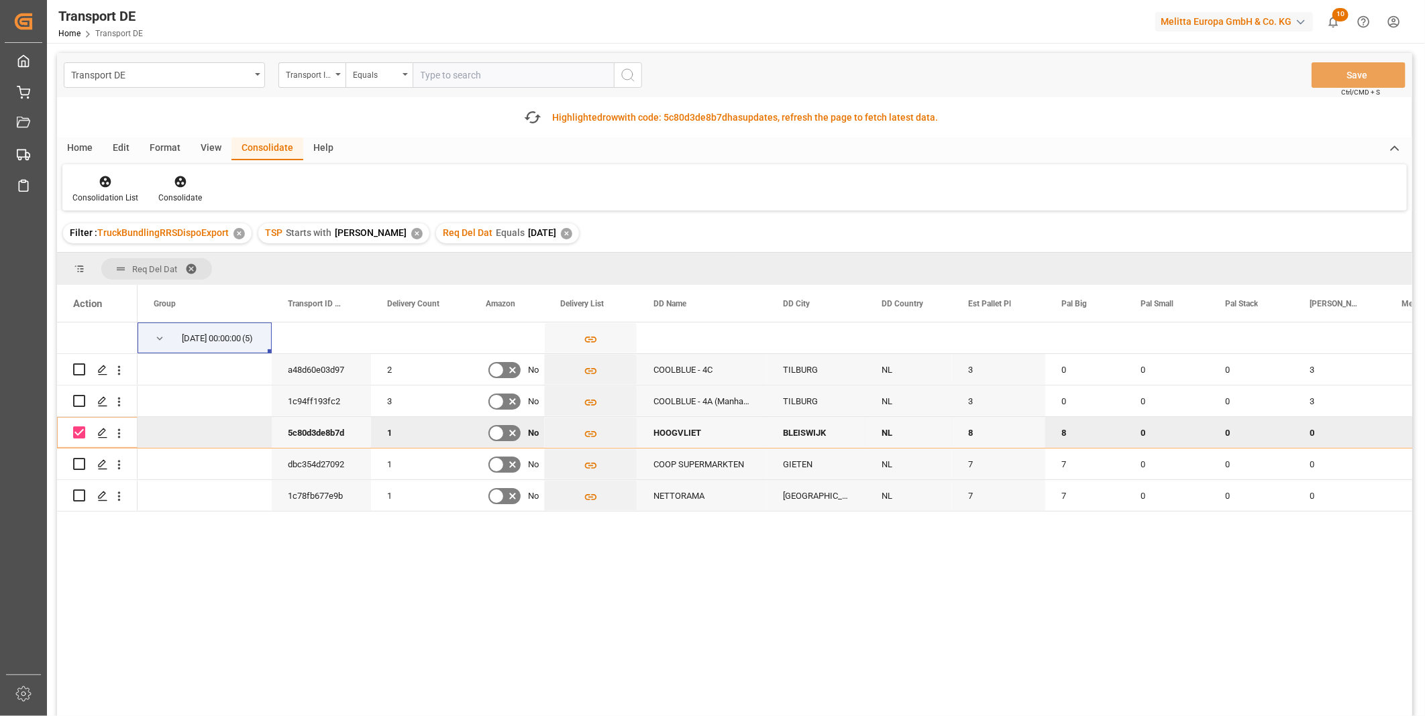
click at [74, 435] on input "Press Space to toggle row selection (checked)" at bounding box center [79, 433] width 12 height 12
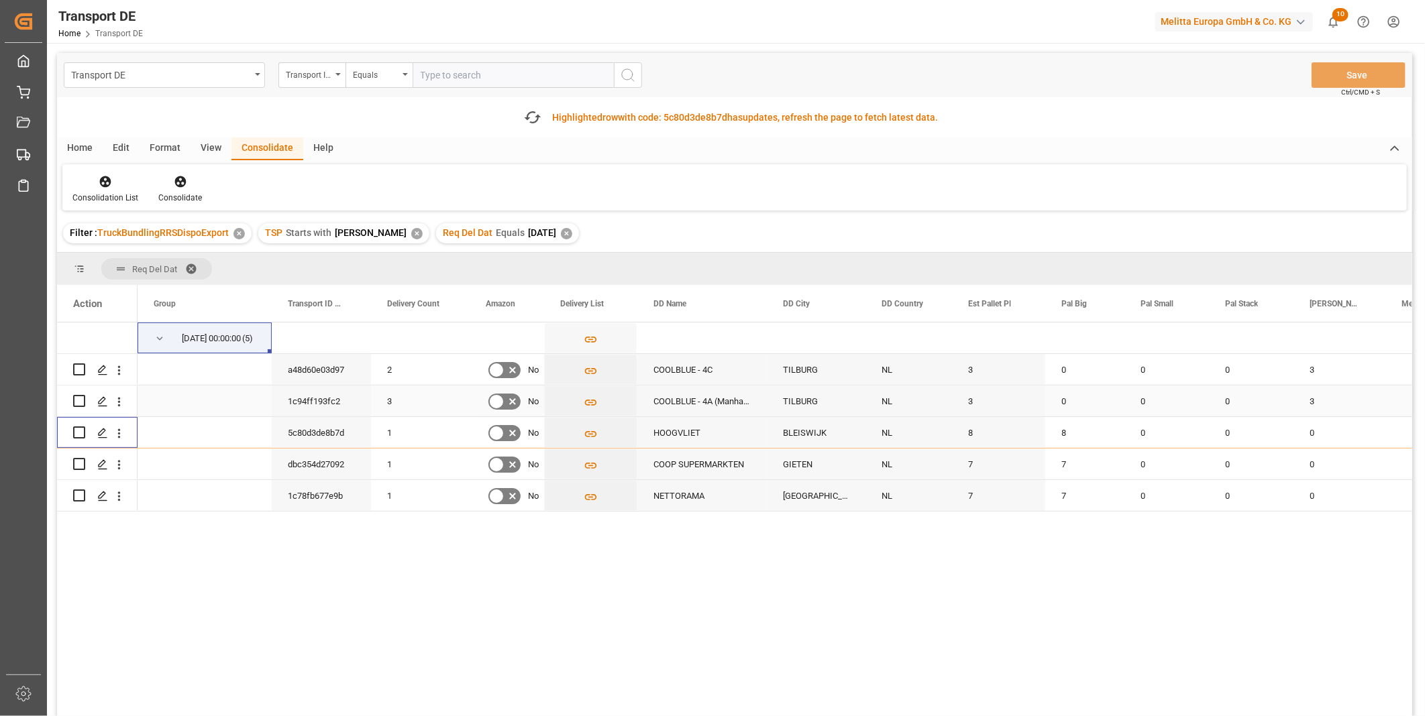
click at [78, 400] on input "Press Space to toggle row selection (unchecked)" at bounding box center [79, 401] width 12 height 12
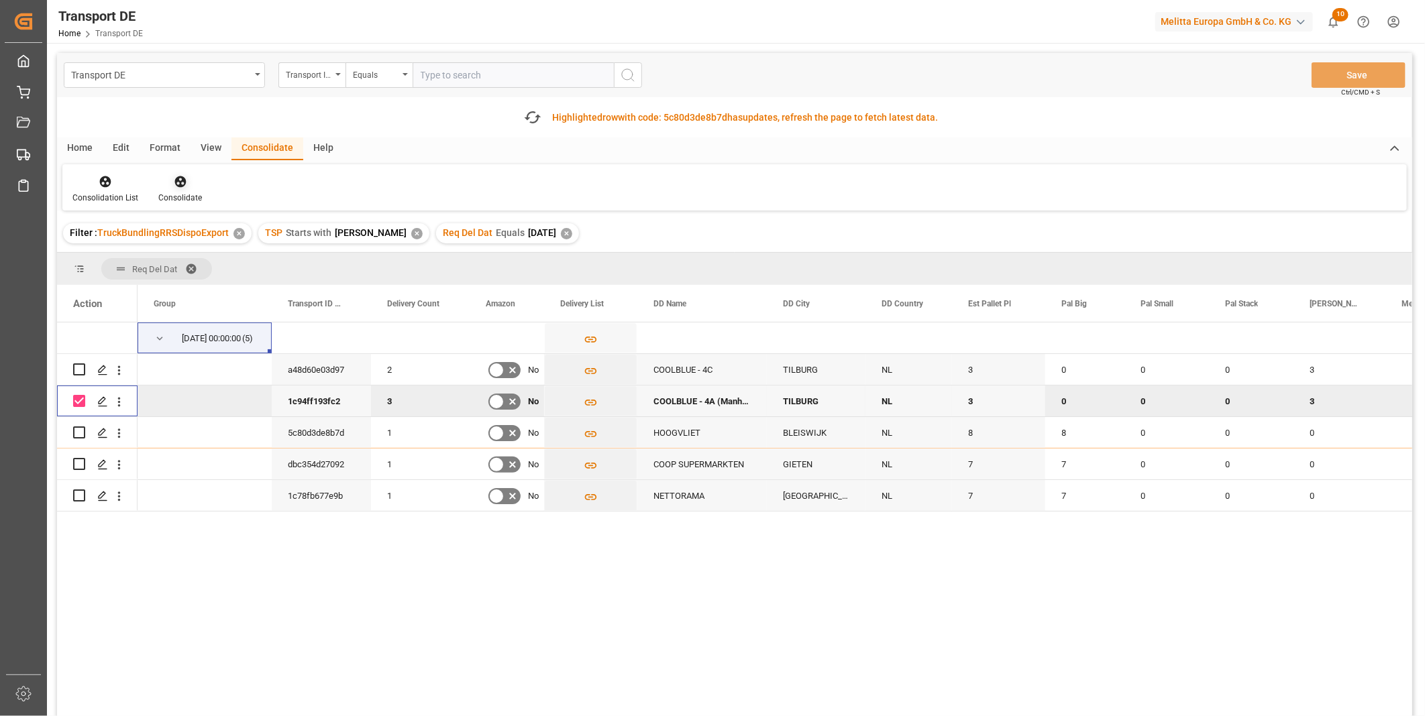
click at [176, 183] on icon at bounding box center [180, 181] width 13 height 13
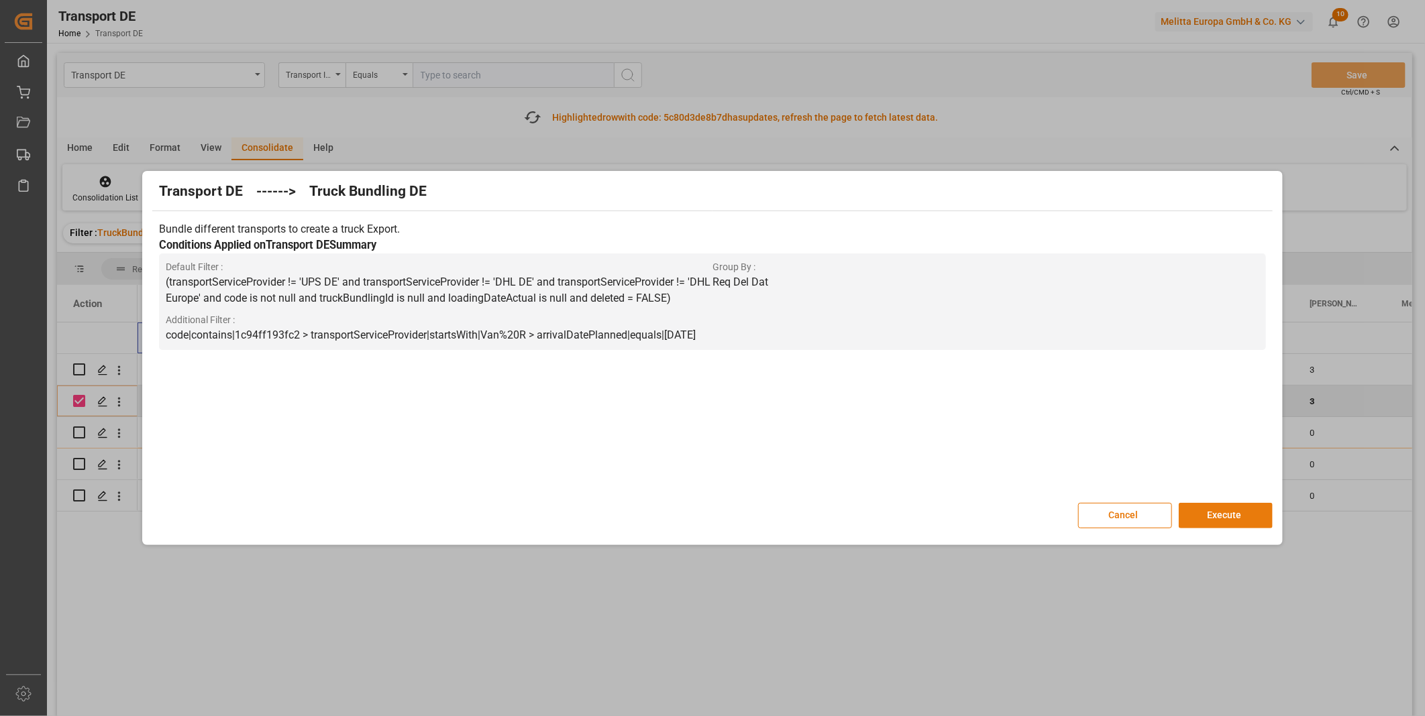
click at [1215, 518] on button "Execute" at bounding box center [1225, 515] width 94 height 25
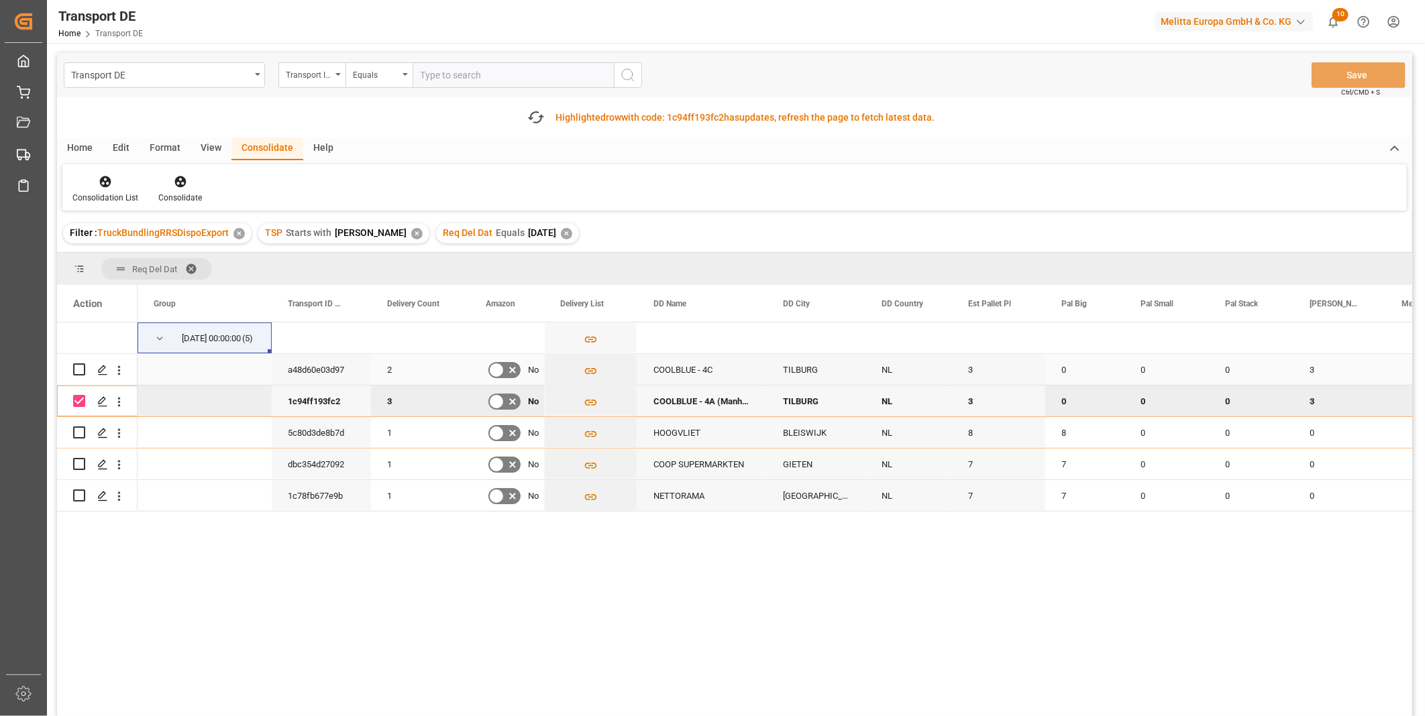
click at [82, 369] on input "Press Space to toggle row selection (unchecked)" at bounding box center [79, 370] width 12 height 12
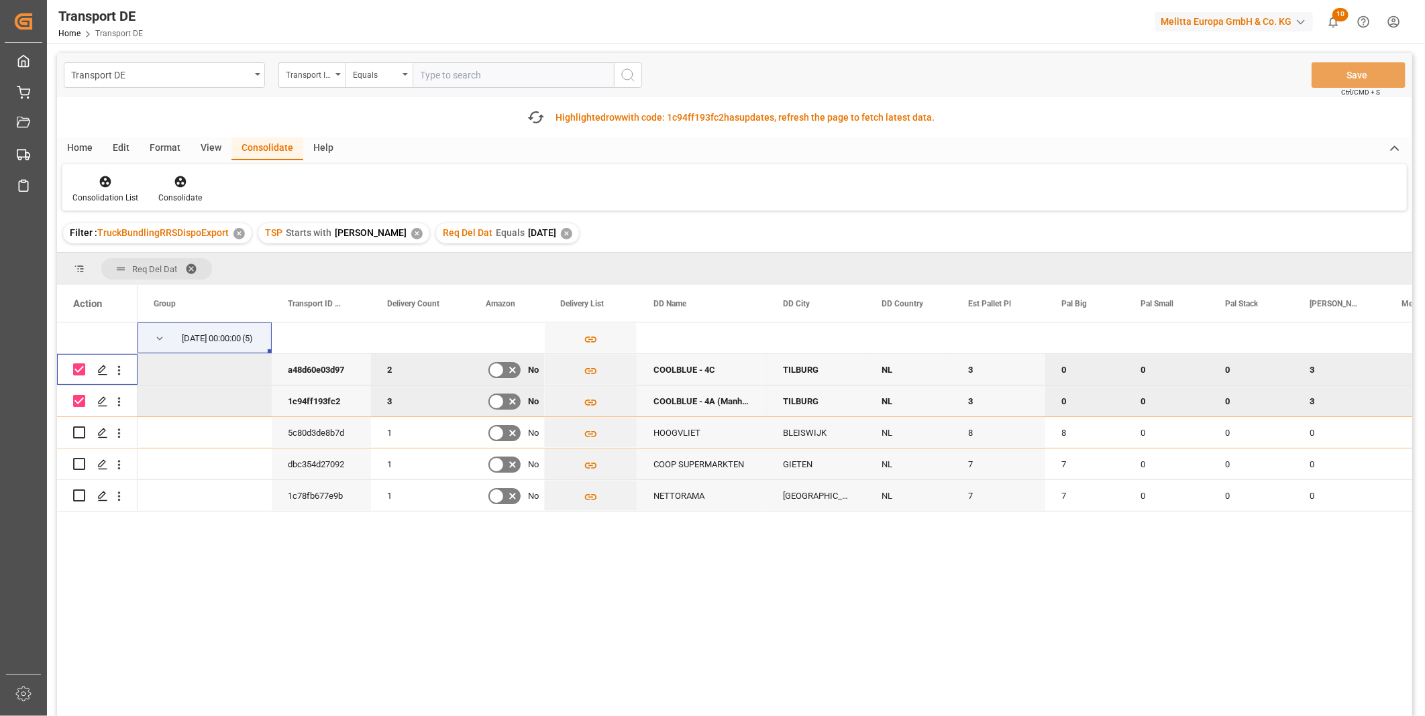
click at [82, 406] on input "Press Space to toggle row selection (checked)" at bounding box center [79, 401] width 12 height 12
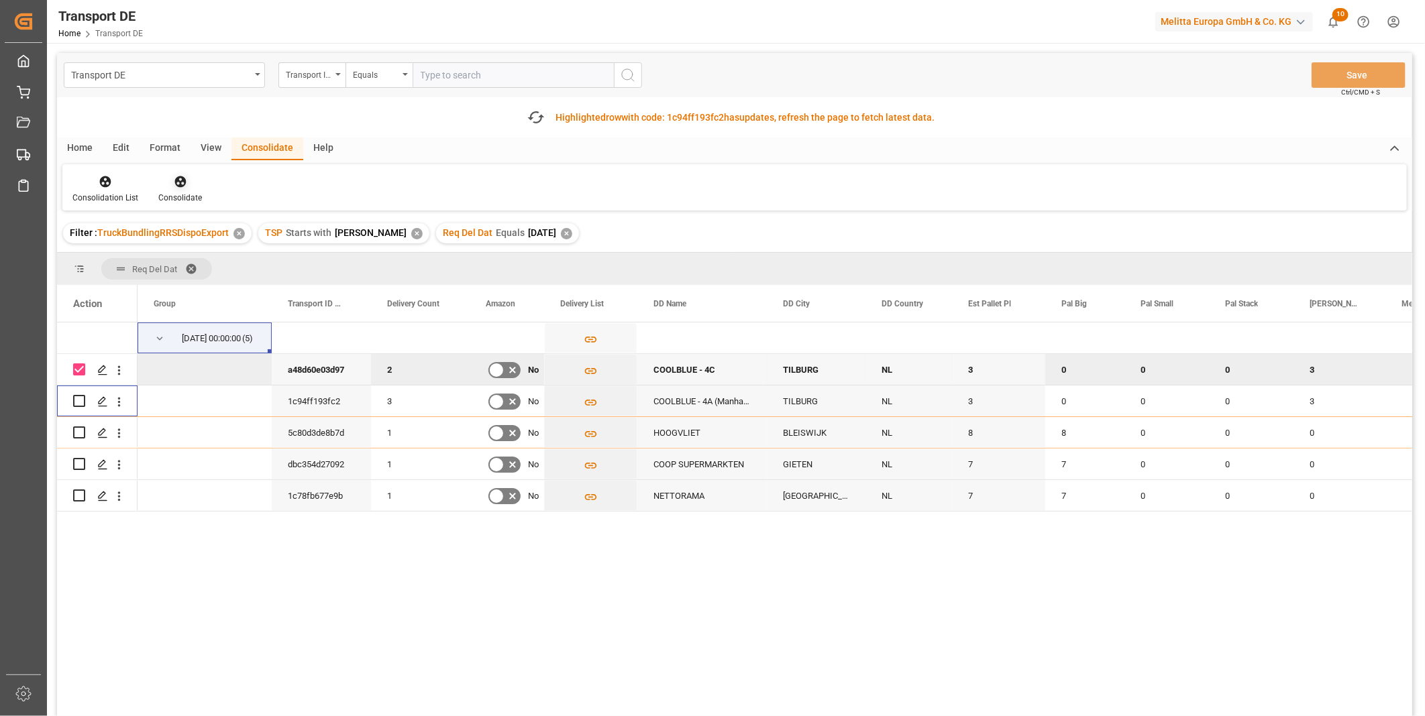
click at [188, 178] on div at bounding box center [180, 181] width 44 height 14
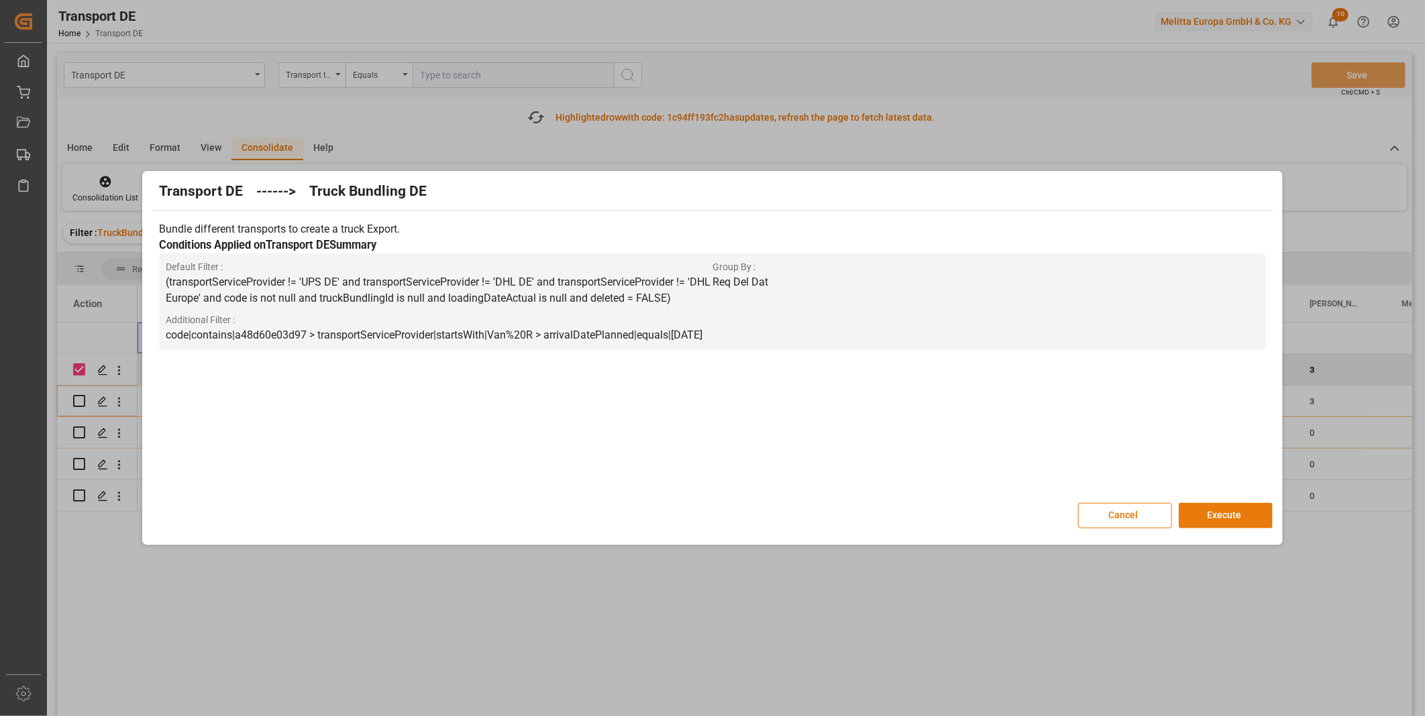
click at [1201, 526] on button "Execute" at bounding box center [1225, 515] width 94 height 25
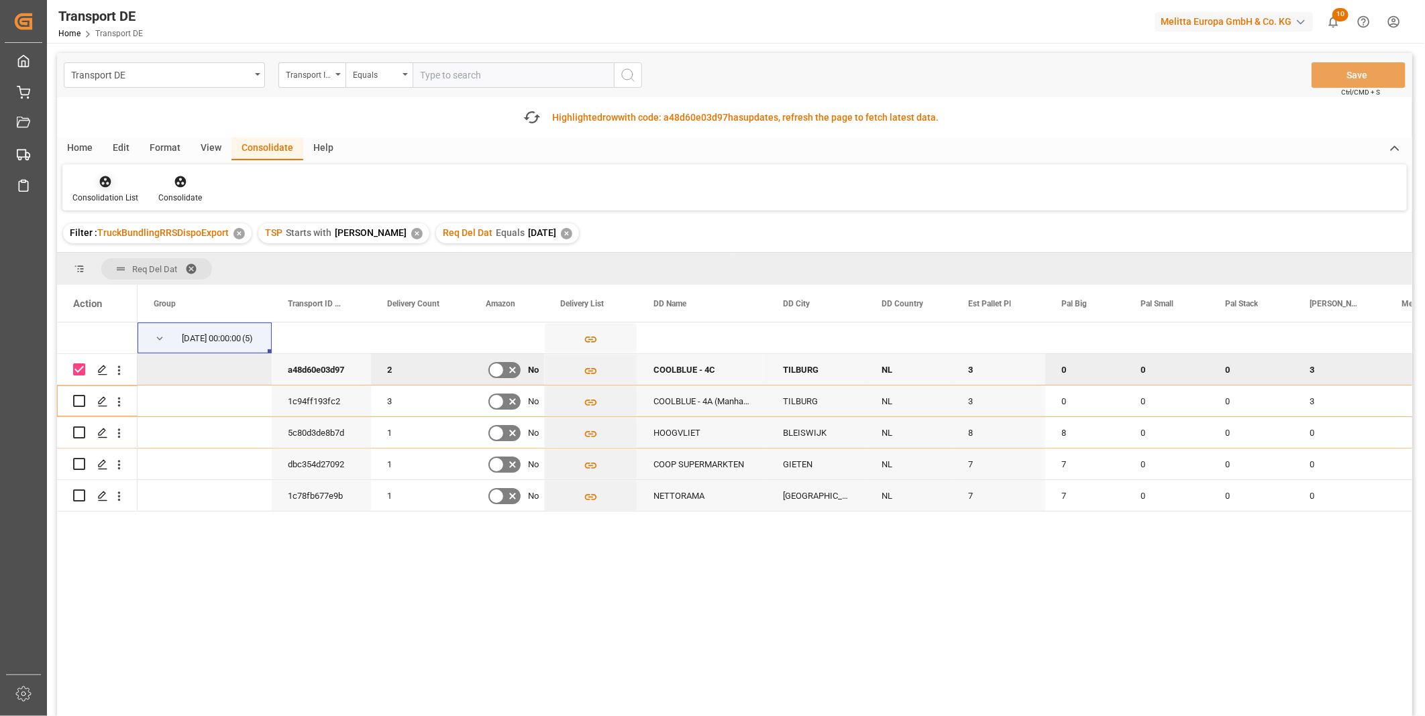
click at [97, 182] on div at bounding box center [105, 181] width 66 height 14
click at [180, 286] on div "Transport DE Transport ID Logward Equals Save Ctrl/CMD + S Fetch latest updates…" at bounding box center [734, 422] width 1355 height 739
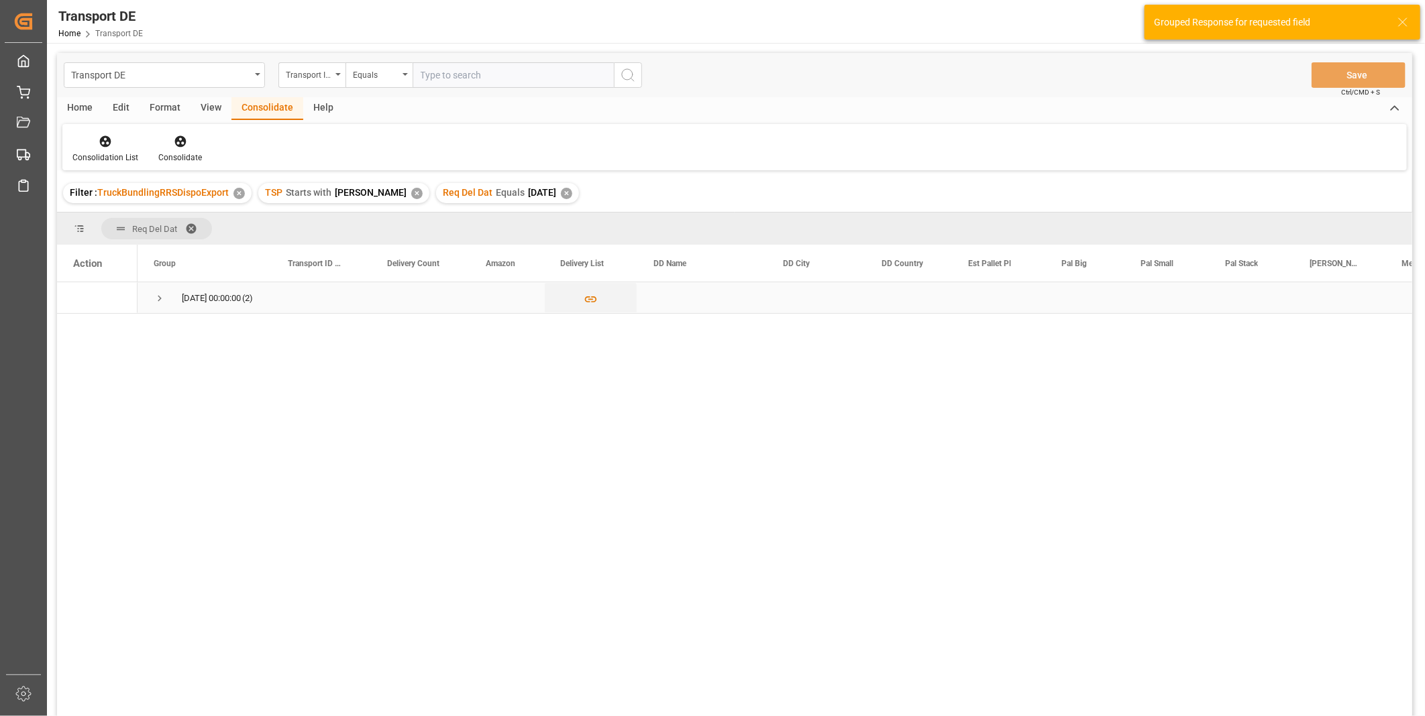
click at [152, 303] on div "22.08.2025 00:00:00 (2)" at bounding box center [204, 297] width 134 height 31
click at [158, 302] on span "Press SPACE to select this row." at bounding box center [160, 298] width 12 height 12
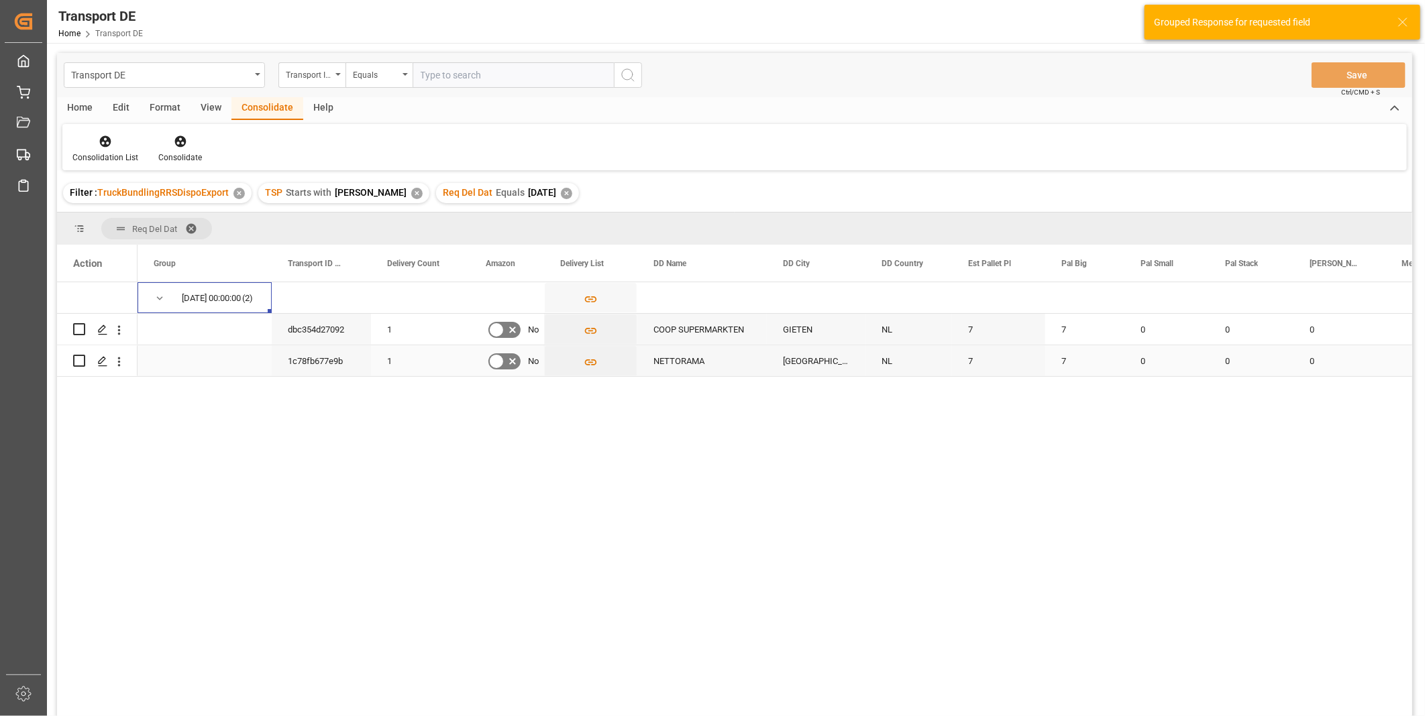
click at [82, 364] on input "Press Space to toggle row selection (unchecked)" at bounding box center [79, 361] width 12 height 12
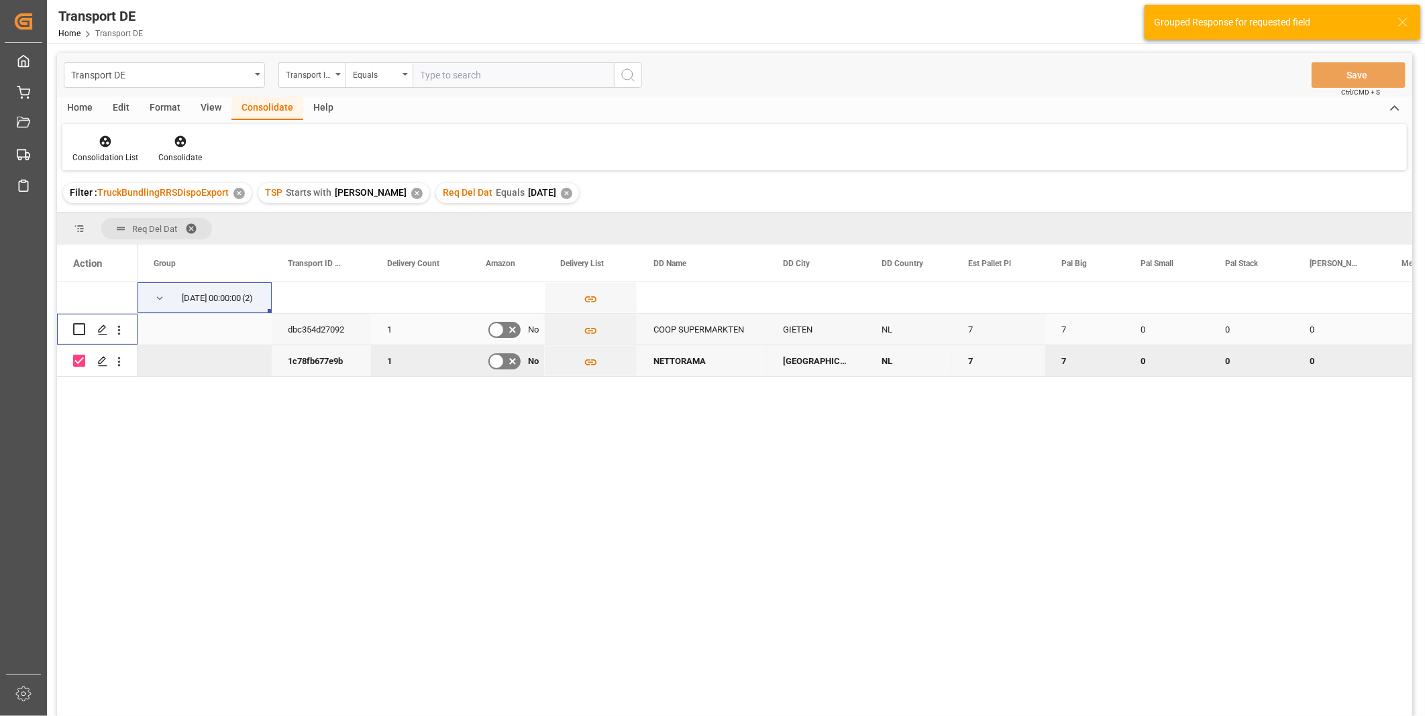
click at [78, 333] on input "Press Space to toggle row selection (unchecked)" at bounding box center [79, 329] width 12 height 12
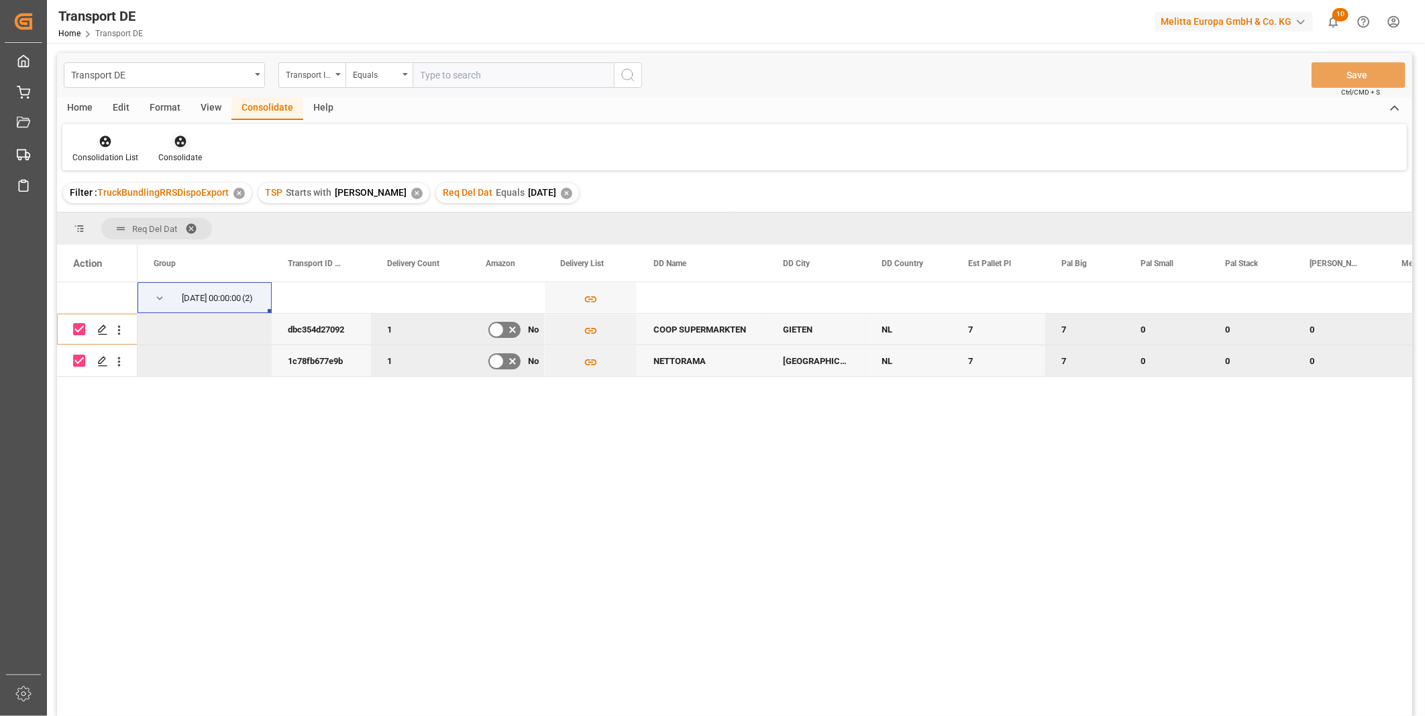
click at [189, 142] on div at bounding box center [180, 141] width 44 height 14
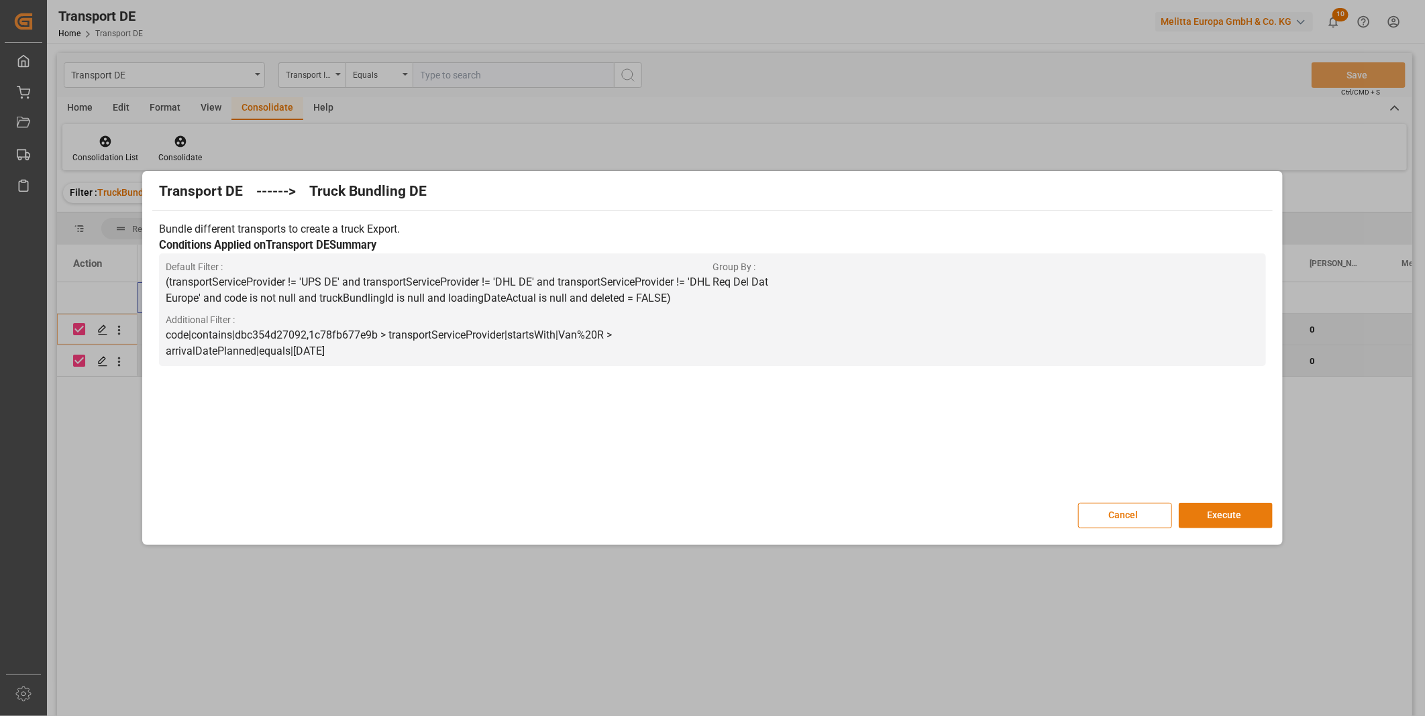
click at [1195, 521] on button "Execute" at bounding box center [1225, 515] width 94 height 25
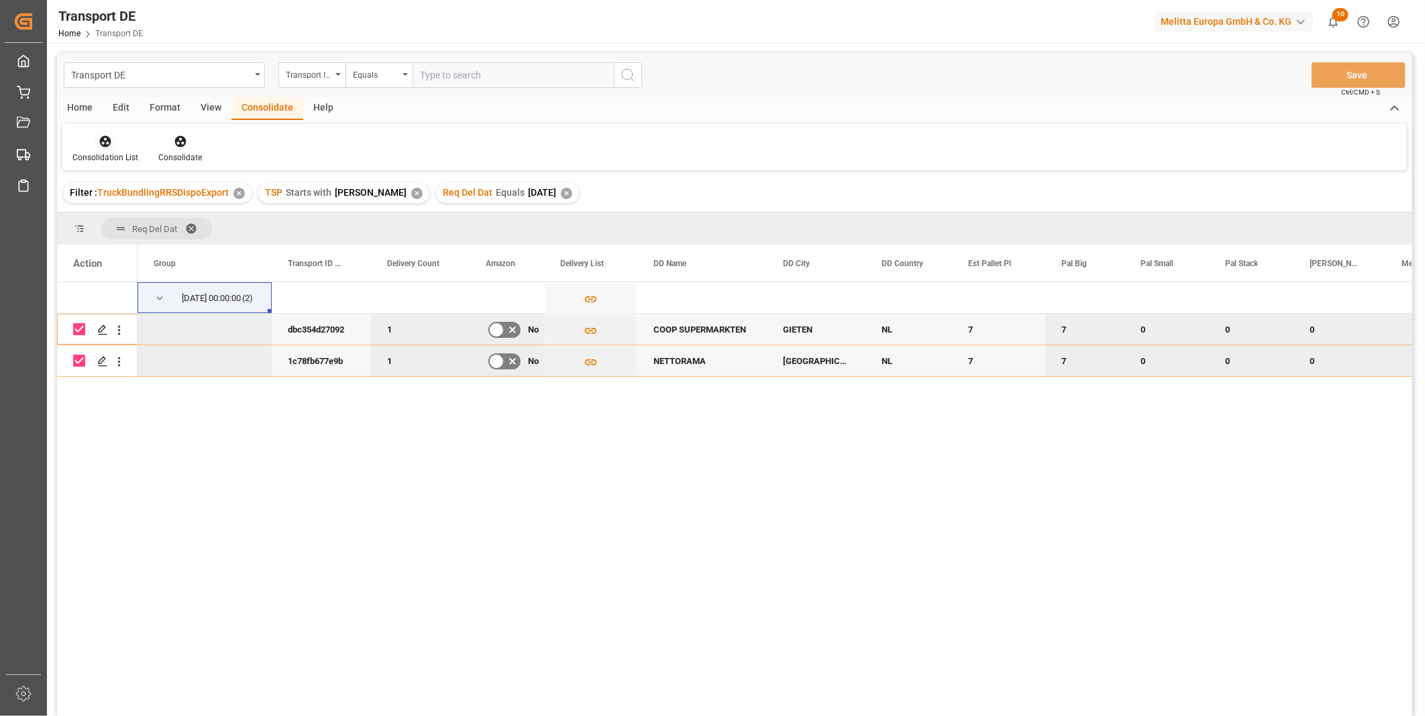
click at [117, 145] on div at bounding box center [105, 141] width 66 height 14
click at [155, 239] on div "Transport DE Transport ID Logward Equals Save Ctrl/CMD + S Home Edit Format Vie…" at bounding box center [734, 402] width 1355 height 699
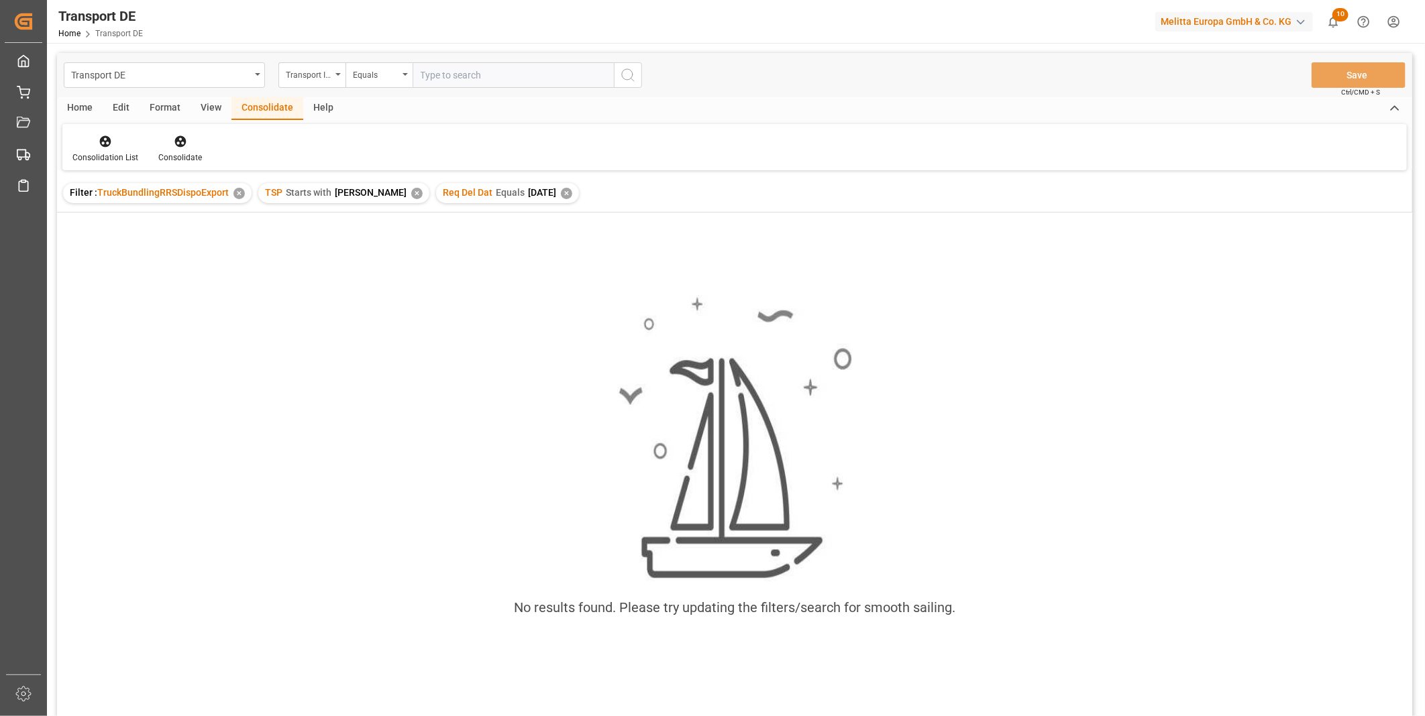
click at [561, 192] on div "✕" at bounding box center [566, 193] width 11 height 11
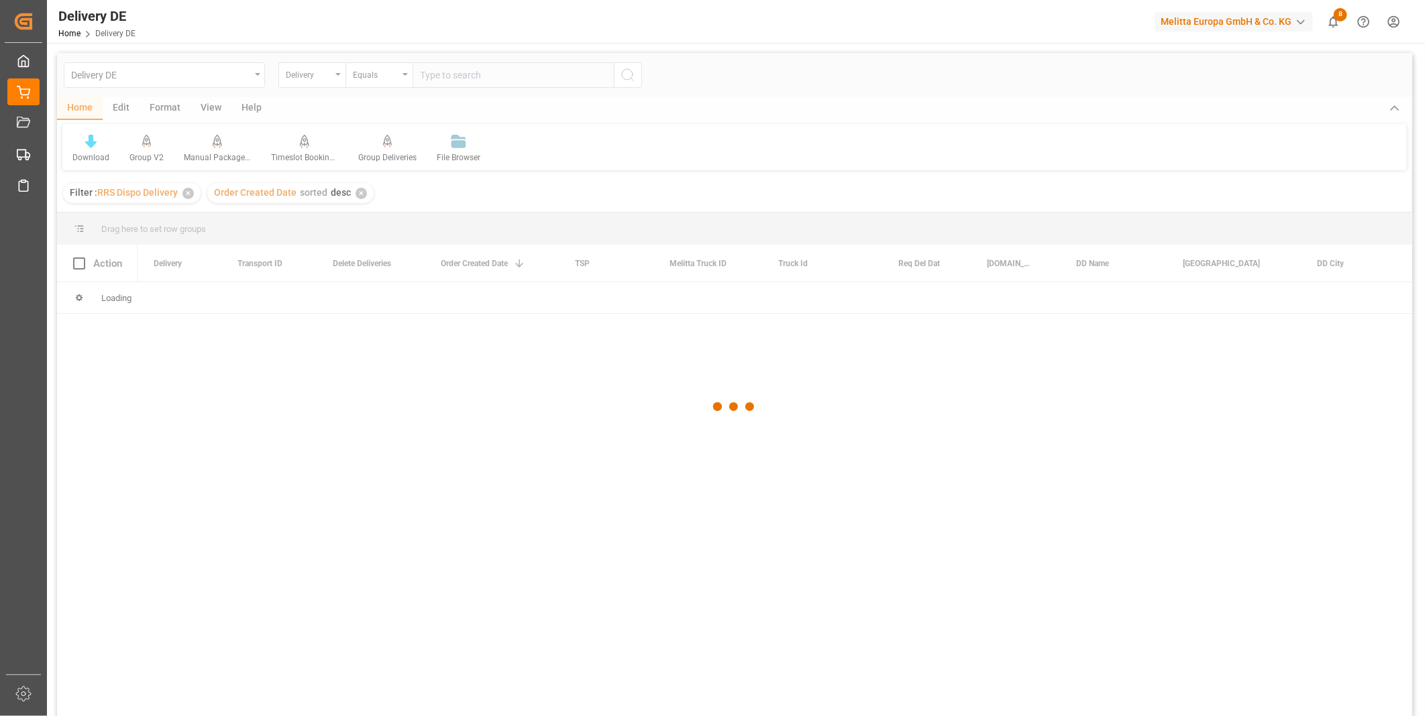
click at [468, 81] on div at bounding box center [734, 407] width 1355 height 708
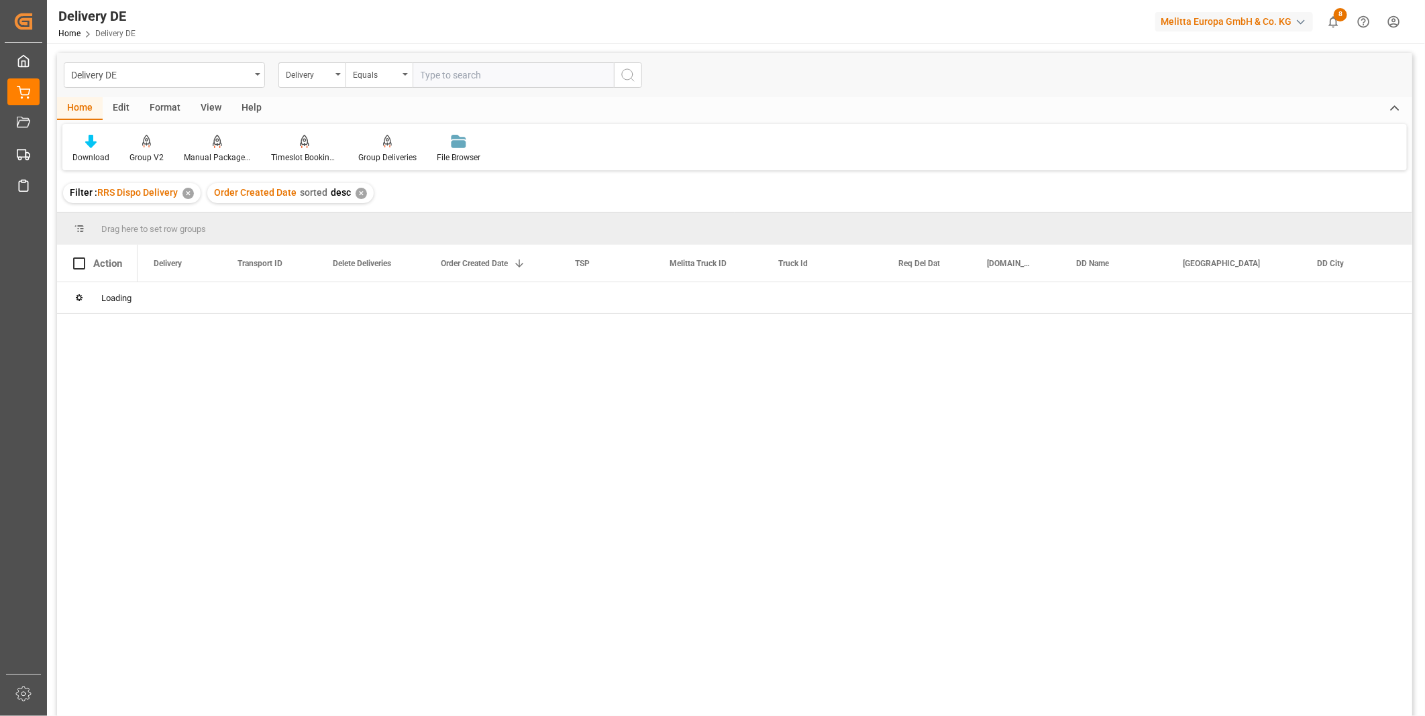
click at [467, 77] on input "text" at bounding box center [512, 74] width 201 height 25
paste input "92550573"
type input "92550573"
click at [631, 70] on circle "search button" at bounding box center [627, 74] width 11 height 11
click at [486, 83] on input "92550573" at bounding box center [512, 74] width 201 height 25
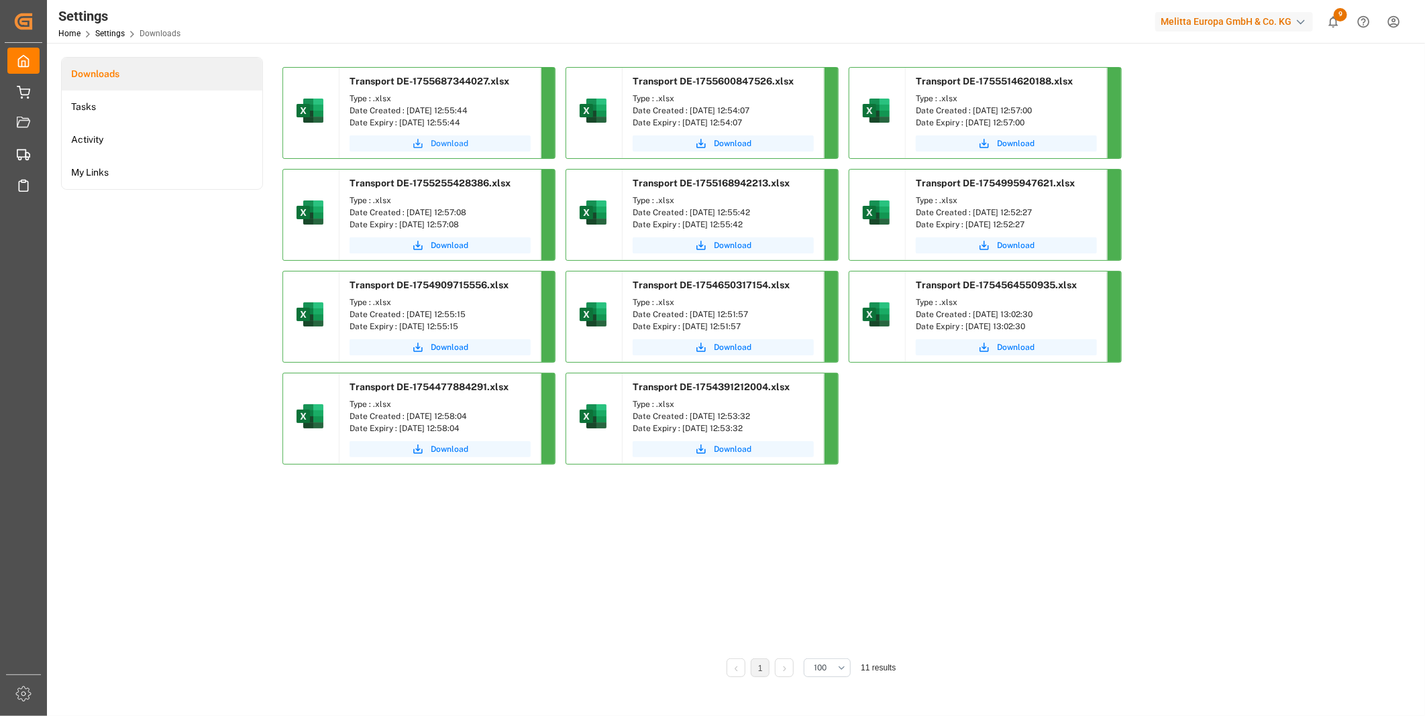
click at [458, 150] on button "Download" at bounding box center [439, 143] width 181 height 16
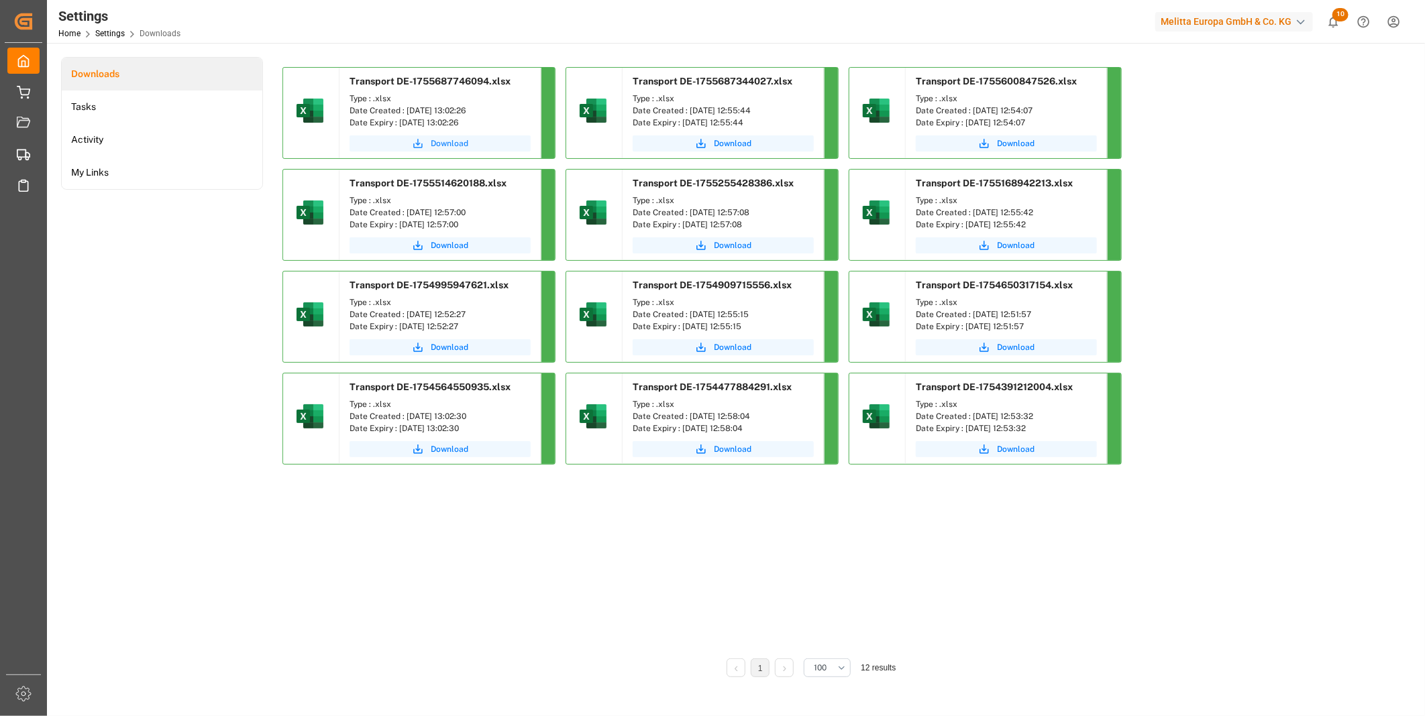
click at [439, 148] on span "Download" at bounding box center [450, 143] width 38 height 12
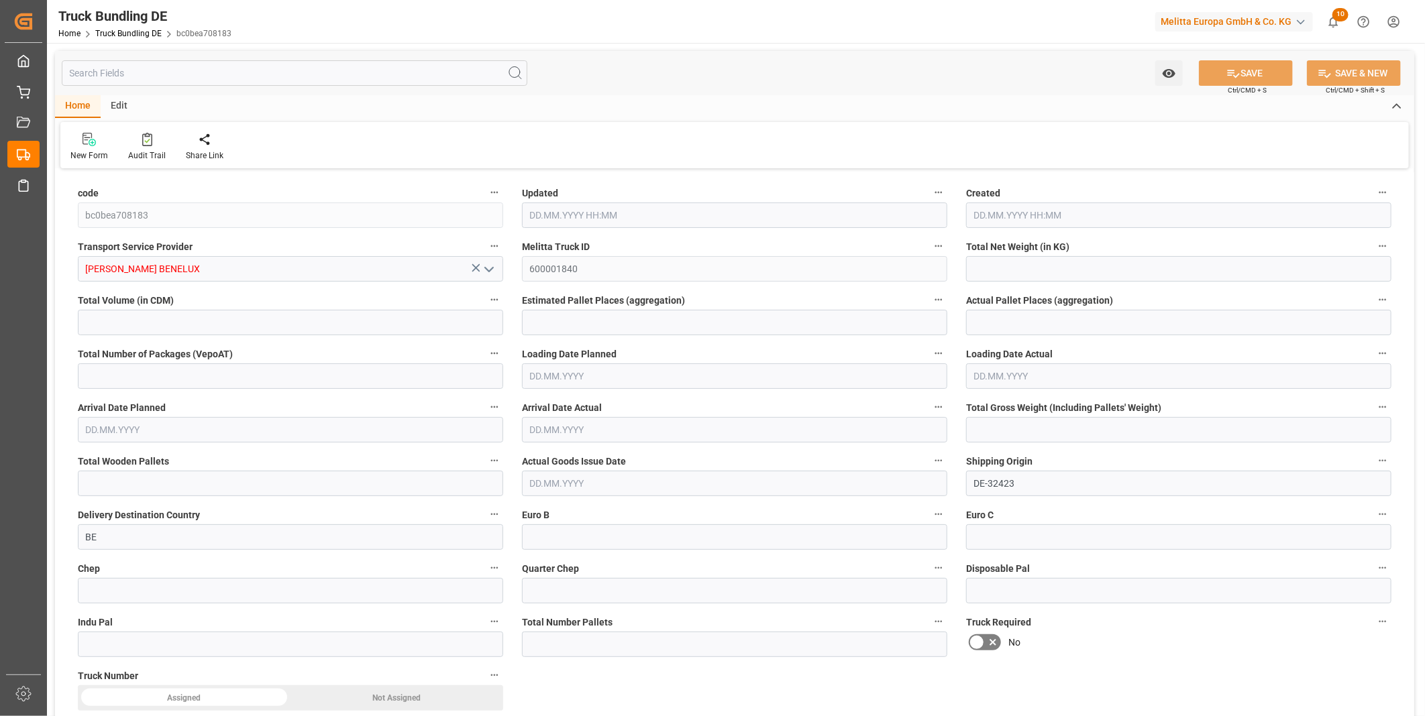
type input "3097.894"
type input "26835.619"
type input "16"
type input "0"
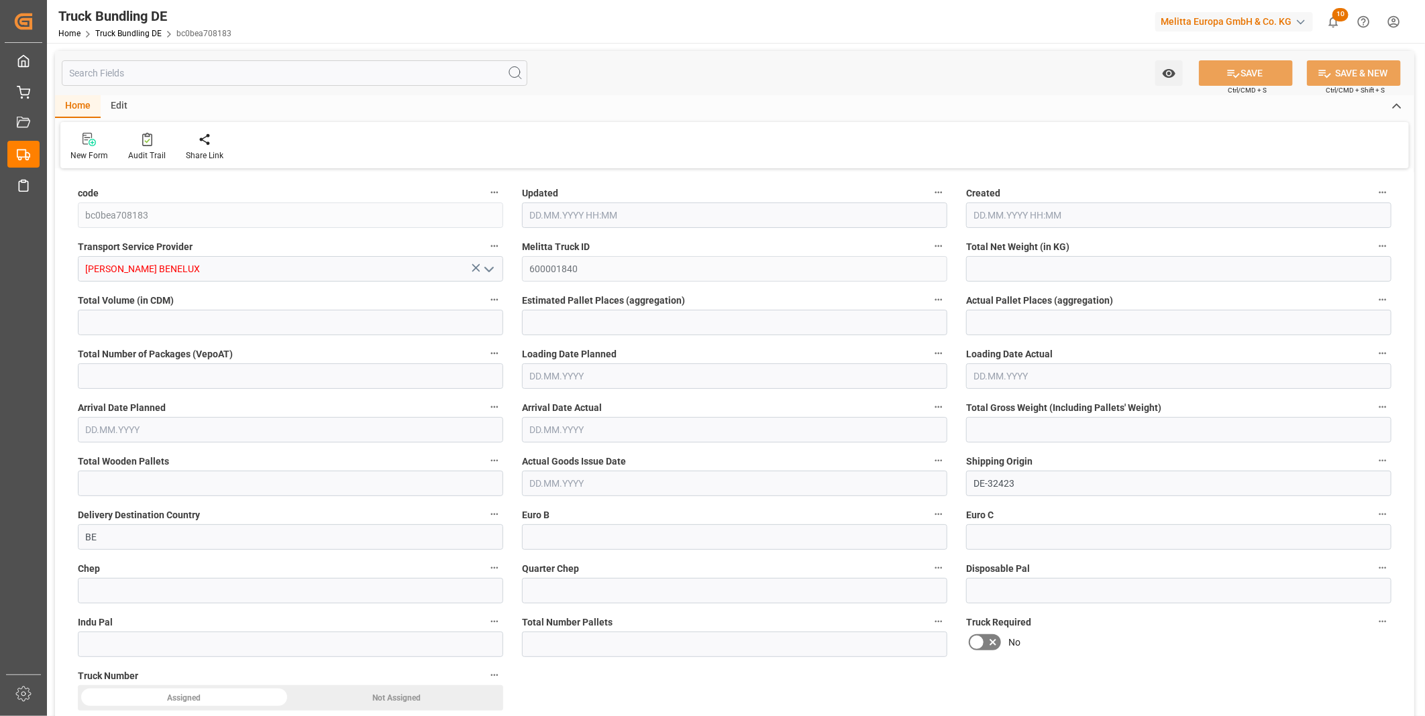
type input "4719"
type input "31"
type input "0"
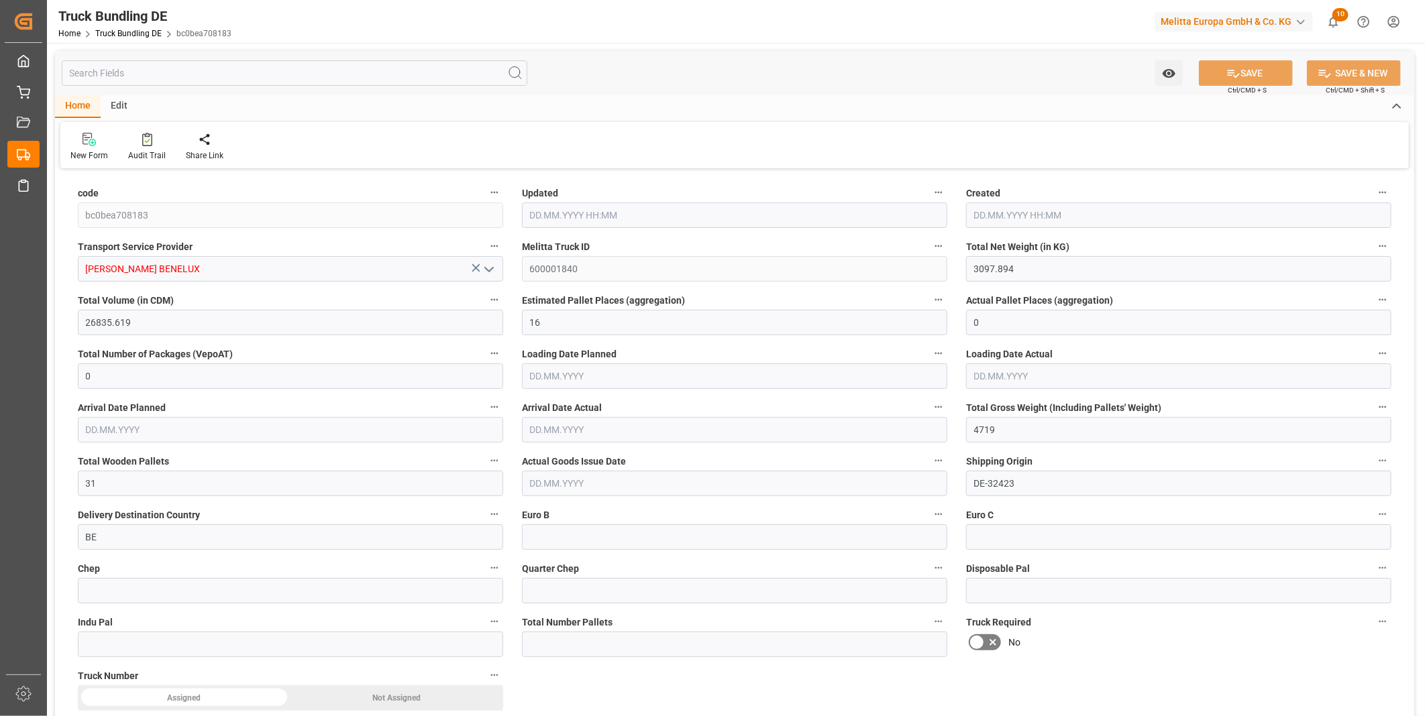
type input "0"
type input "20.08.2025 13:14"
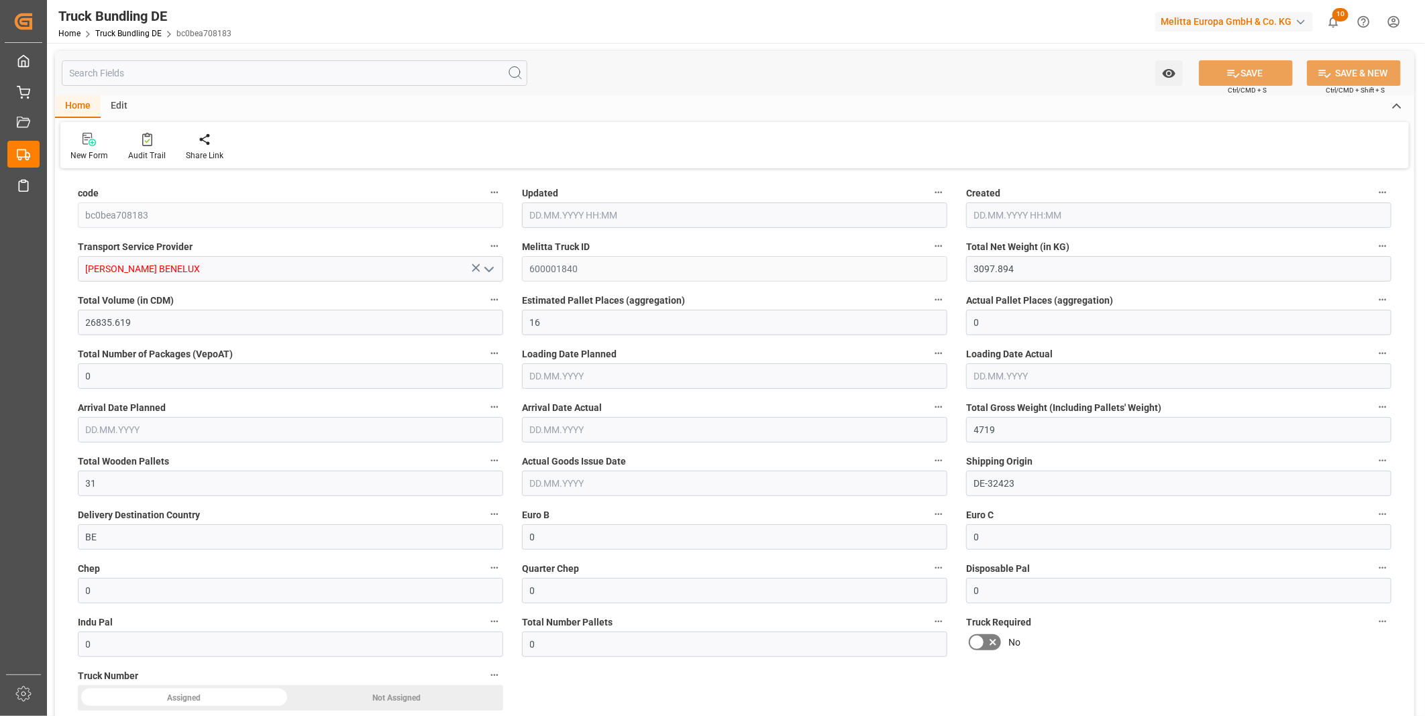
type input "20.08.2025 13:14"
type input "21.08.2025"
type input "22.08.2025"
type input "20.08.2025"
type input "2906.816"
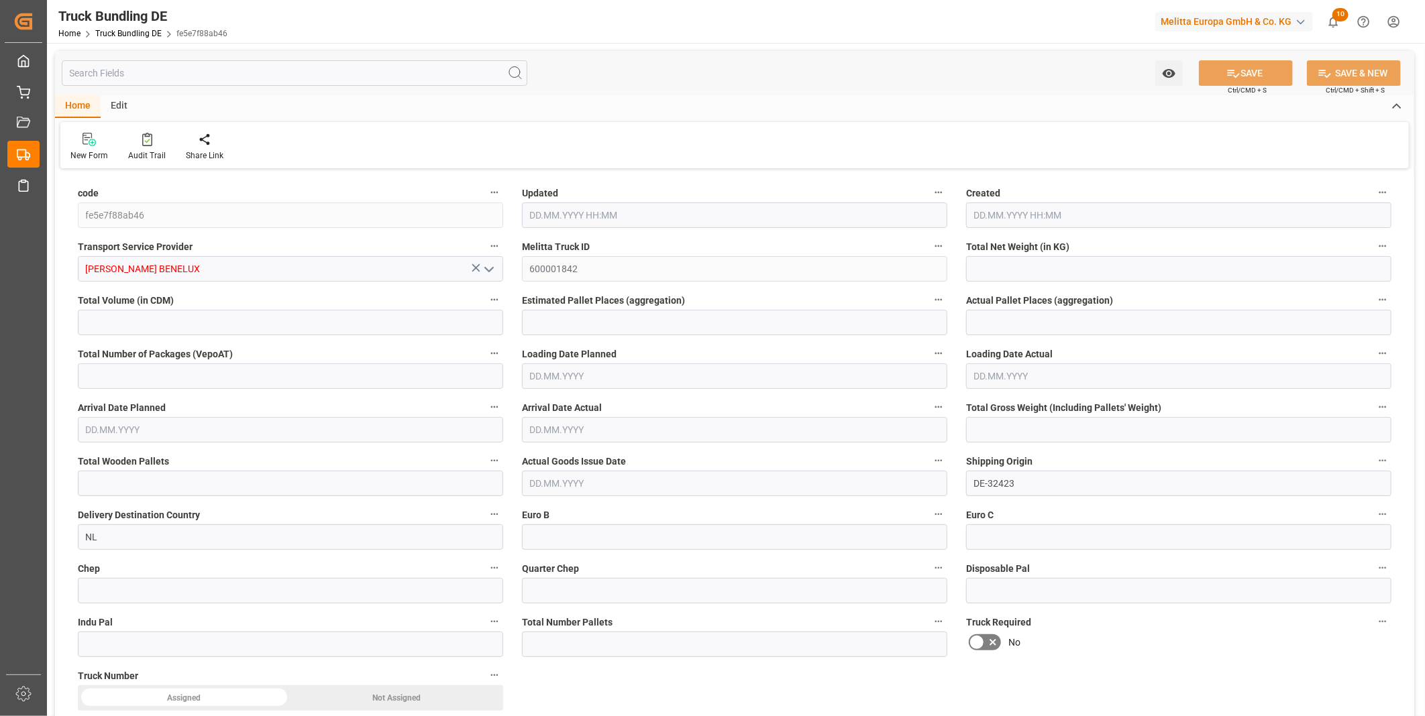
type input "18333.488"
type input "11"
type input "0"
type input "4206.16"
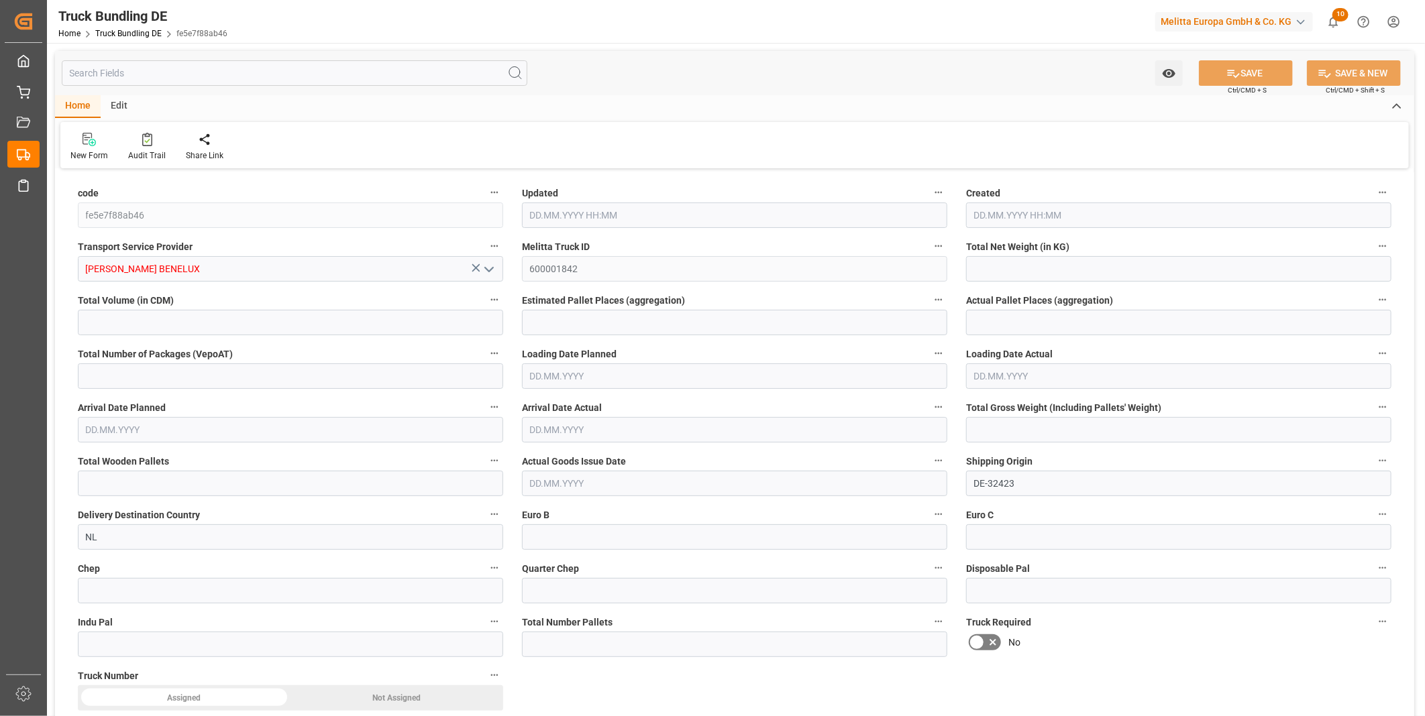
type input "23"
type input "0"
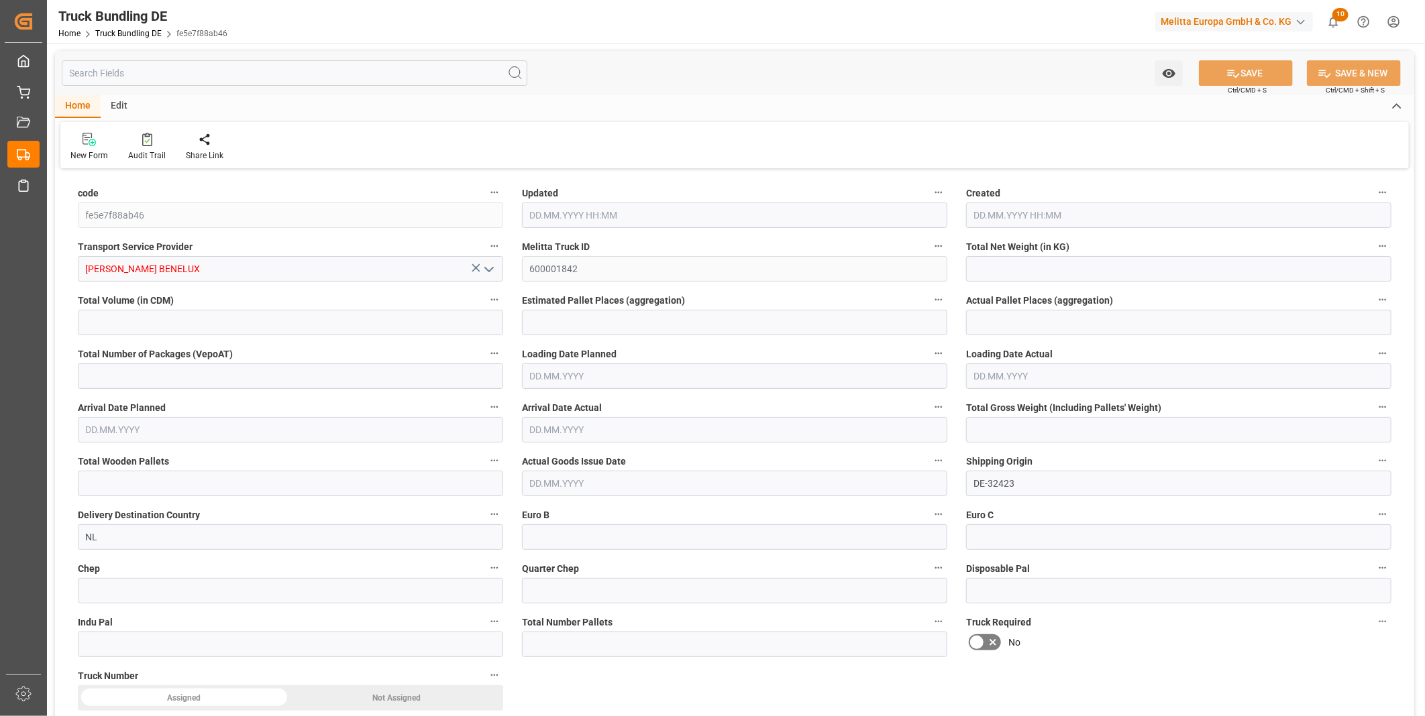
type input "0"
type input "20.08.2025 13:15"
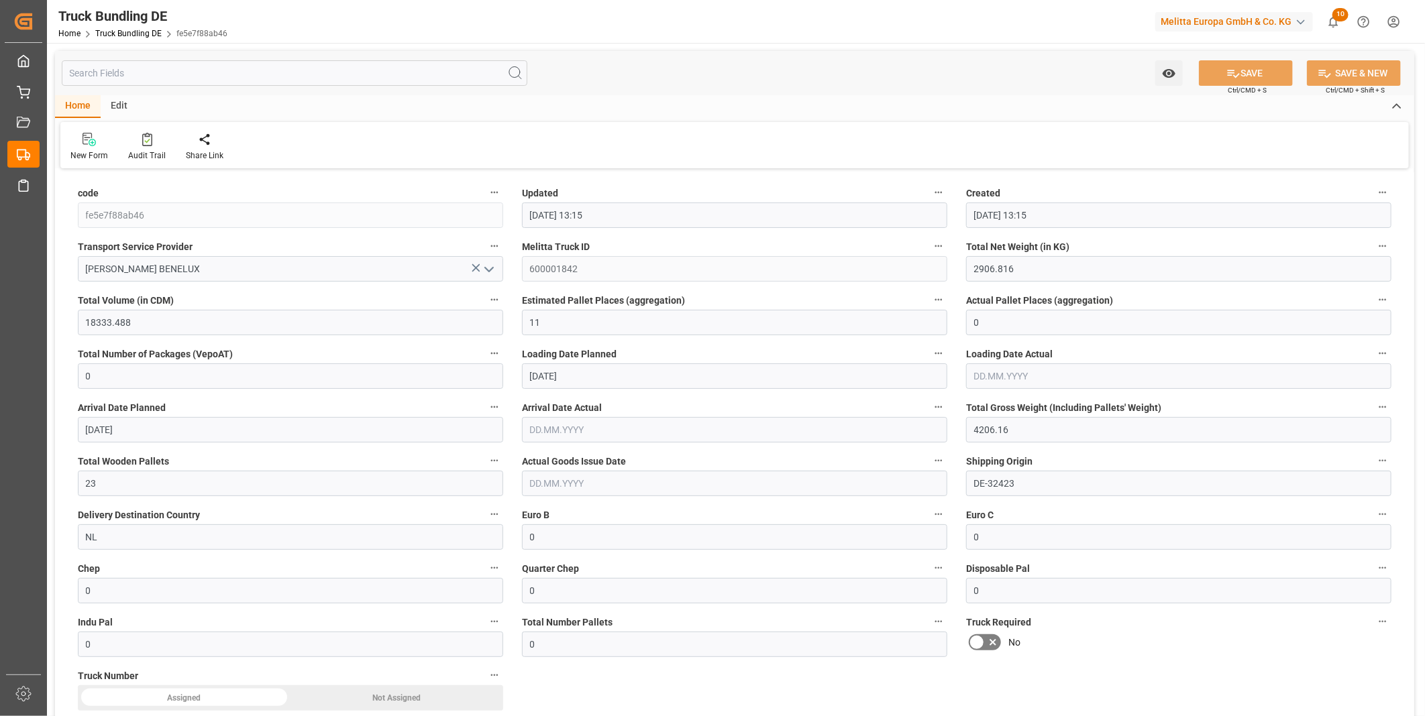
type input "21.08.2025"
type input "[DATE]"
type input "3314.358"
type input "22882.86"
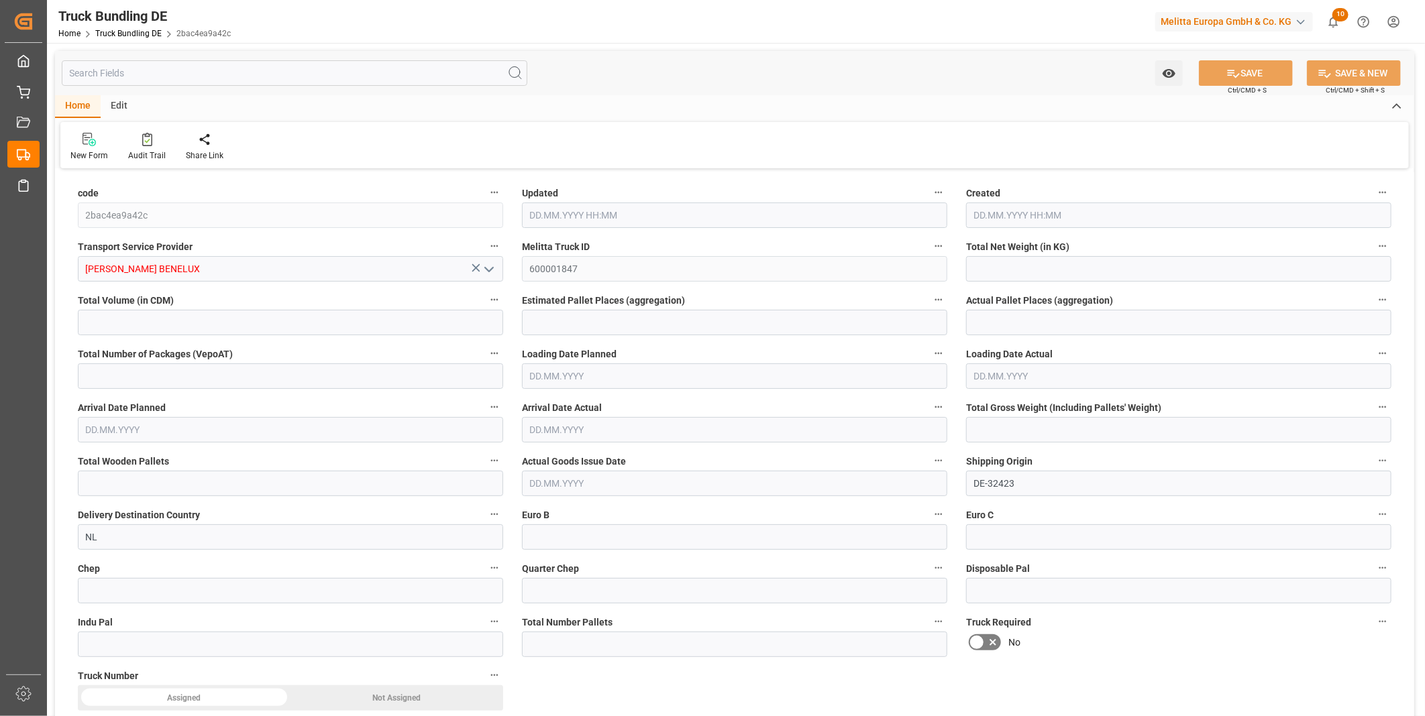
type input "14"
type input "0"
type input "4357"
type input "14"
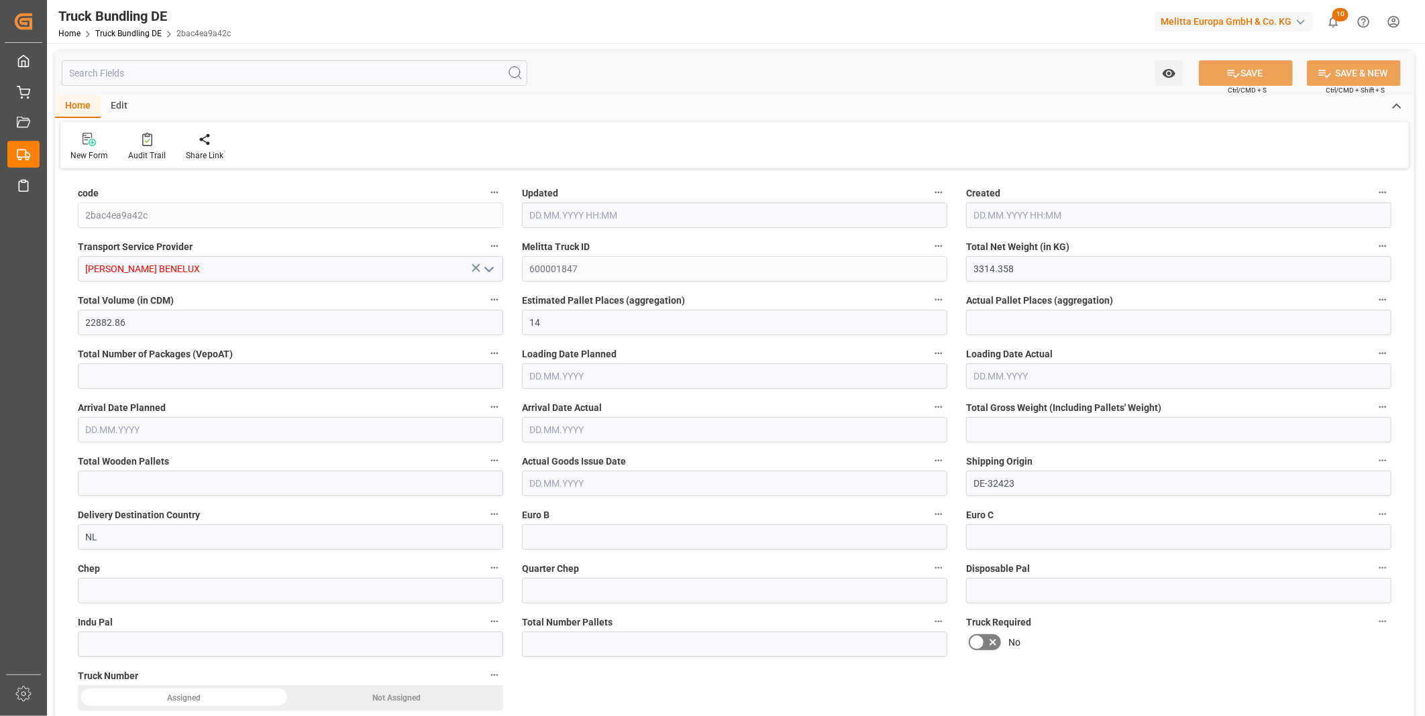
type input "0"
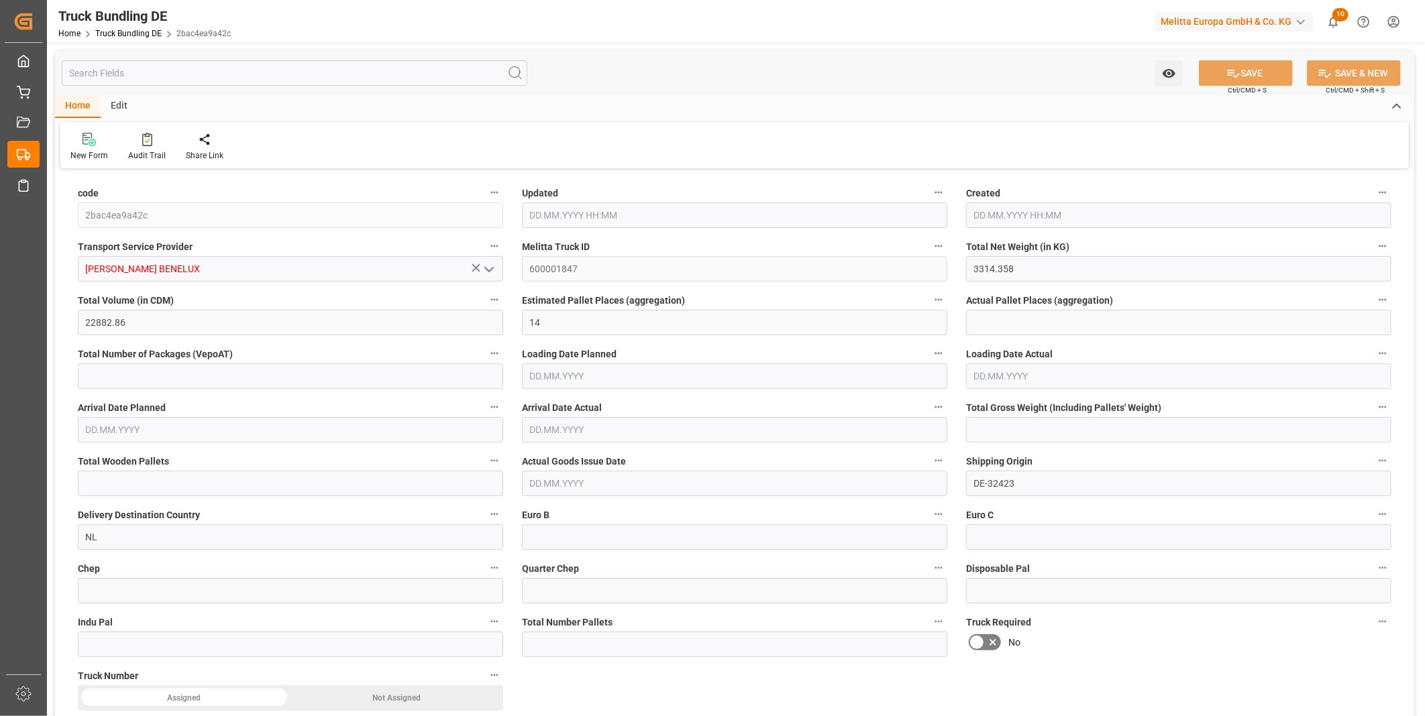
type input "0"
type input "[DATE] 13:17"
type input "[DATE]"
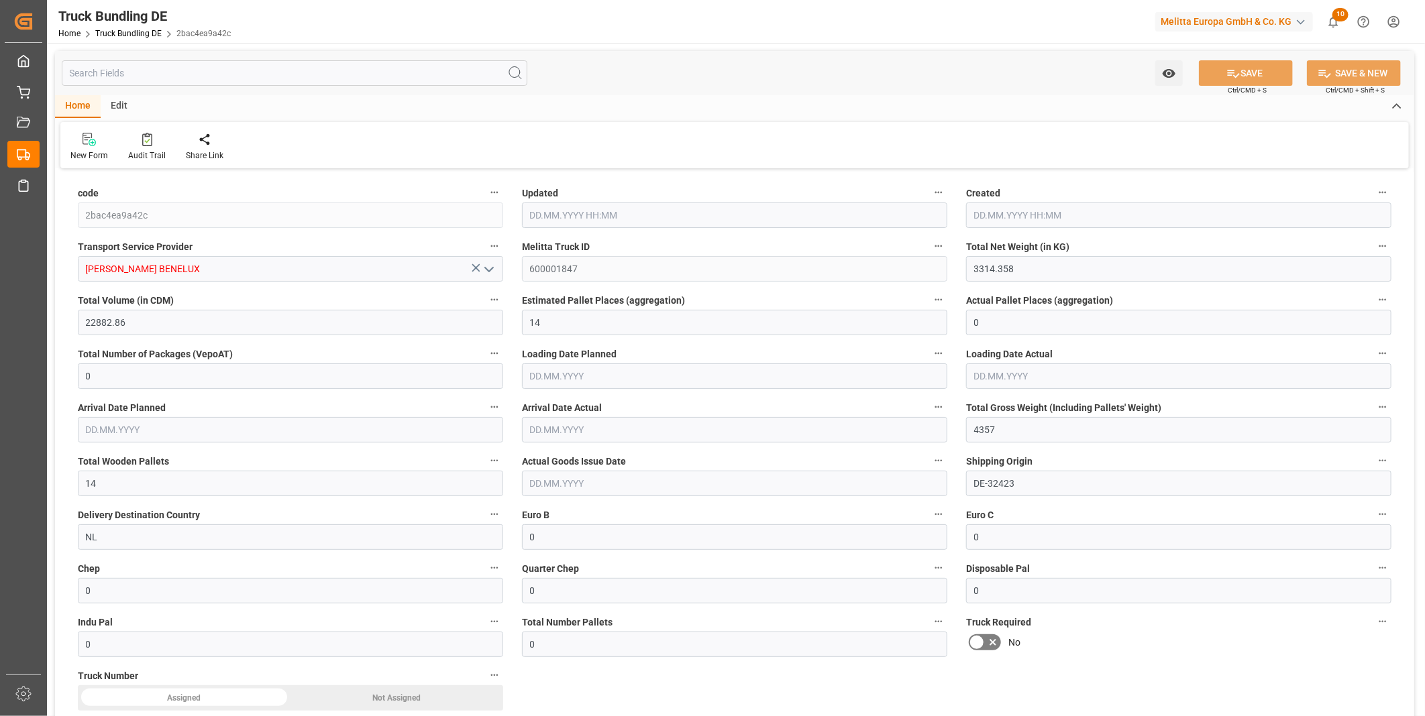
type input "[DATE]"
